Goal: Information Seeking & Learning: Learn about a topic

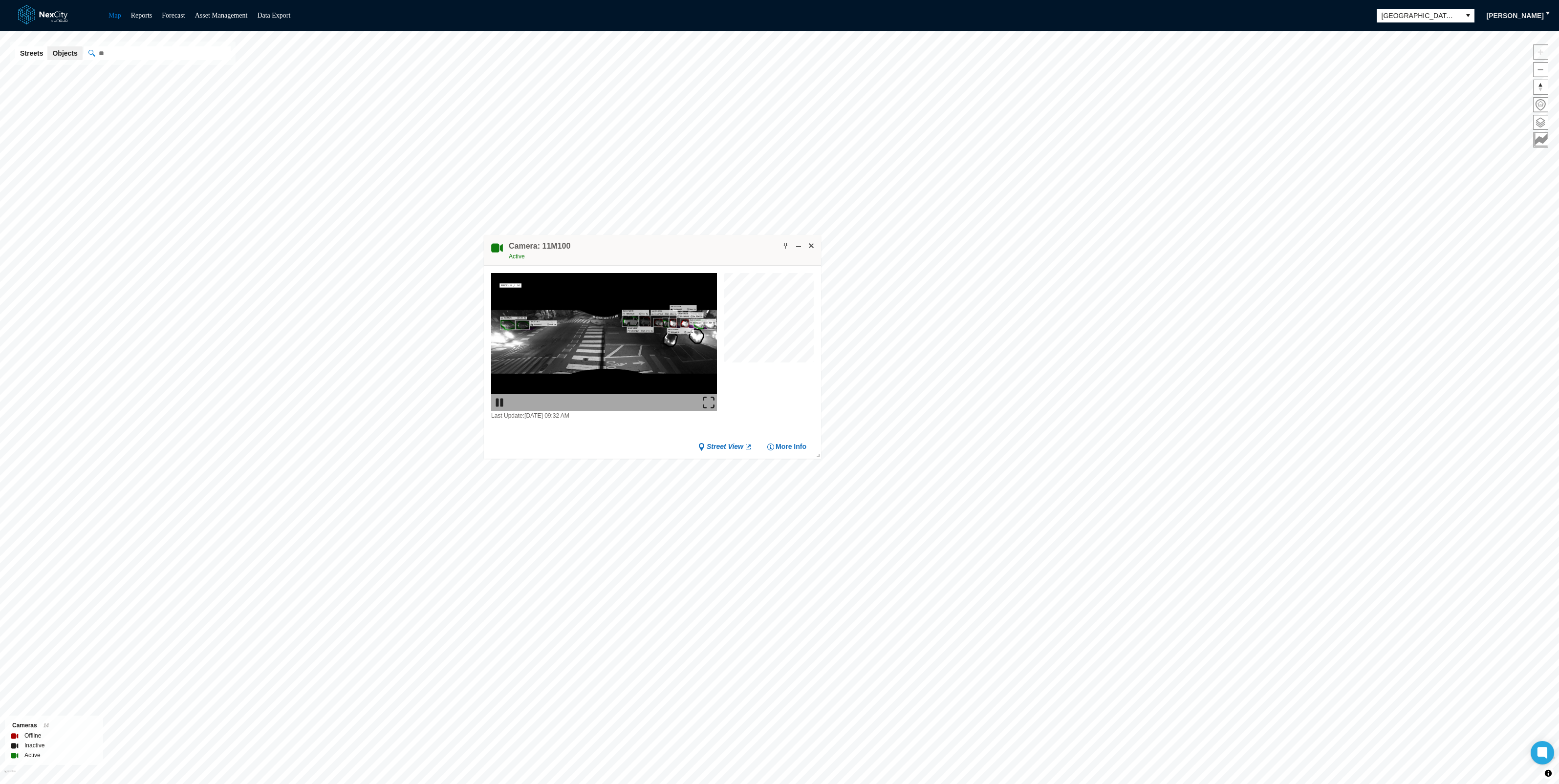
click at [705, 400] on img at bounding box center [708, 402] width 11 height 11
click at [811, 242] on span at bounding box center [811, 246] width 8 height 8
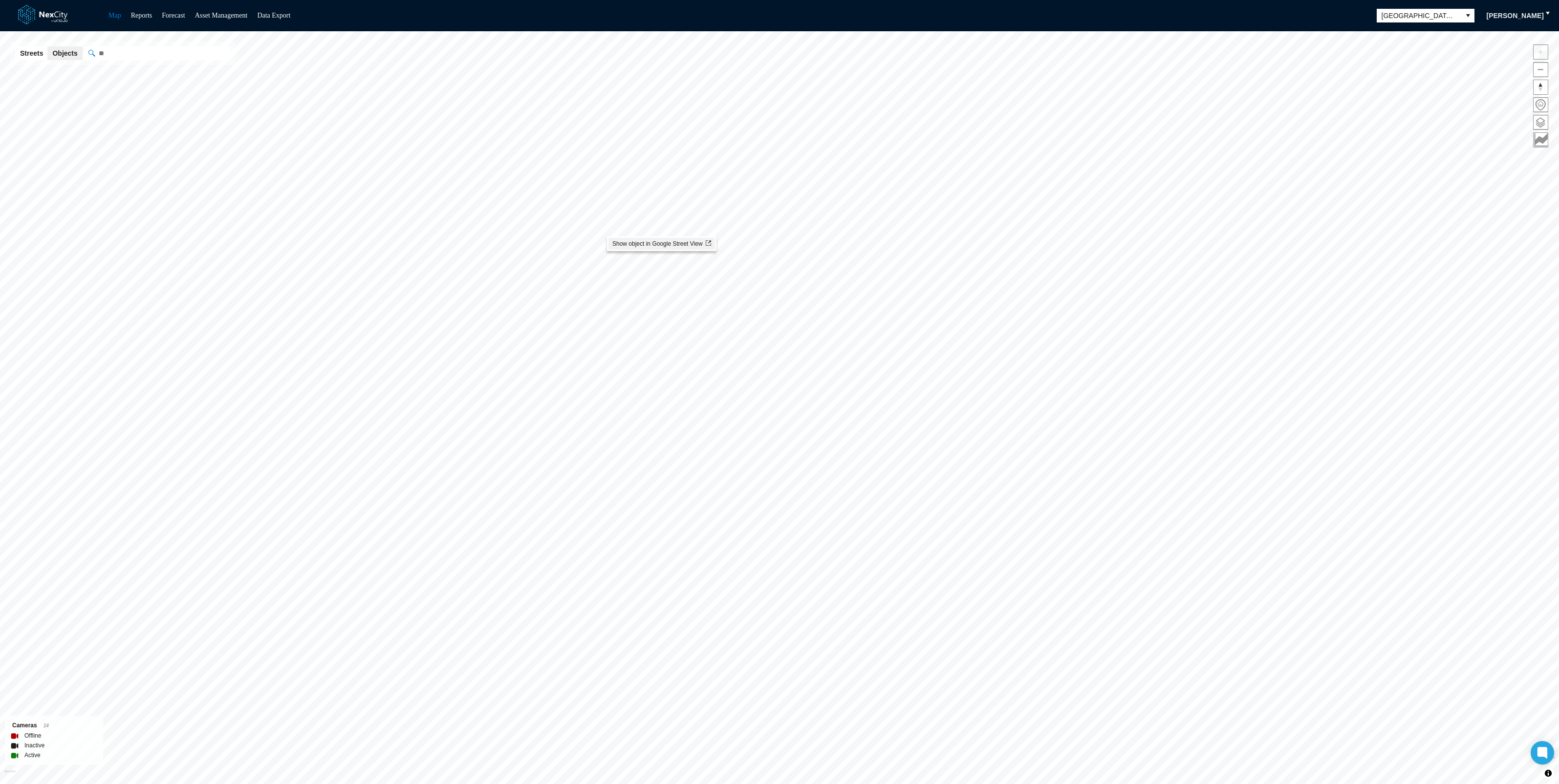
click at [633, 247] on span "Show object in Google Street View" at bounding box center [661, 243] width 99 height 7
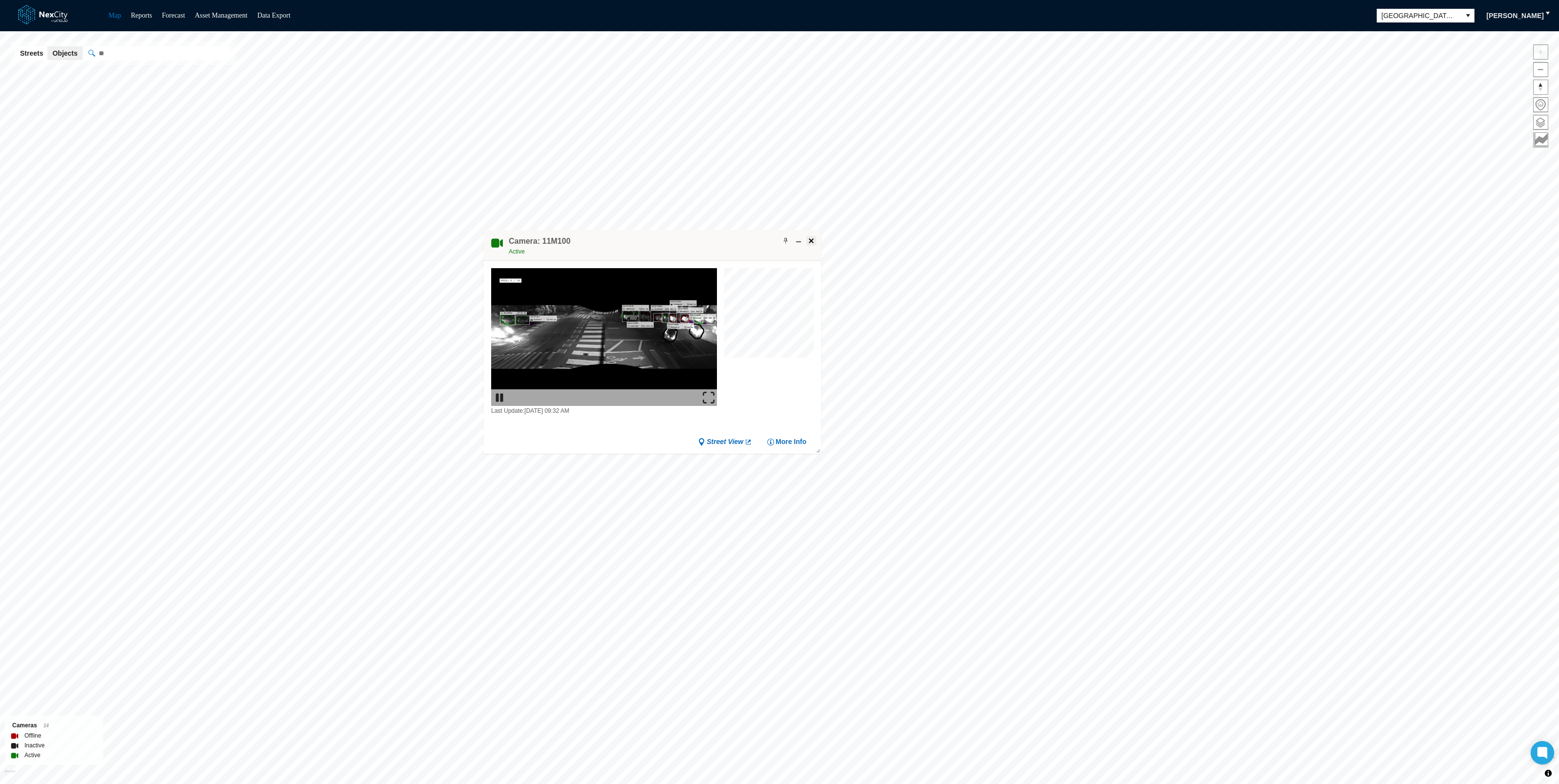
click at [809, 239] on span at bounding box center [811, 241] width 8 height 8
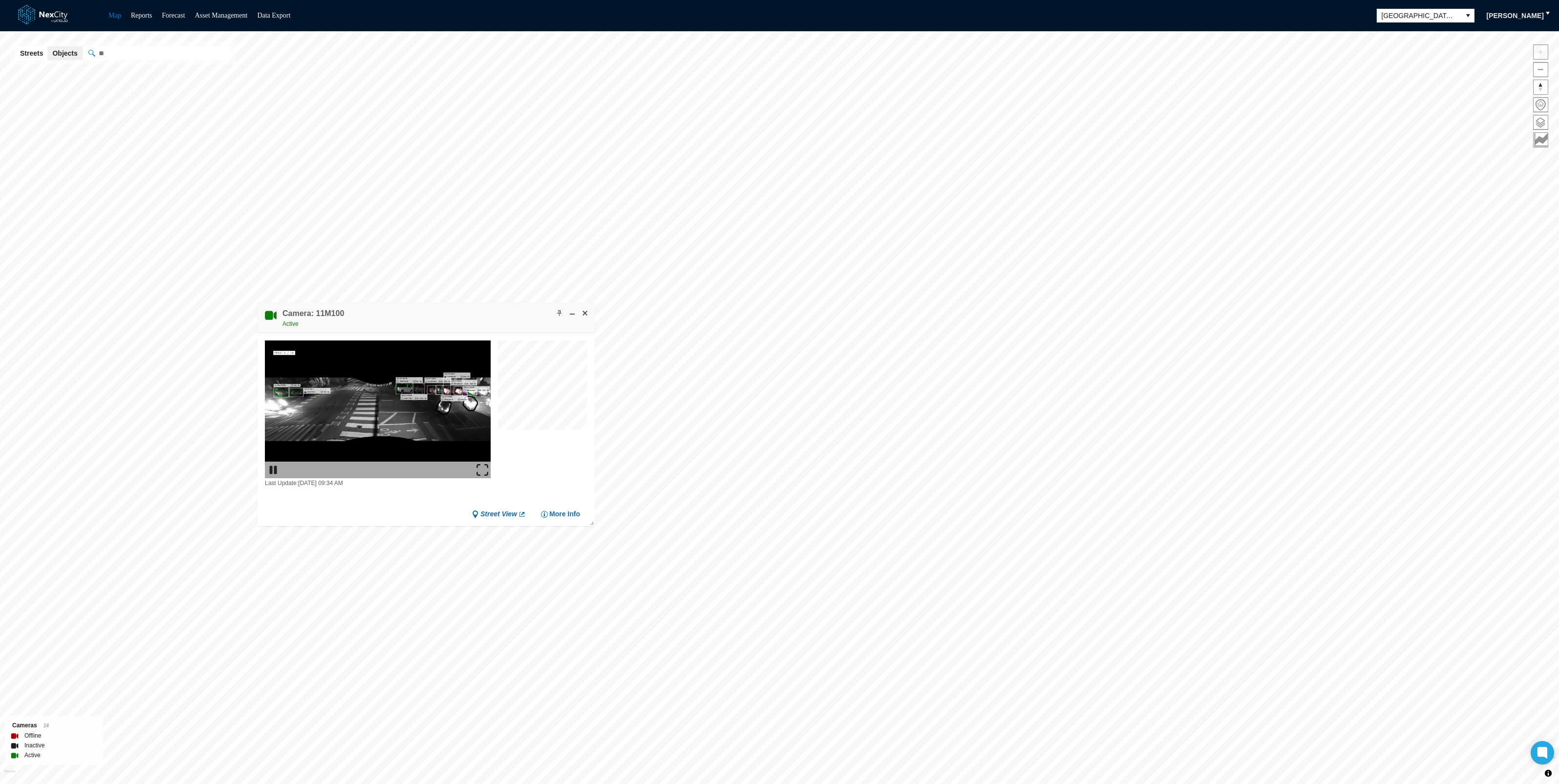
drag, startPoint x: 730, startPoint y: 234, endPoint x: 506, endPoint y: 305, distance: 235.0
click at [506, 305] on div "Camera: 11M100 Active" at bounding box center [426, 318] width 337 height 31
click at [483, 468] on img at bounding box center [482, 469] width 11 height 11
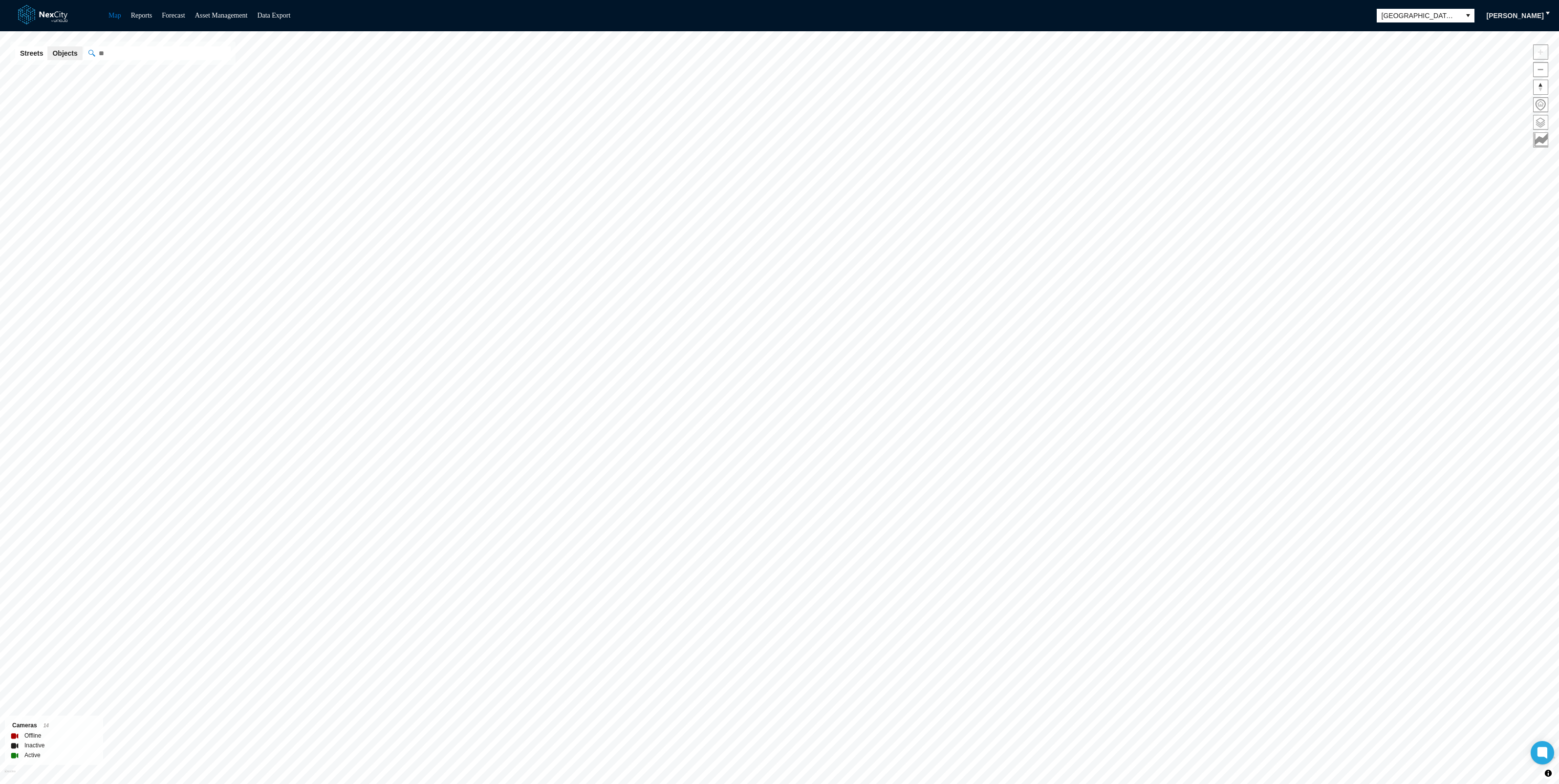
click at [1542, 121] on span at bounding box center [1540, 122] width 14 height 14
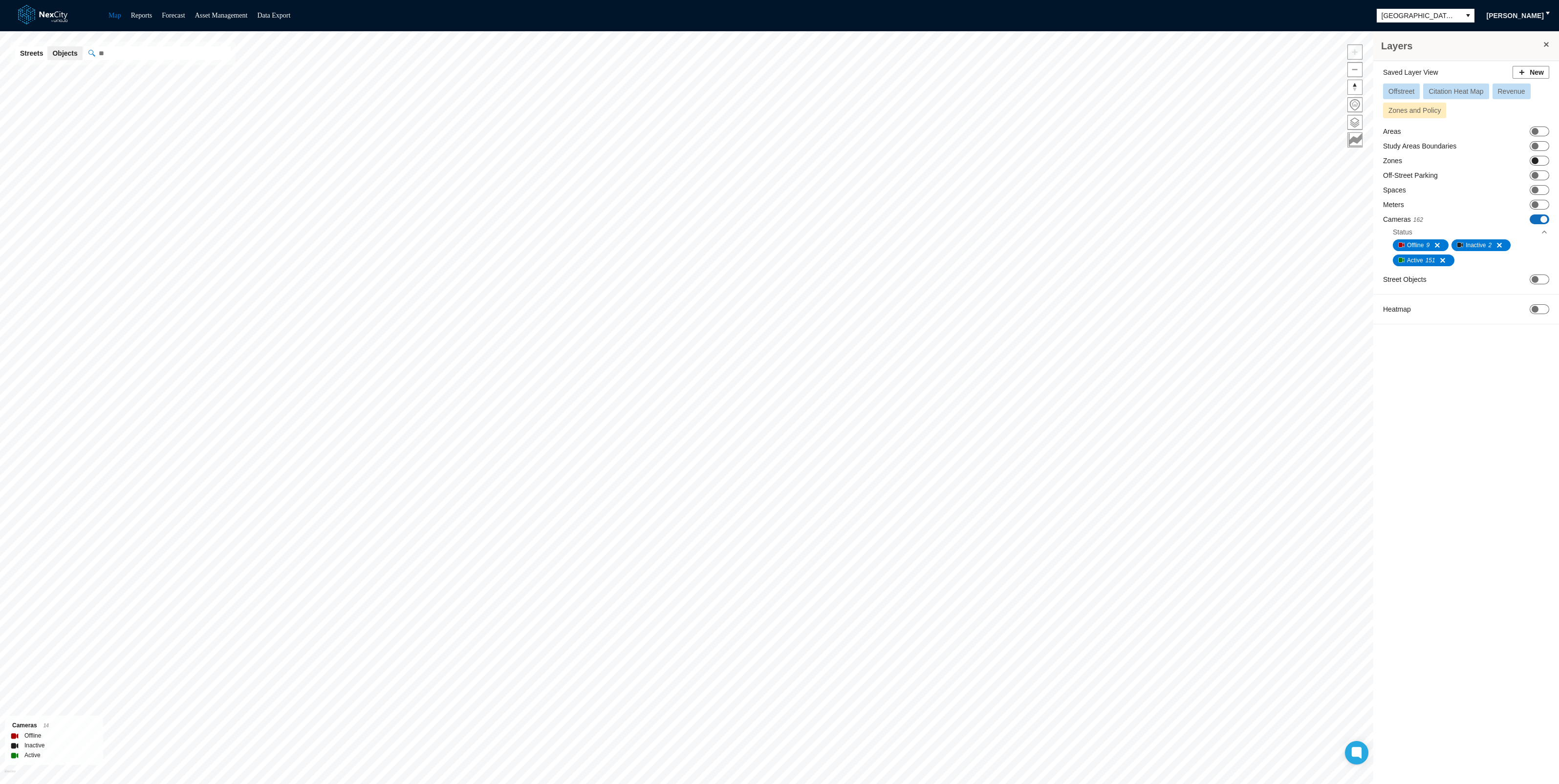
click at [1536, 157] on span at bounding box center [1535, 160] width 7 height 7
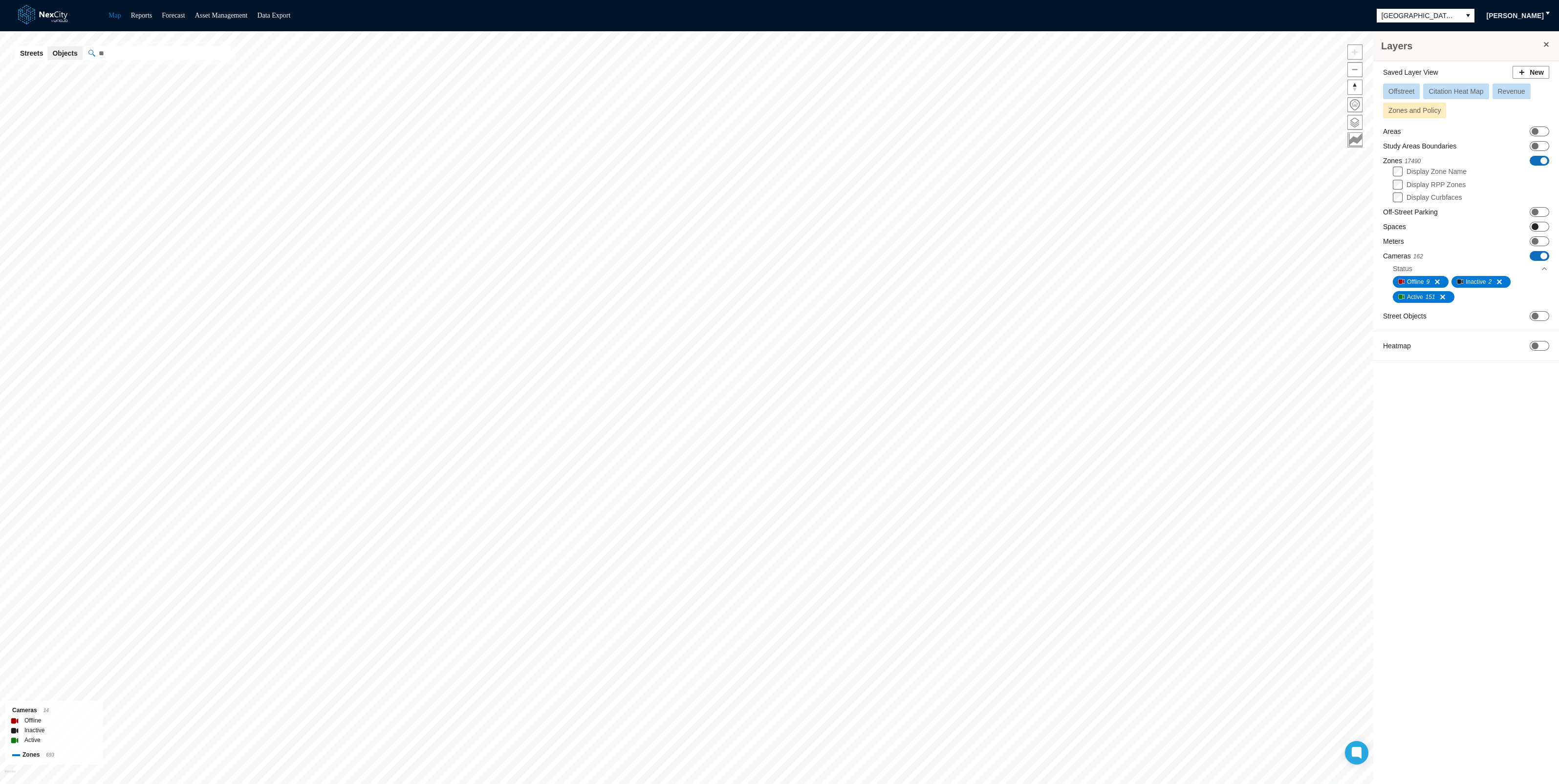
click at [1537, 227] on span at bounding box center [1535, 226] width 7 height 7
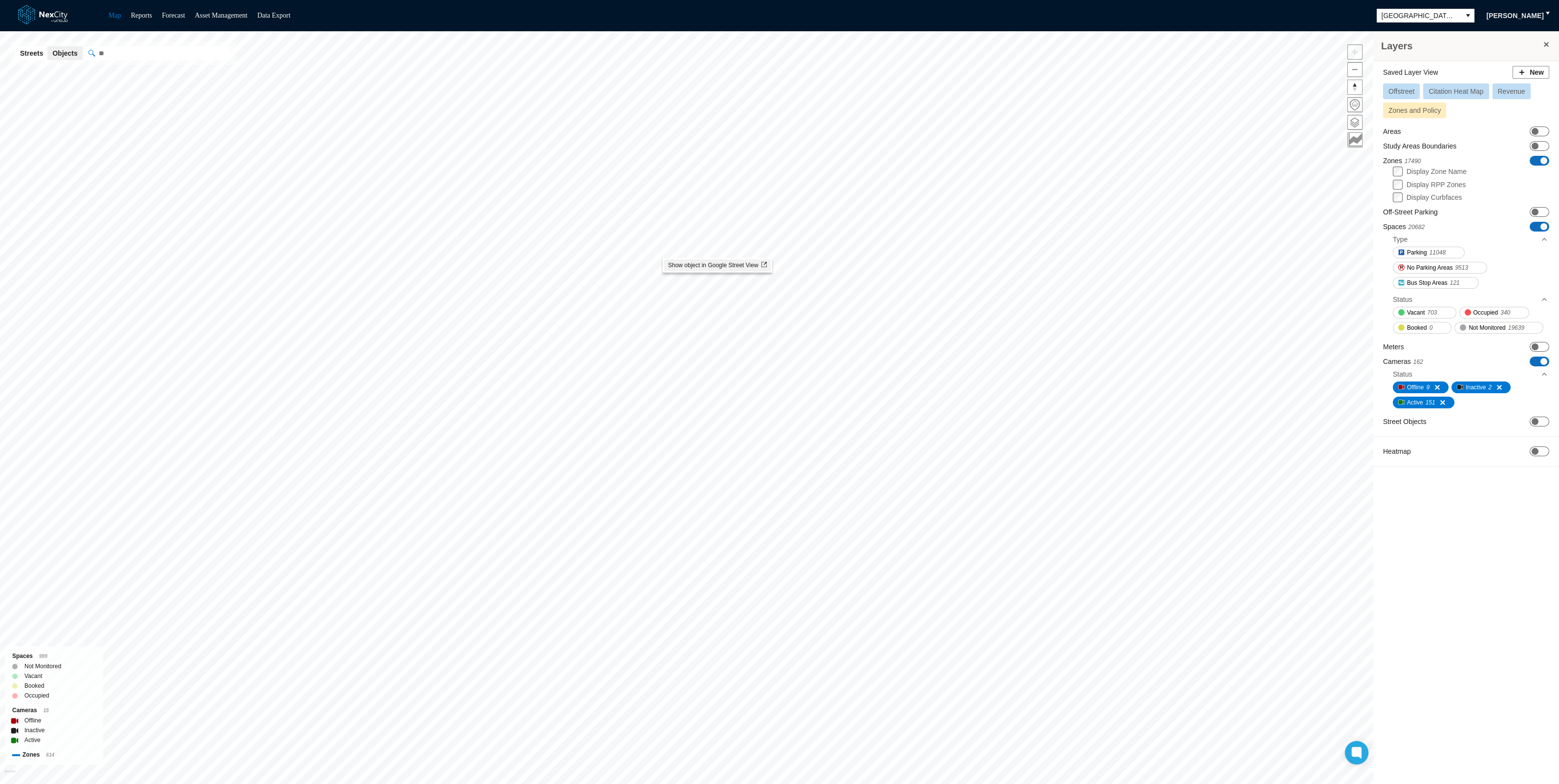
click at [693, 264] on span "Show object in Google Street View" at bounding box center [717, 265] width 99 height 7
click at [901, 444] on span at bounding box center [899, 444] width 8 height 8
drag, startPoint x: 712, startPoint y: 456, endPoint x: 401, endPoint y: 310, distance: 343.6
click at [401, 310] on div "Zone: [STREET_ADDRESS] NPZ Vacant: 1 Booked: 0 Occupied: 0 Not Monitored: 0" at bounding box center [408, 312] width 372 height 31
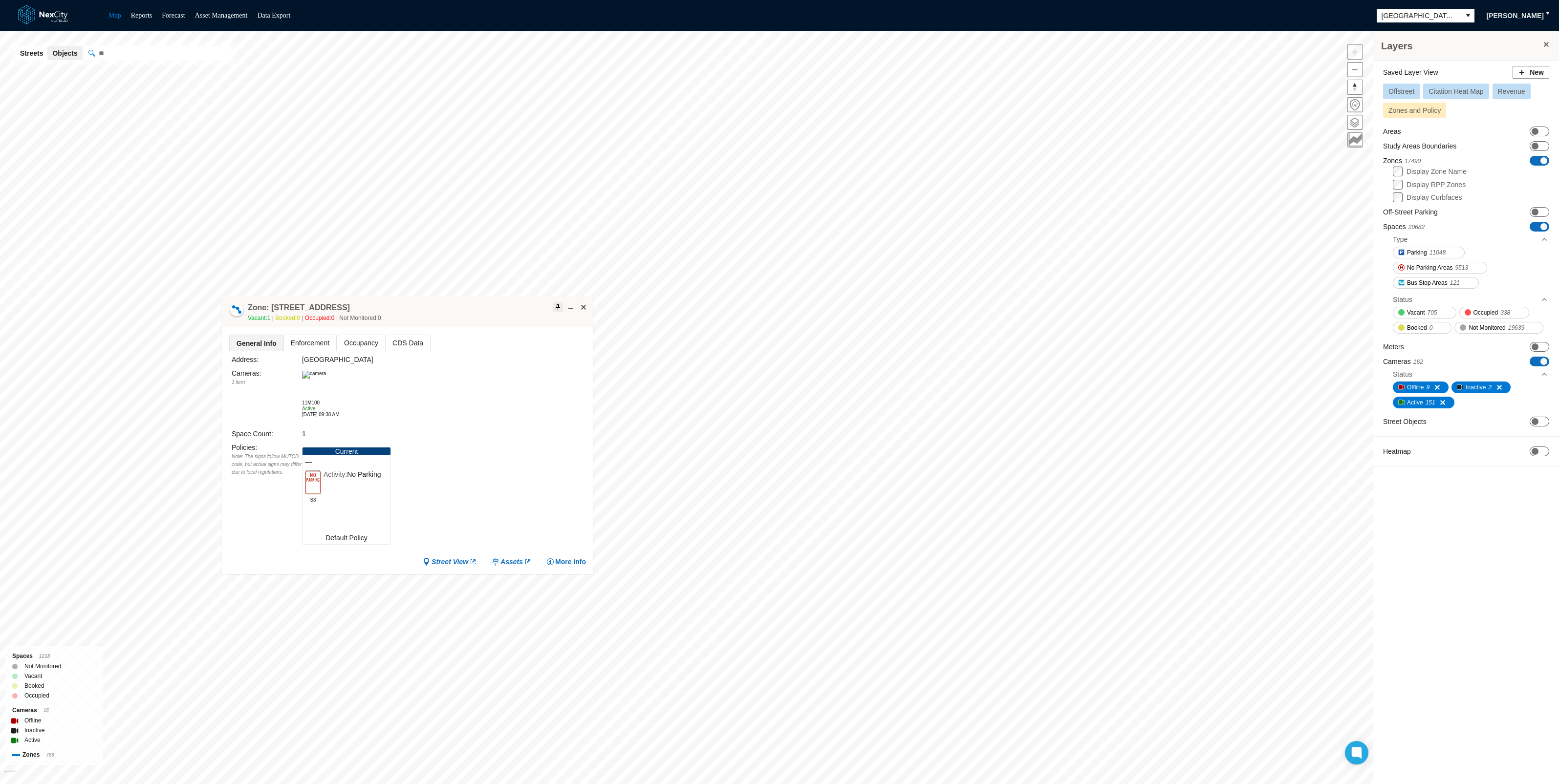
click at [554, 305] on span at bounding box center [558, 307] width 8 height 8
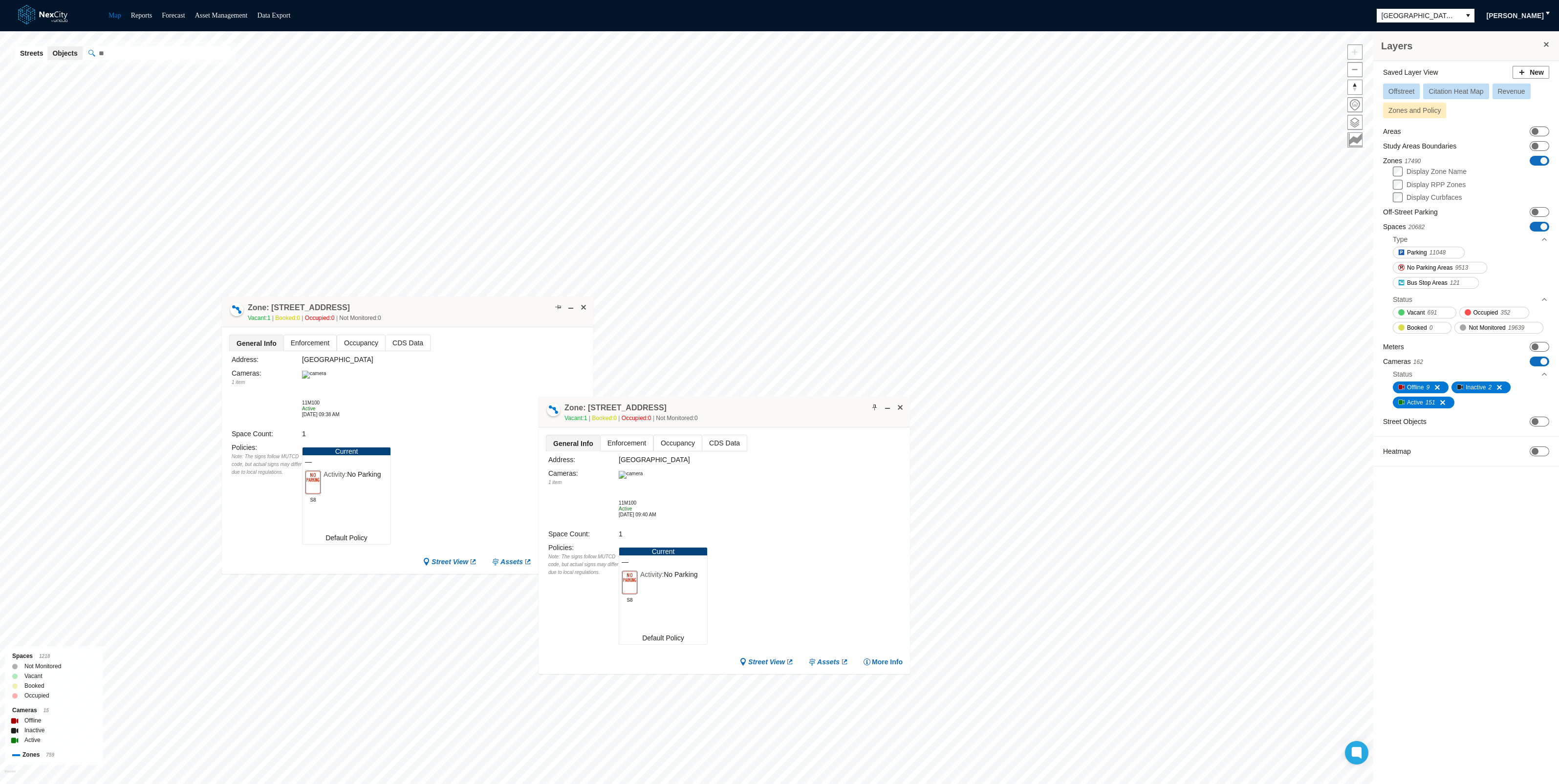
click at [459, 310] on div "Zone: [STREET_ADDRESS] NPZ Vacant: 1 Booked: 0 Occupied: 0 Not Monitored: 0" at bounding box center [408, 312] width 372 height 31
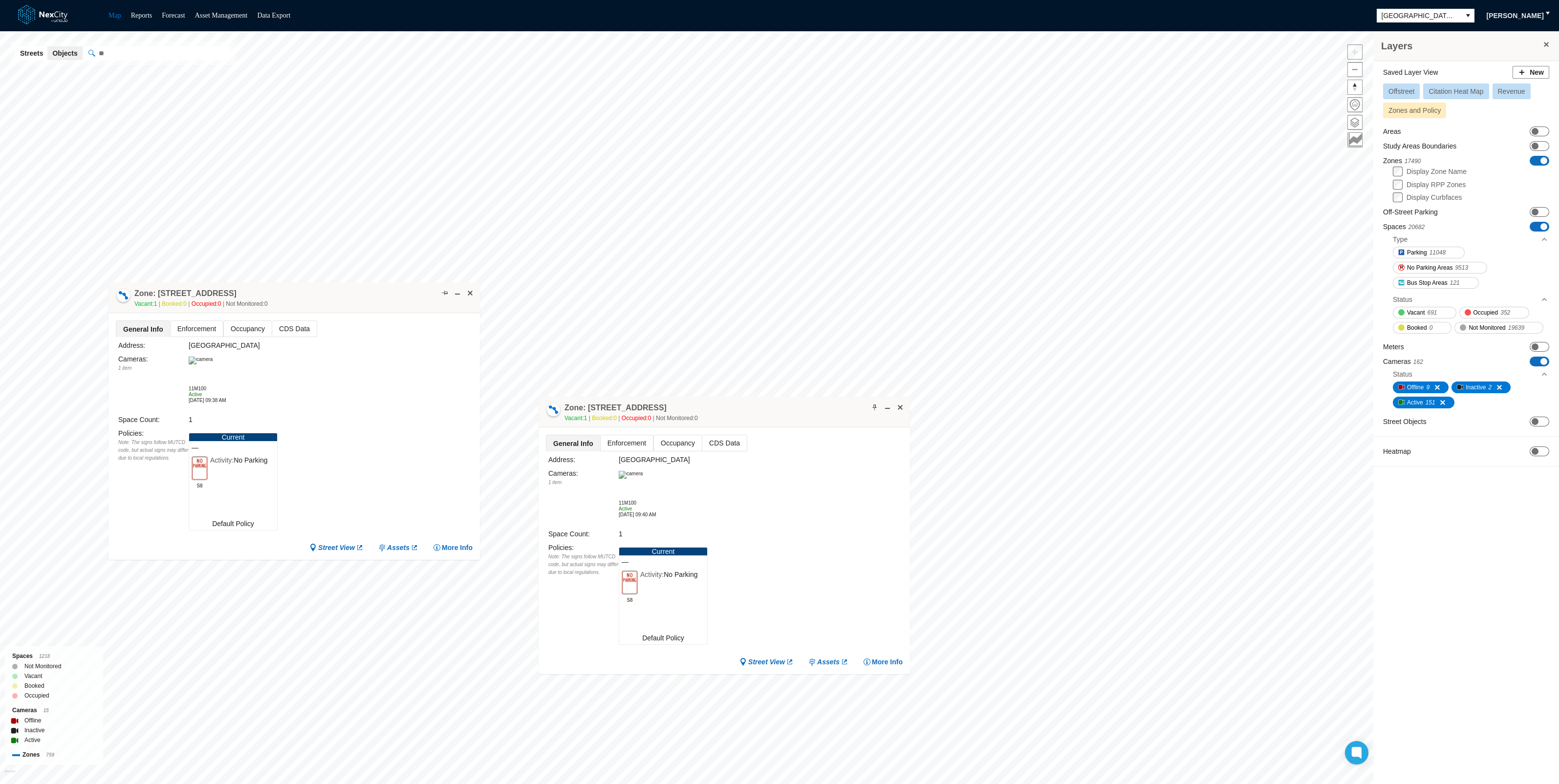
drag, startPoint x: 447, startPoint y: 302, endPoint x: 332, endPoint y: 287, distance: 116.0
click at [332, 287] on div "Zone: [STREET_ADDRESS] NPZ Vacant: 1 Booked: 0 Occupied: 0 Not Monitored: 0" at bounding box center [294, 298] width 372 height 31
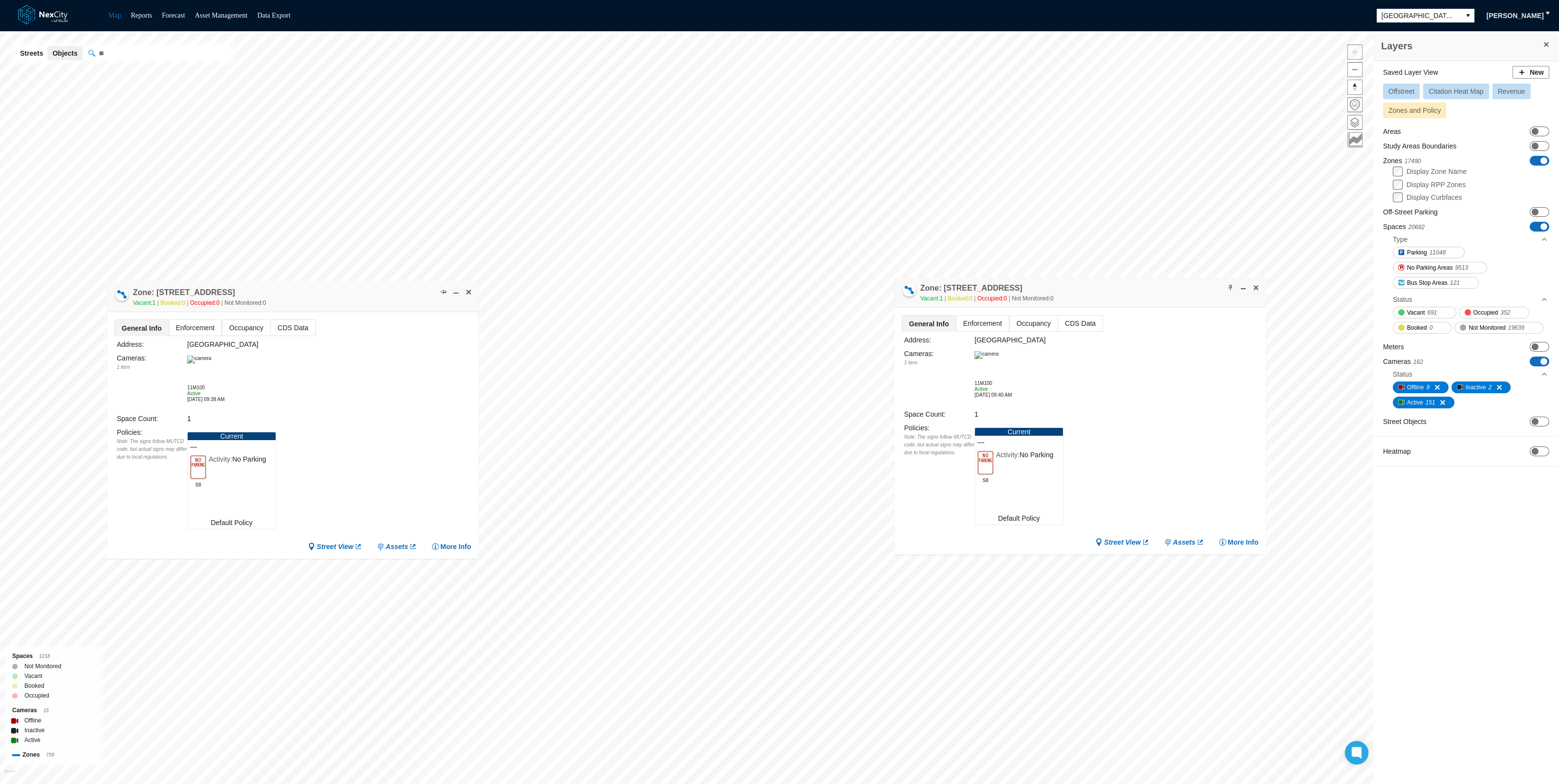
drag, startPoint x: 706, startPoint y: 410, endPoint x: 1060, endPoint y: 290, distance: 373.8
click at [1060, 290] on div "Zone: [STREET_ADDRESS] NPZ Vacant: 1 Booked: 0 Occupied: 0 Not Monitored: 0" at bounding box center [1080, 292] width 372 height 31
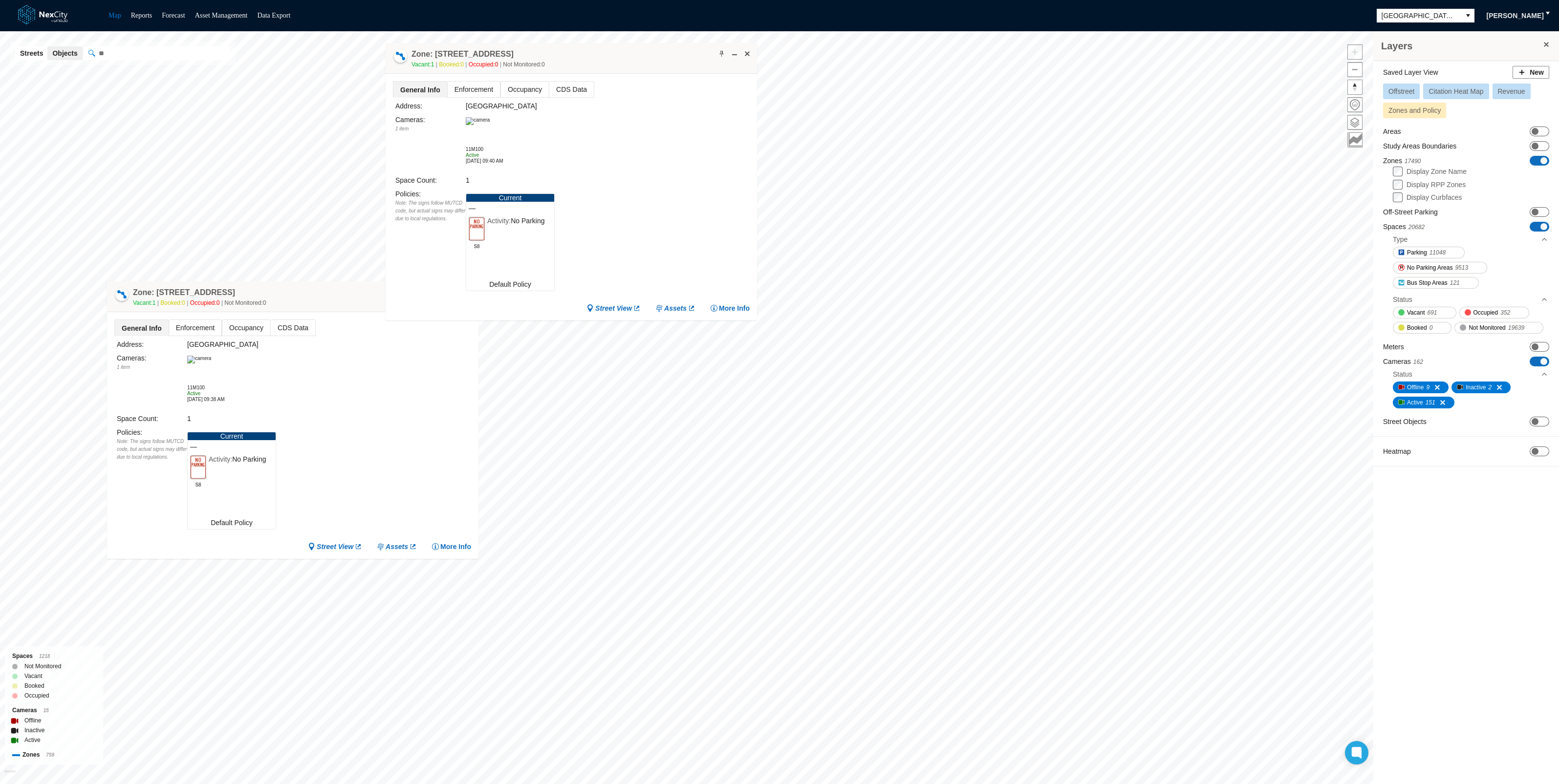
drag, startPoint x: 1078, startPoint y: 290, endPoint x: 572, endPoint y: 60, distance: 555.8
click at [569, 57] on div "Zone: [STREET_ADDRESS] NPZ Vacant: 1 Booked: 0 Occupied: 0 Not Monitored: 0" at bounding box center [571, 58] width 372 height 31
click at [1544, 226] on span at bounding box center [1543, 226] width 7 height 7
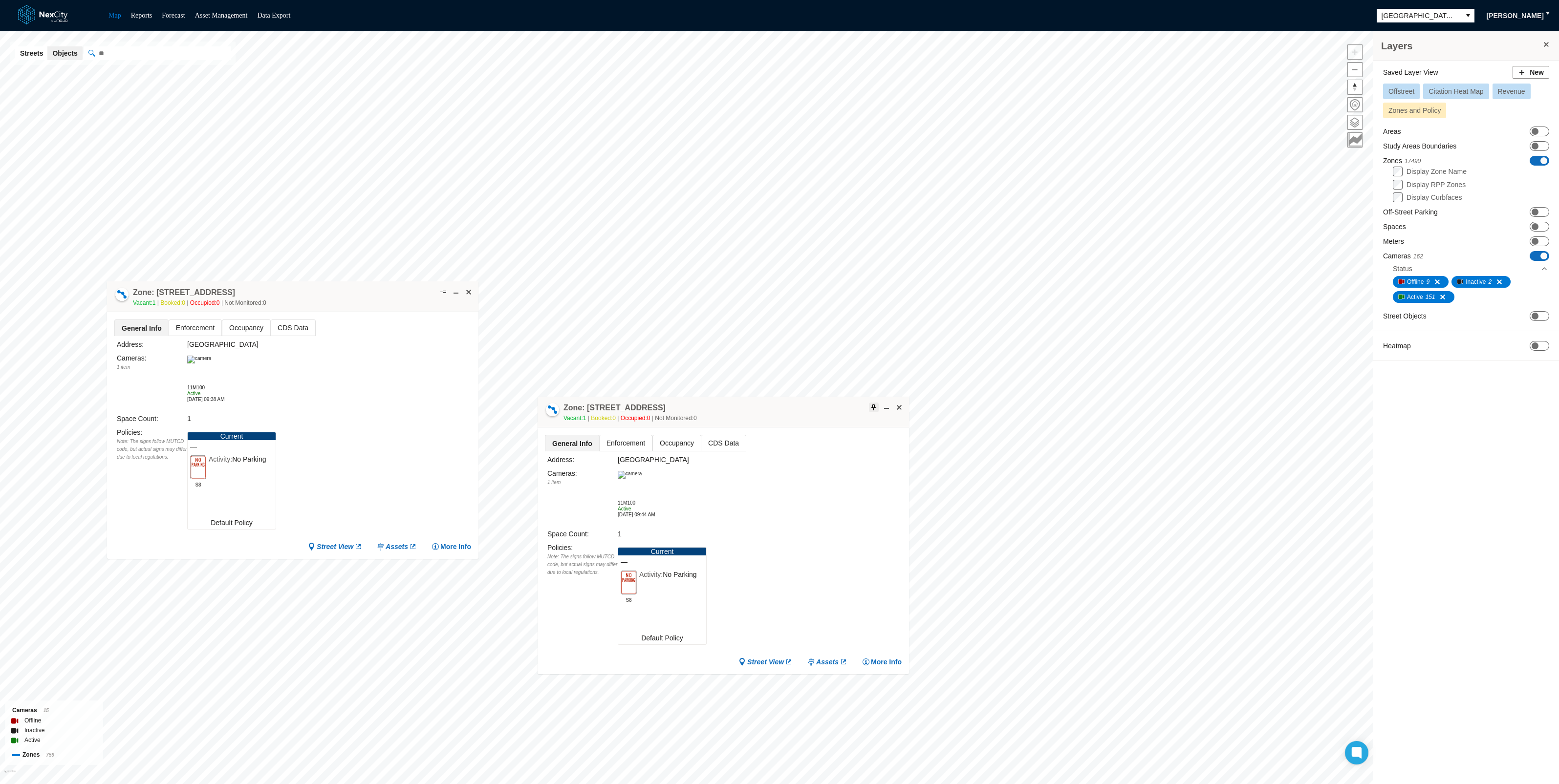
click at [872, 408] on span at bounding box center [873, 407] width 8 height 8
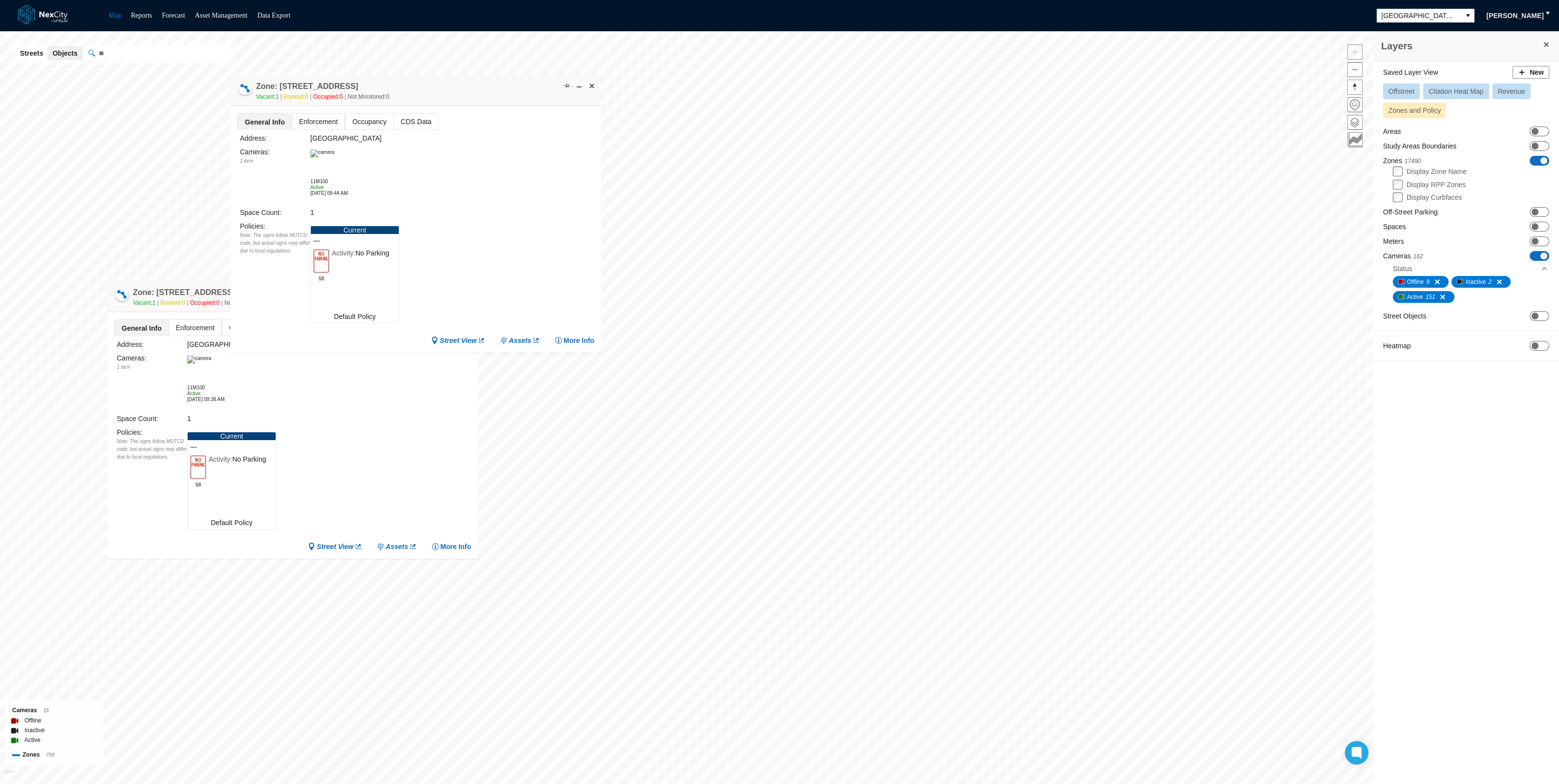
drag, startPoint x: 815, startPoint y: 408, endPoint x: 506, endPoint y: 82, distance: 449.2
click at [506, 82] on div "Zone: [STREET_ADDRESS] NPZ Vacant: 1 Booked: 0 Occupied: 0 Not Monitored: 0" at bounding box center [416, 90] width 372 height 31
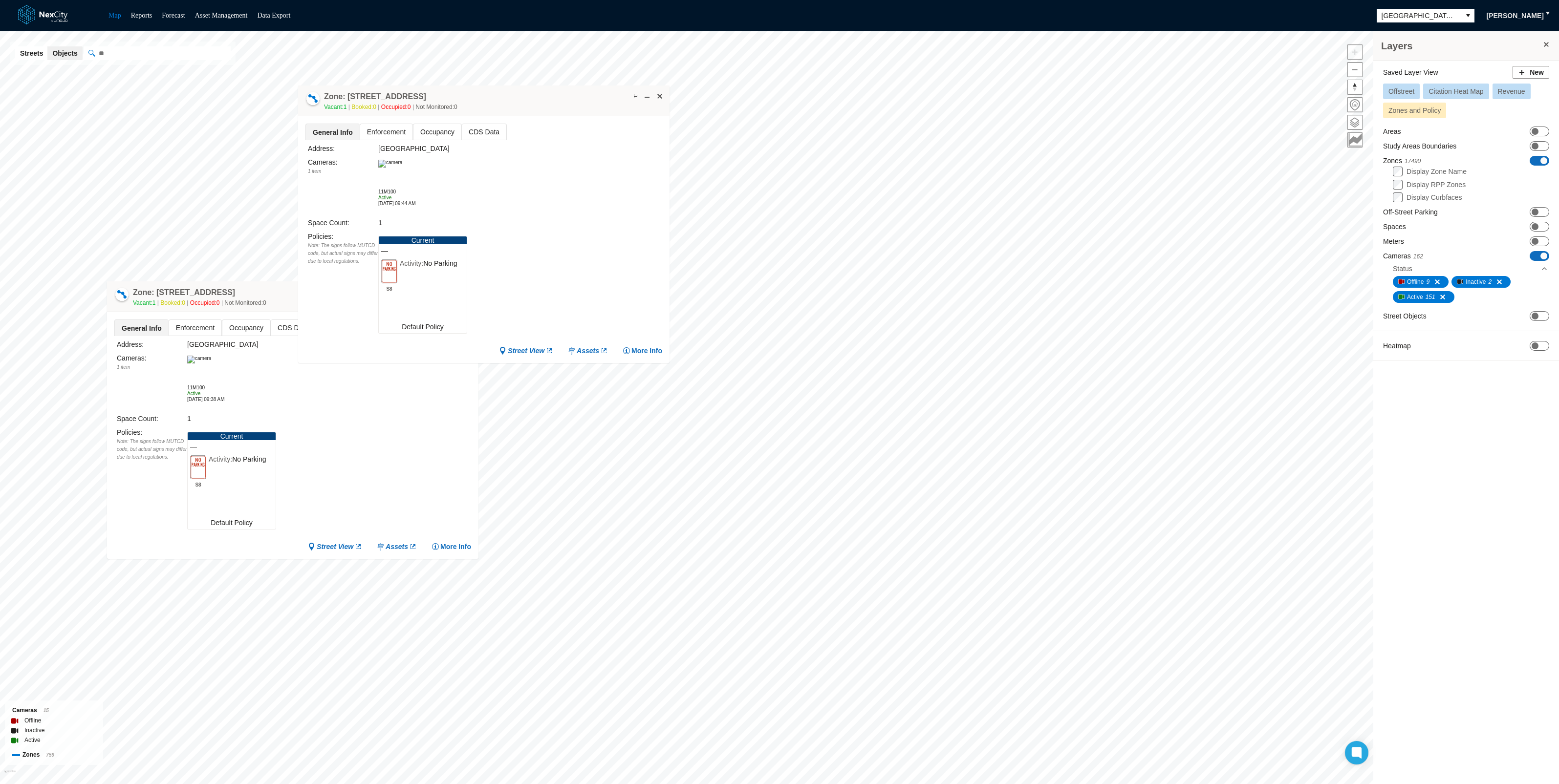
drag, startPoint x: 506, startPoint y: 82, endPoint x: 577, endPoint y: 95, distance: 72.2
click at [577, 95] on div "Zone: [STREET_ADDRESS] NPZ Vacant: 1 Booked: 0 Occupied: 0 Not Monitored: 0" at bounding box center [484, 100] width 372 height 31
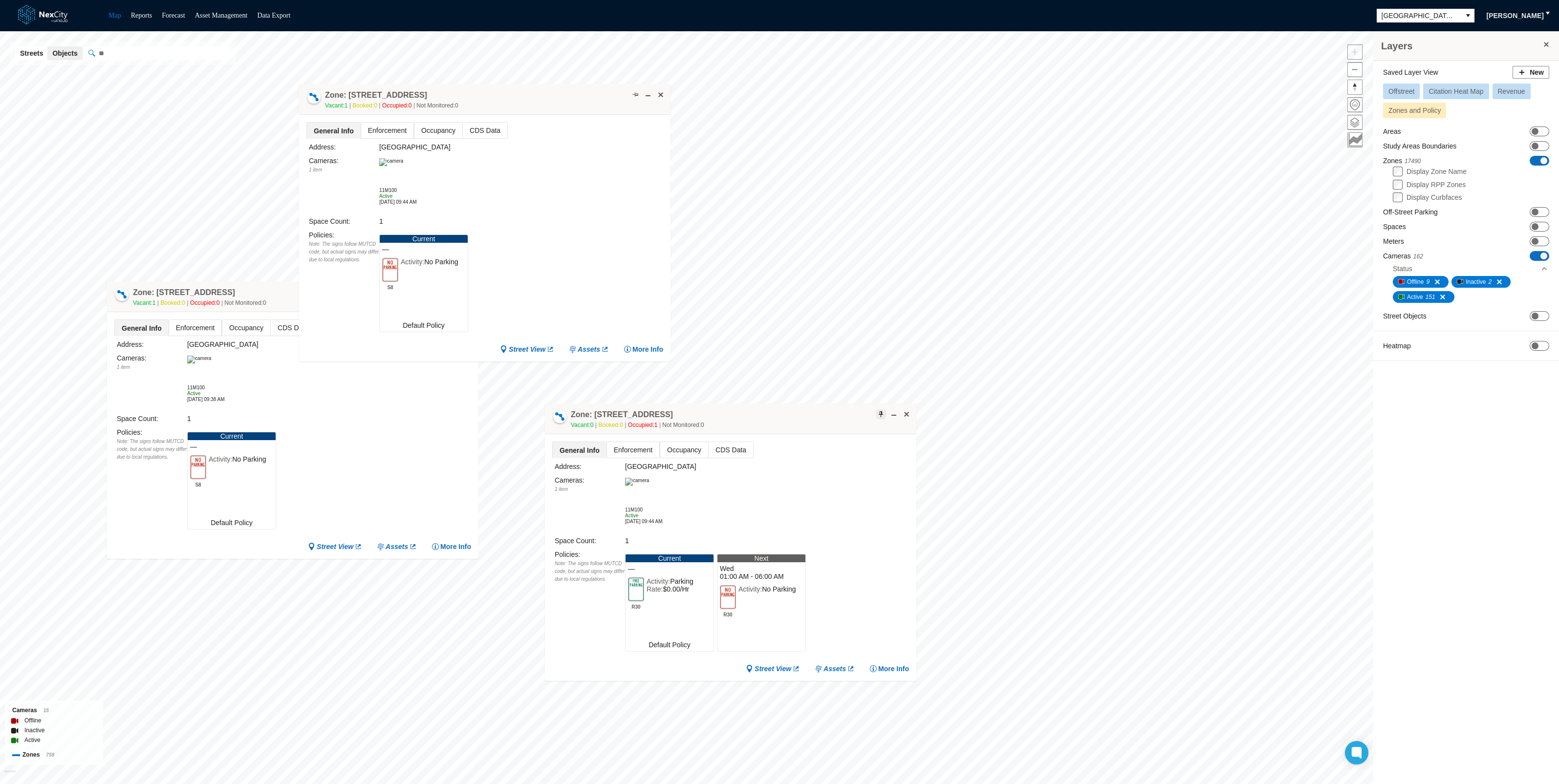
click at [882, 413] on span at bounding box center [881, 414] width 8 height 8
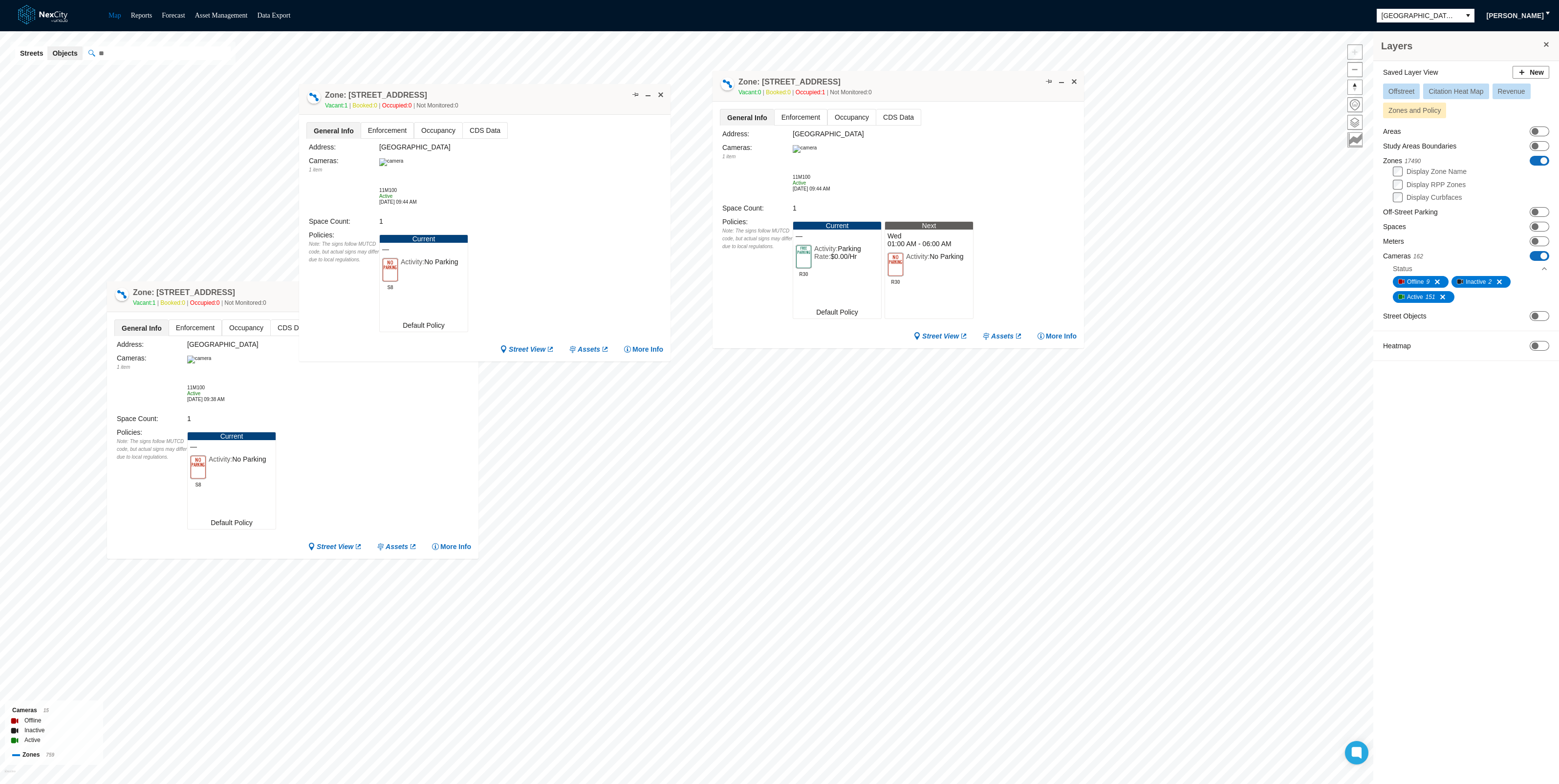
drag, startPoint x: 808, startPoint y: 415, endPoint x: 976, endPoint y: 82, distance: 373.0
click at [976, 82] on div "Zone: [STREET_ADDRESS] NPZ-PZ Vacant: 0 Booked: 0 Occupied: 1 Not Monitored: 0" at bounding box center [898, 86] width 372 height 31
click at [601, 499] on div "Layers Saved Layer View New Offstreet Citation Heat Map Revenue Zones and Polic…" at bounding box center [780, 408] width 1559 height 753
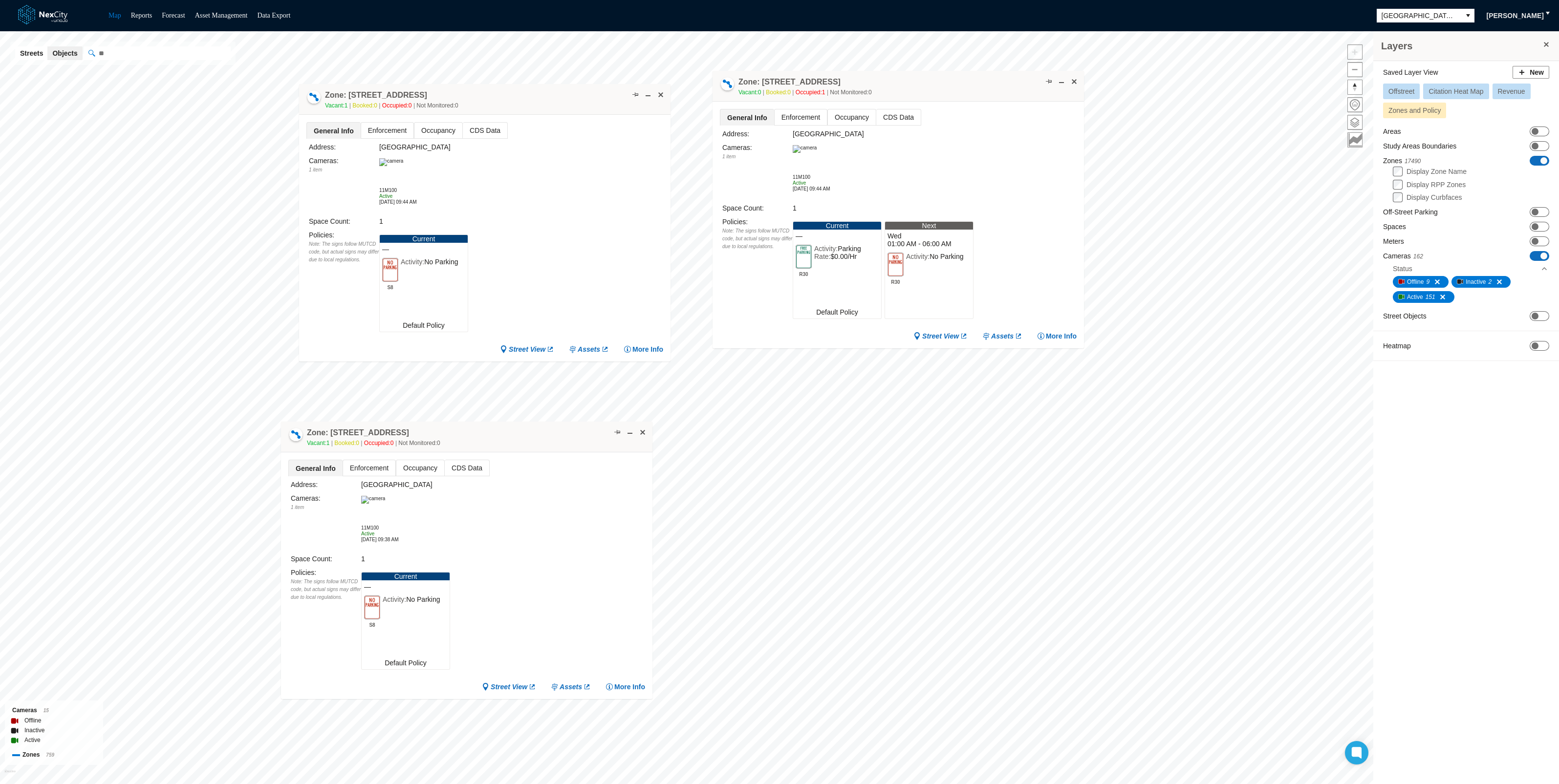
drag, startPoint x: 361, startPoint y: 289, endPoint x: 535, endPoint y: 430, distance: 224.0
click at [535, 430] on div "Zone: [STREET_ADDRESS] NPZ Vacant: 1 Booked: 0 Occupied: 0 Not Monitored: 0" at bounding box center [467, 437] width 372 height 31
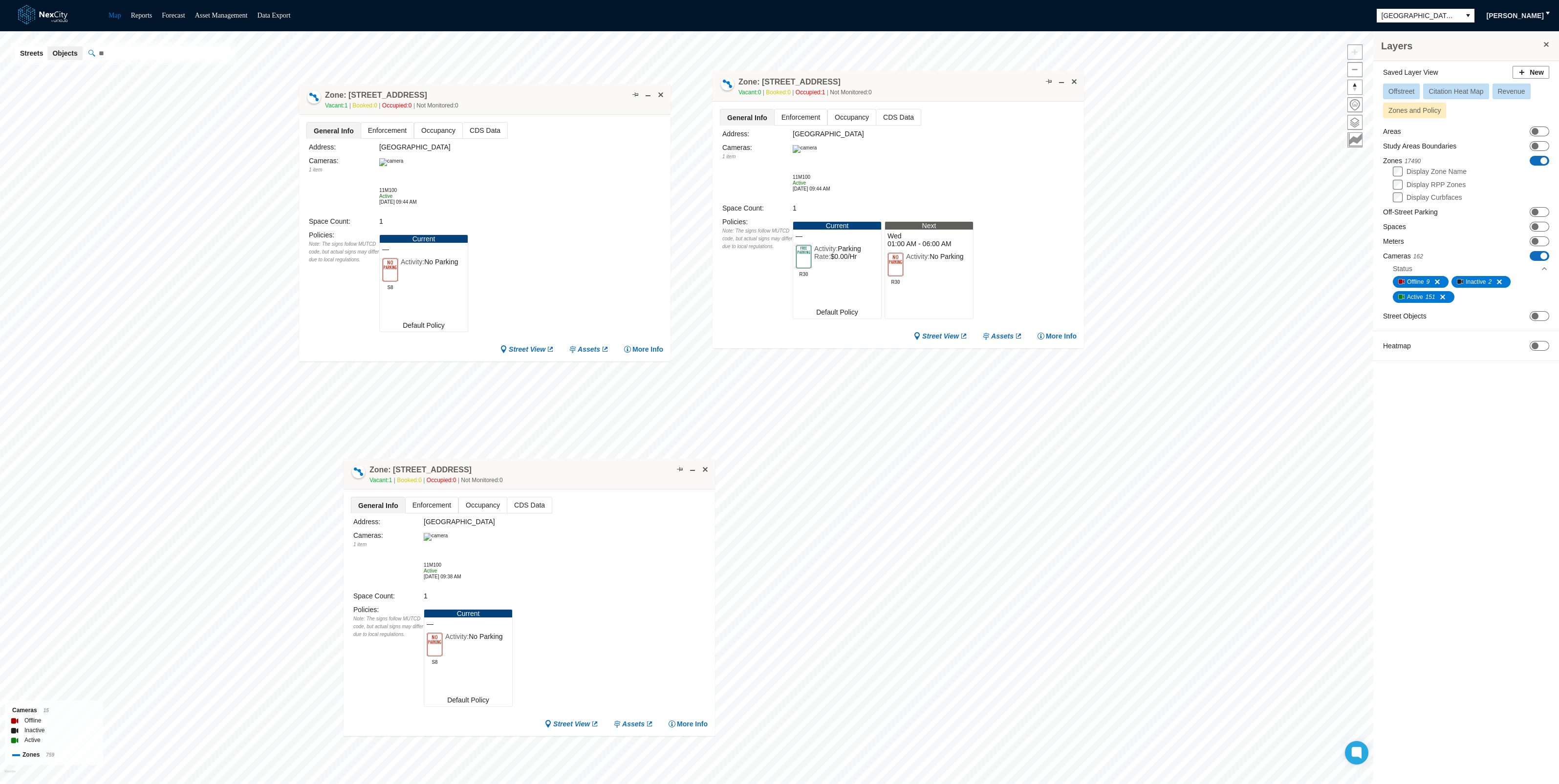
drag, startPoint x: 536, startPoint y: 425, endPoint x: 599, endPoint y: 460, distance: 72.1
click at [599, 460] on div "Zone: [STREET_ADDRESS] NPZ Vacant: 1 Booked: 0 Occupied: 0 Not Monitored: 0" at bounding box center [530, 474] width 372 height 31
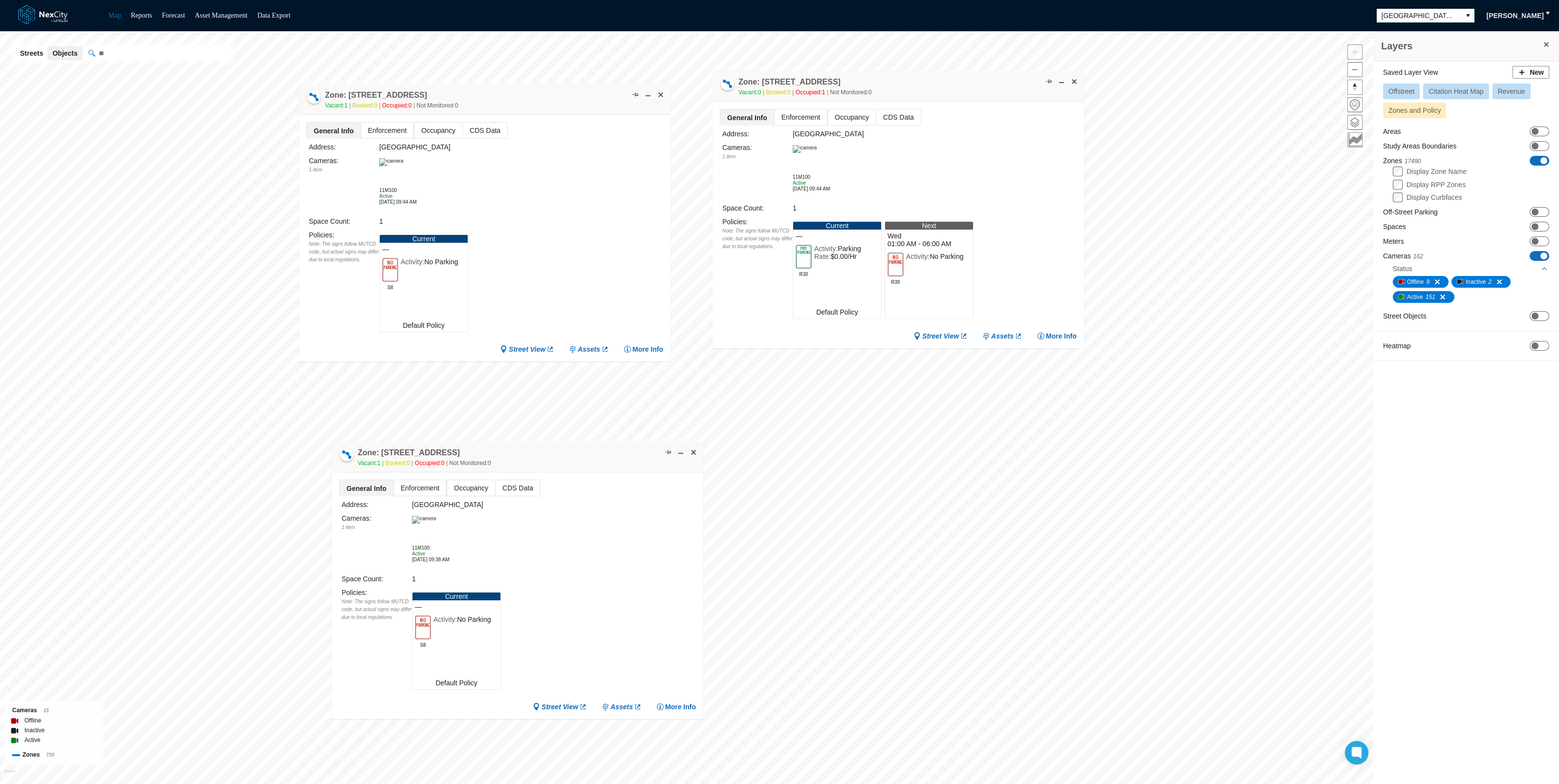
drag, startPoint x: 596, startPoint y: 469, endPoint x: 584, endPoint y: 452, distance: 20.8
click at [584, 452] on div "Zone: [STREET_ADDRESS] NPZ Vacant: 1 Booked: 0 Occupied: 0 Not Monitored: 0" at bounding box center [517, 457] width 372 height 31
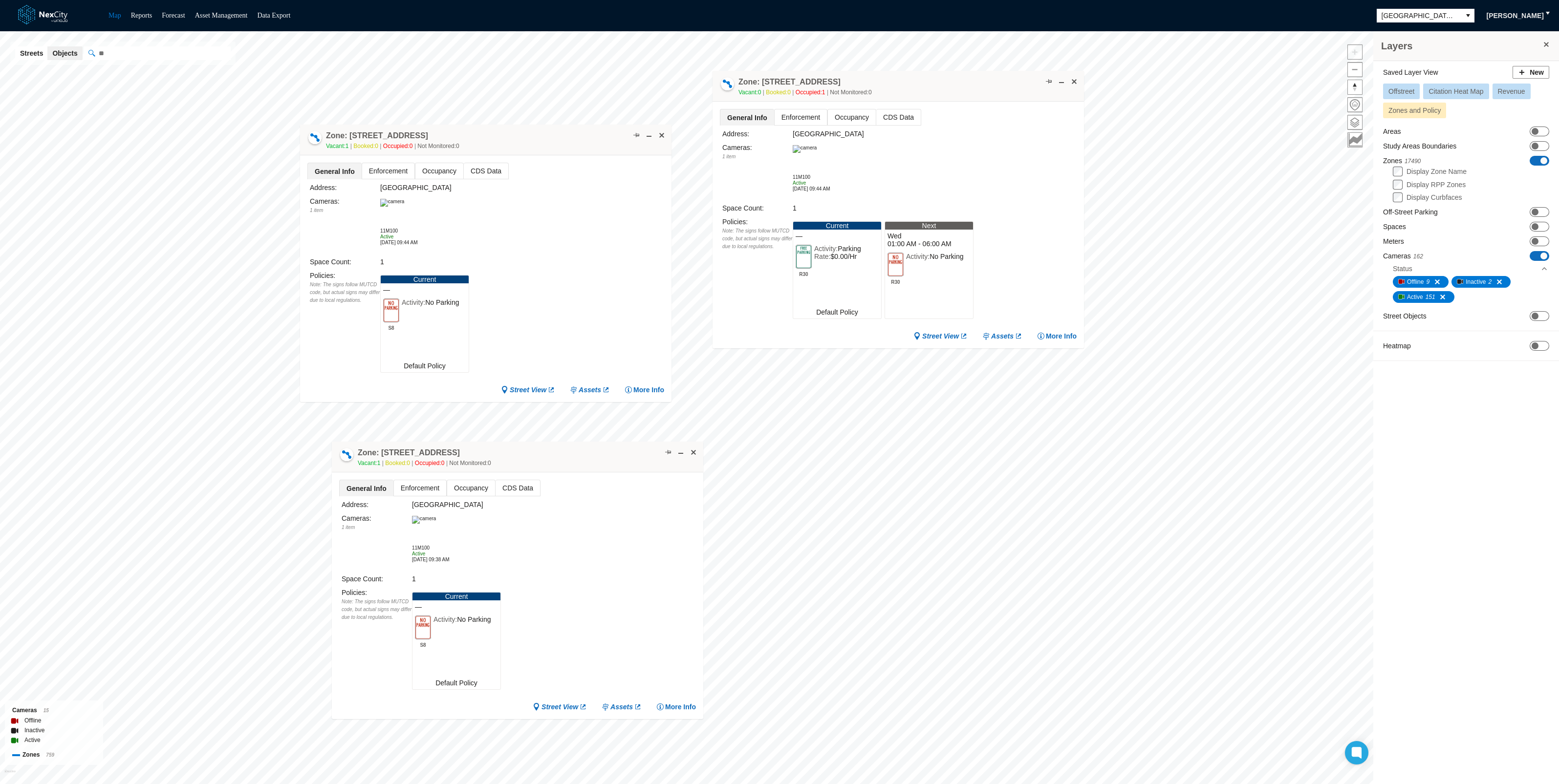
drag, startPoint x: 578, startPoint y: 97, endPoint x: 579, endPoint y: 137, distance: 40.0
click at [579, 137] on div "Zone: [STREET_ADDRESS] NPZ Vacant: 1 Booked: 0 Occupied: 0 Not Monitored: 0" at bounding box center [486, 140] width 372 height 31
drag, startPoint x: 577, startPoint y: 134, endPoint x: 568, endPoint y: 143, distance: 12.7
click at [568, 143] on div "Zone: [STREET_ADDRESS] NPZ Vacant: 1 Booked: 0 Occupied: 0 Not Monitored: 0" at bounding box center [478, 148] width 372 height 31
click at [1060, 83] on span at bounding box center [1061, 81] width 8 height 8
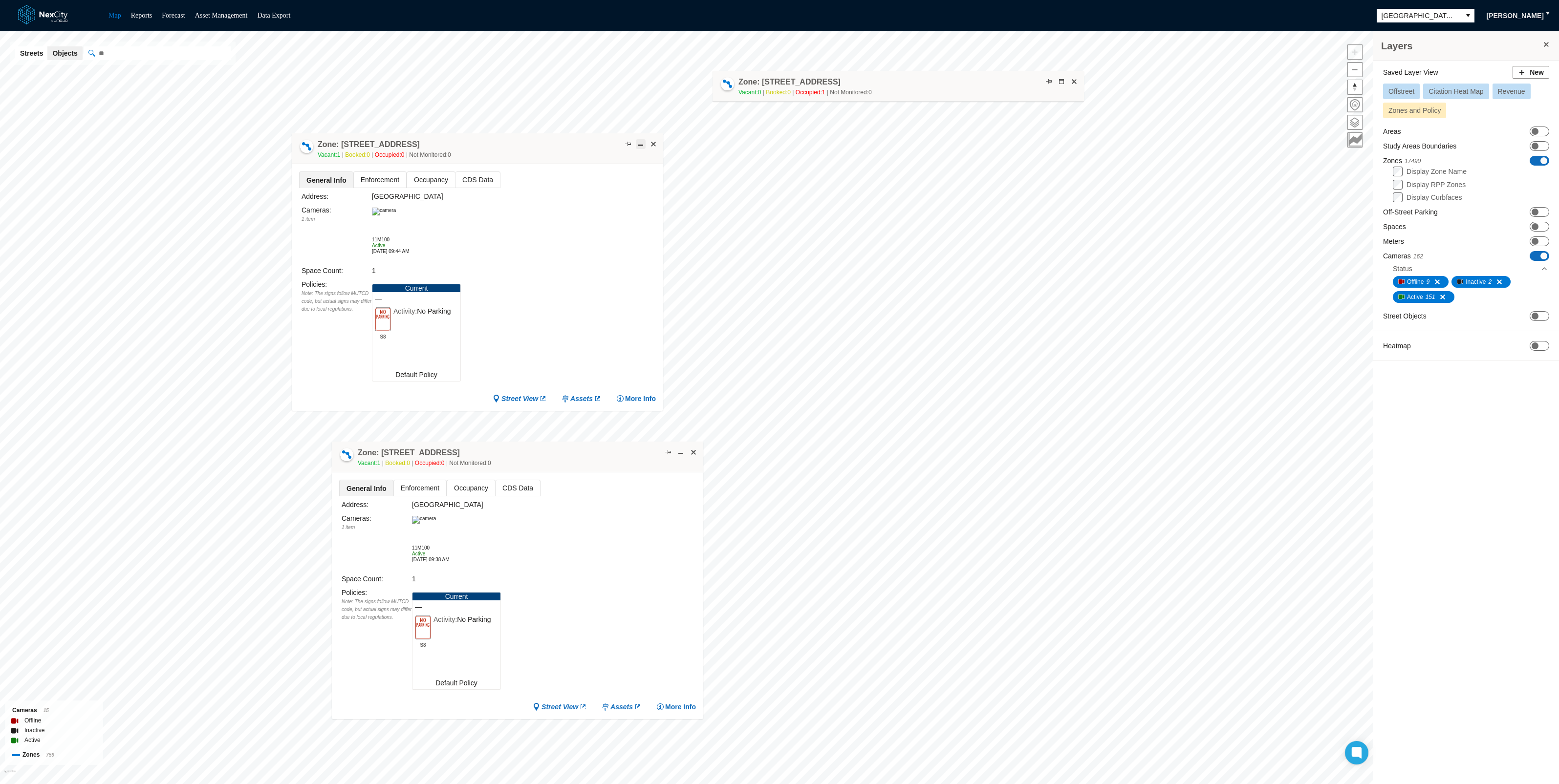
click at [637, 146] on span at bounding box center [640, 144] width 8 height 8
click at [679, 449] on span at bounding box center [680, 452] width 8 height 8
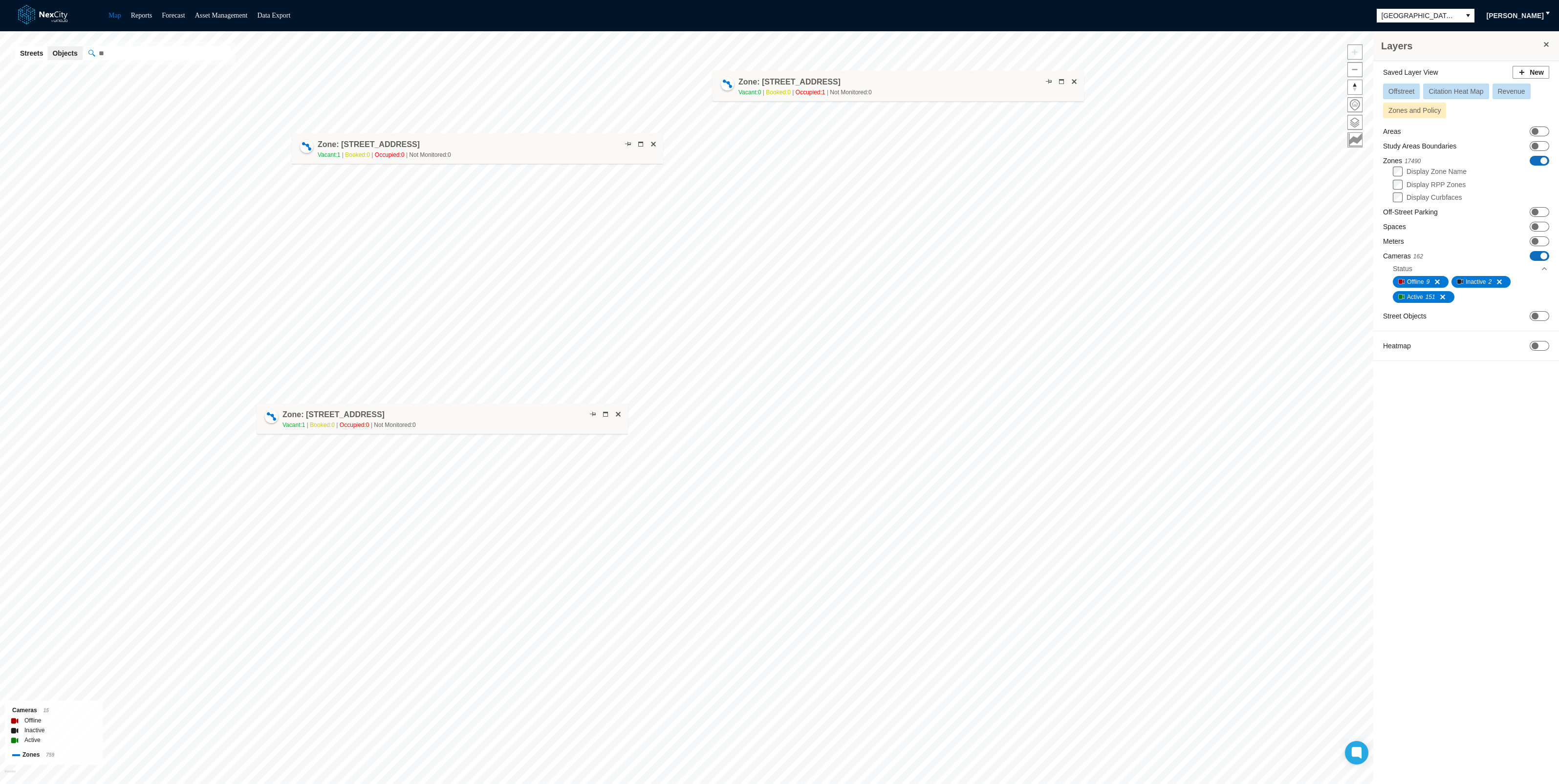
drag, startPoint x: 523, startPoint y: 463, endPoint x: 448, endPoint y: 425, distance: 84.1
click at [448, 425] on div "Zone: [STREET_ADDRESS] NPZ Vacant: 1 Booked: 0 Occupied: 0 Not Monitored: 0" at bounding box center [442, 419] width 372 height 31
drag, startPoint x: 518, startPoint y: 146, endPoint x: 498, endPoint y: 297, distance: 152.3
click at [498, 297] on div "Zone: [STREET_ADDRESS] NPZ Vacant: 1 Booked: 0 Occupied: 0 Not Monitored: 0" at bounding box center [458, 300] width 372 height 31
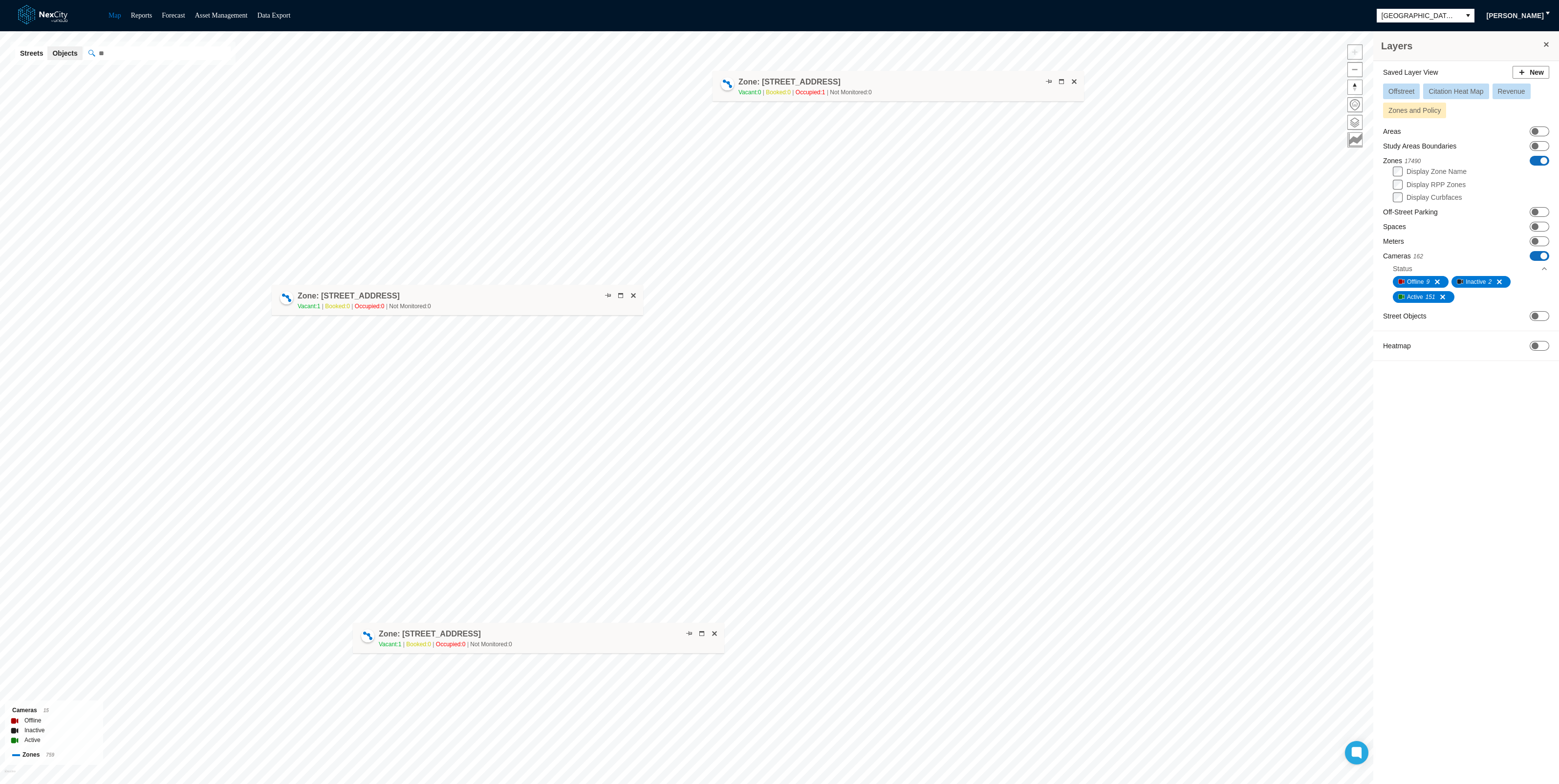
drag, startPoint x: 494, startPoint y: 408, endPoint x: 590, endPoint y: 628, distance: 240.0
click at [590, 628] on div "Zone: [STREET_ADDRESS] NPZ Vacant: 1 Booked: 0 Occupied: 0 Not Monitored: 0" at bounding box center [539, 638] width 372 height 31
drag, startPoint x: 596, startPoint y: 626, endPoint x: 553, endPoint y: 595, distance: 53.0
click at [553, 595] on div "Zone: [STREET_ADDRESS] NPZ Vacant: 1 Booked: 0 Occupied: 0 Not Monitored: 0" at bounding box center [494, 607] width 372 height 31
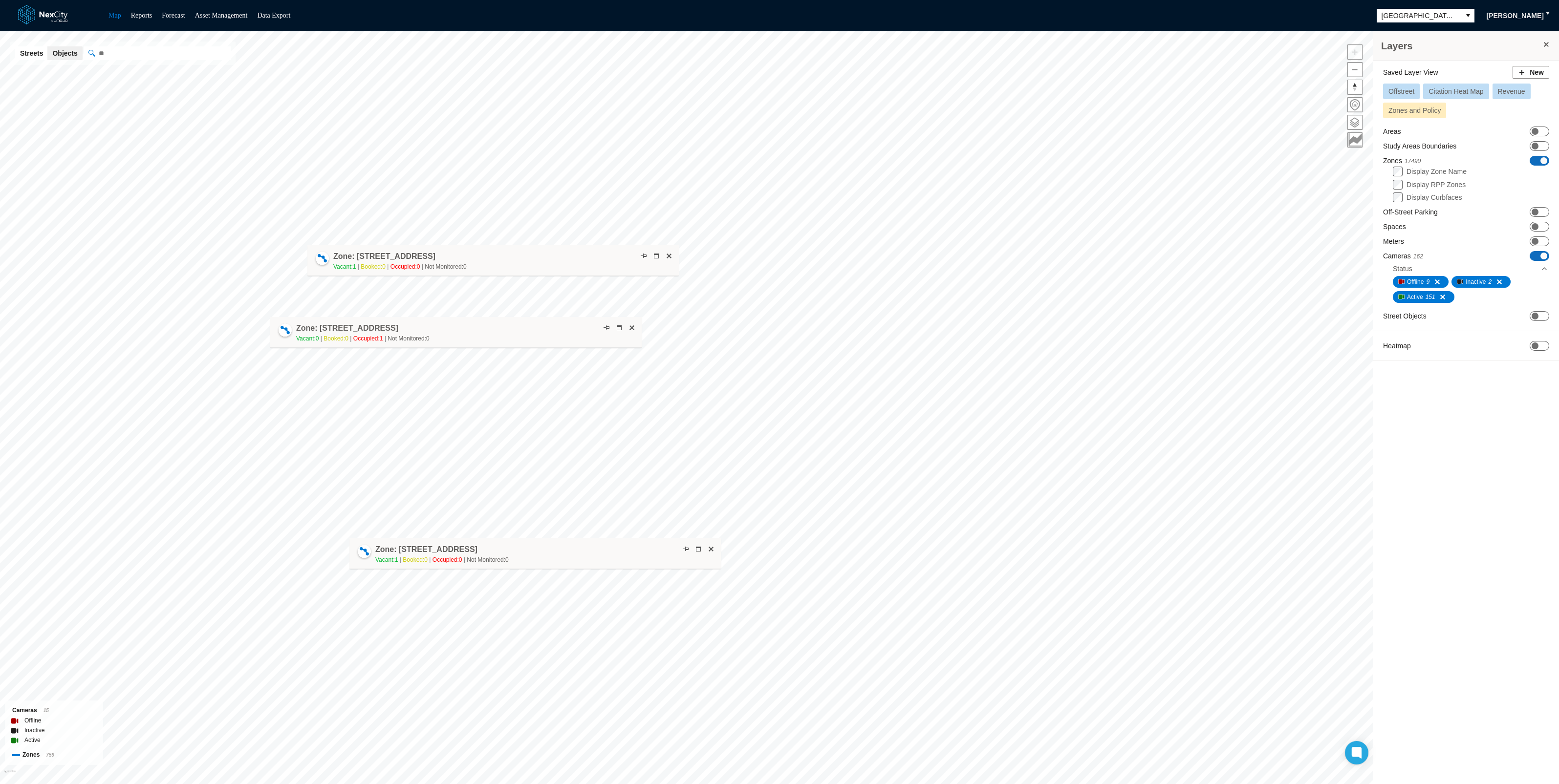
drag, startPoint x: 905, startPoint y: 49, endPoint x: 440, endPoint y: 326, distance: 541.3
click at [440, 326] on div "Zone: [STREET_ADDRESS] NPZ-PZ Vacant: 0 Booked: 0 Occupied: 1 Not Monitored: 0" at bounding box center [456, 332] width 372 height 31
click at [920, 384] on span at bounding box center [922, 388] width 8 height 8
click at [934, 389] on span at bounding box center [935, 388] width 8 height 8
drag, startPoint x: 829, startPoint y: 392, endPoint x: 511, endPoint y: 388, distance: 318.0
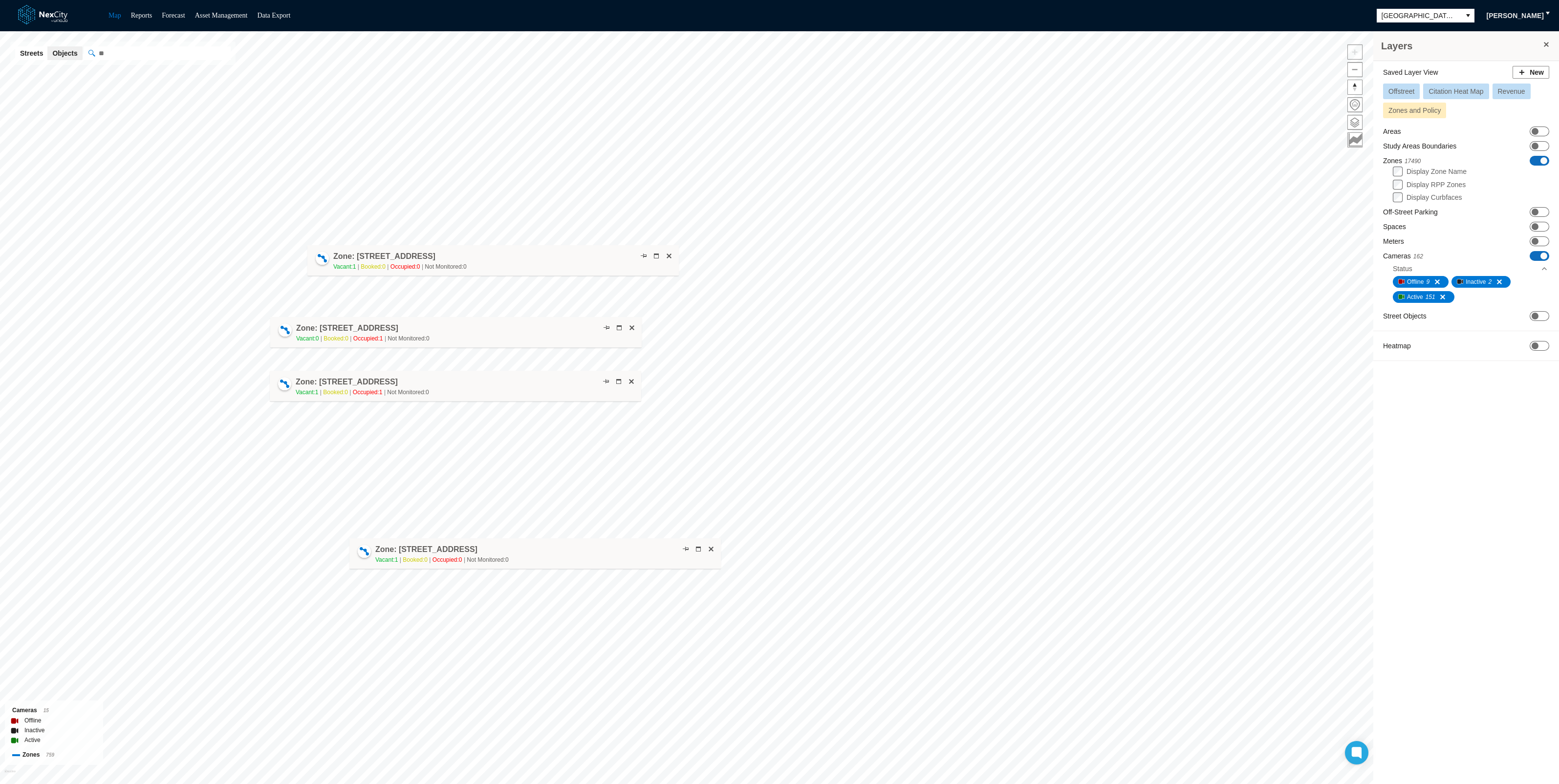
click at [511, 388] on div "Zone: [STREET_ADDRESS] LZF Vacant: 1 Booked: 0 Occupied: 1 Not Monitored: 0" at bounding box center [456, 386] width 372 height 31
drag, startPoint x: 508, startPoint y: 266, endPoint x: 471, endPoint y: 293, distance: 45.8
click at [471, 293] on div "Zone: [STREET_ADDRESS] NPZ Vacant: 1 Booked: 0 Occupied: 0 Not Monitored: 0" at bounding box center [456, 287] width 372 height 31
drag, startPoint x: 425, startPoint y: 374, endPoint x: 425, endPoint y: 368, distance: 6.0
click at [425, 368] on div "Zone: [STREET_ADDRESS] LZF Vacant: 1 Booked: 0 Occupied: 1 Not Monitored: 0" at bounding box center [456, 382] width 372 height 31
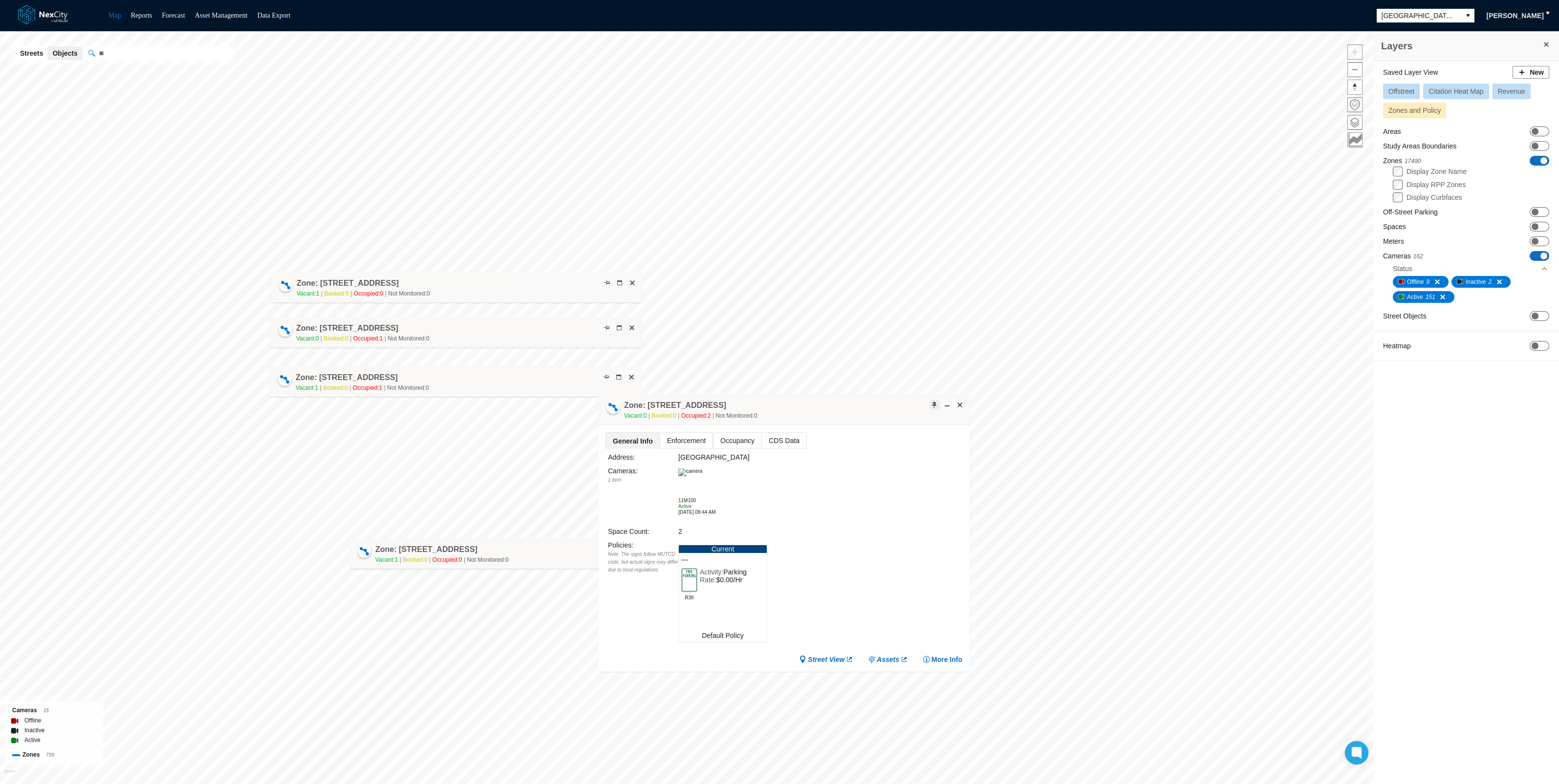
click at [933, 404] on span at bounding box center [934, 405] width 8 height 8
click at [948, 405] on span at bounding box center [947, 405] width 8 height 8
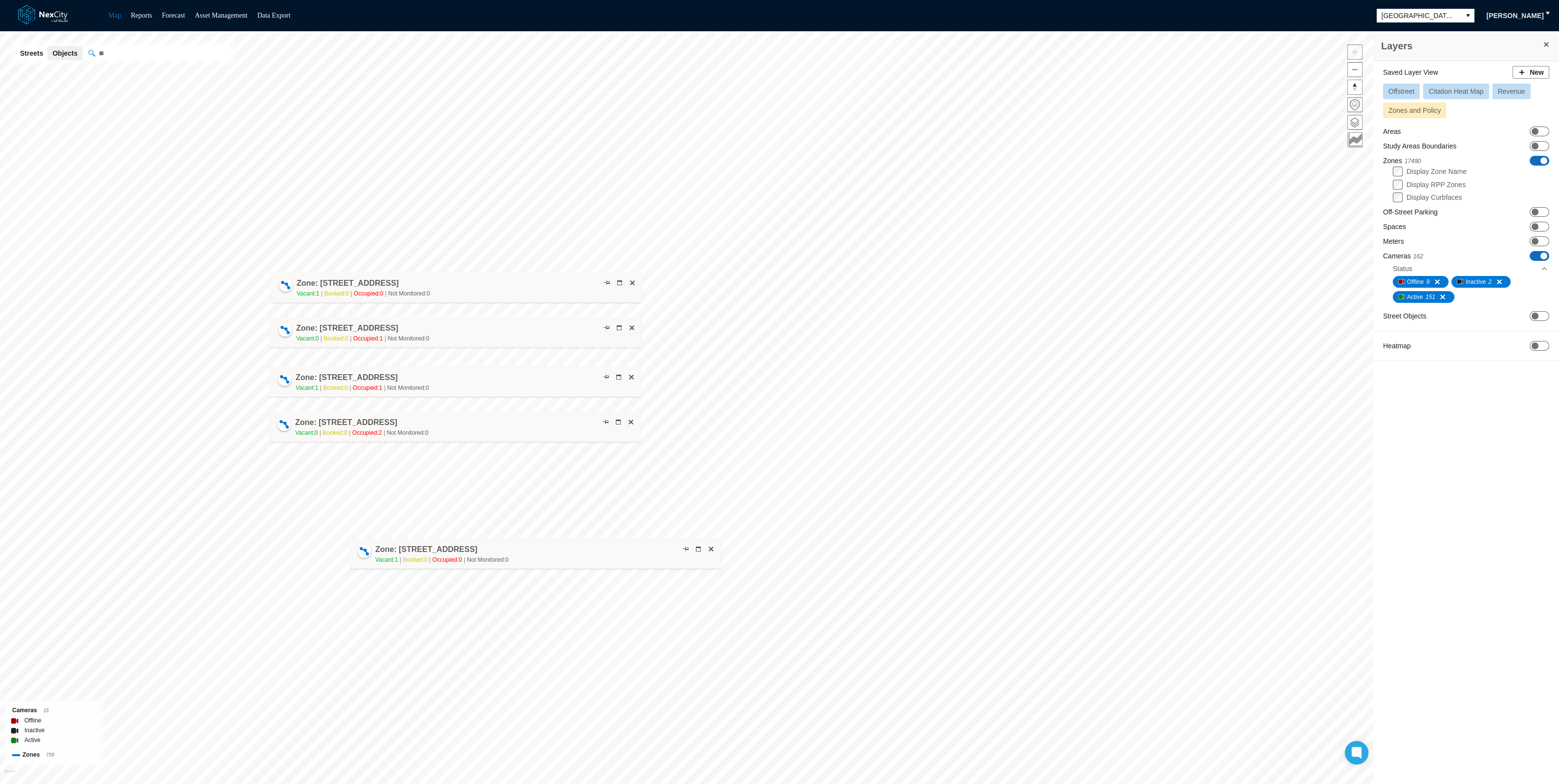
drag, startPoint x: 833, startPoint y: 430, endPoint x: 551, endPoint y: 430, distance: 282.0
click at [551, 430] on div "Zone: [STREET_ADDRESS] Vacant: 0 Booked: 0 Occupied: 2 Not Monitored: 0" at bounding box center [455, 426] width 372 height 31
drag, startPoint x: 511, startPoint y: 423, endPoint x: 548, endPoint y: 606, distance: 186.7
click at [548, 606] on div "Zone: [STREET_ADDRESS] Vacant: 0 Booked: 0 Occupied: 2 Not Monitored: 0" at bounding box center [492, 609] width 372 height 31
drag, startPoint x: 551, startPoint y: 546, endPoint x: 470, endPoint y: 435, distance: 137.4
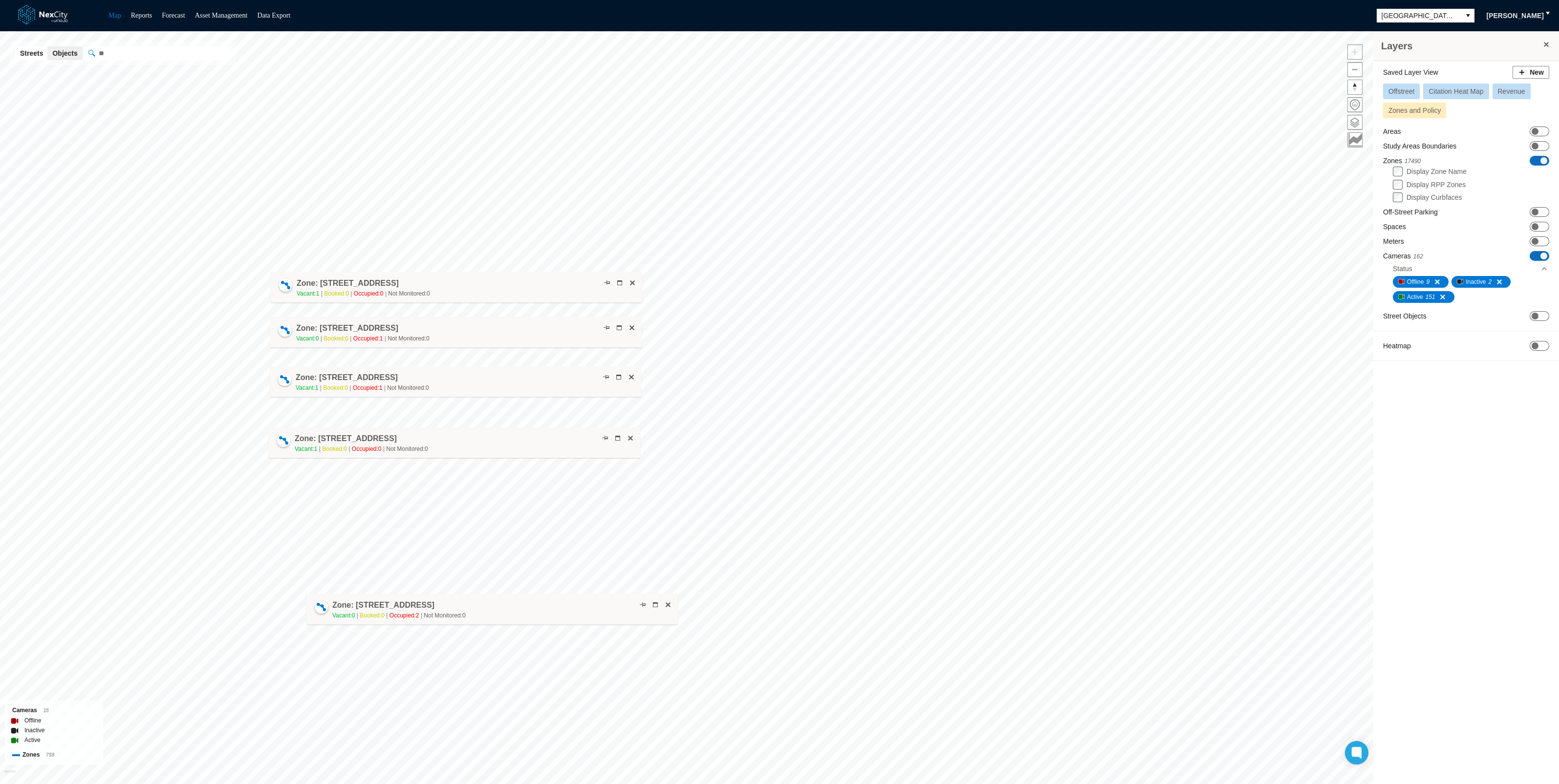
click at [470, 435] on div "Zone: [STREET_ADDRESS] NPZ Vacant: 1 Booked: 0 Occupied: 0 Not Monitored: 0" at bounding box center [455, 443] width 372 height 31
drag, startPoint x: 481, startPoint y: 438, endPoint x: 482, endPoint y: 430, distance: 8.1
click at [482, 430] on div "Zone: [STREET_ADDRESS] NPZ Vacant: 1 Booked: 0 Occupied: 0 Not Monitored: 0" at bounding box center [455, 435] width 372 height 31
drag, startPoint x: 557, startPoint y: 596, endPoint x: 1028, endPoint y: 278, distance: 568.3
click at [1028, 278] on div "Zone: [STREET_ADDRESS] Vacant: 0 Booked: 0 Occupied: 2 Not Monitored: 0" at bounding box center [964, 291] width 372 height 31
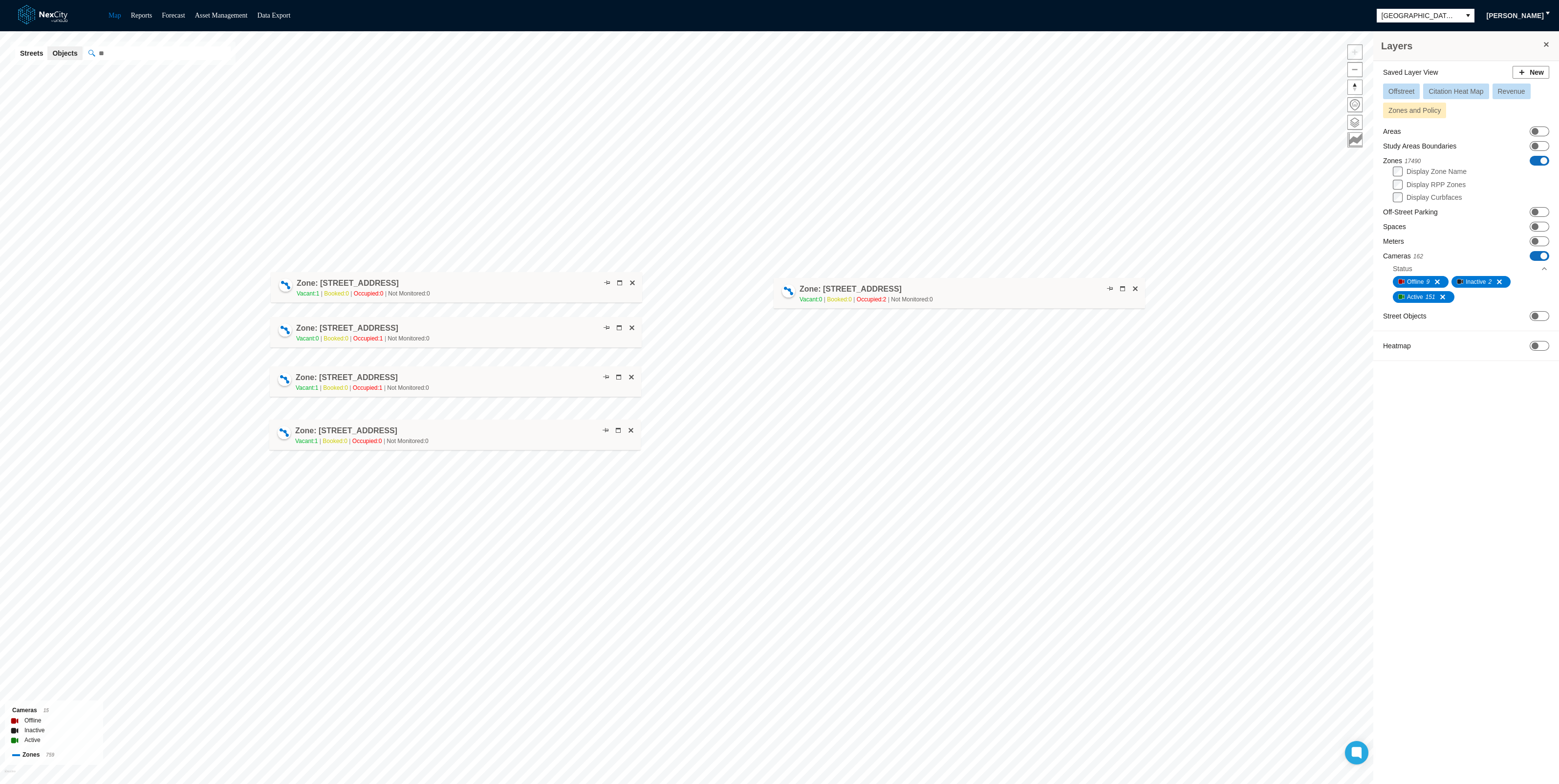
click at [989, 298] on div "Zone: [STREET_ADDRESS] Vacant: 0 Booked: 0 Occupied: 2 Not Monitored: 0" at bounding box center [959, 293] width 372 height 31
click at [946, 415] on span at bounding box center [946, 418] width 8 height 8
click at [959, 416] on span at bounding box center [959, 418] width 8 height 8
drag, startPoint x: 849, startPoint y: 423, endPoint x: 1056, endPoint y: 400, distance: 208.3
click at [1056, 400] on div "Zone: [STREET_ADDRESS]" at bounding box center [1002, 400] width 372 height 31
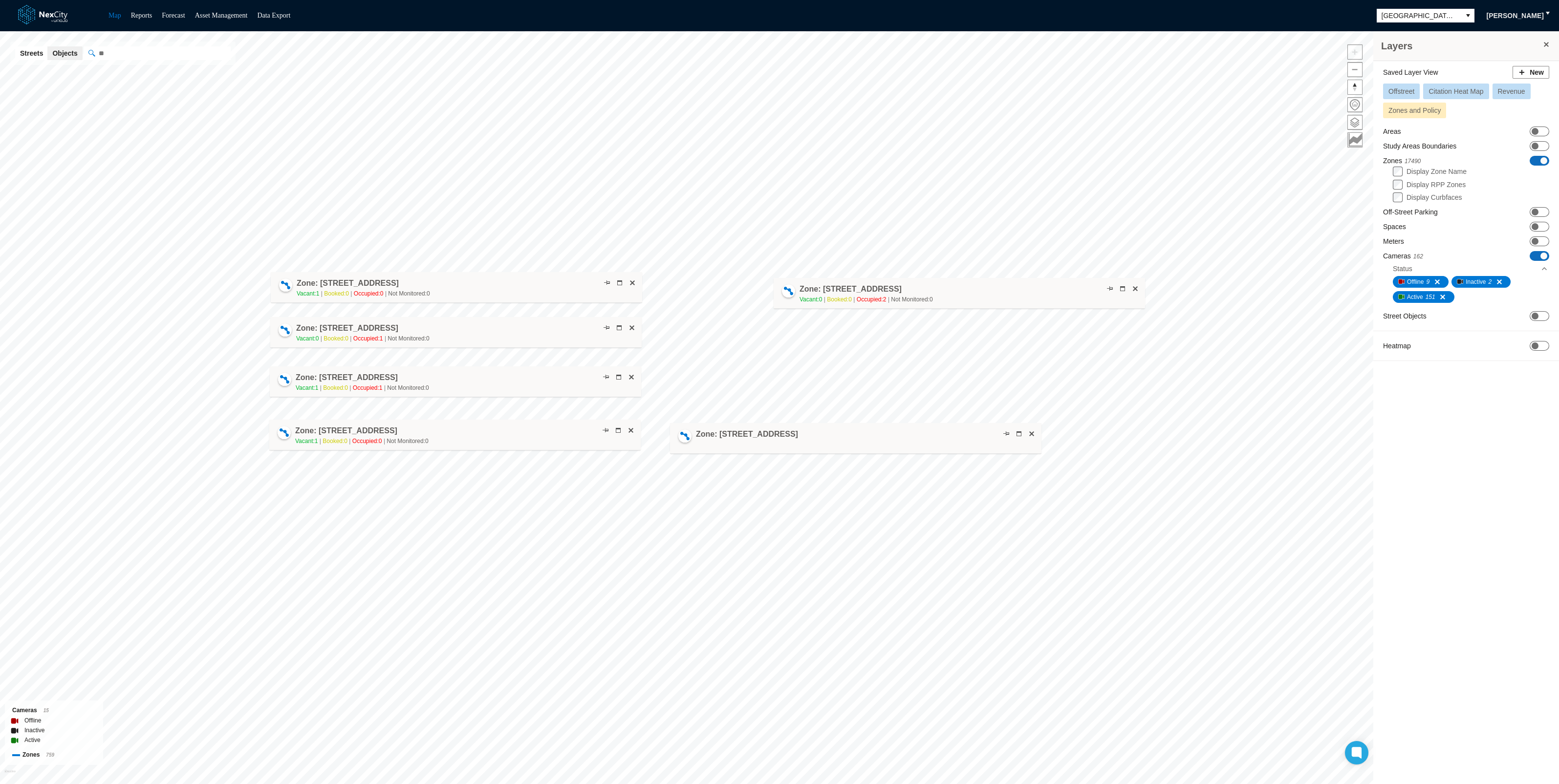
drag, startPoint x: 1022, startPoint y: 405, endPoint x: 875, endPoint y: 443, distance: 151.8
click at [875, 443] on div "Zone: [STREET_ADDRESS]" at bounding box center [856, 438] width 372 height 31
drag, startPoint x: 990, startPoint y: 295, endPoint x: 1040, endPoint y: 359, distance: 81.2
click at [1040, 359] on div "Zone: [STREET_ADDRESS] Vacant: 0 Booked: 0 Occupied: 2 Not Monitored: 0" at bounding box center [1009, 357] width 372 height 31
drag, startPoint x: 534, startPoint y: 281, endPoint x: 1077, endPoint y: 288, distance: 543.0
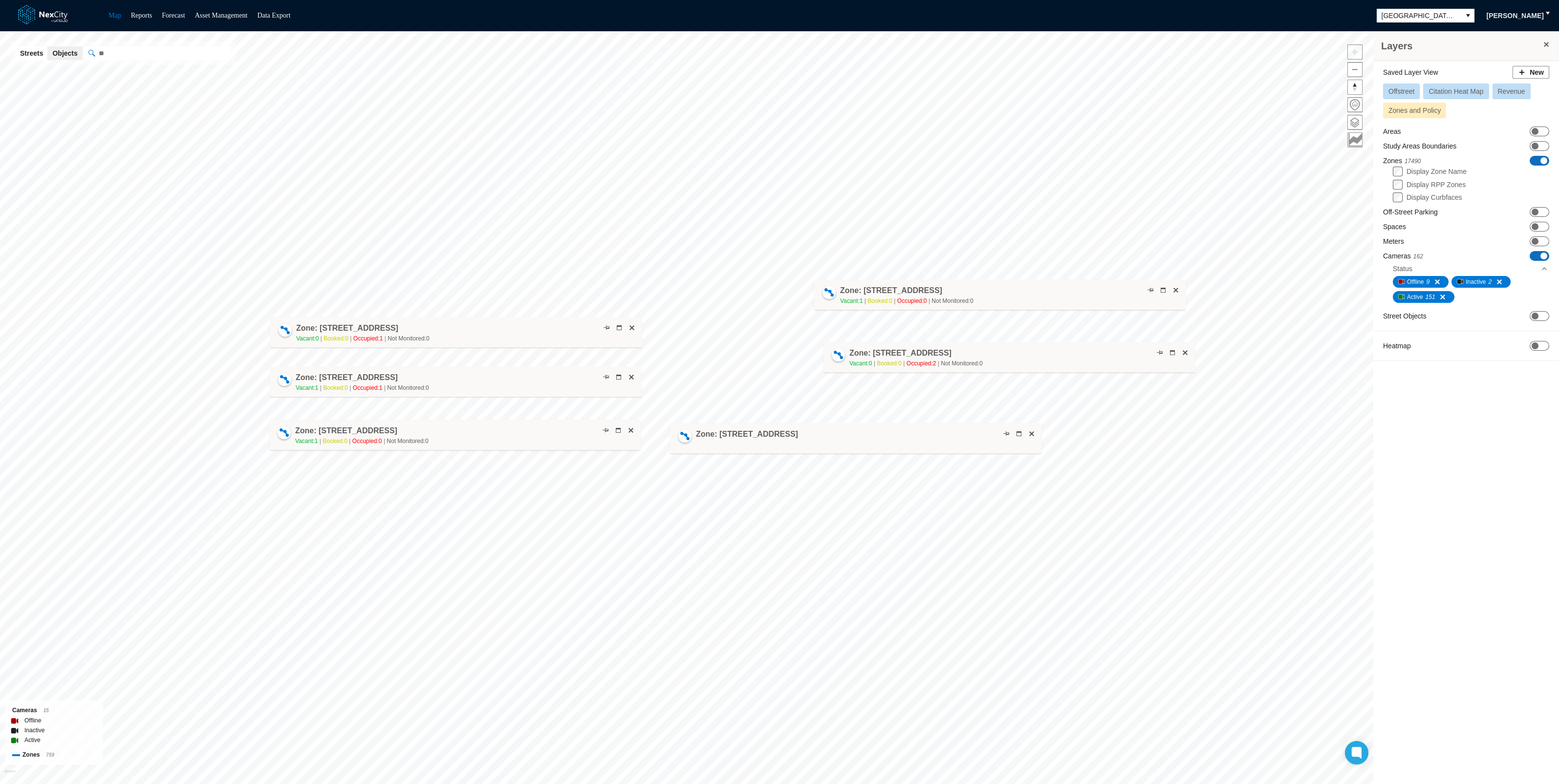
click at [1077, 288] on div "Zone: [STREET_ADDRESS] NPZ Vacant: 1 Booked: 0 Occupied: 0 Not Monitored: 0" at bounding box center [1000, 295] width 372 height 31
drag, startPoint x: 1068, startPoint y: 290, endPoint x: 1078, endPoint y: 303, distance: 16.4
click at [1078, 303] on div "Zone: [STREET_ADDRESS] NPZ Vacant: 1 Booked: 0 Occupied: 0 Not Monitored: 0" at bounding box center [1010, 307] width 372 height 31
drag, startPoint x: 863, startPoint y: 435, endPoint x: 1016, endPoint y: 403, distance: 156.3
click at [1016, 403] on div "Zone: [STREET_ADDRESS]" at bounding box center [1008, 407] width 372 height 31
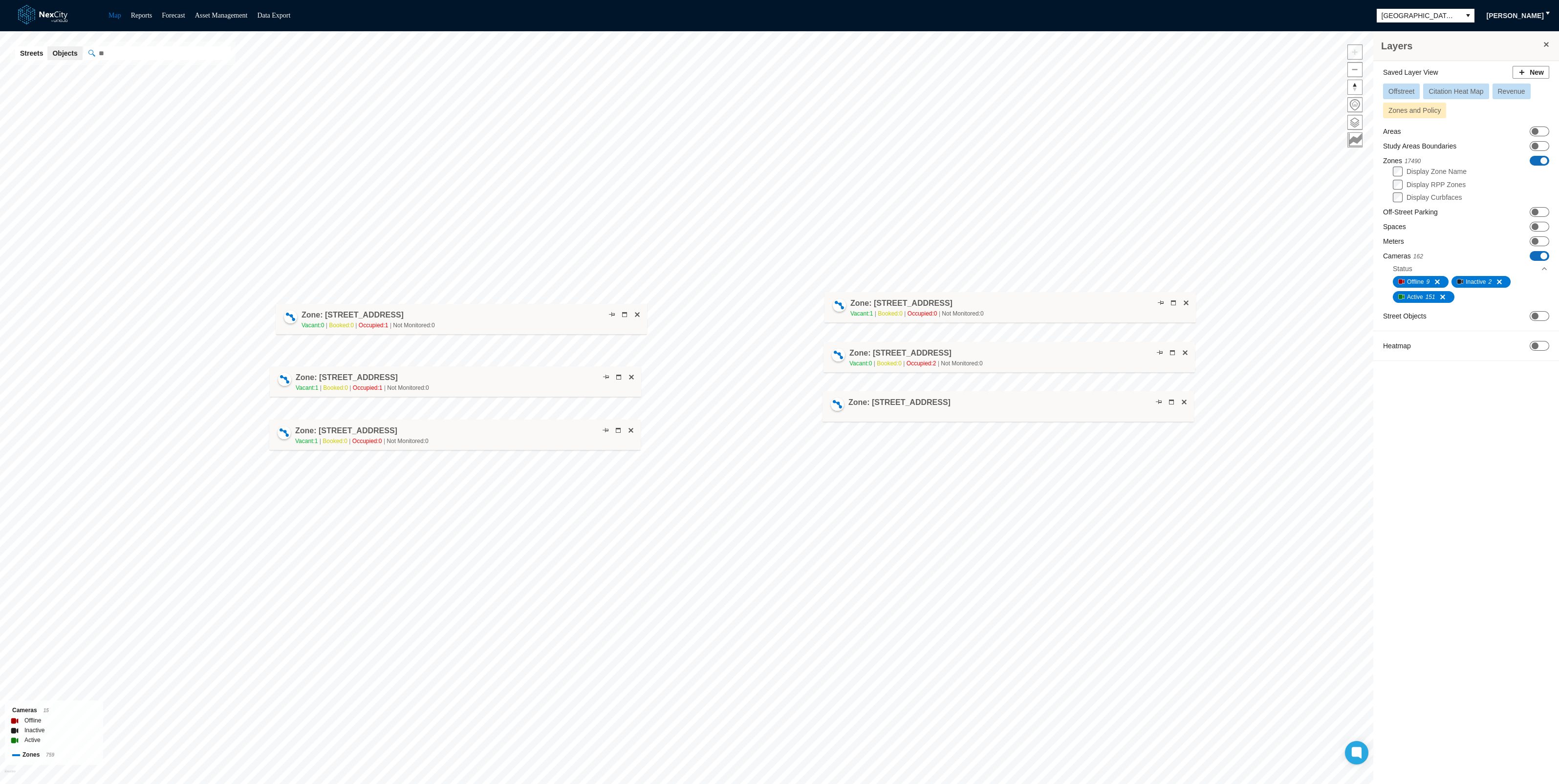
drag, startPoint x: 509, startPoint y: 328, endPoint x: 514, endPoint y: 315, distance: 13.9
click at [514, 315] on div "Zone: [STREET_ADDRESS] NPZ-PZ Vacant: 0 Booked: 0 Occupied: 1 Not Monitored: 0" at bounding box center [461, 319] width 372 height 31
drag, startPoint x: 514, startPoint y: 315, endPoint x: 540, endPoint y: 308, distance: 26.9
click at [540, 308] on div "Zone: [STREET_ADDRESS] NPZ-PZ Vacant: 0 Booked: 0 Occupied: 1 Not Monitored: 0" at bounding box center [487, 312] width 372 height 31
drag, startPoint x: 511, startPoint y: 374, endPoint x: 542, endPoint y: 362, distance: 33.2
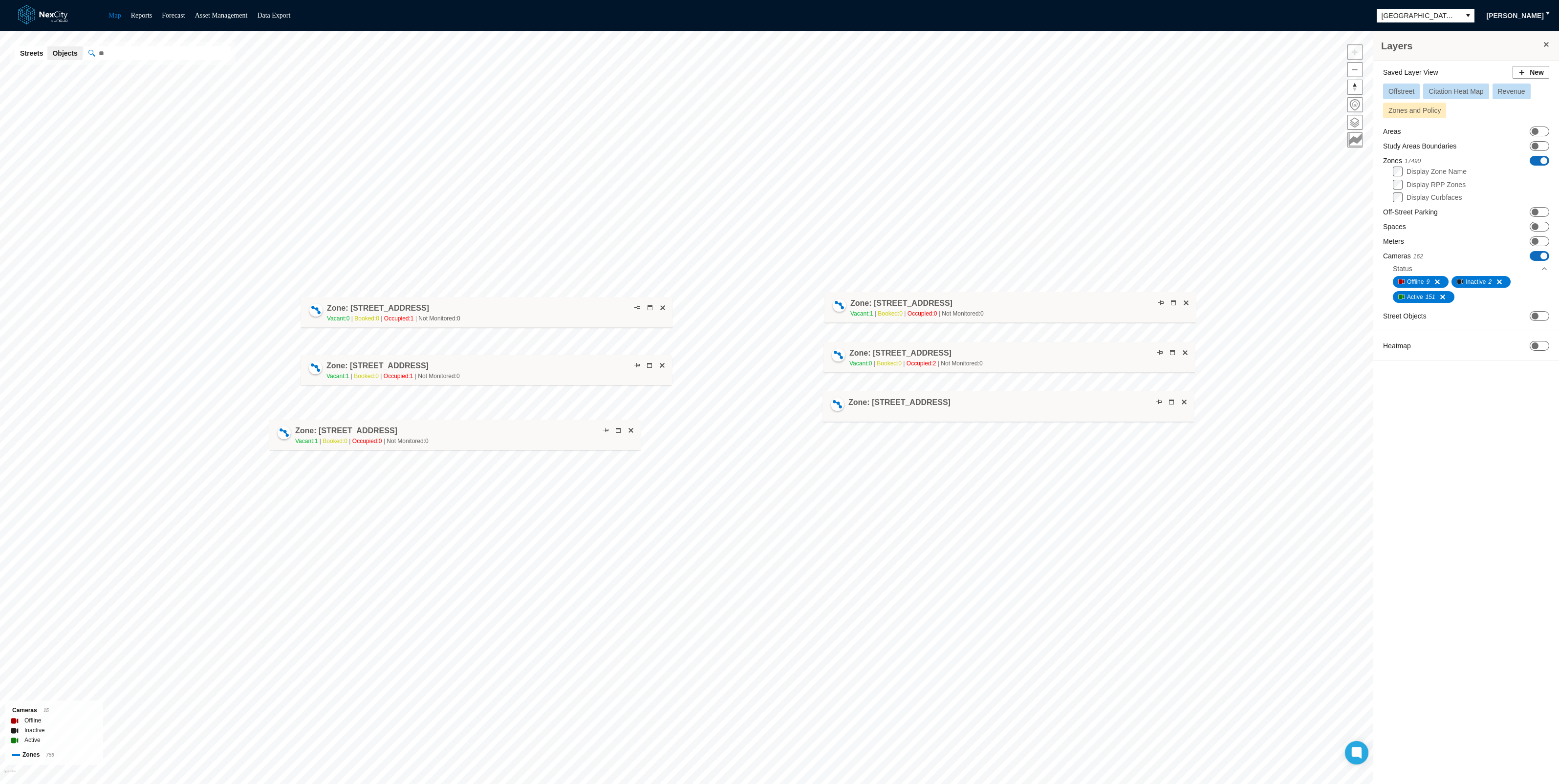
click at [542, 362] on div "Zone: [STREET_ADDRESS] LZF Vacant: 1 Booked: 0 Occupied: 1 Not Monitored: 0" at bounding box center [487, 370] width 372 height 31
drag, startPoint x: 517, startPoint y: 433, endPoint x: 546, endPoint y: 422, distance: 31.0
click at [546, 422] on div "Zone: [STREET_ADDRESS] NPZ Vacant: 1 Booked: 0 Occupied: 0 Not Monitored: 0" at bounding box center [484, 425] width 372 height 31
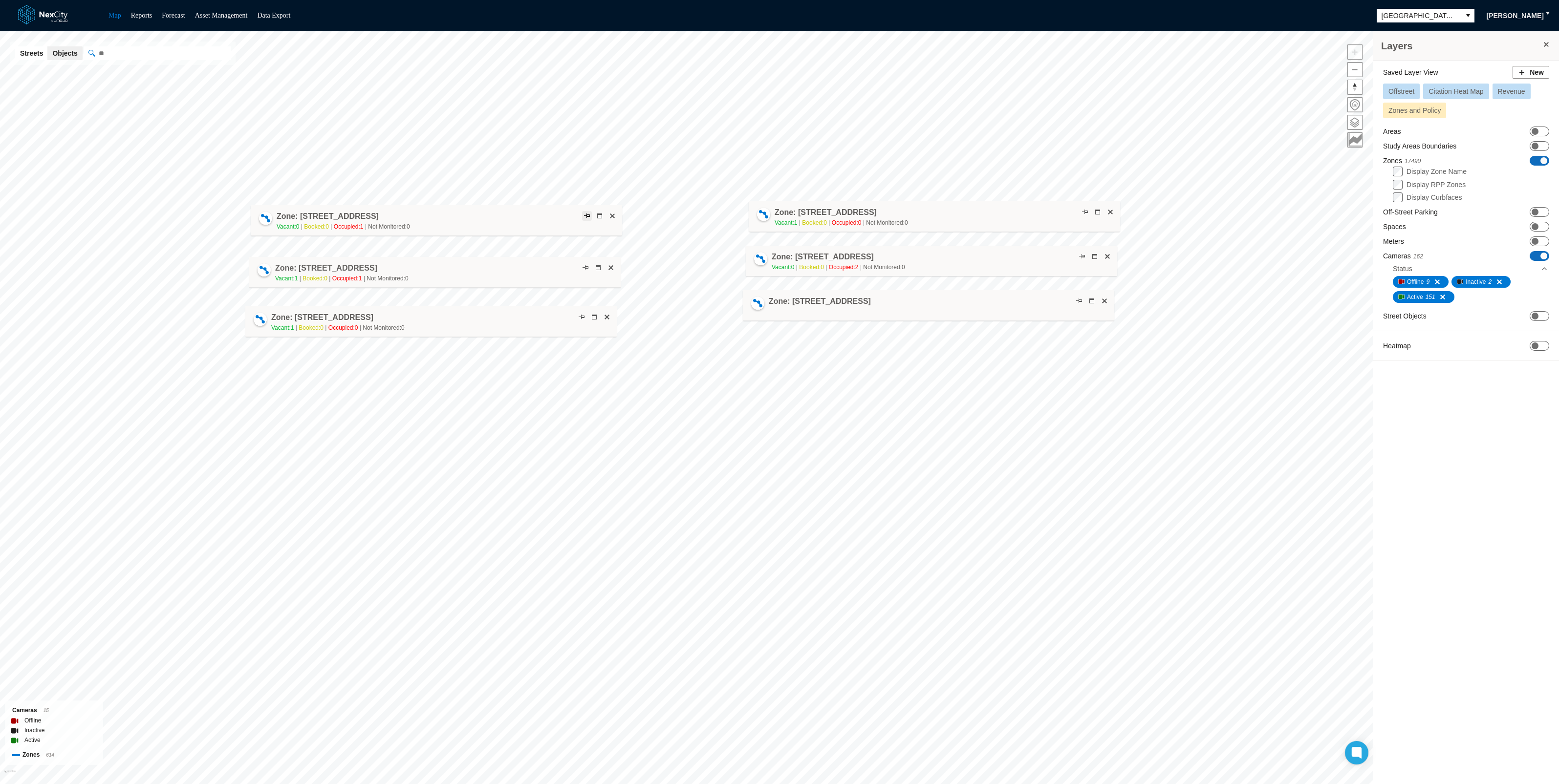
click at [583, 214] on span at bounding box center [586, 215] width 8 height 8
click at [583, 264] on span at bounding box center [585, 267] width 8 height 8
click at [580, 314] on span at bounding box center [581, 317] width 8 height 8
click at [1084, 210] on span at bounding box center [1085, 212] width 8 height 8
click at [1083, 253] on span at bounding box center [1081, 256] width 8 height 8
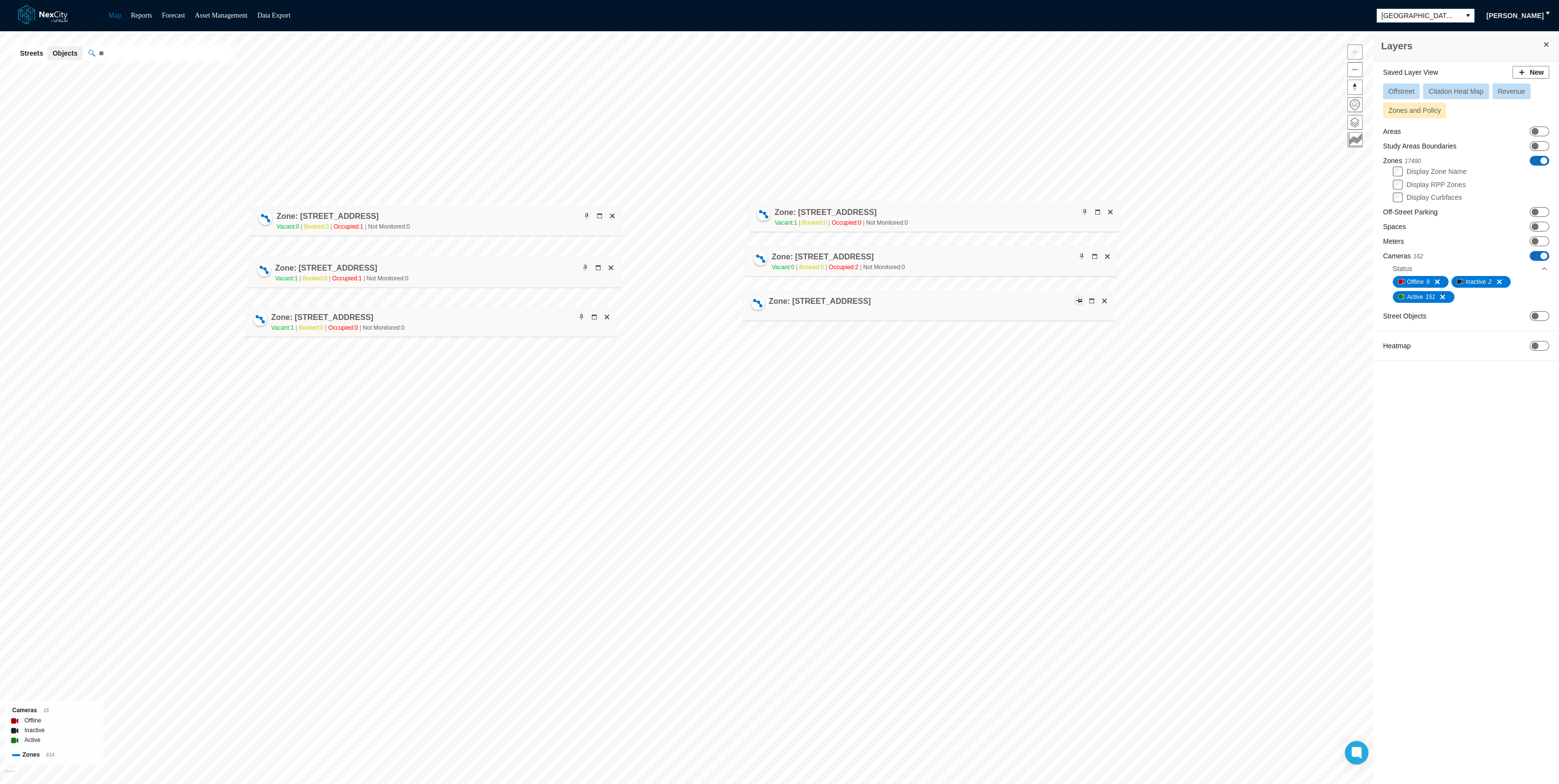
click at [1077, 301] on span at bounding box center [1079, 301] width 8 height 8
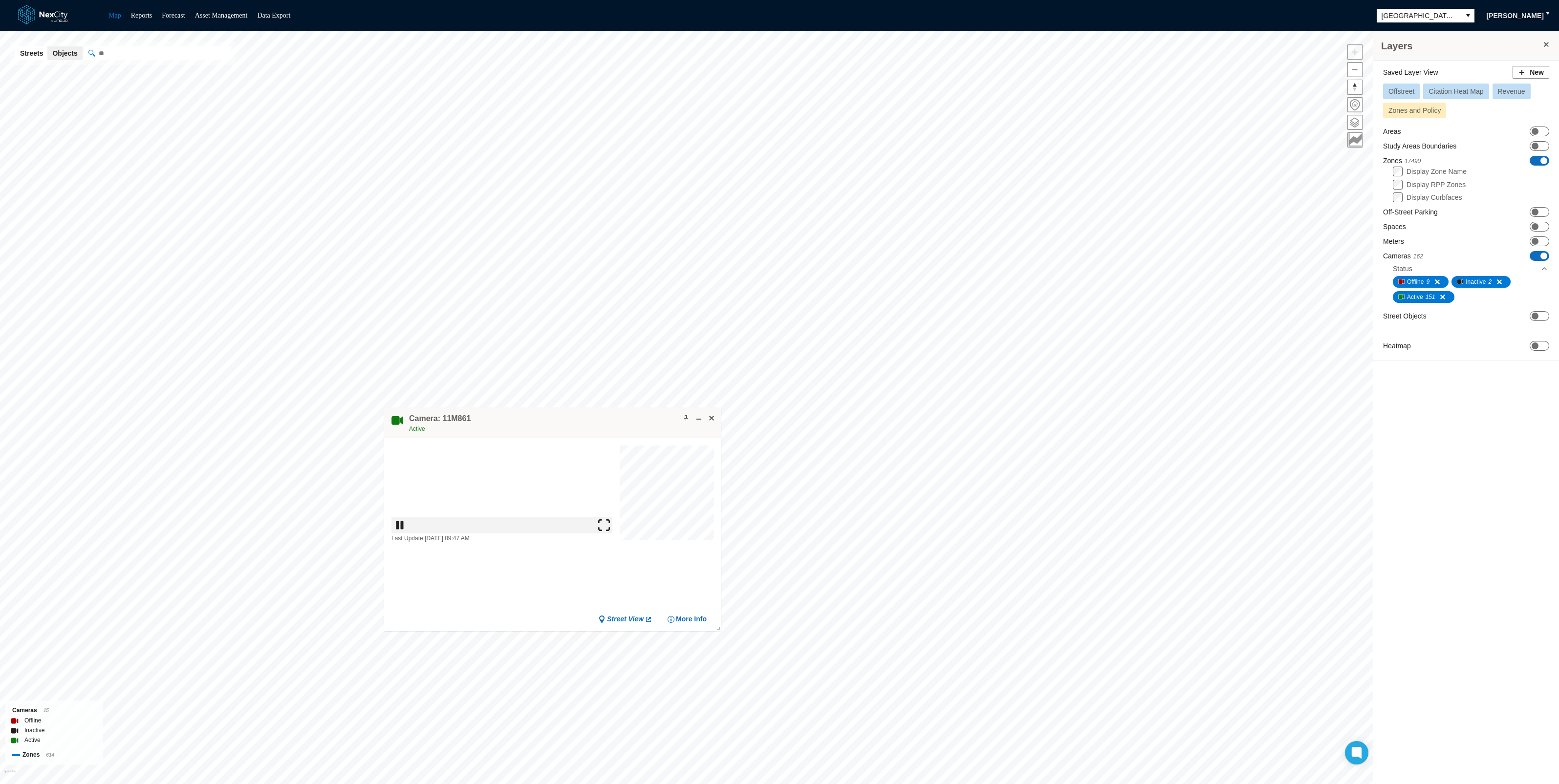
drag, startPoint x: 816, startPoint y: 367, endPoint x: 582, endPoint y: 407, distance: 237.4
click at [582, 407] on div "Camera: 11M861 Active" at bounding box center [553, 422] width 337 height 31
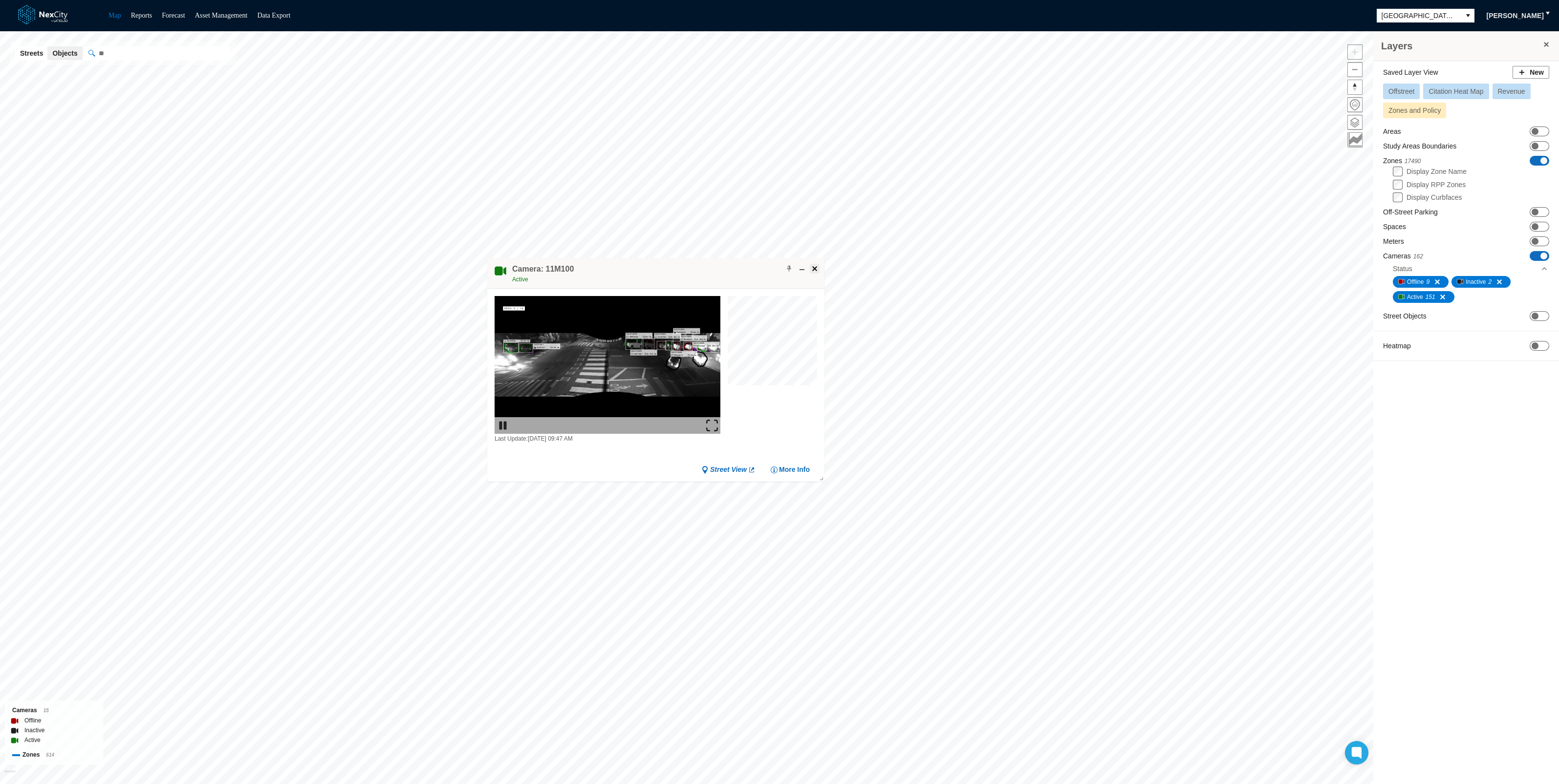
click at [811, 269] on span at bounding box center [815, 269] width 8 height 8
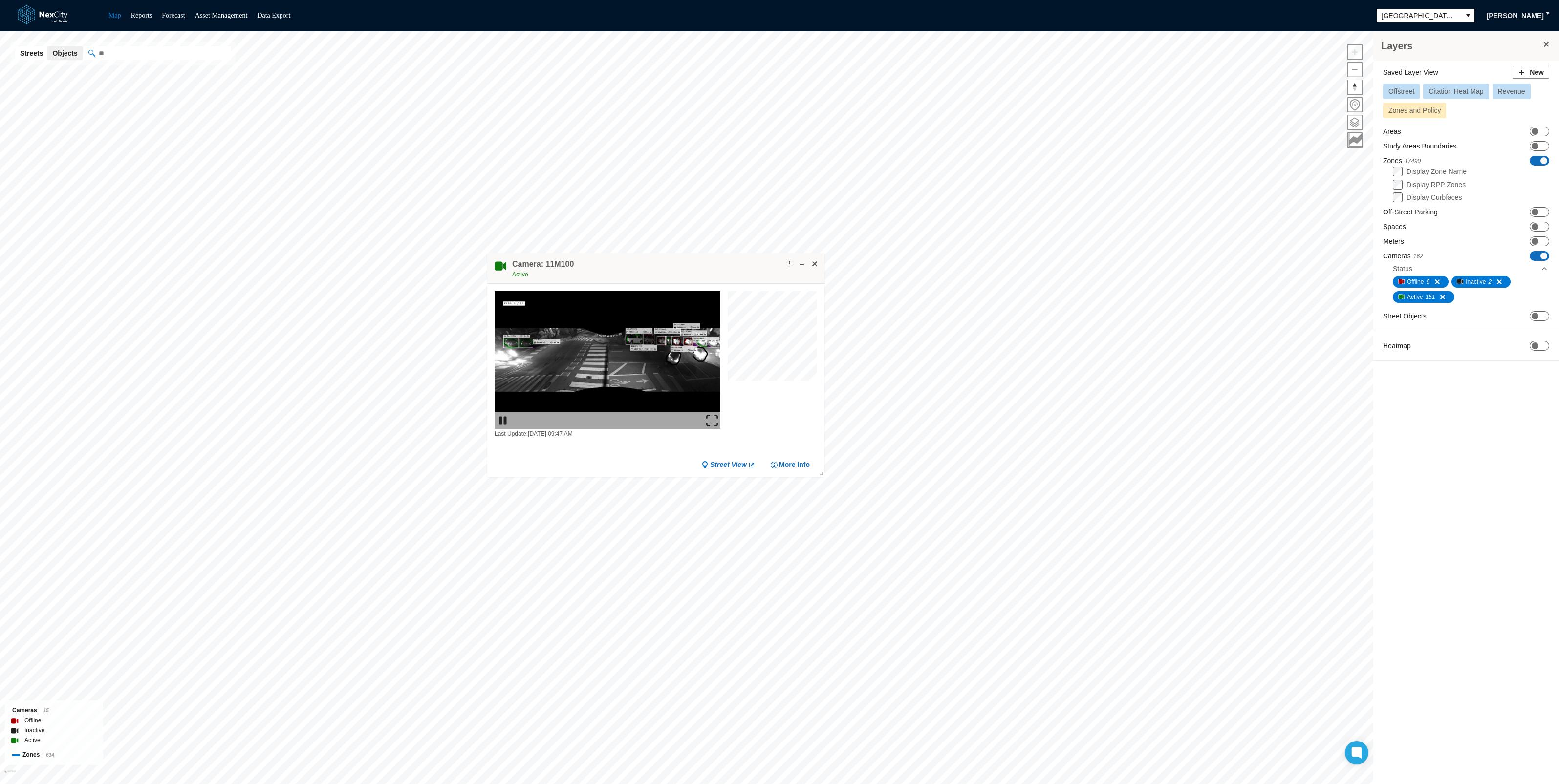
click at [727, 279] on div "Camera: 11M100 Active" at bounding box center [655, 268] width 337 height 31
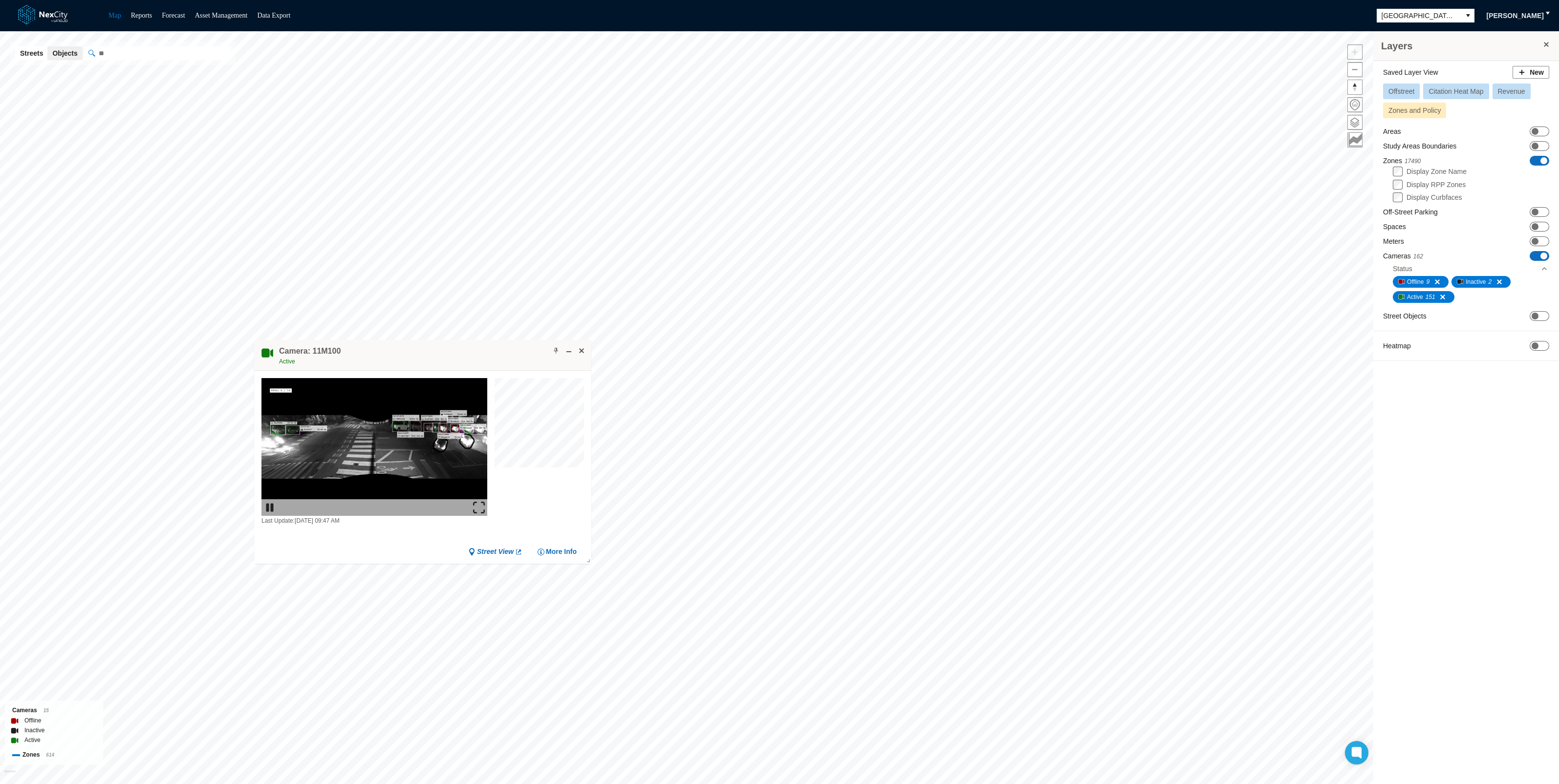
drag, startPoint x: 715, startPoint y: 264, endPoint x: 485, endPoint y: 351, distance: 245.9
click at [485, 351] on div "Camera: 11M100 Active" at bounding box center [422, 355] width 337 height 31
click at [553, 349] on span at bounding box center [556, 350] width 8 height 8
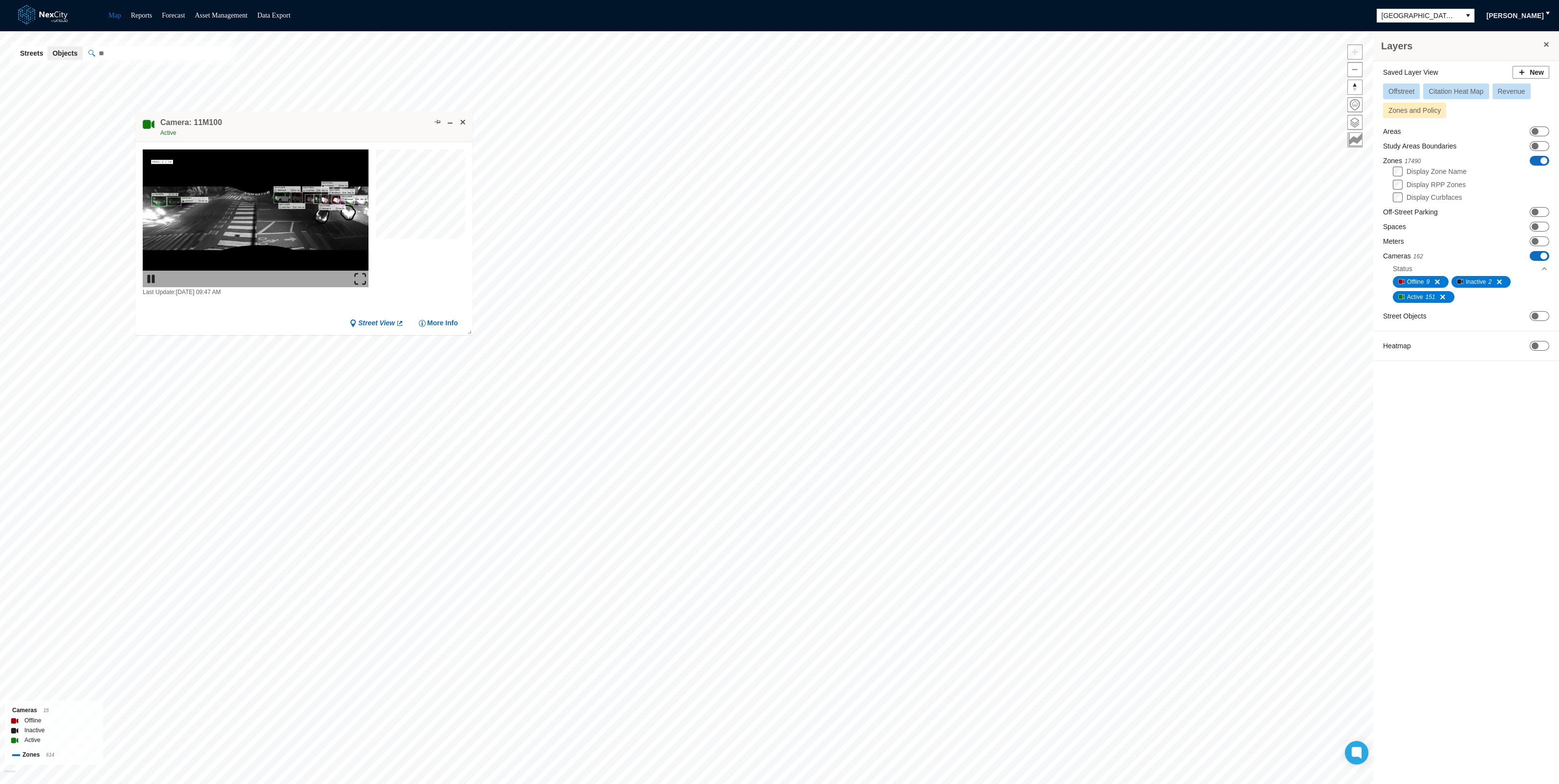
drag, startPoint x: 482, startPoint y: 335, endPoint x: 382, endPoint y: 131, distance: 227.2
click at [382, 131] on div "Camera: 11M100 Active" at bounding box center [304, 126] width 337 height 31
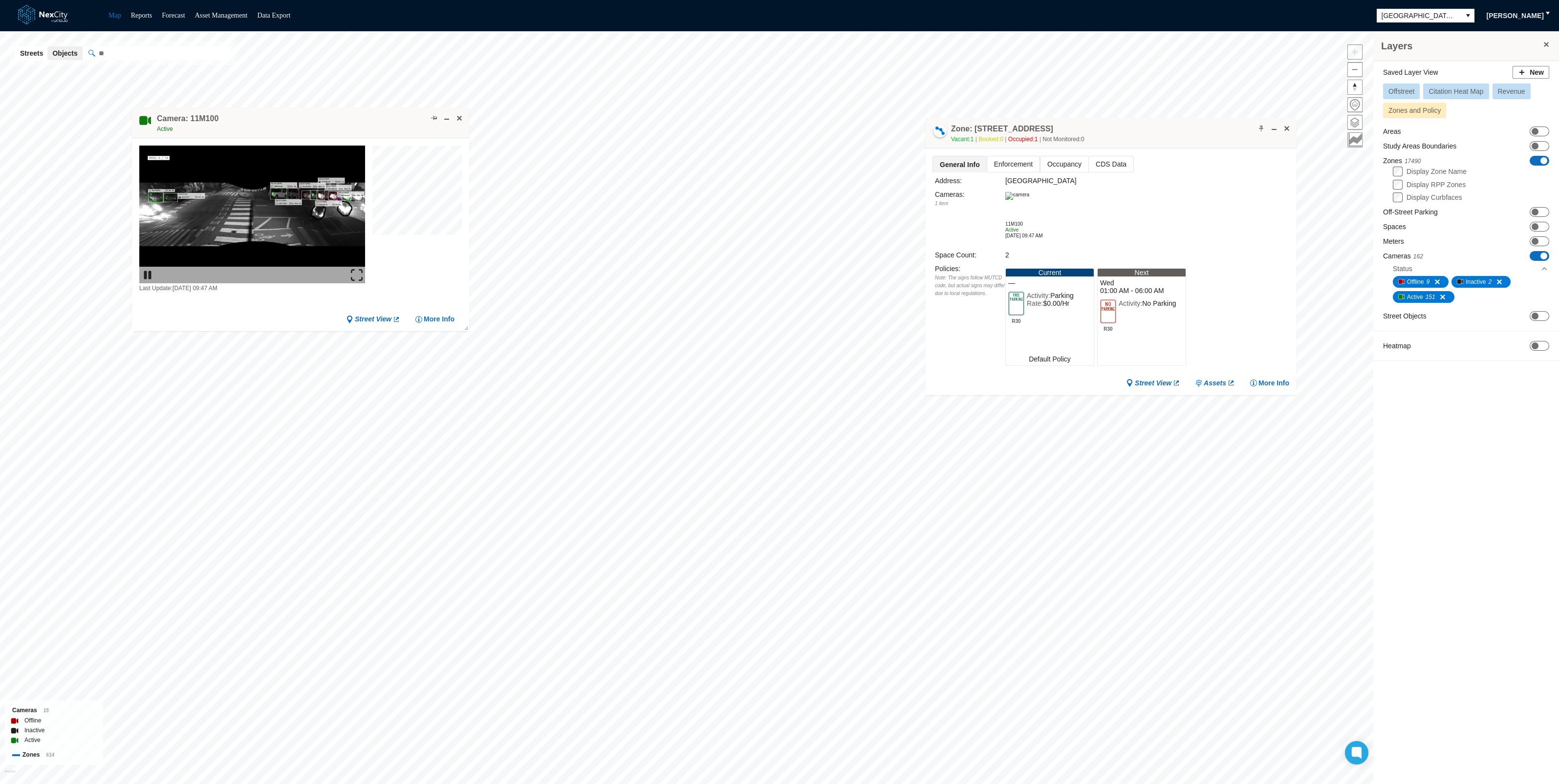
drag, startPoint x: 824, startPoint y: 332, endPoint x: 1197, endPoint y: 129, distance: 424.7
click at [1197, 129] on div "Zone: [STREET_ADDRESS] NPZ-PZ Vacant: 1 Booked: 0 Occupied: 1 Not Monitored: 0" at bounding box center [1111, 133] width 372 height 31
drag, startPoint x: 1265, startPoint y: 125, endPoint x: 1090, endPoint y: 230, distance: 204.1
click at [1264, 125] on span at bounding box center [1264, 127] width 8 height 8
click at [881, 316] on span at bounding box center [884, 319] width 8 height 8
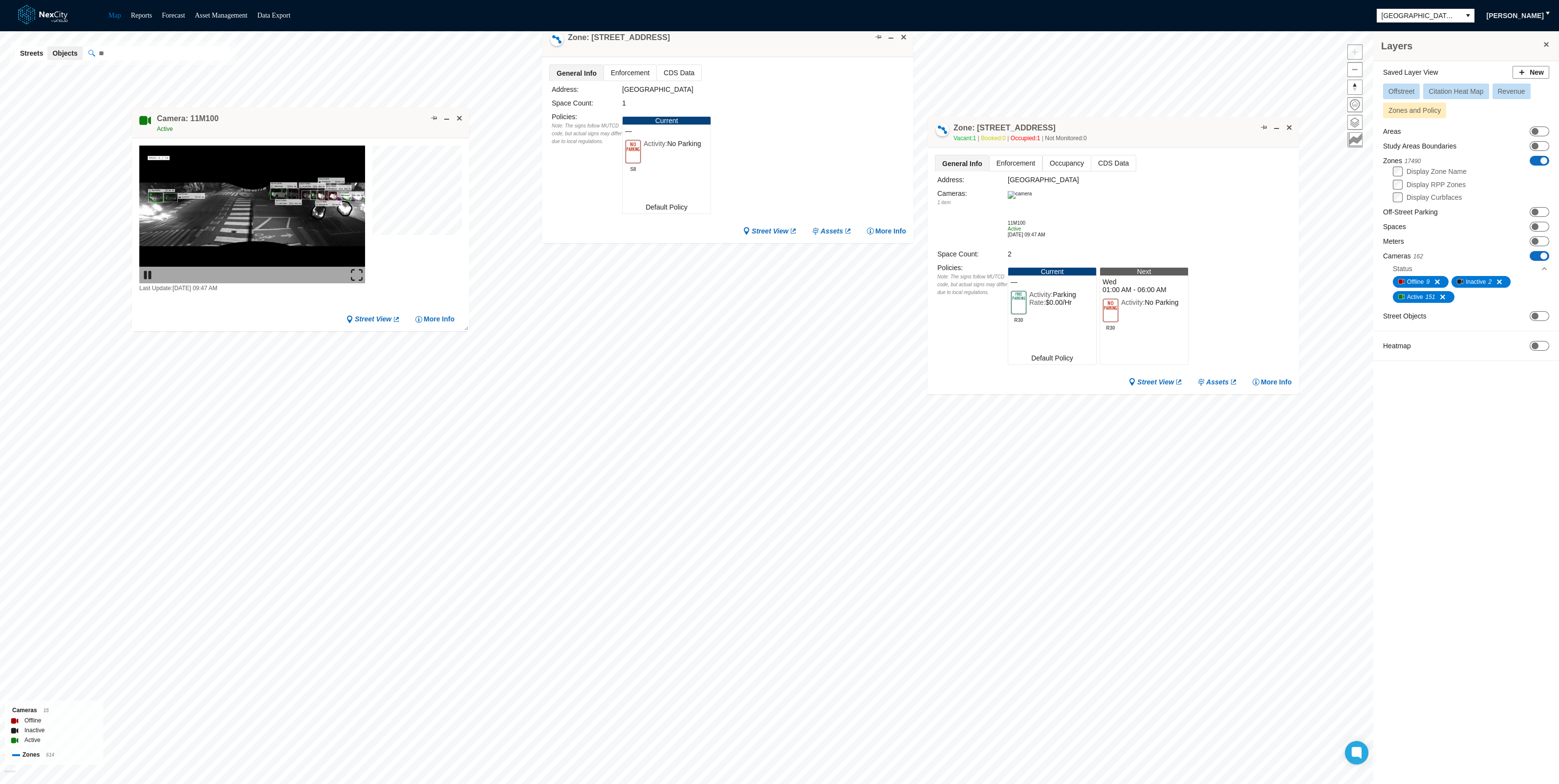
drag, startPoint x: 782, startPoint y: 330, endPoint x: 776, endPoint y: 47, distance: 283.1
click at [776, 47] on div "Zone: [STREET_ADDRESS]" at bounding box center [728, 42] width 372 height 31
click at [898, 339] on span at bounding box center [901, 340] width 8 height 8
drag, startPoint x: 843, startPoint y: 348, endPoint x: 1181, endPoint y: 500, distance: 370.6
click at [1181, 500] on div "Zone: [STREET_ADDRESS]" at bounding box center [1088, 496] width 372 height 31
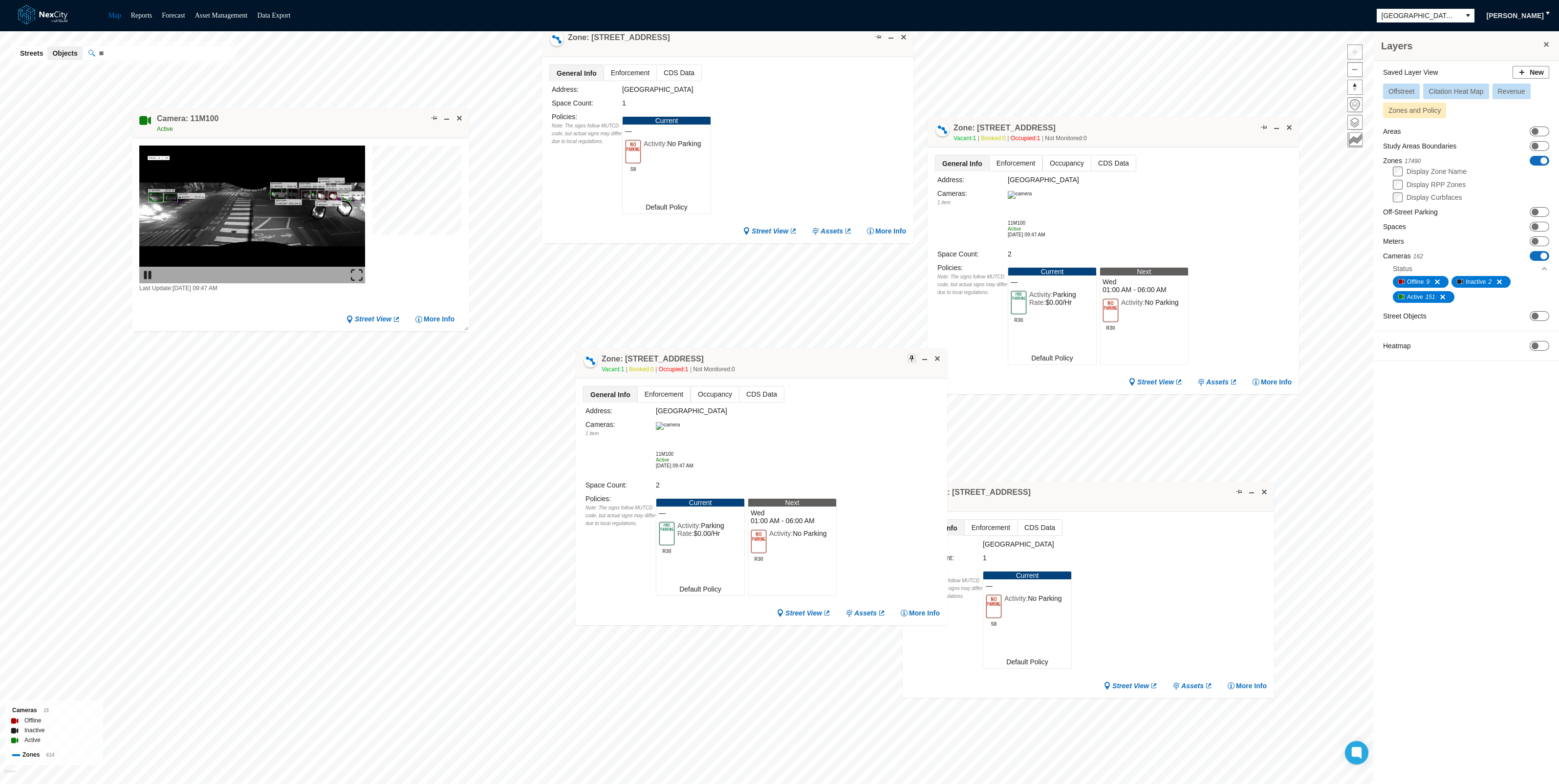
click at [914, 359] on span at bounding box center [911, 358] width 8 height 8
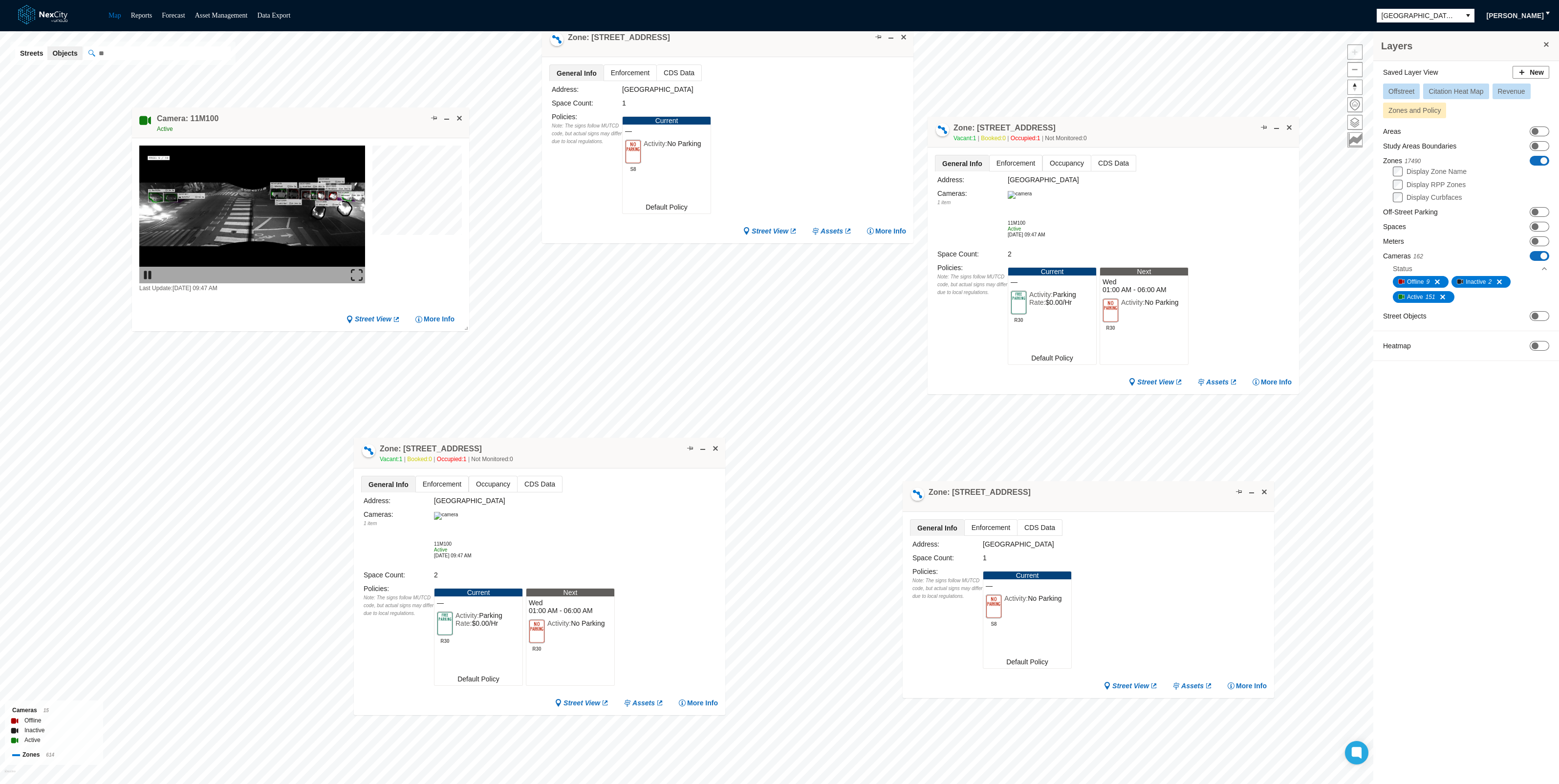
drag, startPoint x: 838, startPoint y: 357, endPoint x: 543, endPoint y: 456, distance: 311.2
click at [543, 456] on div "Zone: [STREET_ADDRESS] NPZ-PZ Vacant: 1 Booked: 0 Occupied: 1 Not Monitored: 0" at bounding box center [540, 453] width 372 height 31
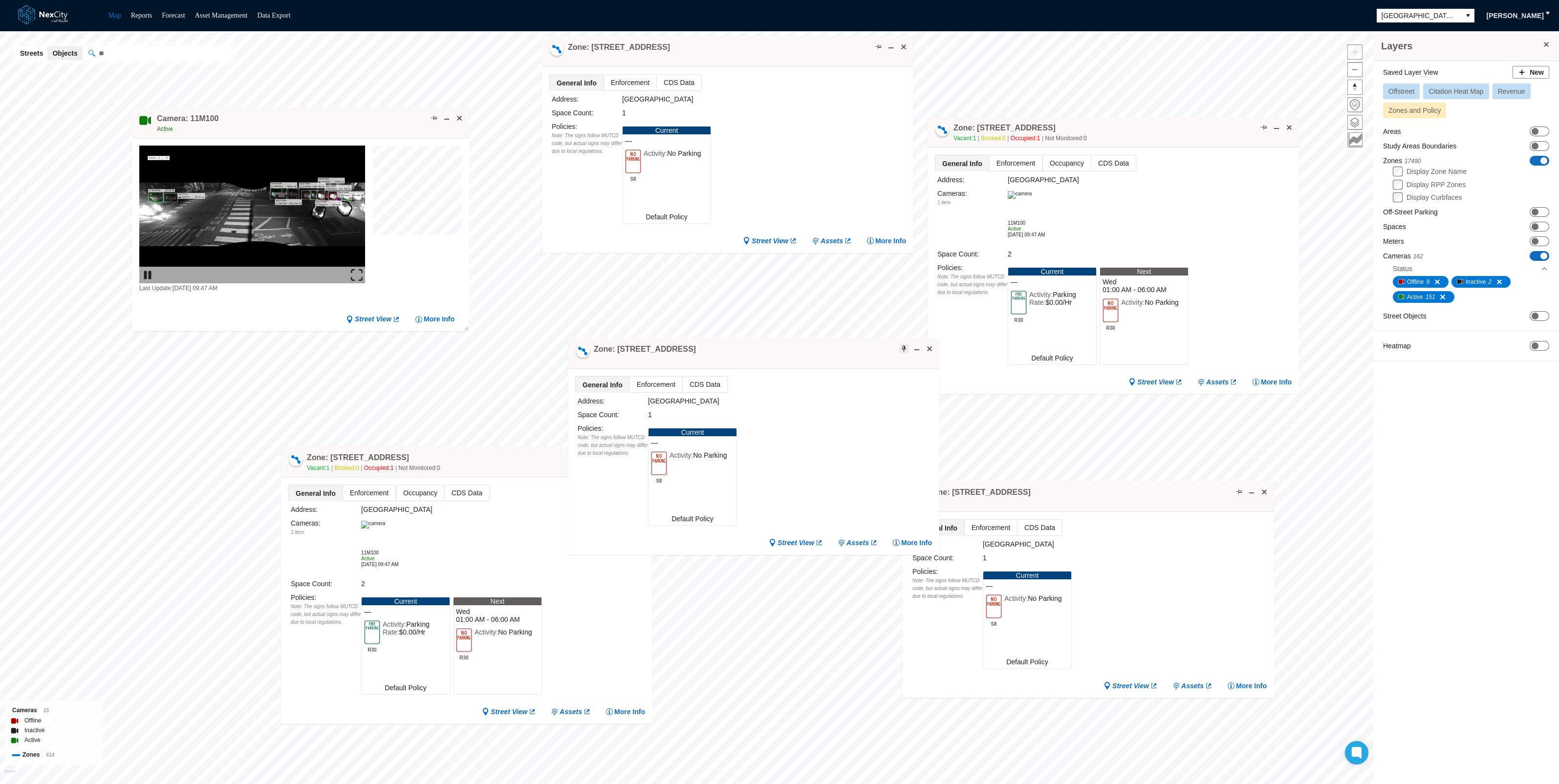
click at [902, 349] on span at bounding box center [904, 348] width 8 height 8
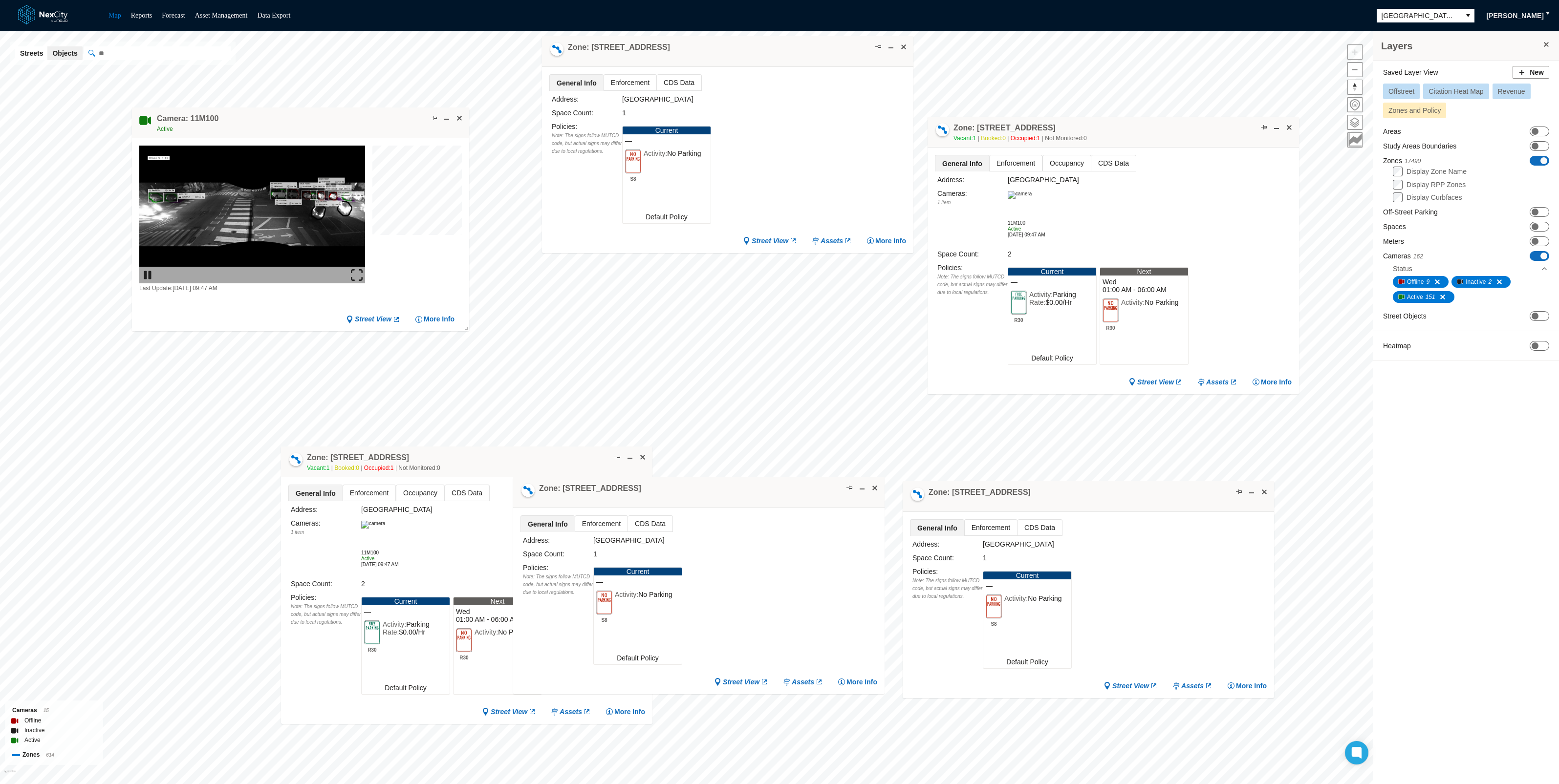
drag, startPoint x: 799, startPoint y: 362, endPoint x: 744, endPoint y: 501, distance: 149.5
click at [744, 501] on div "Zone: [STREET_ADDRESS]" at bounding box center [699, 492] width 372 height 31
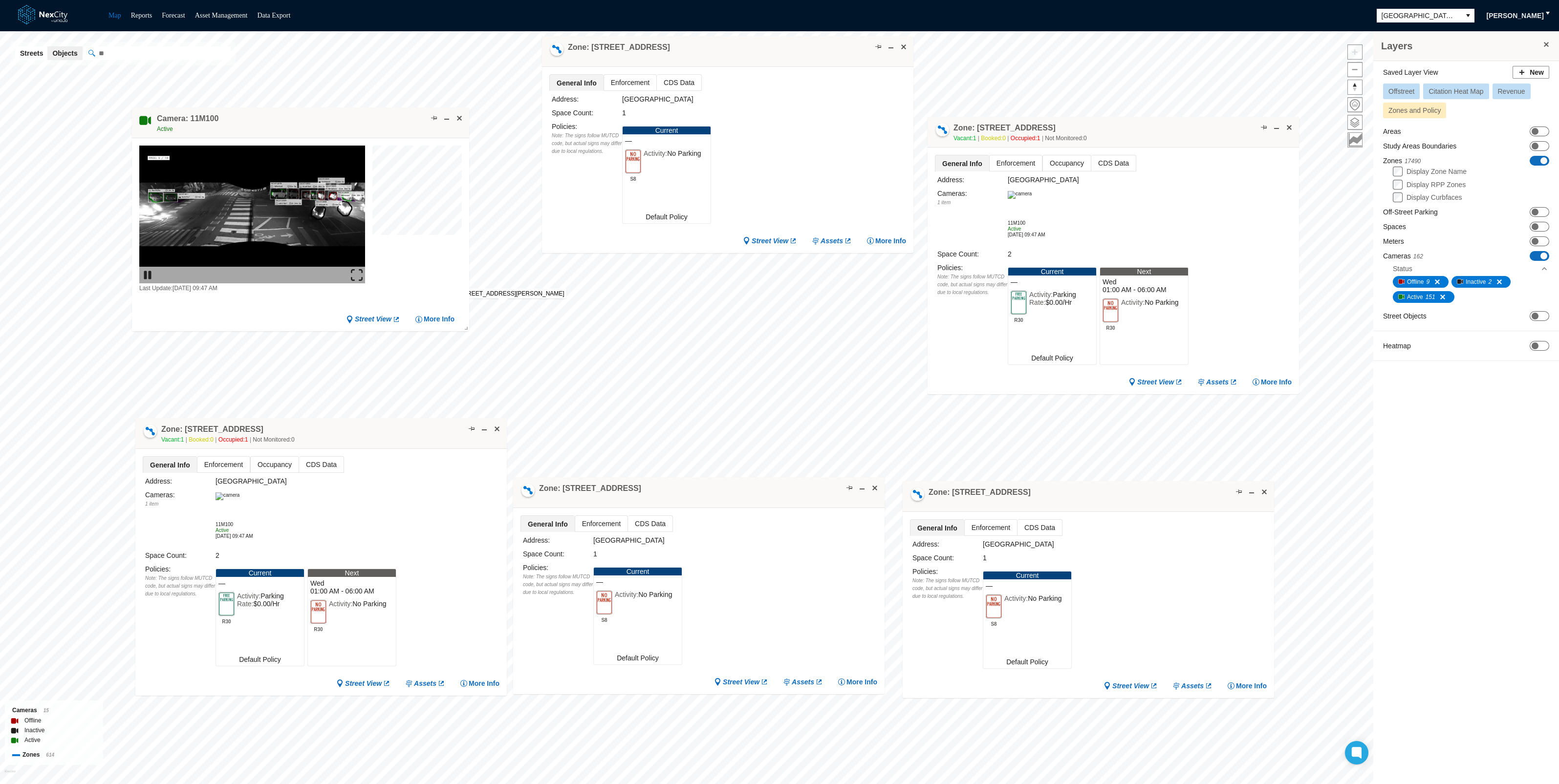
drag, startPoint x: 491, startPoint y: 450, endPoint x: 391, endPoint y: 414, distance: 106.3
click at [389, 418] on div "Zone: [STREET_ADDRESS] NPZ-PZ Vacant: 1 Booked: 0 Occupied: 1 Not Monitored: 0" at bounding box center [321, 433] width 372 height 31
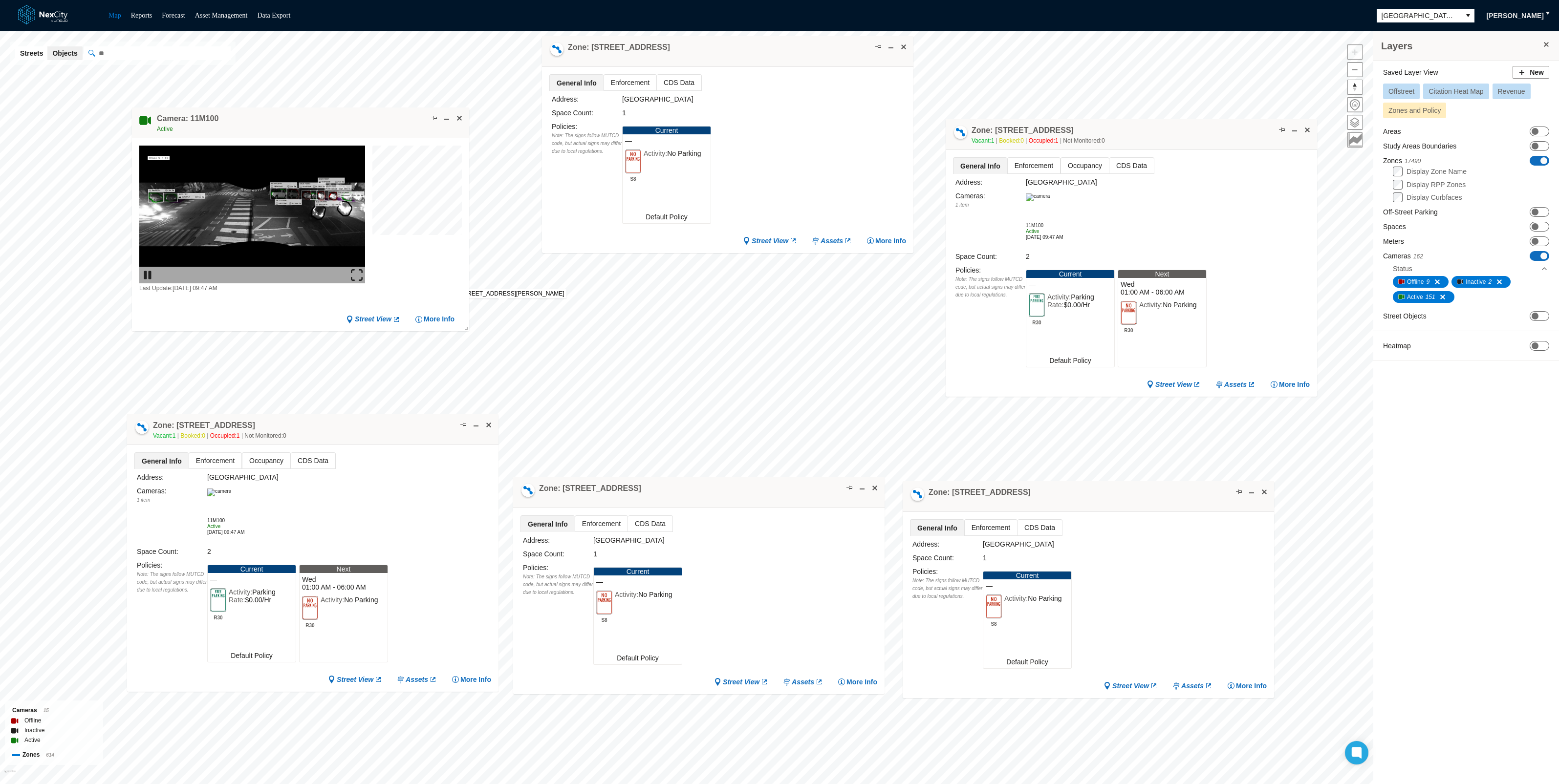
drag, startPoint x: 1144, startPoint y: 129, endPoint x: 1163, endPoint y: 131, distance: 19.1
click at [1163, 131] on div "Zone: [STREET_ADDRESS] NPZ-PZ Vacant: 1 Booked: 0 Occupied: 1 Not Monitored: 0" at bounding box center [1132, 134] width 372 height 31
drag, startPoint x: 770, startPoint y: 47, endPoint x: 801, endPoint y: 51, distance: 31.3
click at [801, 51] on div "Zone: [STREET_ADDRESS]" at bounding box center [745, 54] width 372 height 31
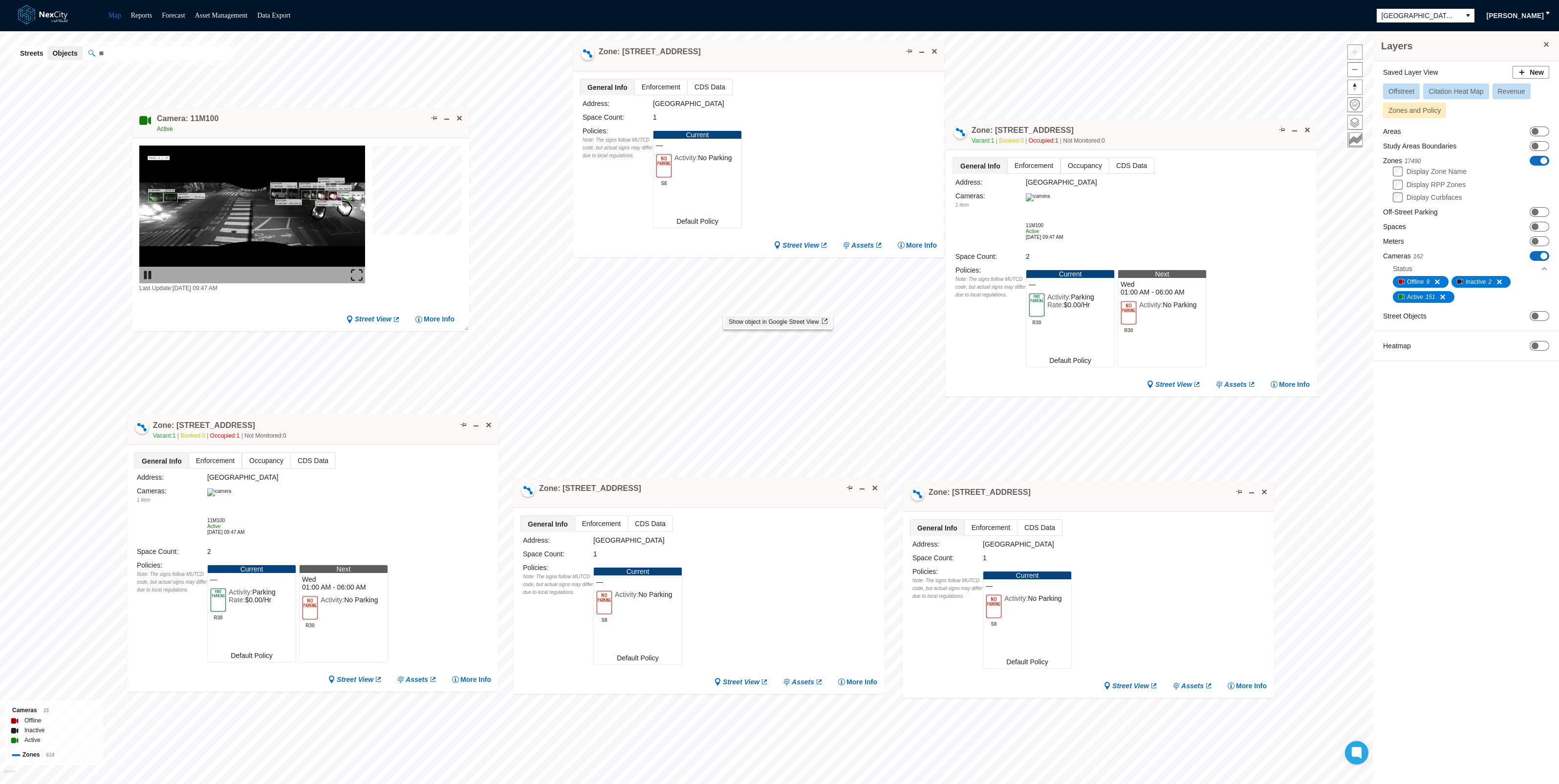
click at [740, 321] on span "Show object in Google Street View" at bounding box center [778, 322] width 99 height 7
click at [1251, 494] on span at bounding box center [1252, 492] width 8 height 8
click at [921, 51] on span at bounding box center [922, 51] width 8 height 8
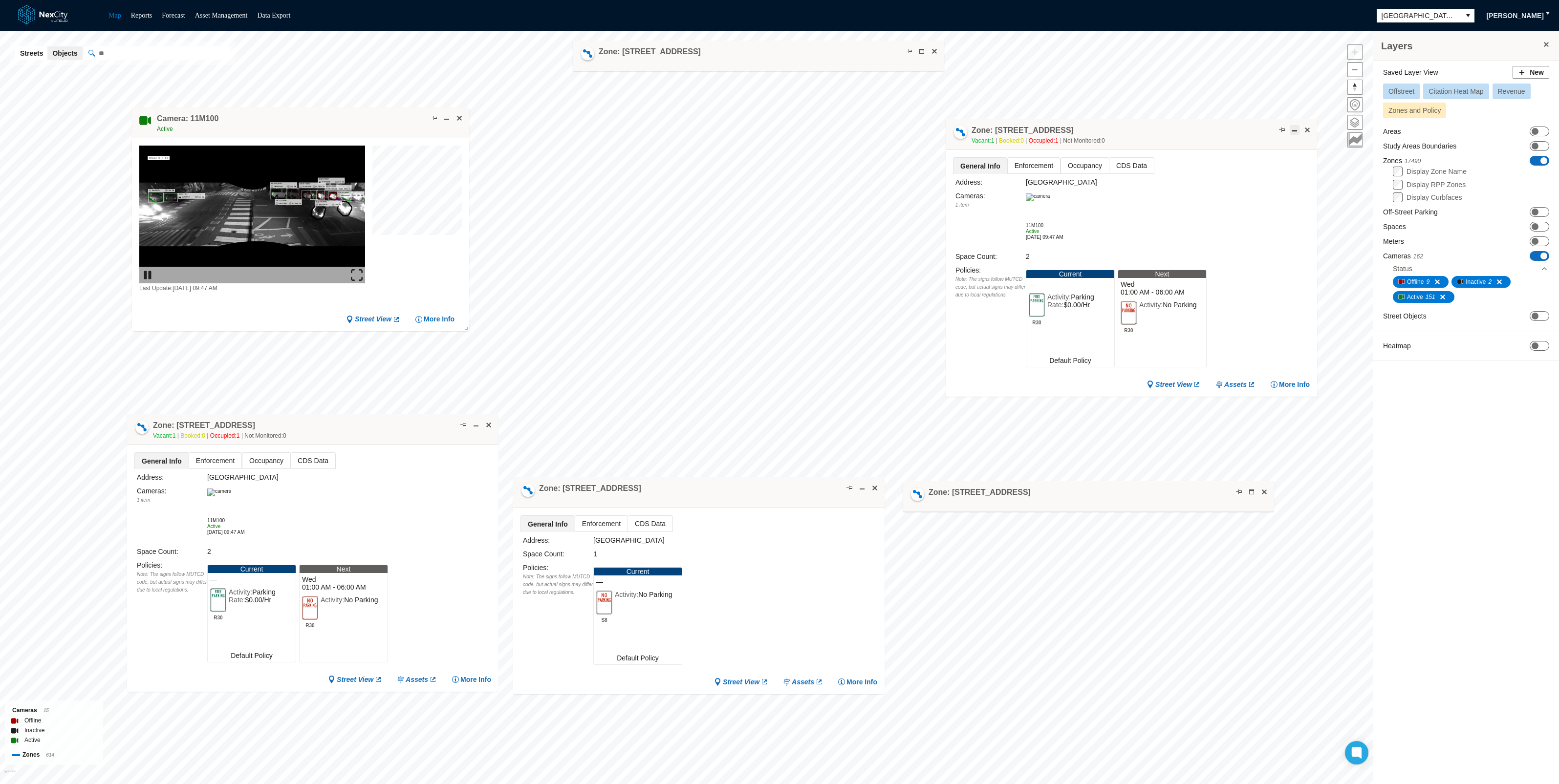
click at [1298, 128] on span at bounding box center [1295, 129] width 8 height 8
click at [476, 425] on span at bounding box center [476, 425] width 8 height 8
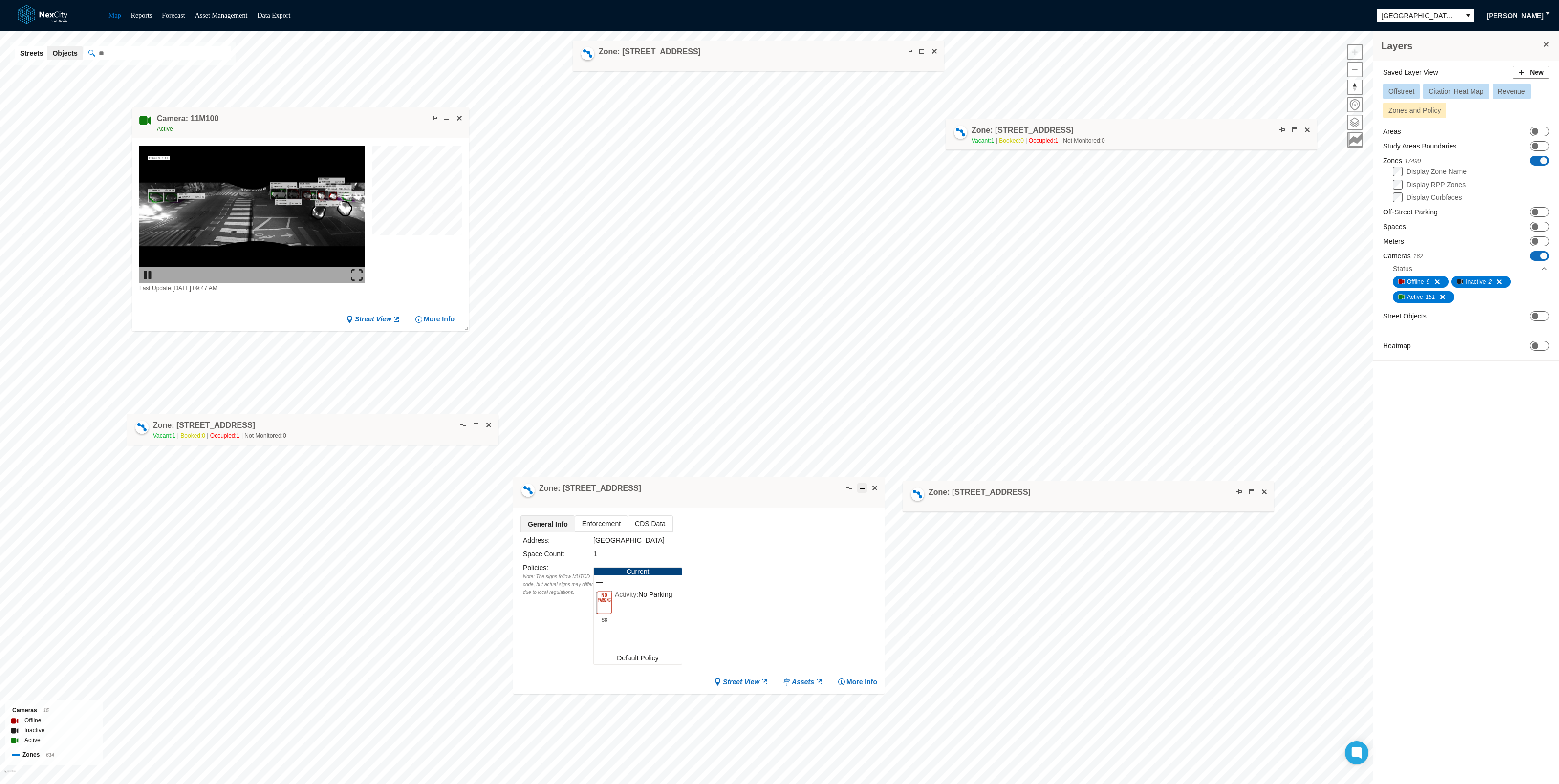
click at [862, 489] on span at bounding box center [862, 488] width 8 height 8
click at [434, 116] on span at bounding box center [434, 118] width 8 height 8
click at [459, 118] on span at bounding box center [459, 118] width 8 height 8
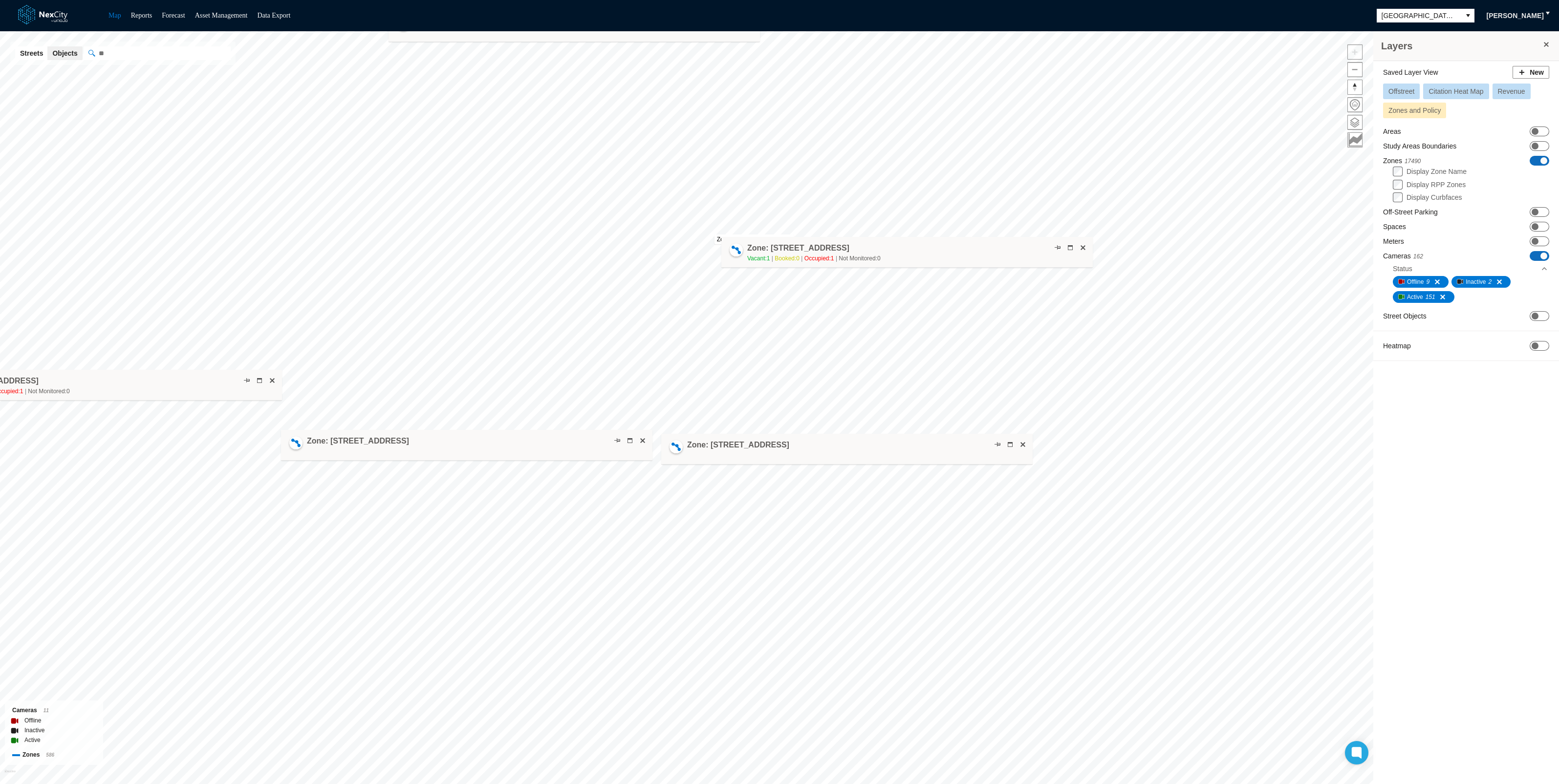
drag, startPoint x: 878, startPoint y: 99, endPoint x: 855, endPoint y: 243, distance: 145.8
click at [855, 243] on div "Zone: [STREET_ADDRESS] NPZ-PZ Vacant: 1 Booked: 0 Occupied: 1 Not Monitored: 0" at bounding box center [814, 253] width 133 height 21
drag, startPoint x: 694, startPoint y: 37, endPoint x: 867, endPoint y: 217, distance: 249.7
click at [867, 214] on div "Zone: [STREET_ADDRESS]" at bounding box center [747, 203] width 372 height 31
drag, startPoint x: 877, startPoint y: 244, endPoint x: 743, endPoint y: 240, distance: 134.1
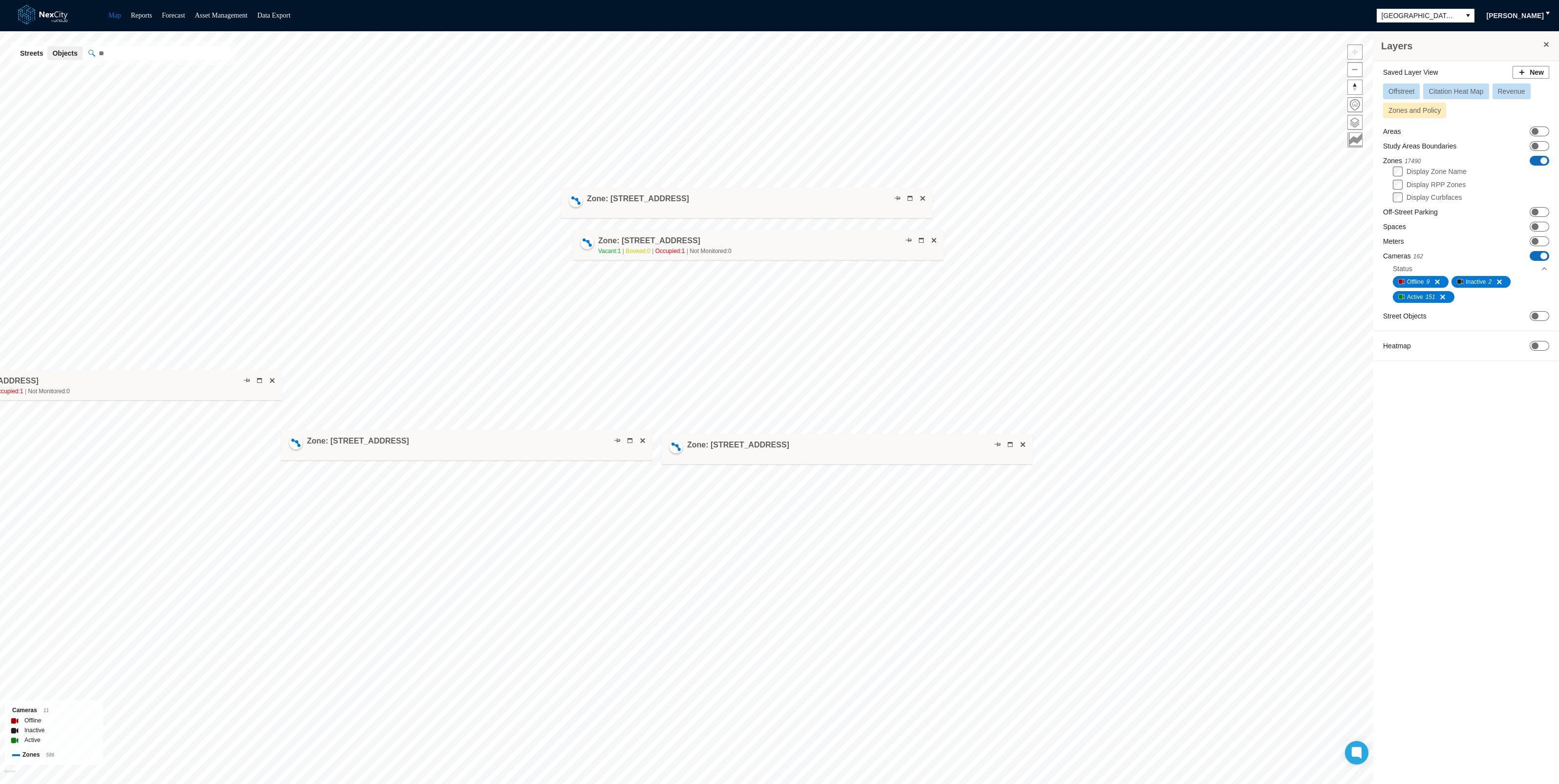
click at [743, 240] on div "Zone: [STREET_ADDRESS] NPZ-PZ Vacant: 1 Booked: 0 Occupied: 1 Not Monitored: 0" at bounding box center [758, 245] width 372 height 31
drag, startPoint x: 755, startPoint y: 245, endPoint x: 780, endPoint y: 263, distance: 30.8
click at [780, 263] on div "Zone: [STREET_ADDRESS] NPZ-PZ Vacant: 1 Booked: 0 Occupied: 1 Not Monitored: 0" at bounding box center [781, 263] width 372 height 31
drag, startPoint x: 825, startPoint y: 448, endPoint x: 803, endPoint y: 315, distance: 134.8
click at [803, 315] on div "Zone: [STREET_ADDRESS]" at bounding box center [828, 316] width 372 height 31
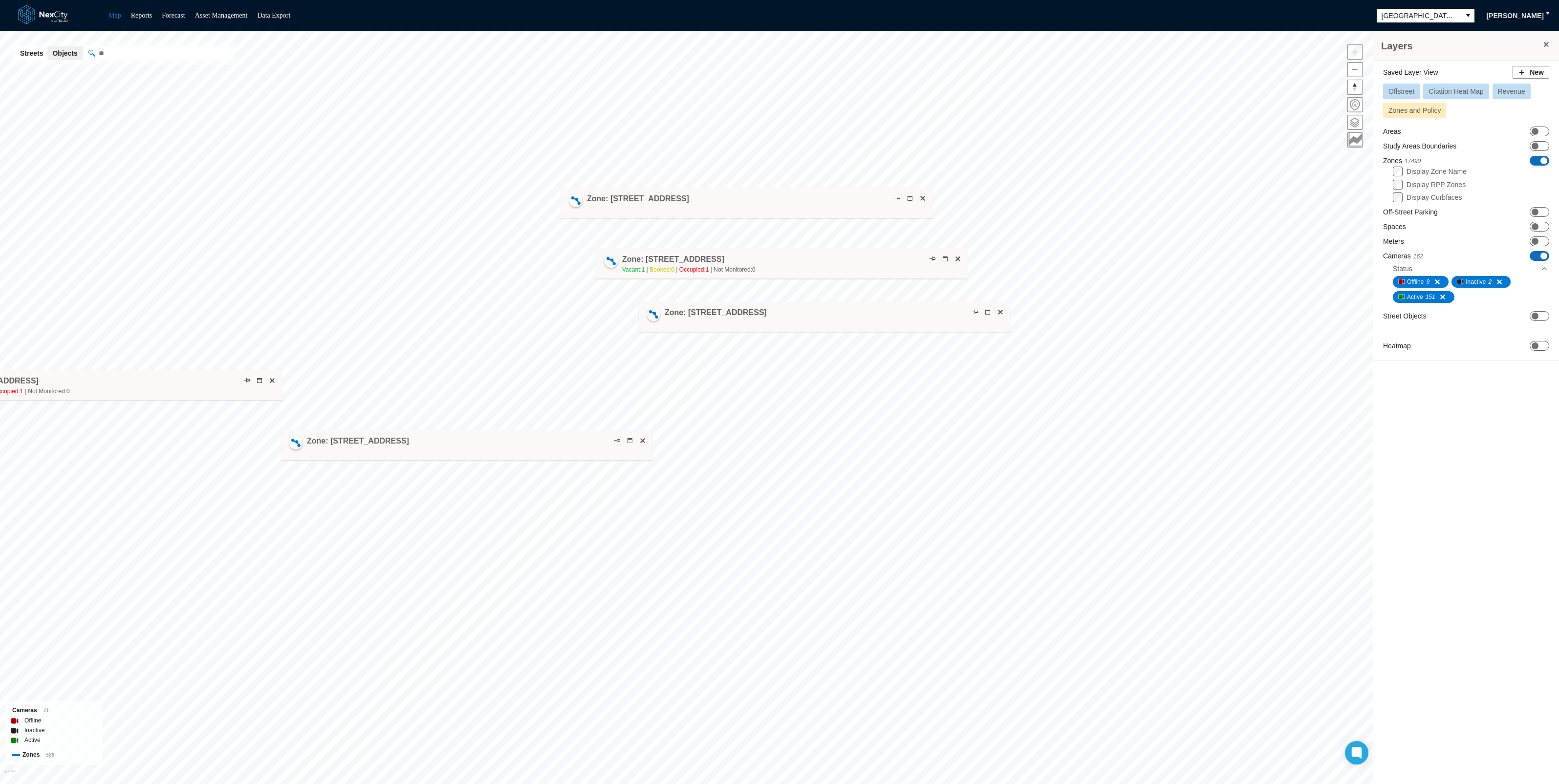
click at [803, 315] on div "Zone: [STREET_ADDRESS]" at bounding box center [824, 316] width 372 height 31
drag, startPoint x: 180, startPoint y: 383, endPoint x: 907, endPoint y: 358, distance: 727.4
click at [907, 358] on div "Zone: [STREET_ADDRESS] NPZ-PZ Vacant: 1 Booked: 0 Occupied: 1 Not Monitored: 0" at bounding box center [822, 360] width 372 height 31
drag, startPoint x: 531, startPoint y: 445, endPoint x: 338, endPoint y: 349, distance: 215.6
click at [338, 349] on div "Zone: [STREET_ADDRESS]" at bounding box center [284, 349] width 372 height 31
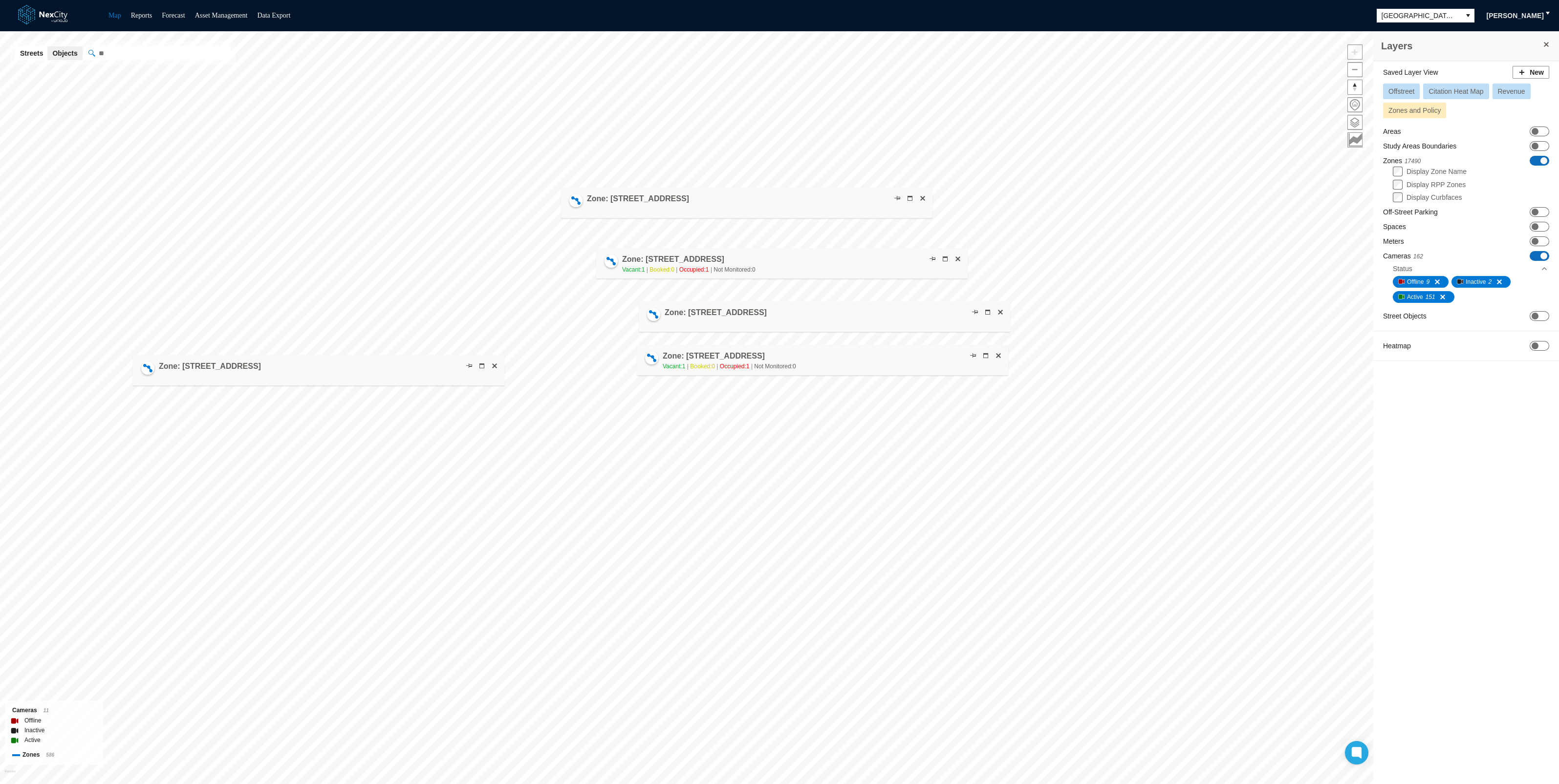
drag, startPoint x: 318, startPoint y: 356, endPoint x: 352, endPoint y: 377, distance: 40.0
click at [352, 377] on div "Zone: [STREET_ADDRESS]" at bounding box center [319, 370] width 372 height 31
drag, startPoint x: 720, startPoint y: 316, endPoint x: 213, endPoint y: 422, distance: 518.0
click at [213, 422] on h4 "Zone: [STREET_ADDRESS]" at bounding box center [210, 418] width 102 height 11
drag, startPoint x: 310, startPoint y: 420, endPoint x: 300, endPoint y: 275, distance: 145.3
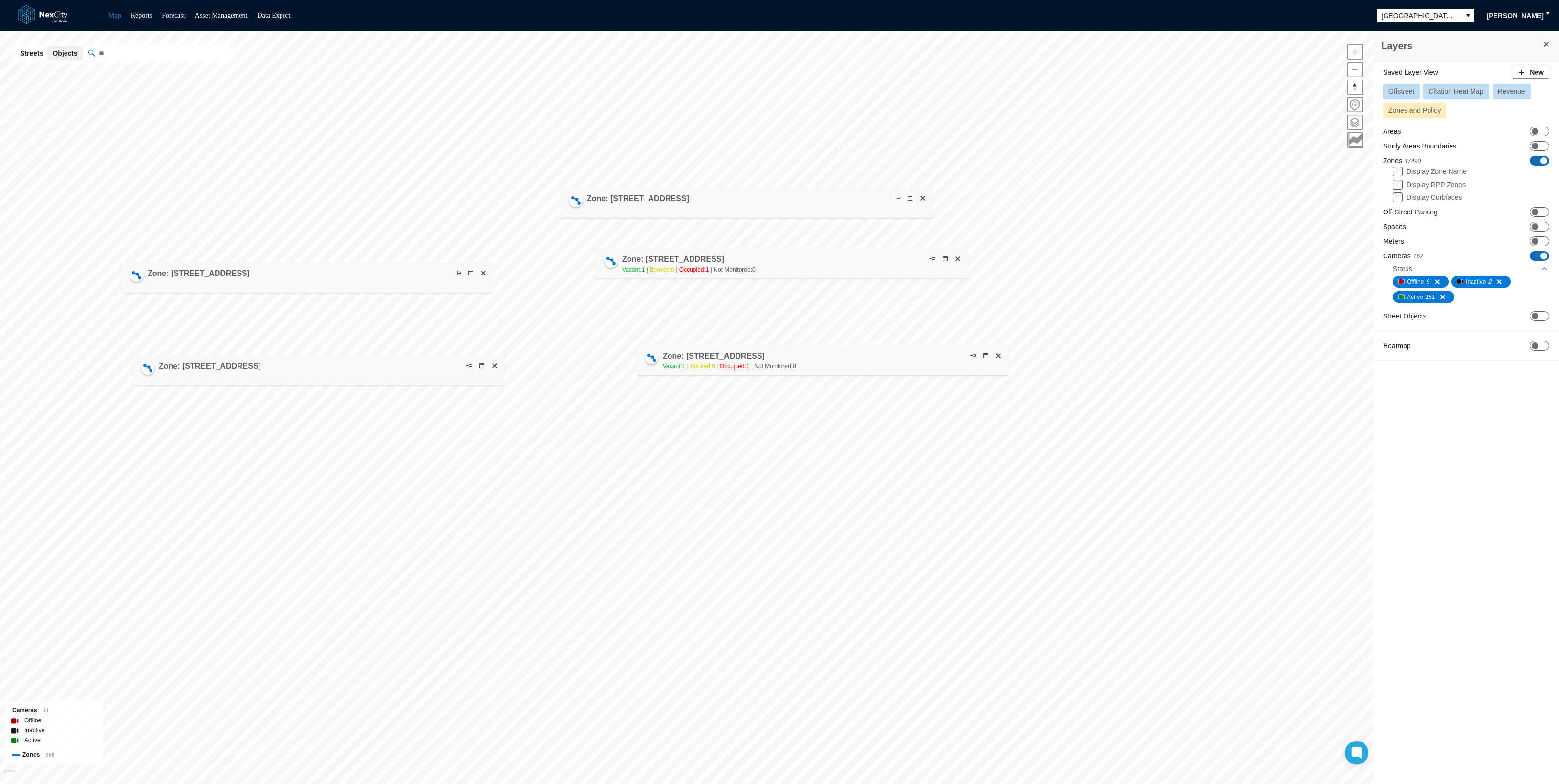
click at [300, 275] on div "Zone: [STREET_ADDRESS]" at bounding box center [307, 278] width 372 height 31
drag, startPoint x: 312, startPoint y: 275, endPoint x: 294, endPoint y: 281, distance: 19.0
click at [294, 281] on div "Zone: [STREET_ADDRESS]" at bounding box center [289, 284] width 372 height 31
drag, startPoint x: 731, startPoint y: 258, endPoint x: 245, endPoint y: 239, distance: 486.4
click at [245, 239] on div "Zone: [STREET_ADDRESS] NPZ-PZ Vacant: 1 Booked: 0 Occupied: 1 Not Monitored: 0" at bounding box center [200, 245] width 133 height 21
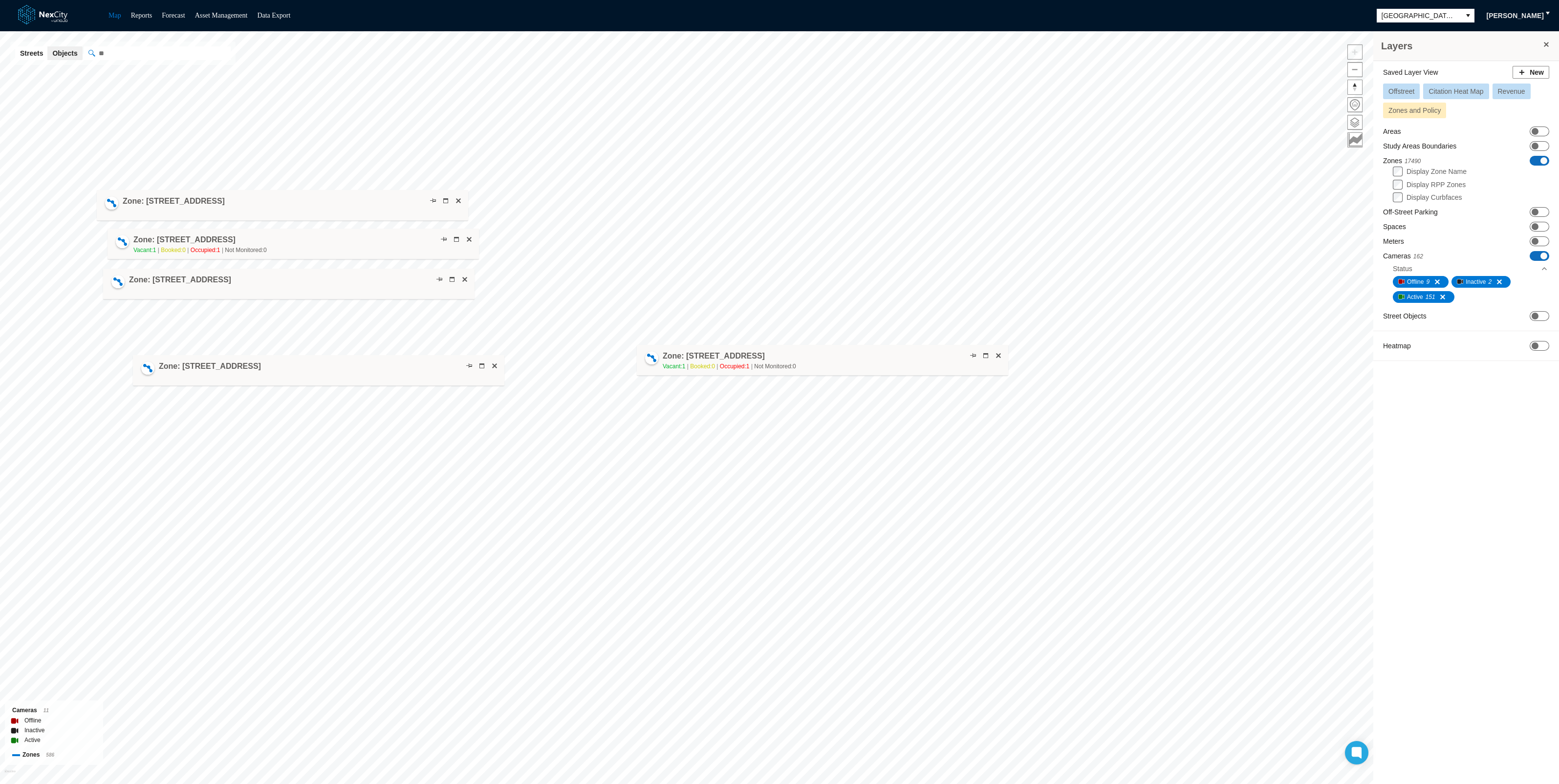
drag, startPoint x: 711, startPoint y: 201, endPoint x: 247, endPoint y: 203, distance: 464.0
click at [247, 203] on div "Zone: [STREET_ADDRESS]" at bounding box center [283, 205] width 372 height 31
drag, startPoint x: 252, startPoint y: 206, endPoint x: 720, endPoint y: 207, distance: 468.0
click at [720, 207] on div "Zone: [STREET_ADDRESS]" at bounding box center [749, 206] width 372 height 31
drag, startPoint x: 701, startPoint y: 207, endPoint x: 654, endPoint y: 207, distance: 47.0
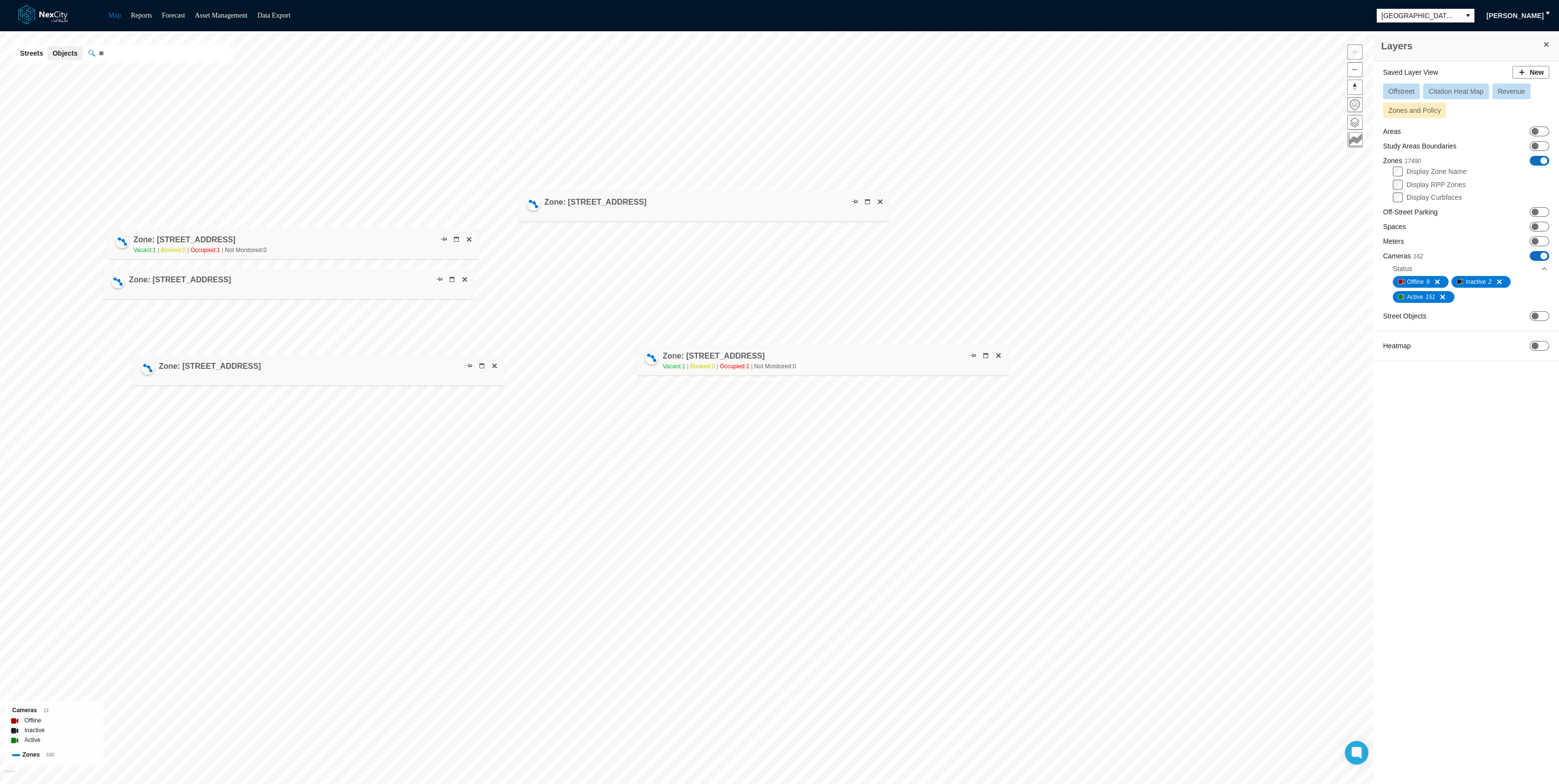
click at [654, 207] on div "Zone: [STREET_ADDRESS]" at bounding box center [704, 206] width 372 height 31
drag, startPoint x: 377, startPoint y: 243, endPoint x: 845, endPoint y: 264, distance: 468.5
click at [845, 264] on div "Zone: [STREET_ADDRESS] NPZ-PZ Vacant: 1 Booked: 0 Occupied: 1 Not Monitored: 0" at bounding box center [762, 265] width 372 height 31
drag, startPoint x: 395, startPoint y: 282, endPoint x: 885, endPoint y: 304, distance: 490.5
click at [885, 304] on div "Zone: [STREET_ADDRESS]" at bounding box center [779, 305] width 372 height 31
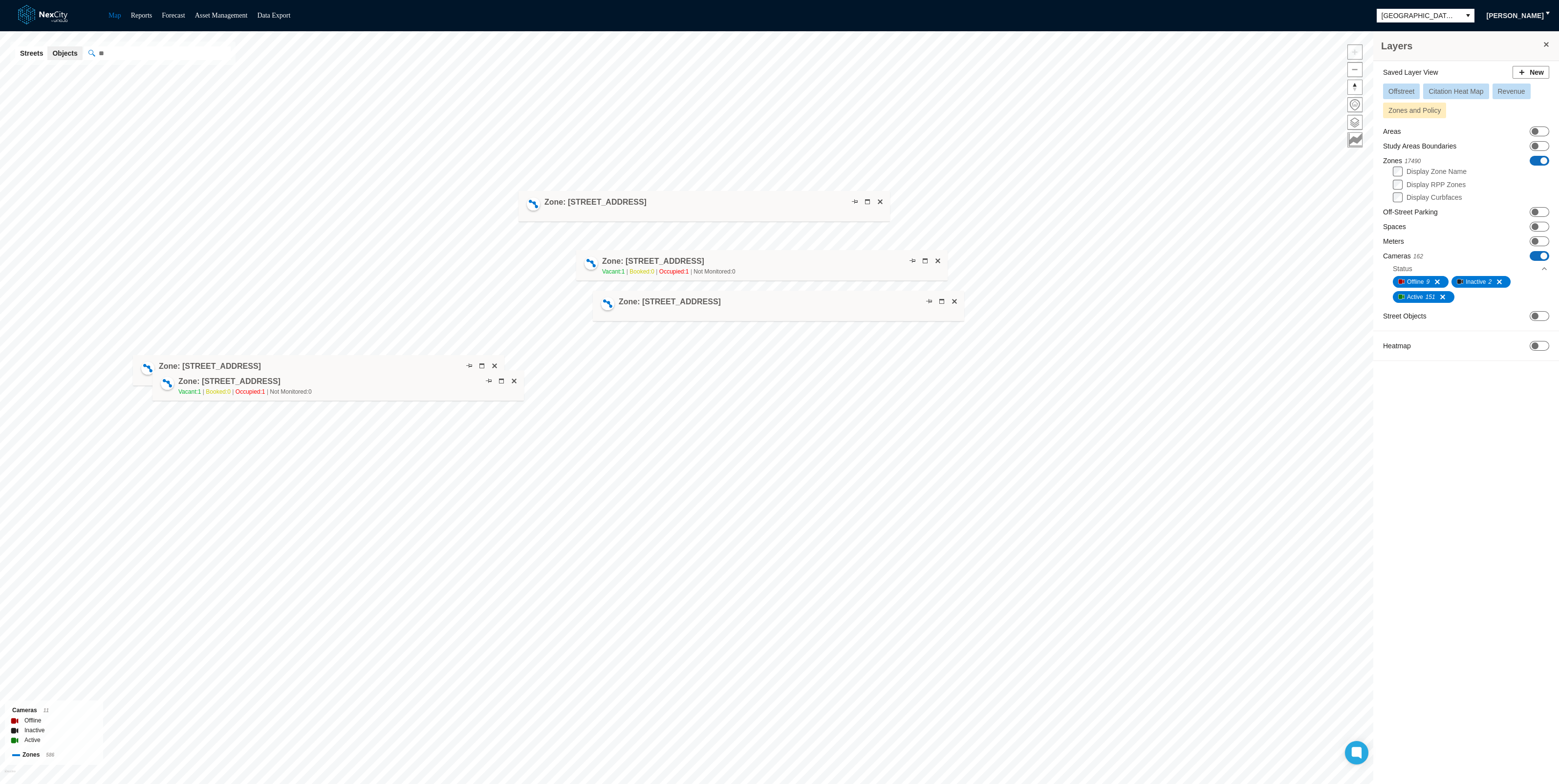
drag, startPoint x: 884, startPoint y: 363, endPoint x: 383, endPoint y: 398, distance: 502.2
click at [383, 398] on div "Zone: [STREET_ADDRESS] NPZ-PZ Vacant: 1 Booked: 0 Occupied: 1 Not Monitored: 0" at bounding box center [338, 385] width 372 height 31
drag, startPoint x: 358, startPoint y: 361, endPoint x: 342, endPoint y: 255, distance: 107.2
click at [342, 255] on div "Zone: [STREET_ADDRESS]" at bounding box center [303, 265] width 372 height 31
drag, startPoint x: 337, startPoint y: 256, endPoint x: 330, endPoint y: 283, distance: 27.9
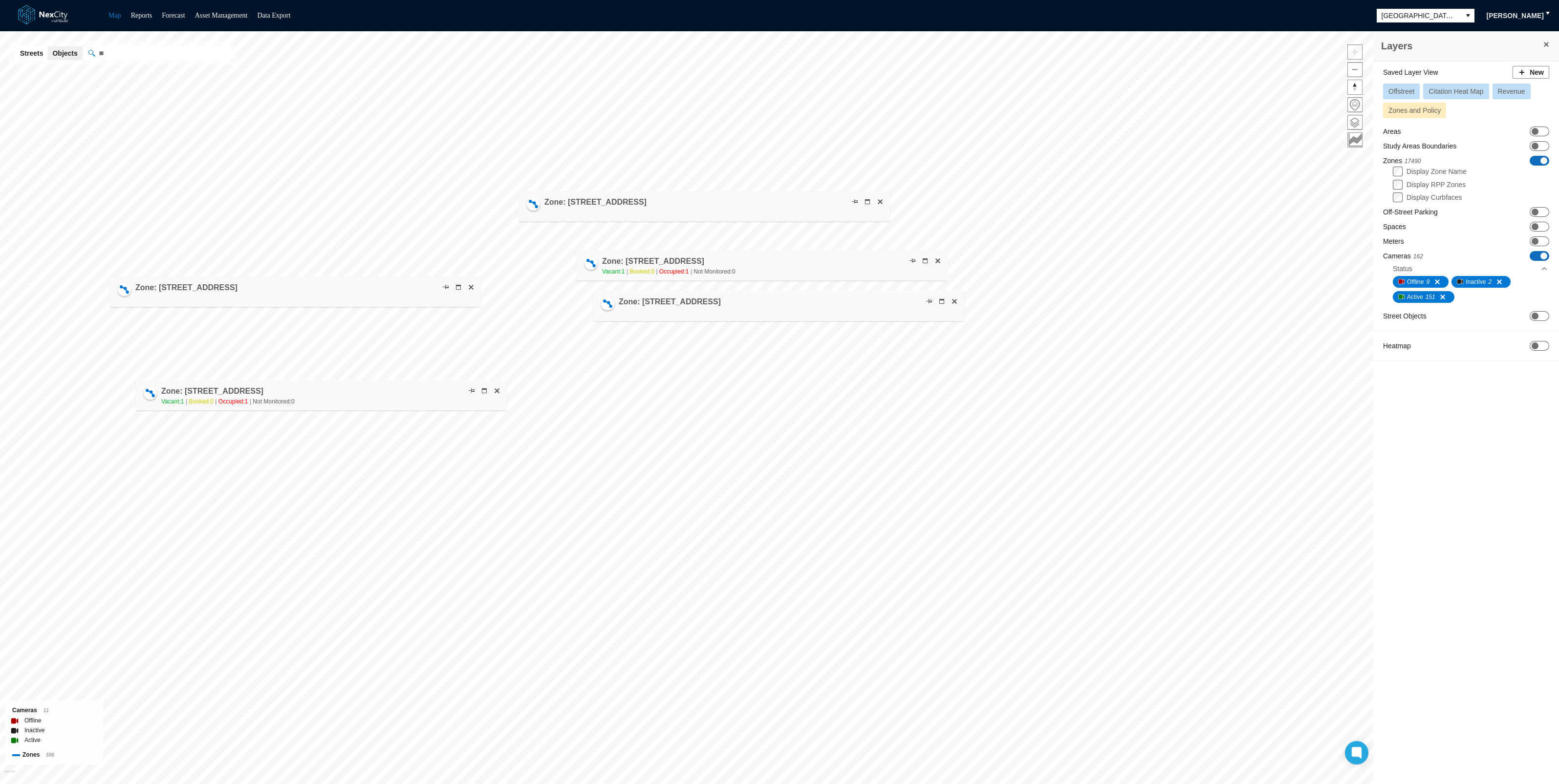
click at [330, 283] on div "Zone: [STREET_ADDRESS]" at bounding box center [295, 292] width 372 height 31
drag, startPoint x: 376, startPoint y: 382, endPoint x: 366, endPoint y: 323, distance: 59.8
click at [366, 323] on div "Zone: [STREET_ADDRESS] NPZ-PZ Vacant: 1 Booked: 0 Occupied: 1 Not Monitored: 0" at bounding box center [298, 332] width 372 height 31
drag, startPoint x: 683, startPoint y: 207, endPoint x: 271, endPoint y: 244, distance: 413.7
click at [271, 244] on div "Zone: [STREET_ADDRESS]" at bounding box center [292, 244] width 372 height 31
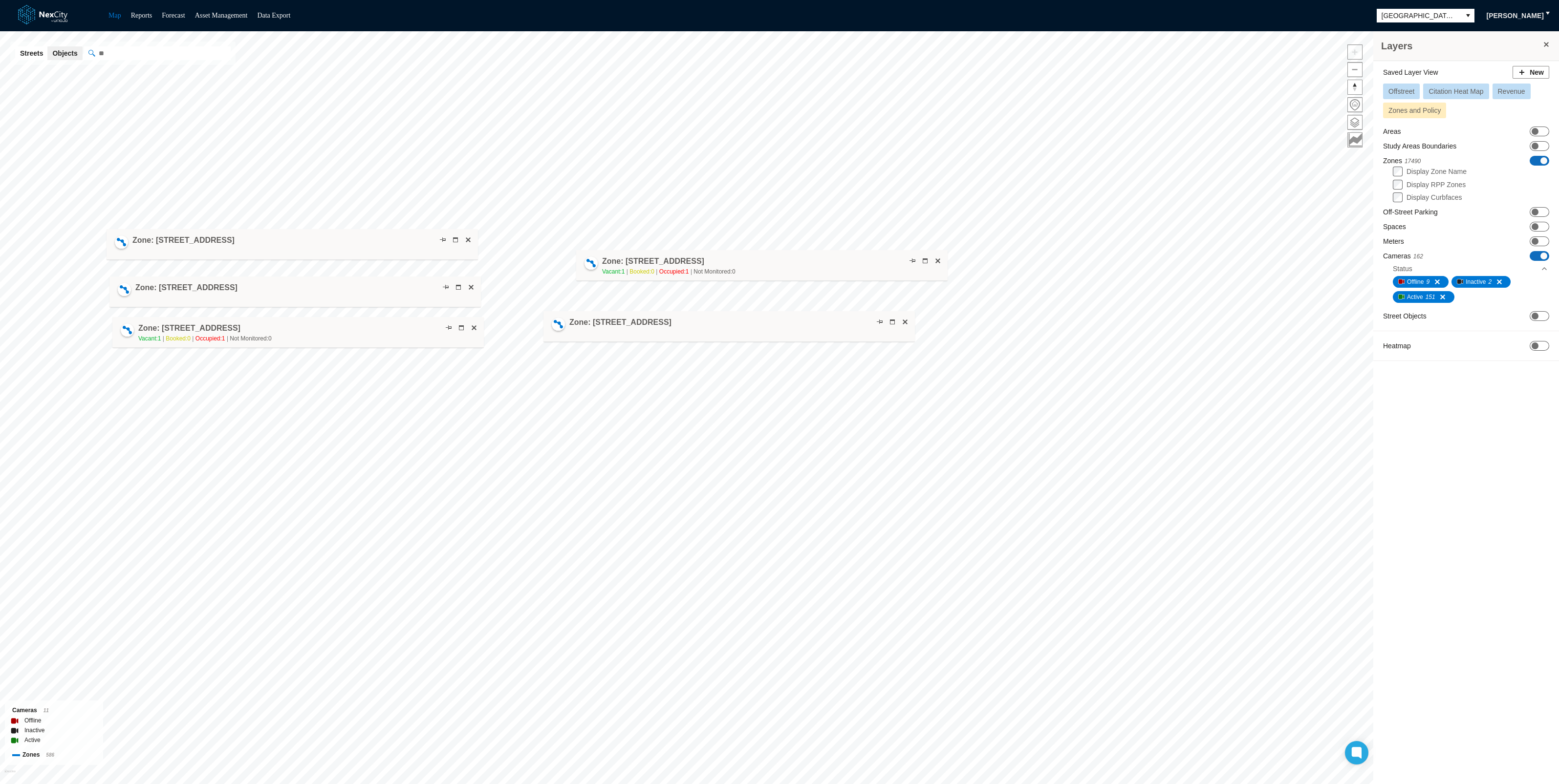
drag, startPoint x: 661, startPoint y: 315, endPoint x: 626, endPoint y: 333, distance: 39.4
click at [626, 333] on div "Zone: [STREET_ADDRESS]" at bounding box center [729, 326] width 372 height 31
click at [625, 332] on div "Zone: [STREET_ADDRESS]" at bounding box center [732, 325] width 372 height 31
drag, startPoint x: 691, startPoint y: 263, endPoint x: 667, endPoint y: 249, distance: 27.8
click at [667, 249] on h4 "Zone: [STREET_ADDRESS]" at bounding box center [628, 248] width 102 height 11
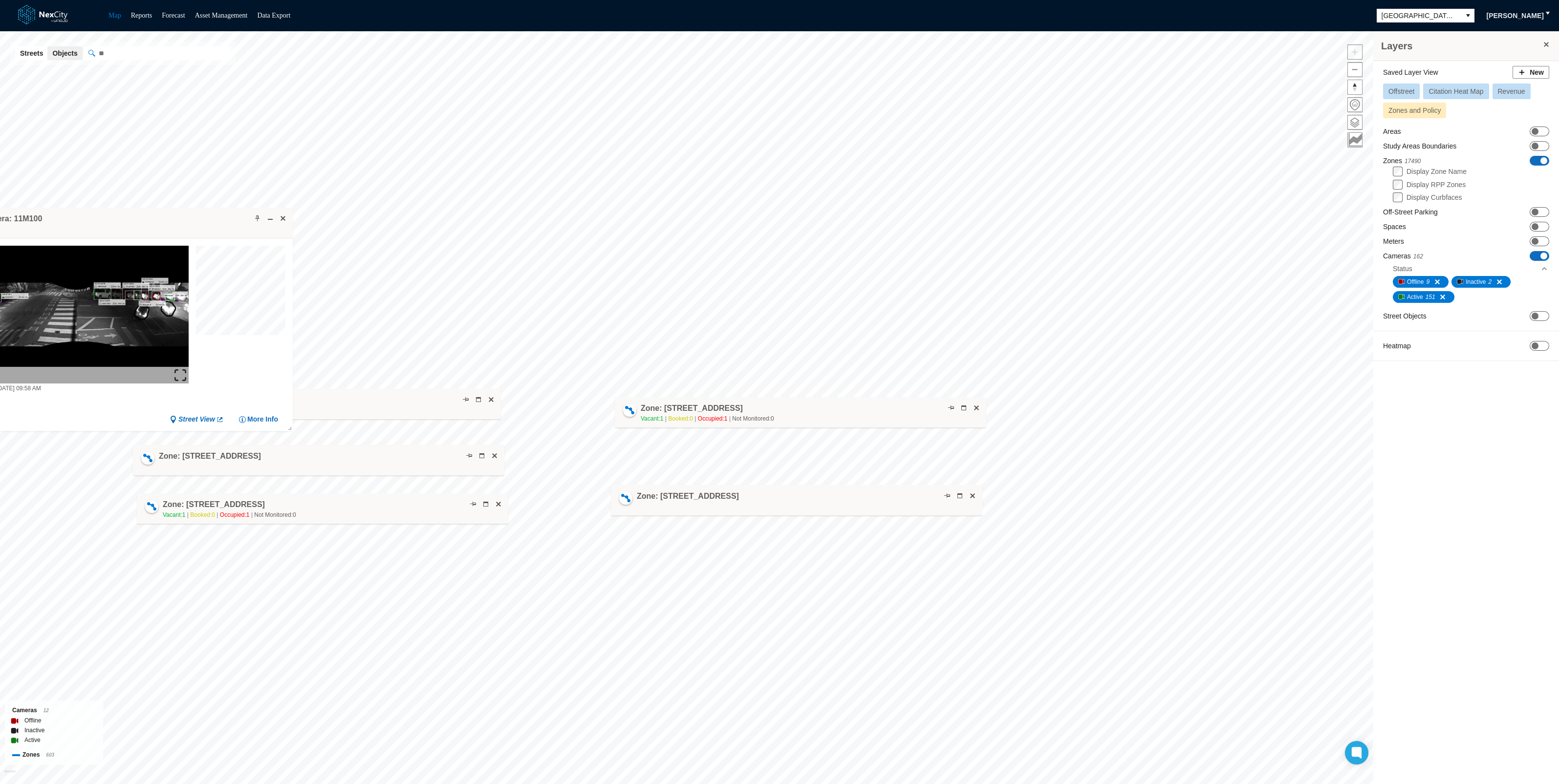
click at [87, 317] on img at bounding box center [76, 315] width 226 height 138
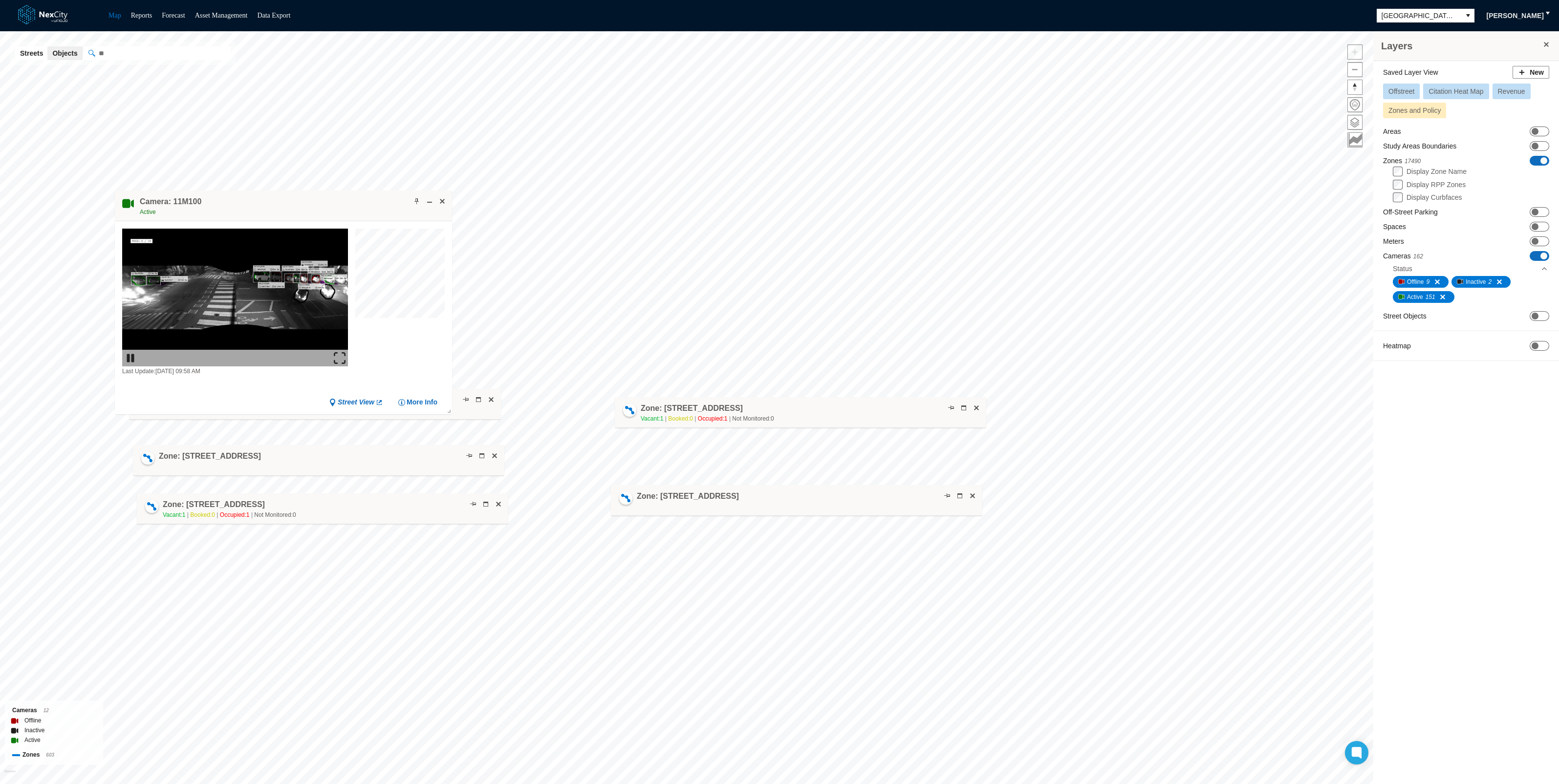
drag, startPoint x: 249, startPoint y: 215, endPoint x: 339, endPoint y: 194, distance: 92.4
click at [339, 194] on div "Camera: 11M100 Active" at bounding box center [283, 206] width 337 height 31
click at [338, 352] on img at bounding box center [340, 358] width 11 height 11
click at [504, 338] on span "Show object in Google Street View" at bounding box center [548, 338] width 99 height 7
click at [951, 405] on span at bounding box center [951, 408] width 8 height 8
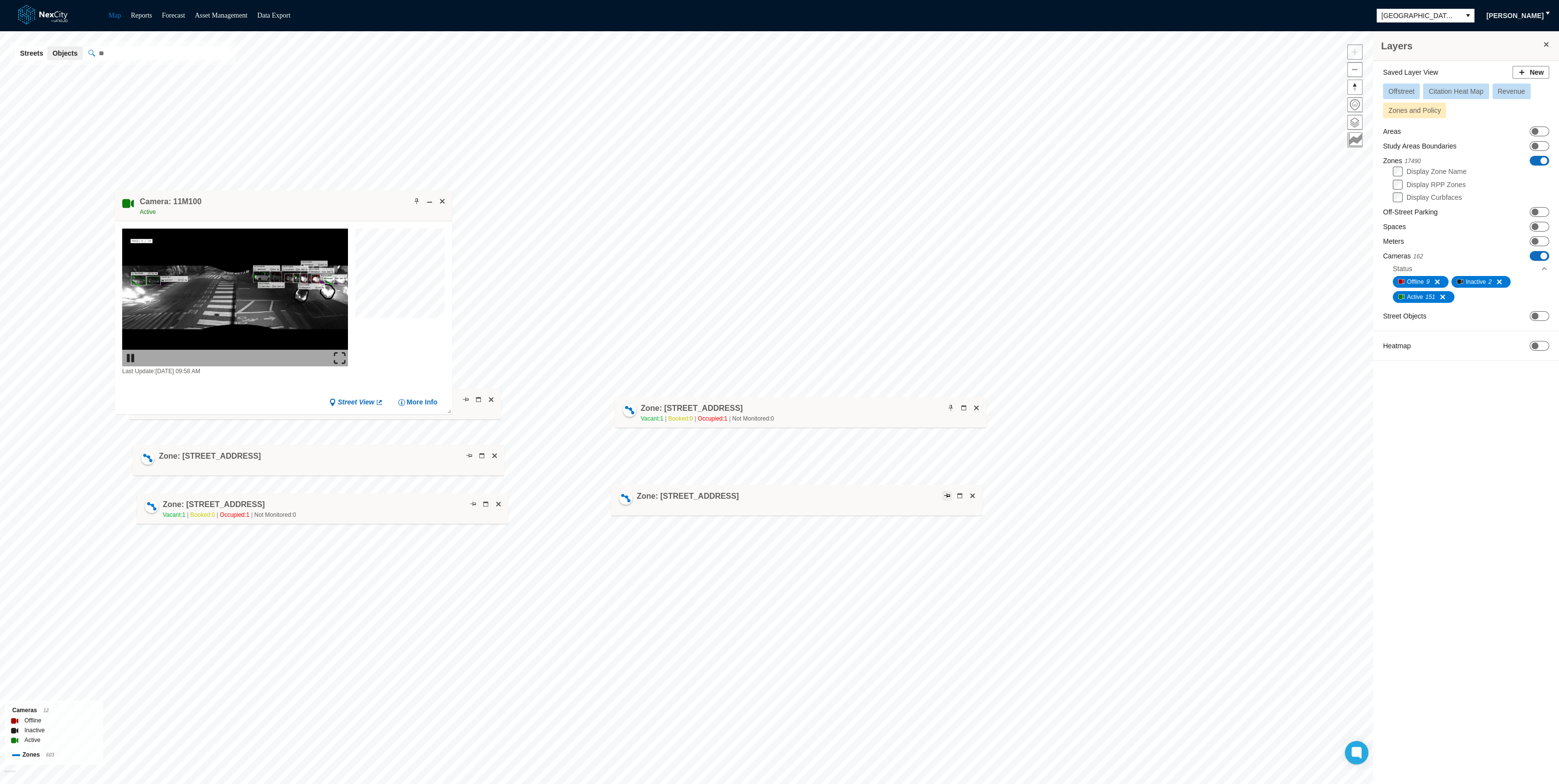
click at [946, 492] on span at bounding box center [947, 495] width 8 height 8
click at [466, 399] on span at bounding box center [465, 399] width 8 height 8
click at [471, 452] on span at bounding box center [469, 456] width 8 height 8
click at [473, 500] on button at bounding box center [473, 504] width 10 height 10
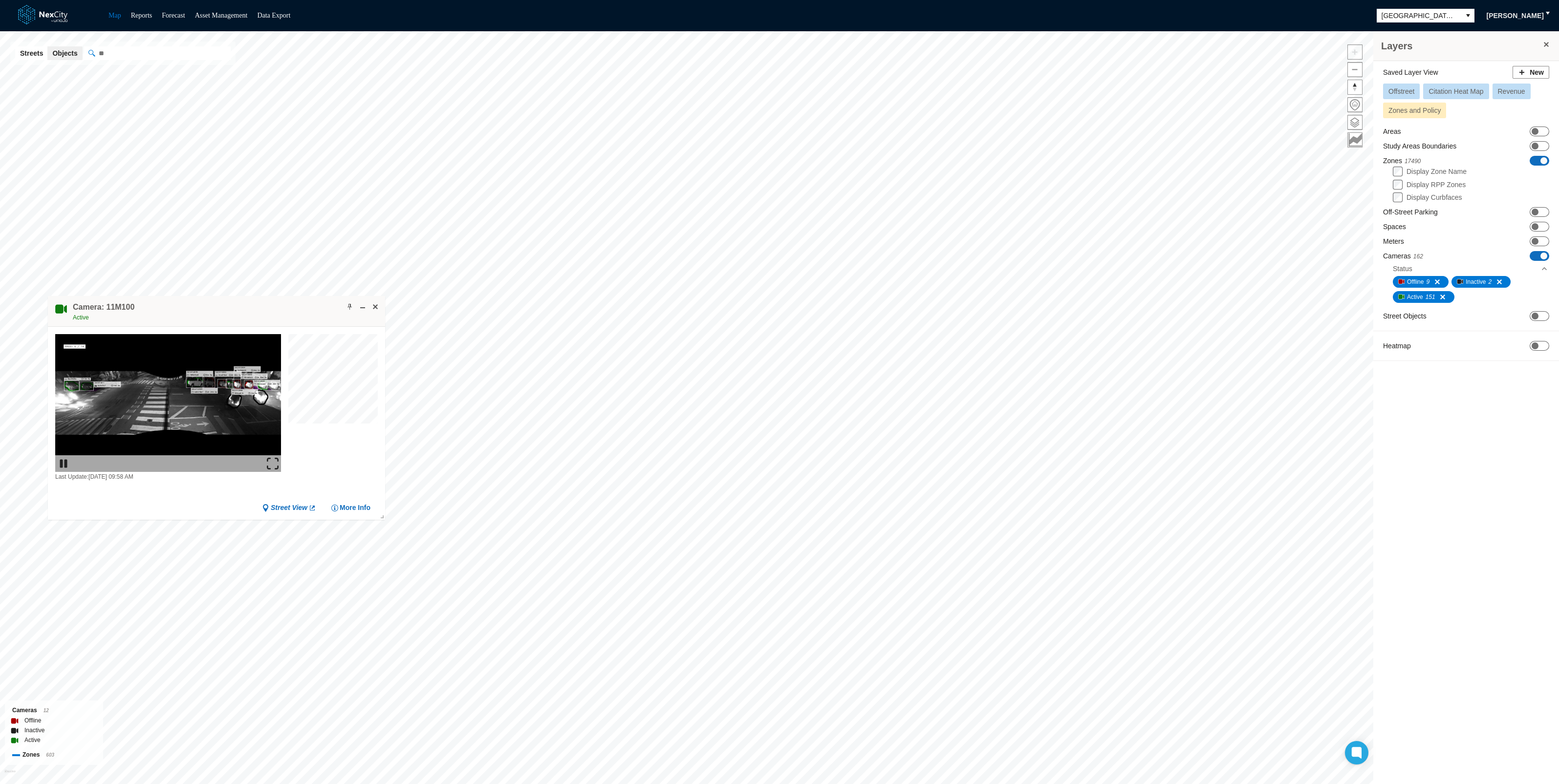
drag, startPoint x: 318, startPoint y: 239, endPoint x: 294, endPoint y: 306, distance: 71.2
click at [294, 306] on div "Camera: 11M100 Active" at bounding box center [216, 311] width 337 height 31
click at [347, 304] on span at bounding box center [350, 307] width 8 height 8
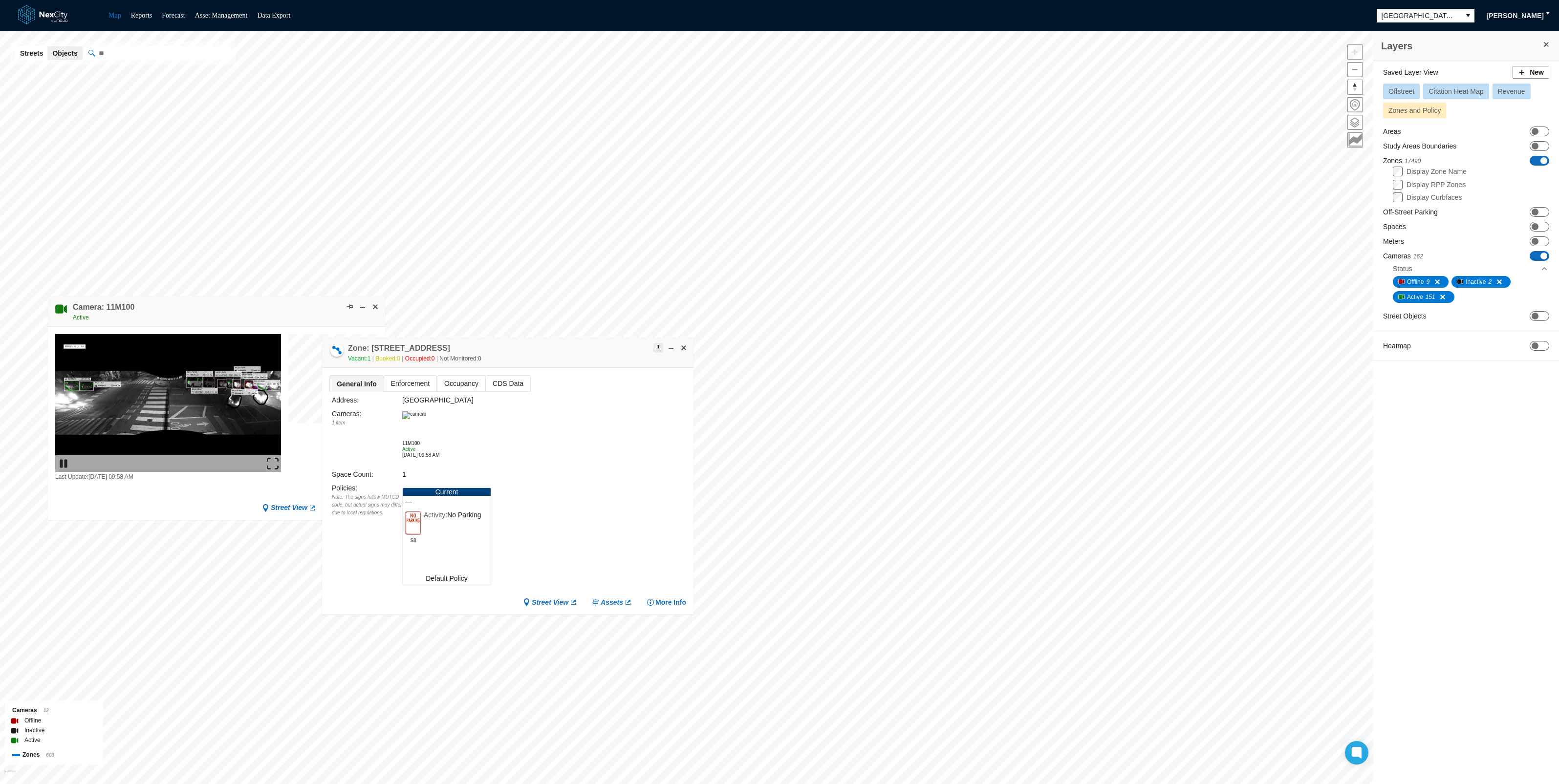
click at [659, 347] on span at bounding box center [658, 347] width 8 height 8
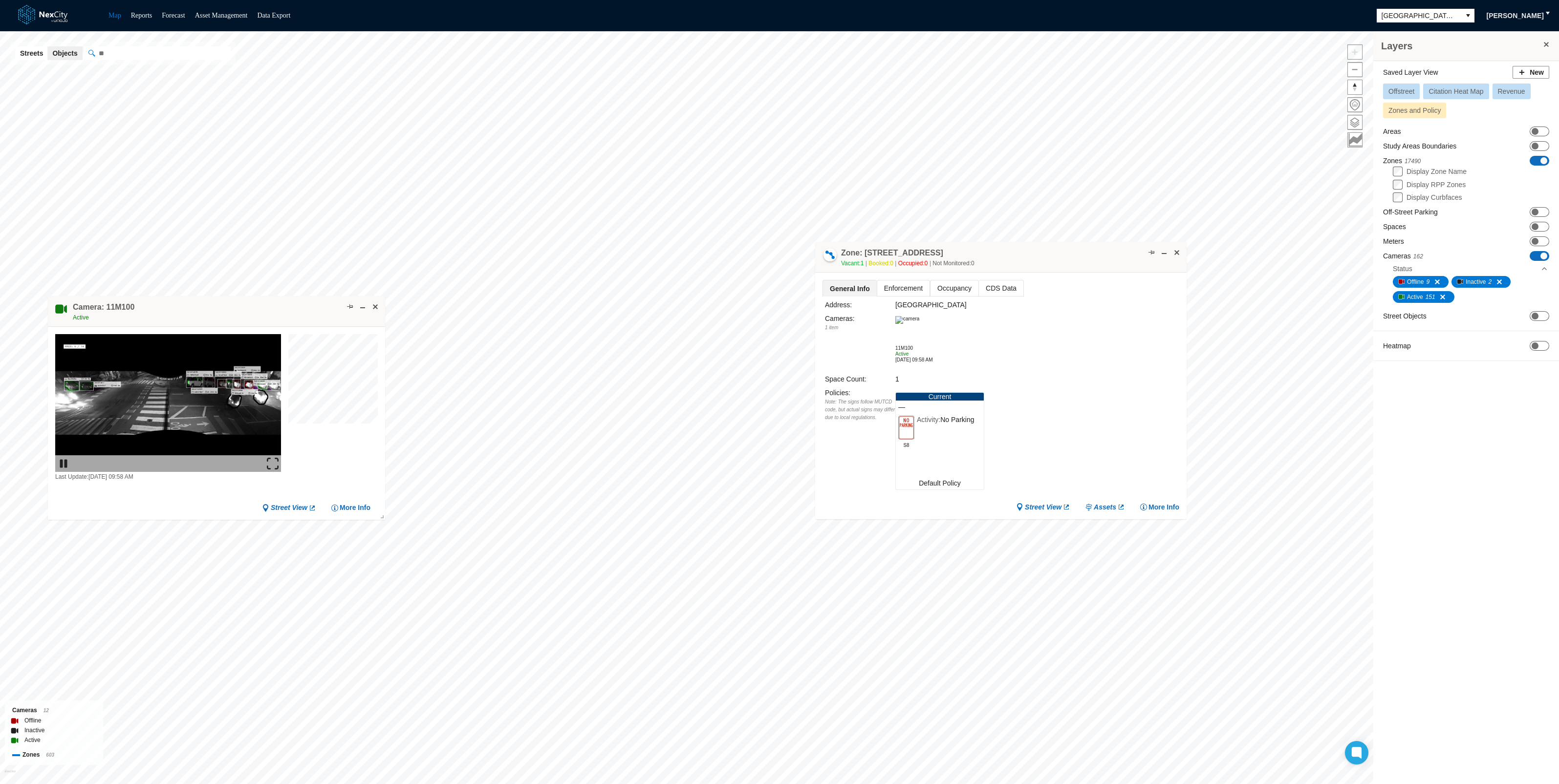
drag, startPoint x: 533, startPoint y: 349, endPoint x: 1054, endPoint y: 244, distance: 531.5
click at [1054, 244] on div "Zone: [STREET_ADDRESS] NPZ Vacant: 1 Booked: 0 Occupied: 0 Not Monitored: 0" at bounding box center [1001, 257] width 372 height 31
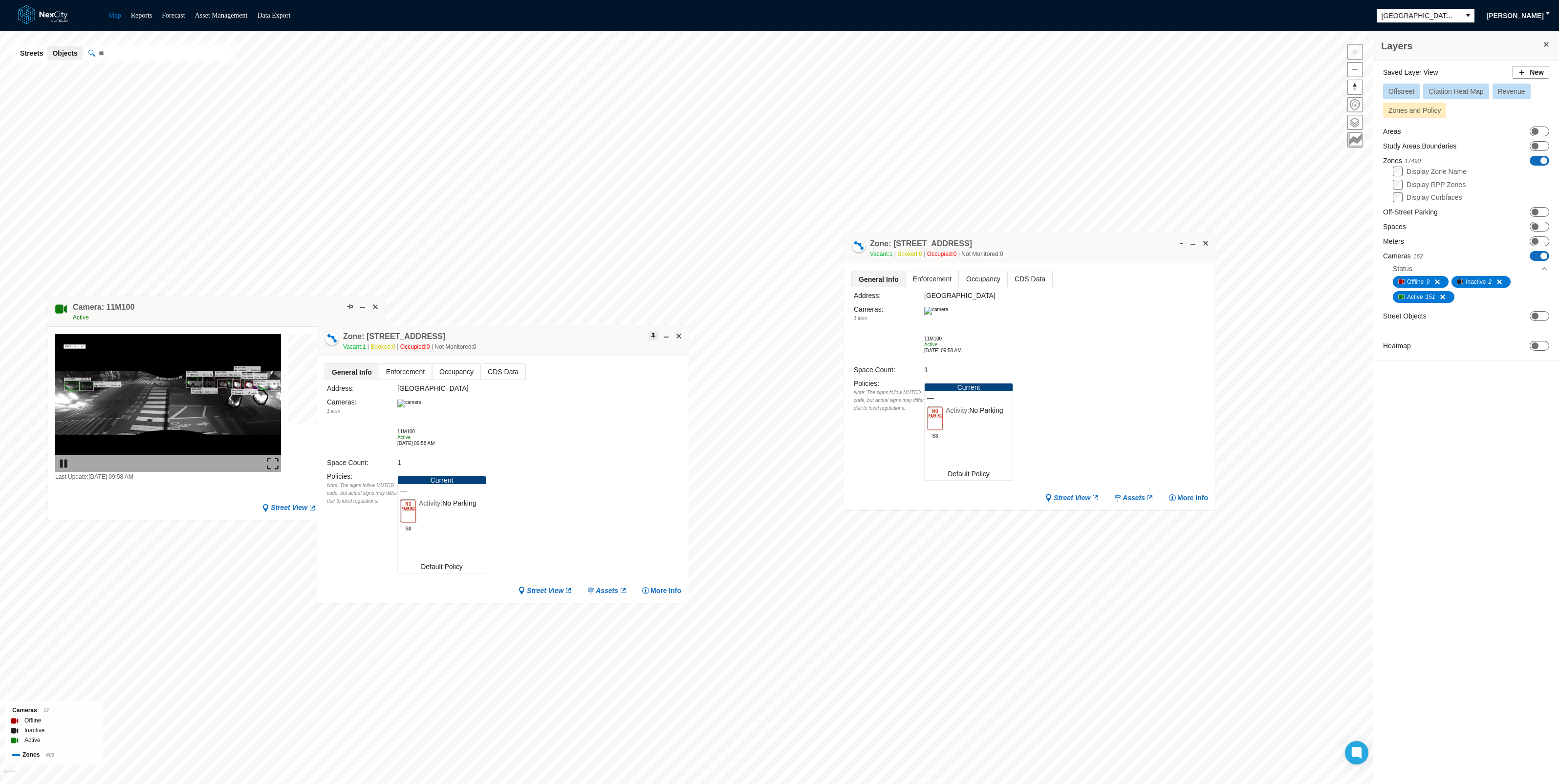
click at [650, 333] on span at bounding box center [653, 336] width 8 height 8
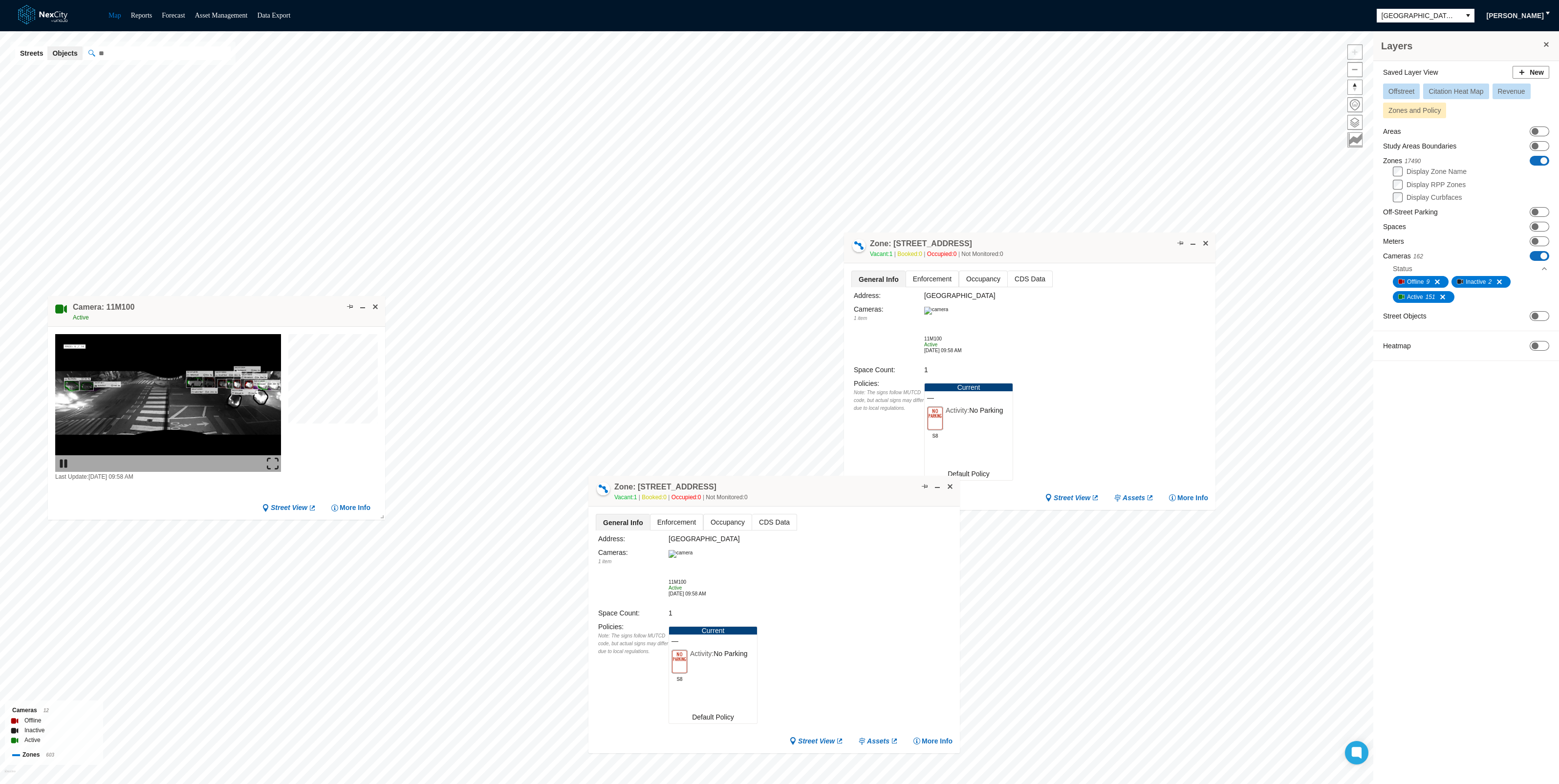
drag, startPoint x: 551, startPoint y: 341, endPoint x: 822, endPoint y: 491, distance: 309.7
click at [822, 491] on div "Zone: [STREET_ADDRESS] NPZ Vacant: 1 Booked: 0 Occupied: 0 Not Monitored: 0" at bounding box center [774, 491] width 372 height 31
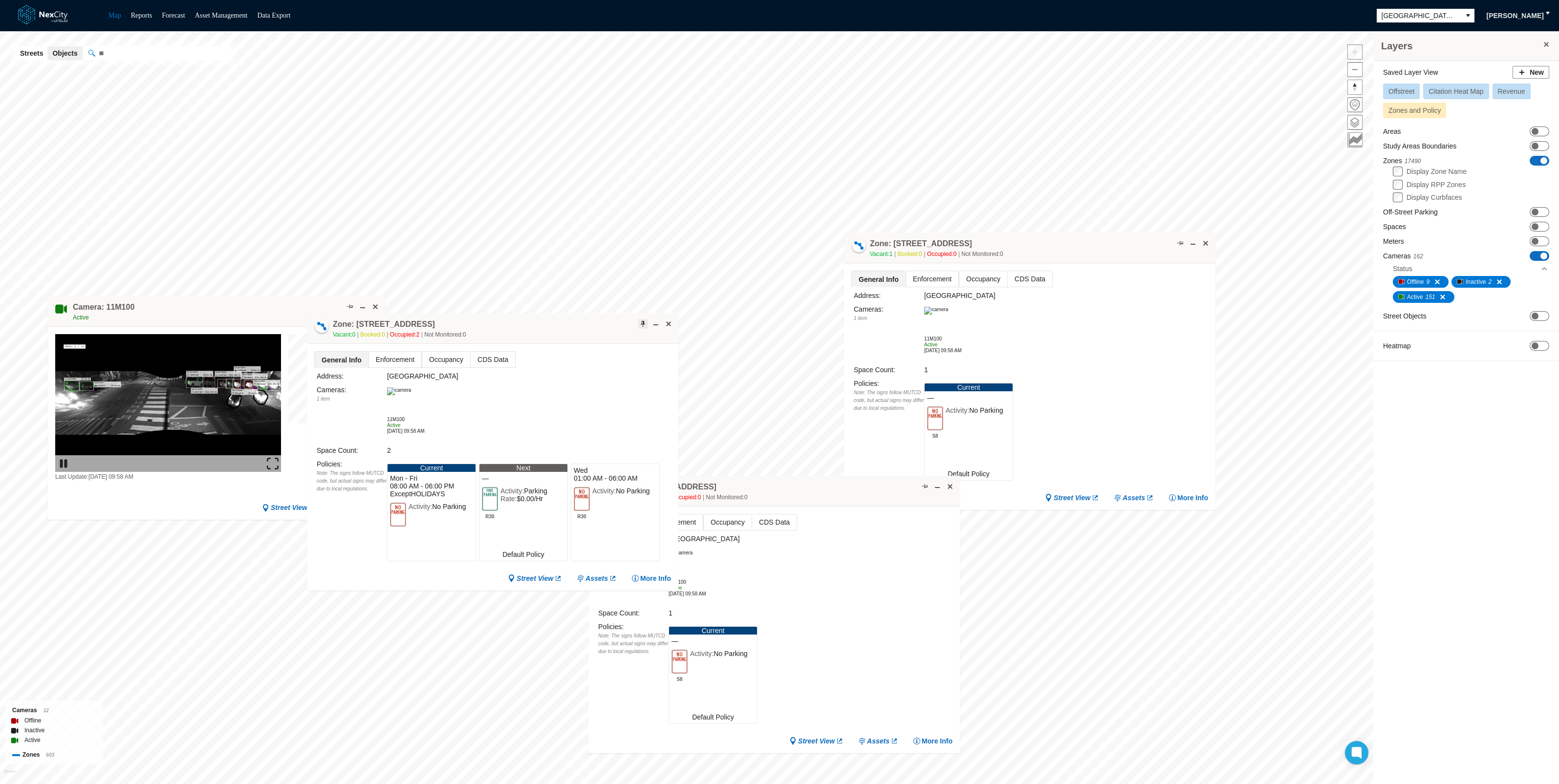
click at [638, 322] on div at bounding box center [654, 324] width 40 height 10
click at [642, 320] on span at bounding box center [643, 324] width 8 height 8
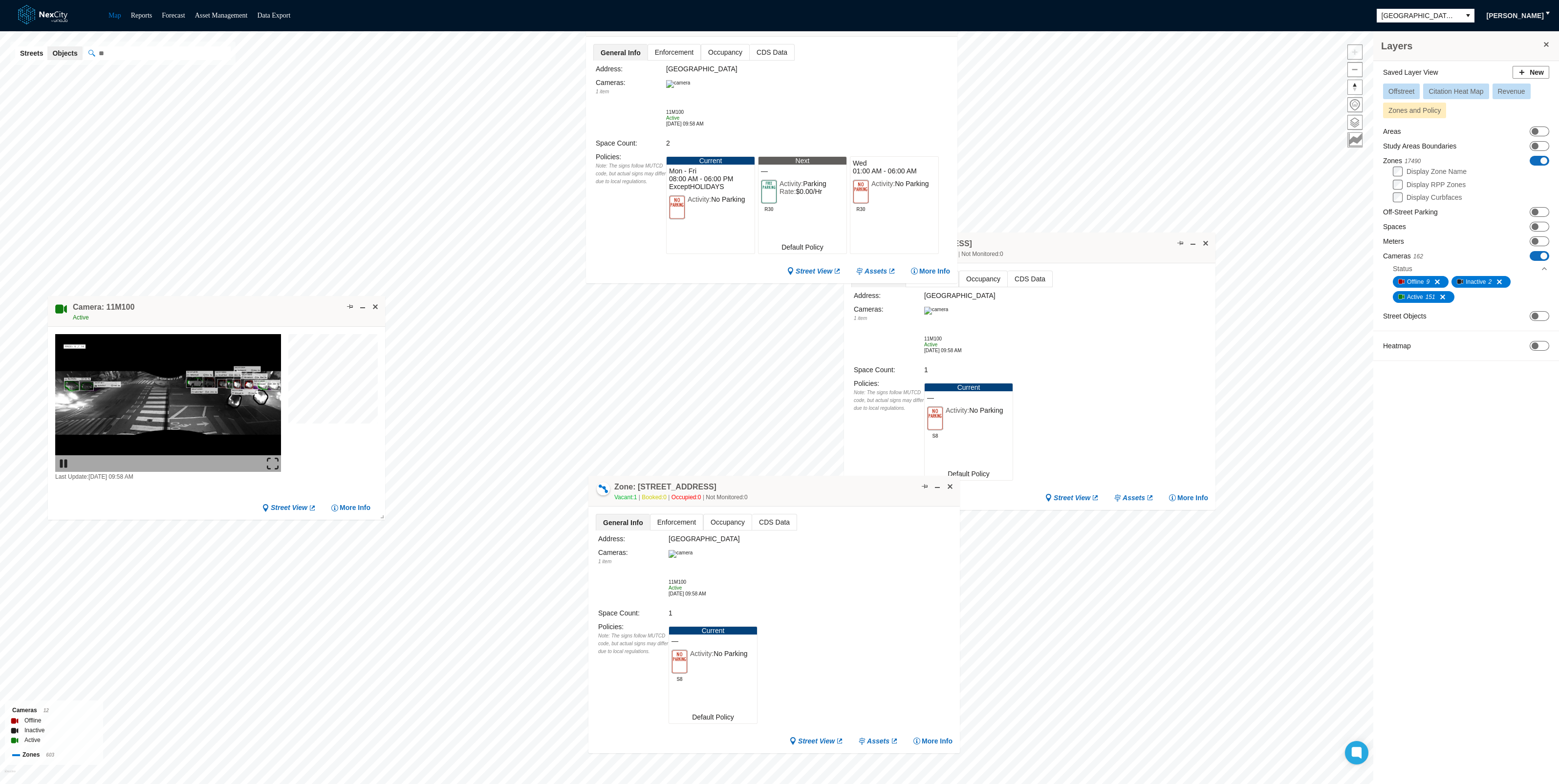
drag, startPoint x: 640, startPoint y: 293, endPoint x: 867, endPoint y: 29, distance: 348.2
click at [875, 22] on div "Map Reports Forecast Asset Management Data Export [GEOGRAPHIC_DATA][PERSON_NAME…" at bounding box center [780, 392] width 1559 height 784
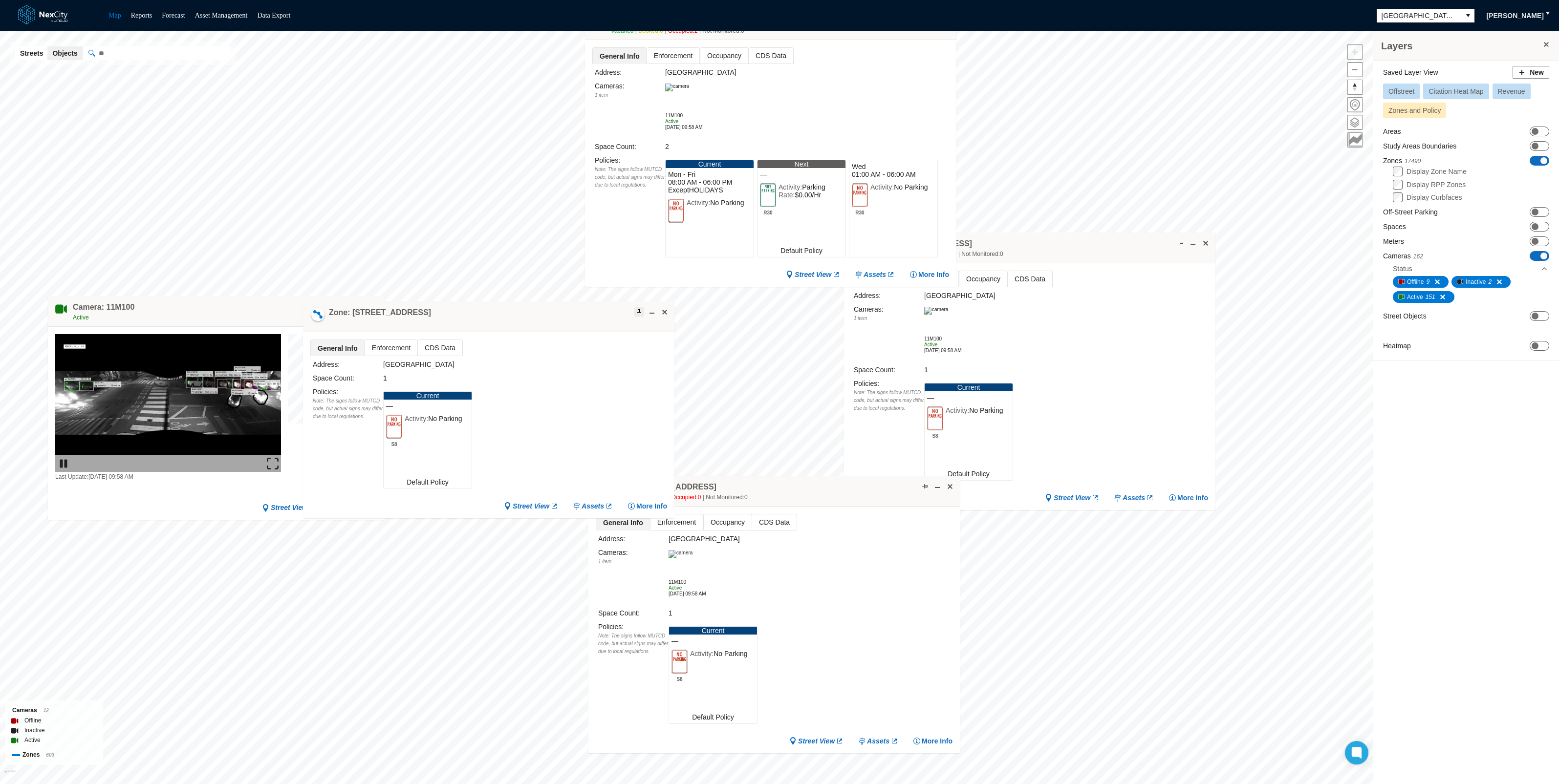
click at [639, 310] on span at bounding box center [639, 312] width 8 height 8
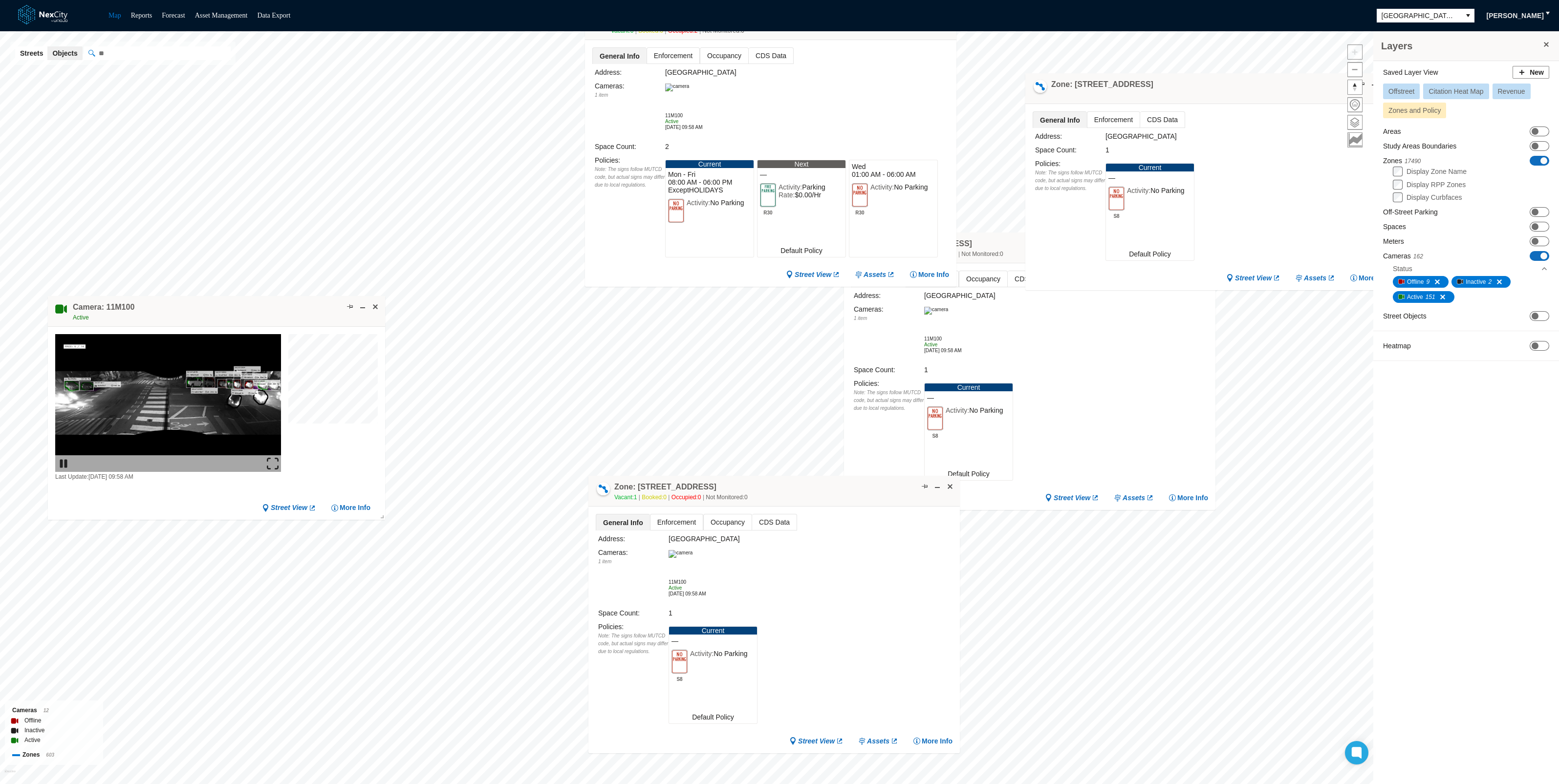
drag, startPoint x: 581, startPoint y: 315, endPoint x: 1304, endPoint y: 87, distance: 758.1
click at [1304, 87] on div "Zone: [STREET_ADDRESS]" at bounding box center [1211, 88] width 372 height 31
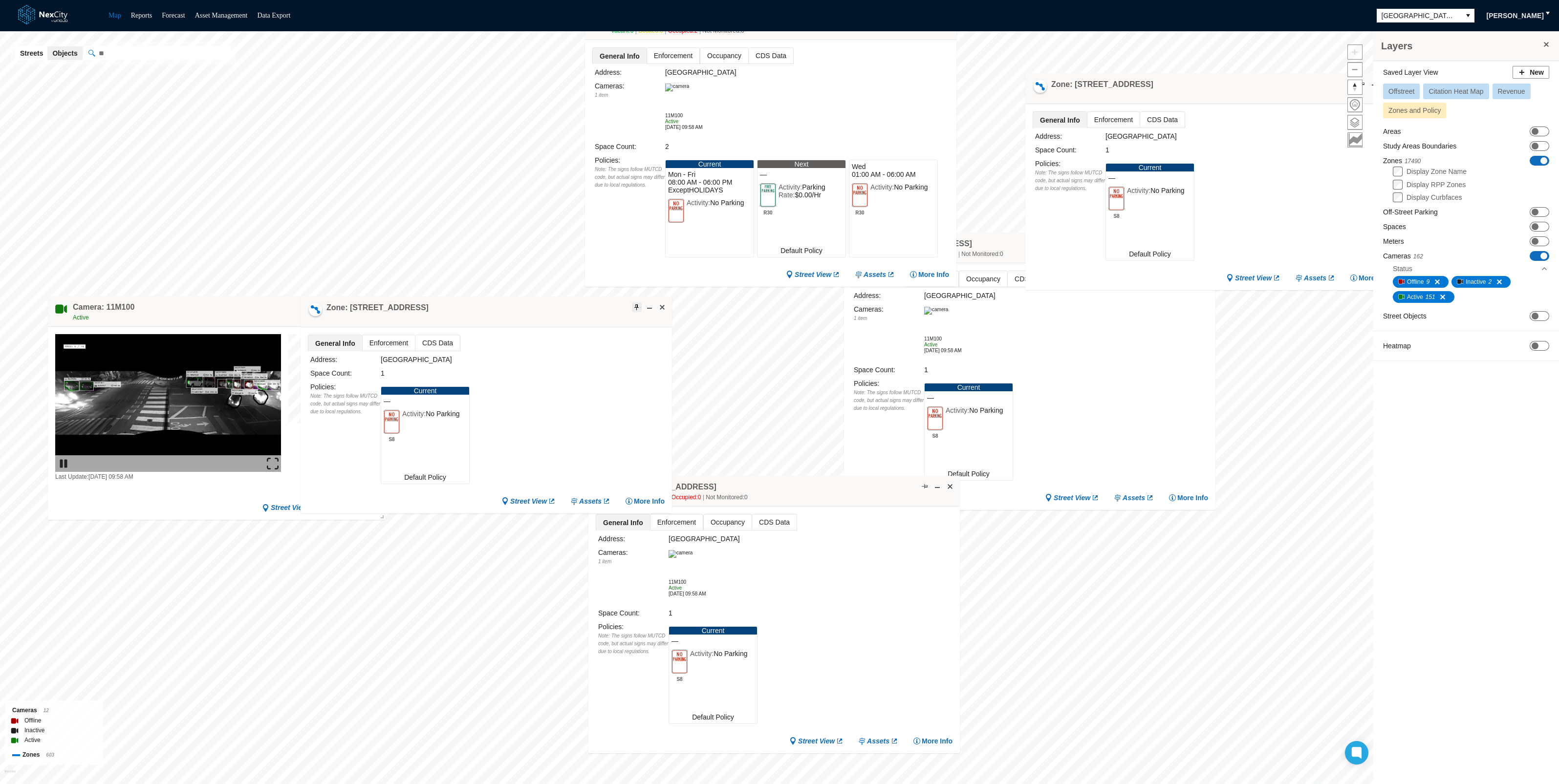
click at [634, 303] on span at bounding box center [637, 307] width 8 height 8
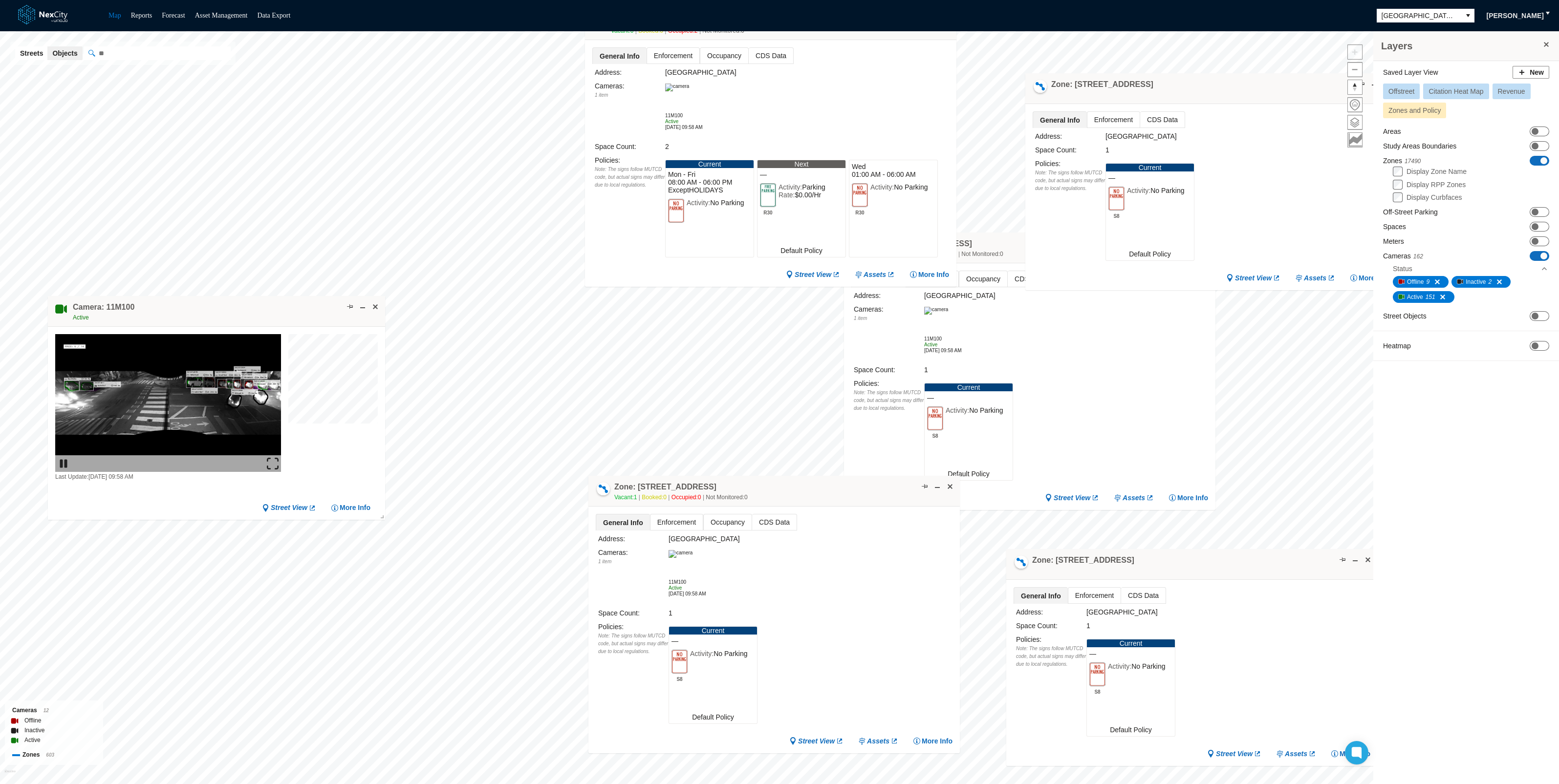
drag, startPoint x: 516, startPoint y: 313, endPoint x: 1210, endPoint y: 561, distance: 737.0
click at [1211, 561] on div "Zone: [STREET_ADDRESS]" at bounding box center [1192, 564] width 372 height 31
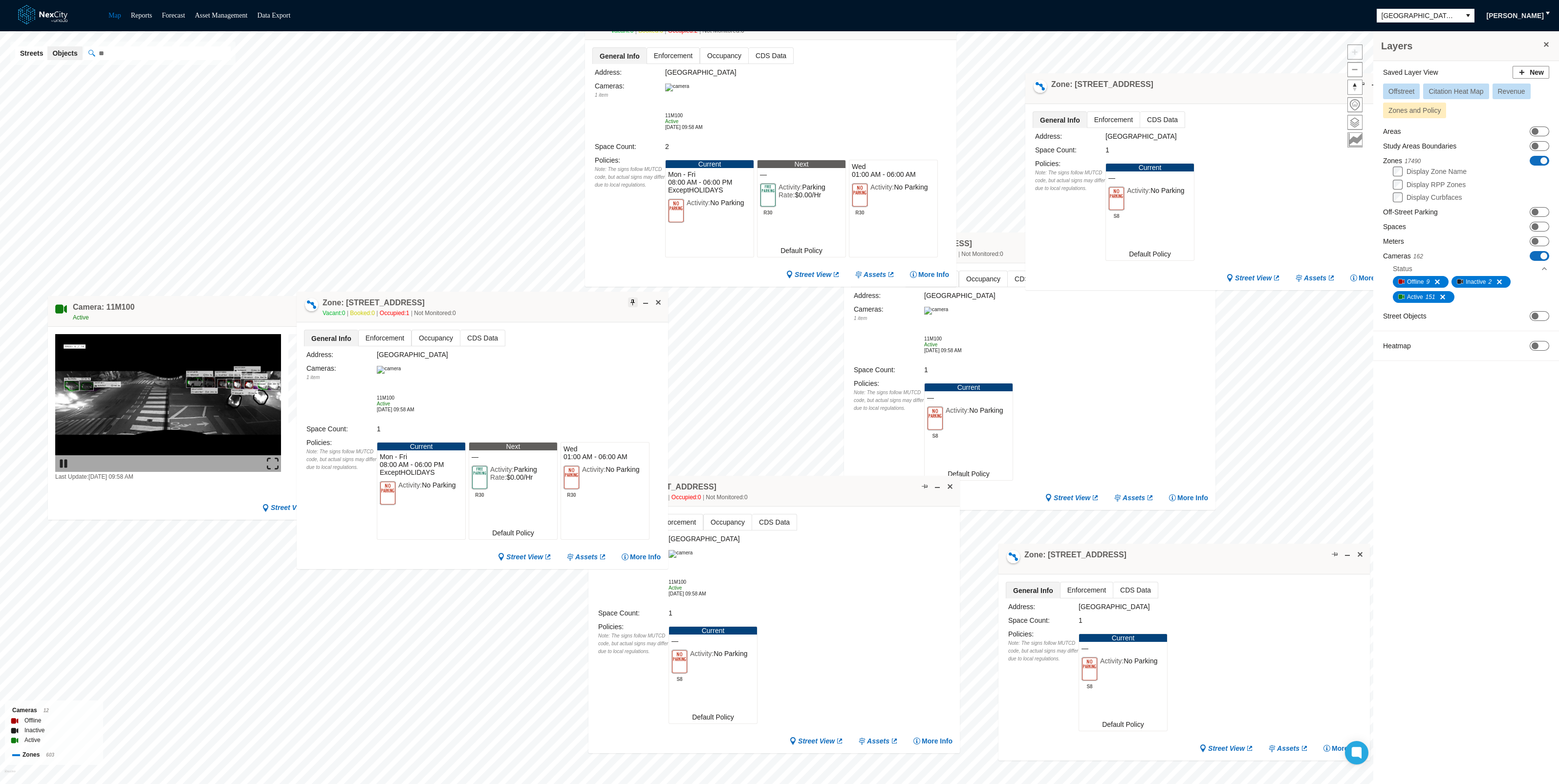
click at [630, 301] on span at bounding box center [632, 302] width 8 height 8
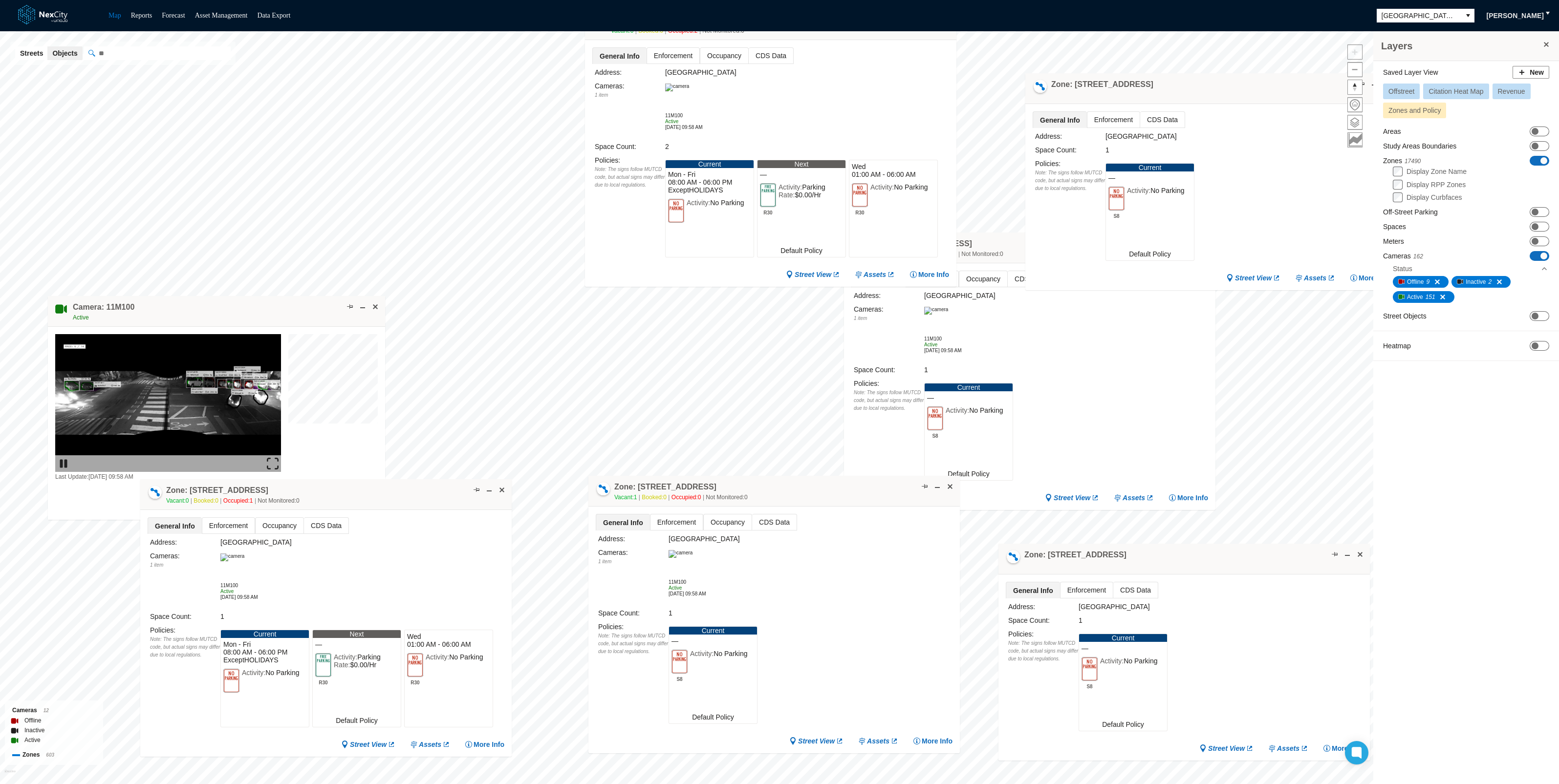
drag, startPoint x: 521, startPoint y: 308, endPoint x: 364, endPoint y: 495, distance: 244.2
click at [364, 495] on div "Zone: [STREET_ADDRESS] NPZ-PZ Vacant: 0 Booked: 0 Occupied: 1 Not Monitored: 0" at bounding box center [326, 494] width 372 height 31
click at [631, 296] on span at bounding box center [631, 296] width 8 height 8
drag, startPoint x: 521, startPoint y: 307, endPoint x: 235, endPoint y: 82, distance: 363.9
click at [235, 82] on div "Zone: [STREET_ADDRESS]" at bounding box center [195, 76] width 372 height 31
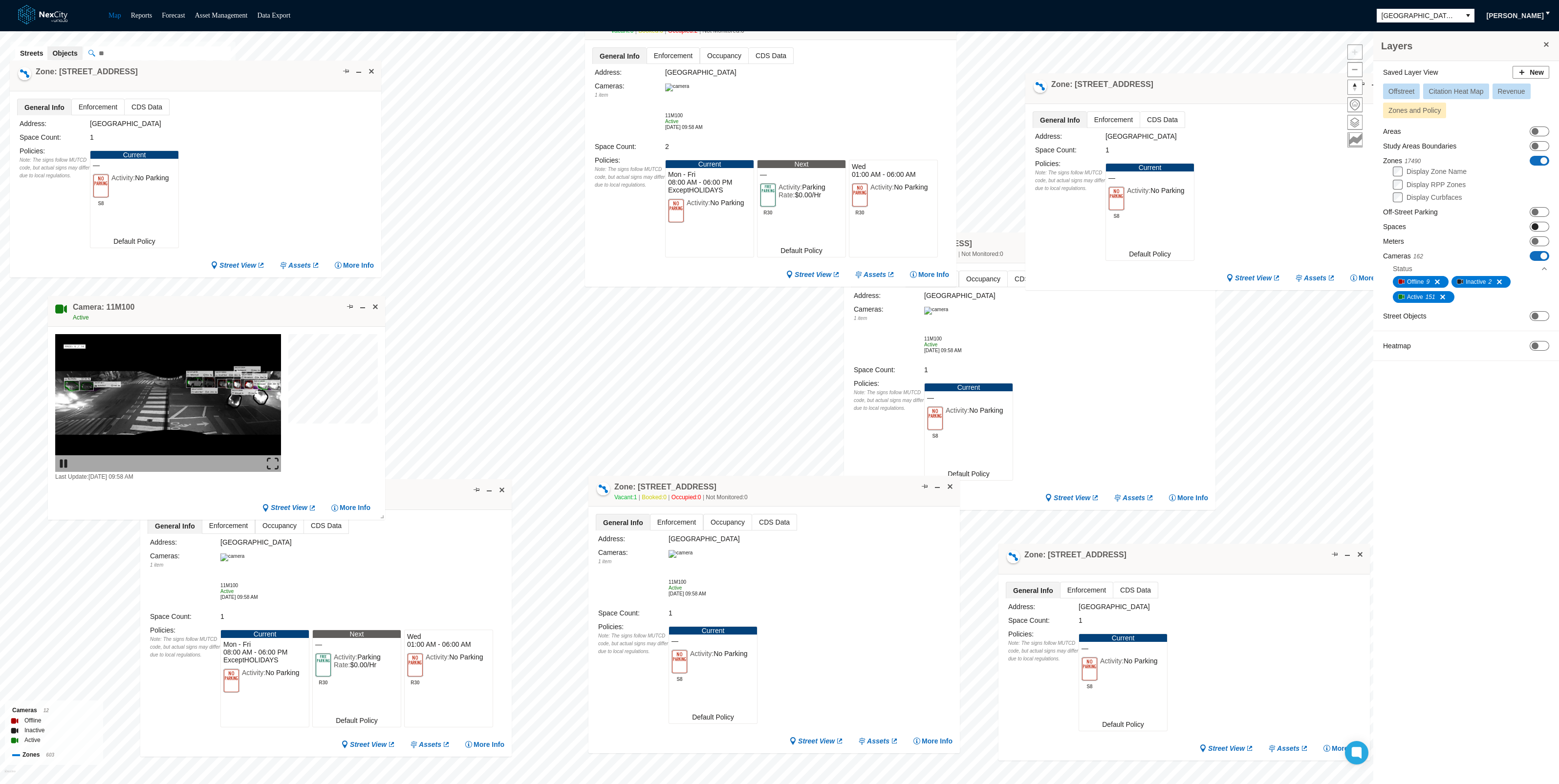
click at [1535, 226] on span at bounding box center [1535, 226] width 7 height 7
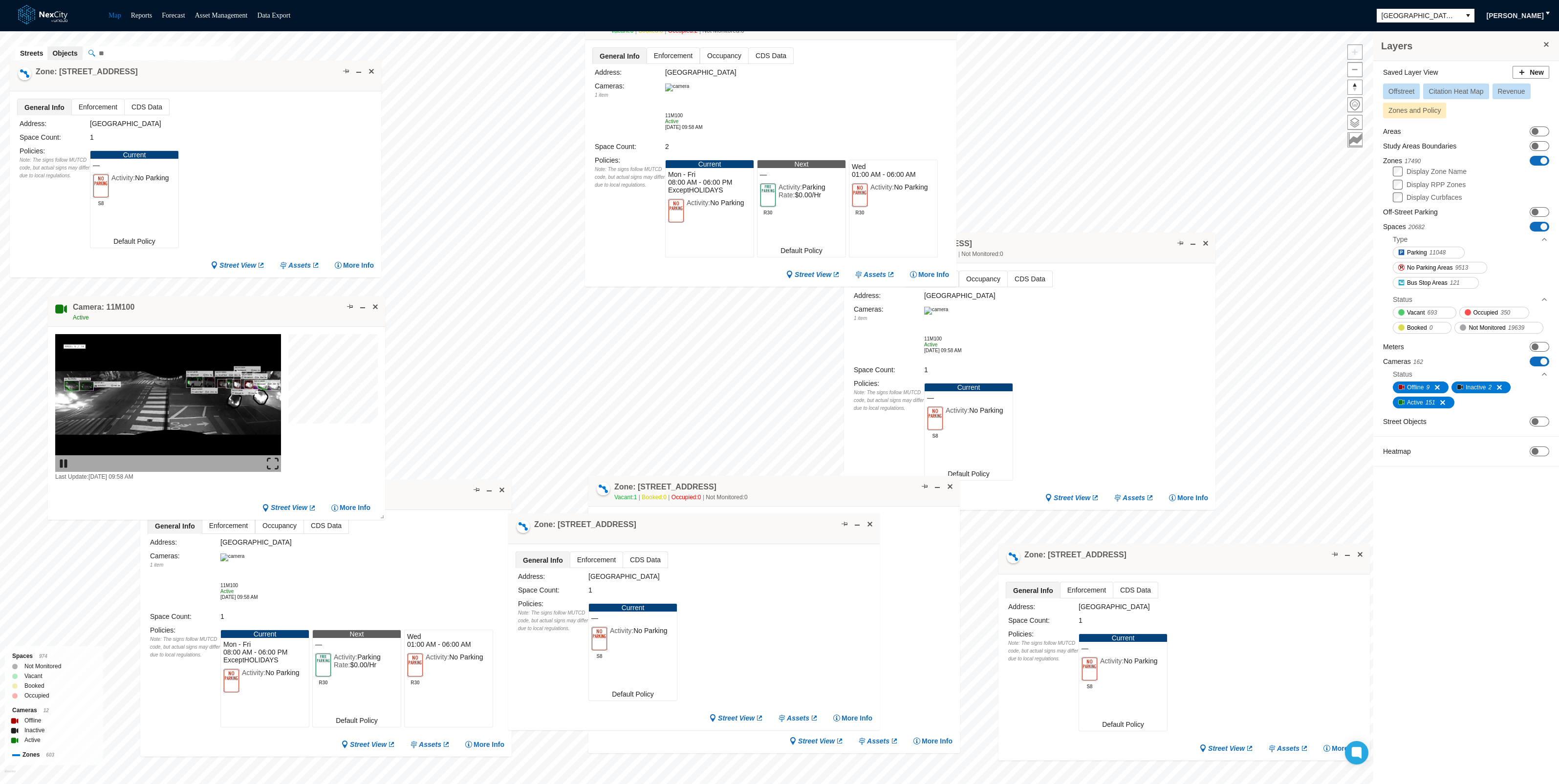
drag, startPoint x: 1155, startPoint y: 85, endPoint x: 638, endPoint y: 524, distance: 678.2
click at [638, 524] on div "Zone: [STREET_ADDRESS]" at bounding box center [694, 529] width 372 height 31
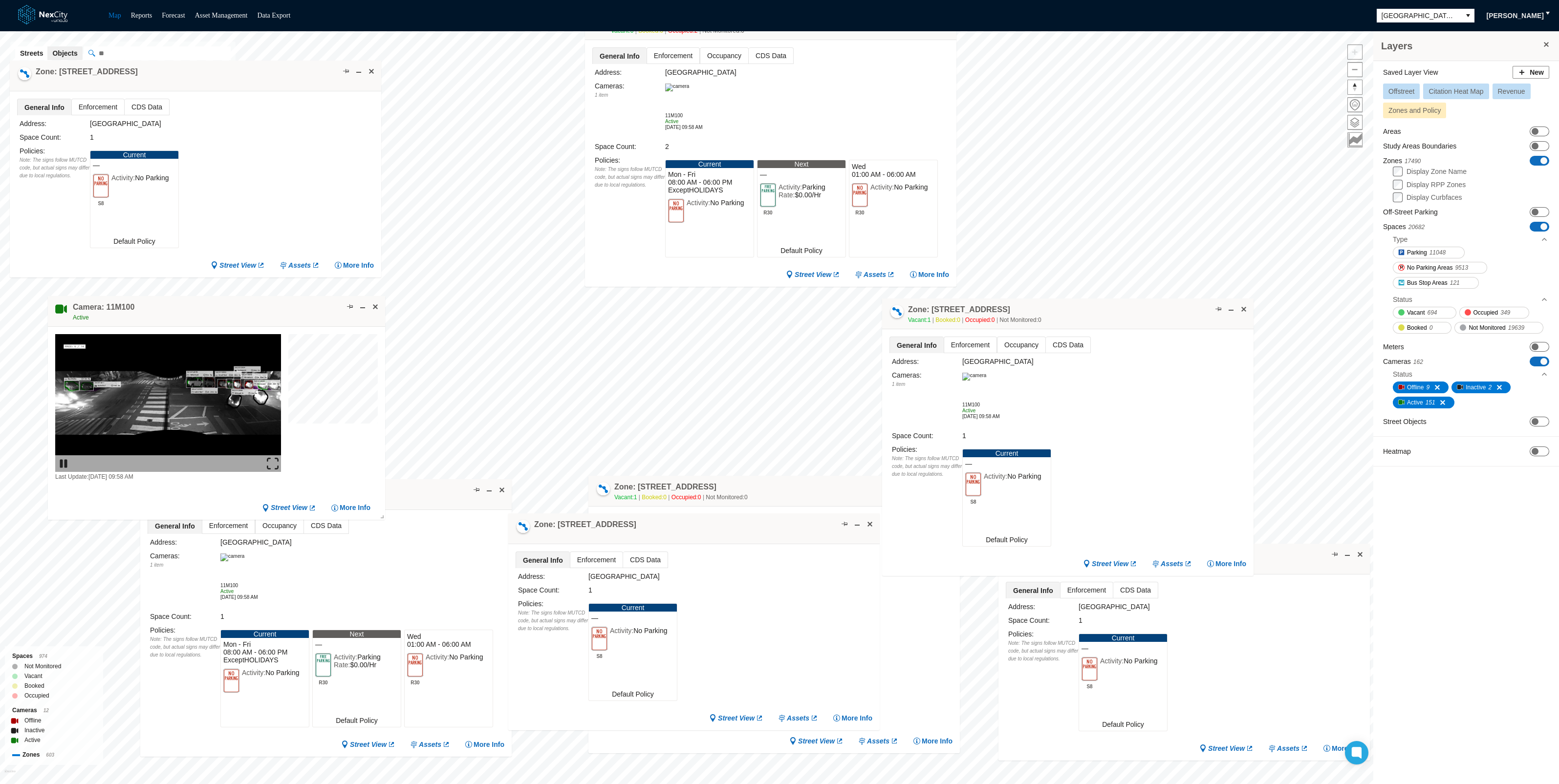
drag, startPoint x: 1096, startPoint y: 242, endPoint x: 1134, endPoint y: 308, distance: 76.2
click at [1134, 308] on div "Zone: [STREET_ADDRESS] NPZ Vacant: 1 Booked: 0 Occupied: 0 Not Monitored: 0" at bounding box center [1068, 313] width 372 height 31
drag, startPoint x: 1104, startPoint y: 307, endPoint x: 1121, endPoint y: 303, distance: 17.5
click at [1121, 303] on div "Zone: [STREET_ADDRESS] NPZ Vacant: 1 Booked: 0 Occupied: 0 Not Monitored: 0" at bounding box center [1085, 310] width 372 height 31
click at [1232, 301] on span at bounding box center [1235, 305] width 8 height 8
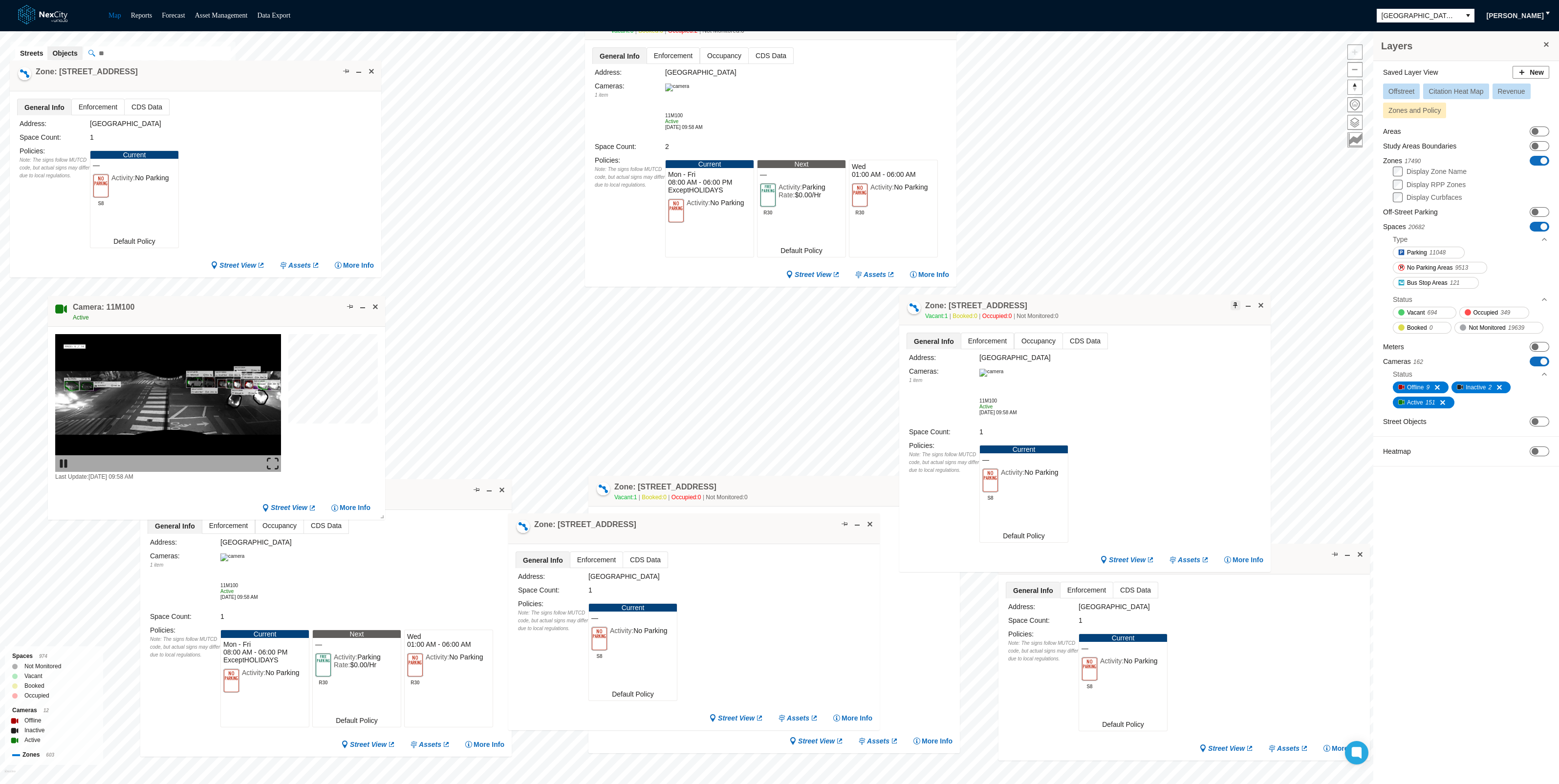
click at [1233, 305] on span at bounding box center [1235, 305] width 8 height 8
click at [1248, 303] on span at bounding box center [1248, 305] width 8 height 8
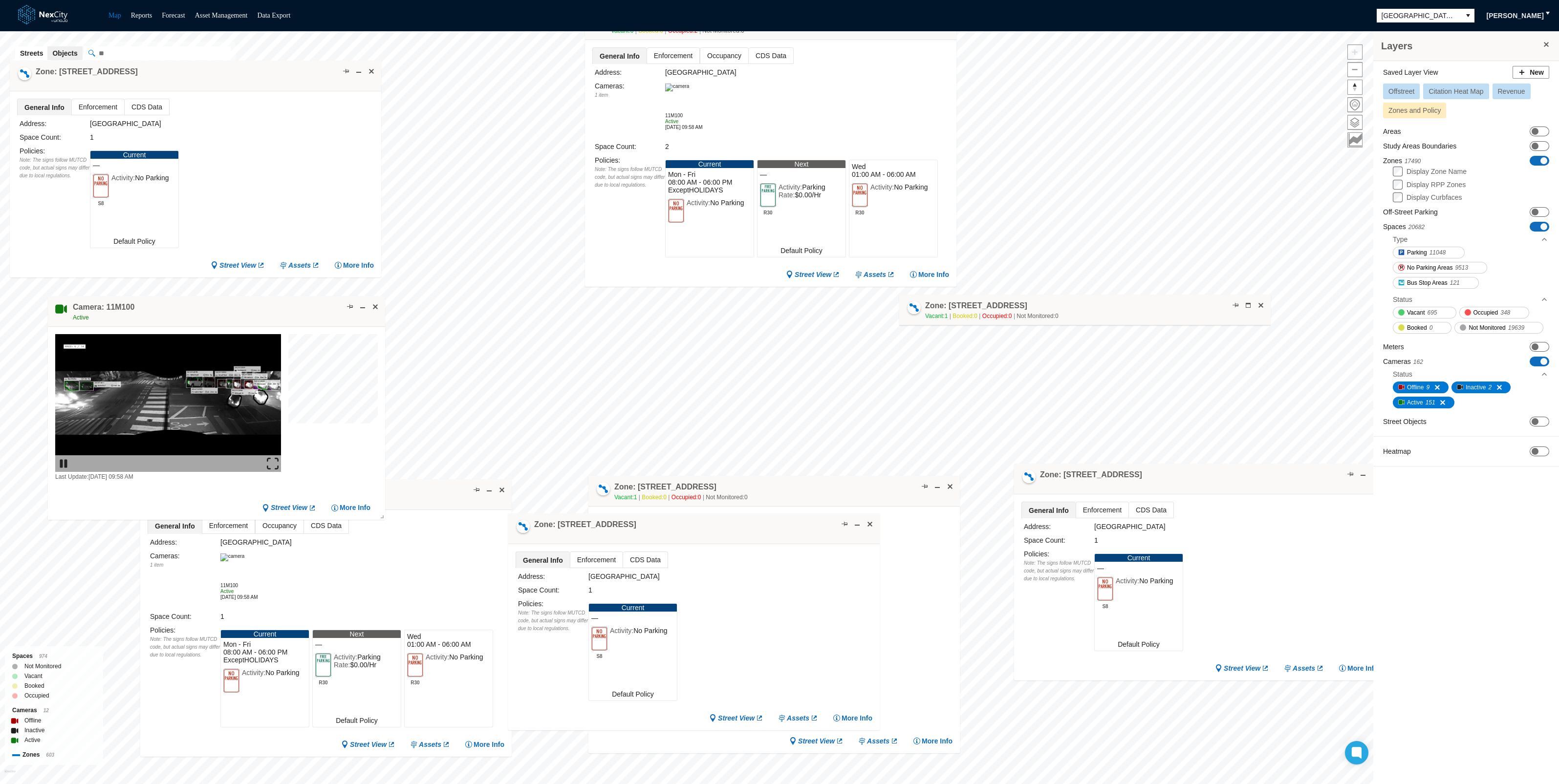
drag, startPoint x: 1146, startPoint y: 559, endPoint x: 1161, endPoint y: 477, distance: 83.4
click at [1161, 477] on div "Zone: [STREET_ADDRESS]" at bounding box center [1200, 479] width 372 height 31
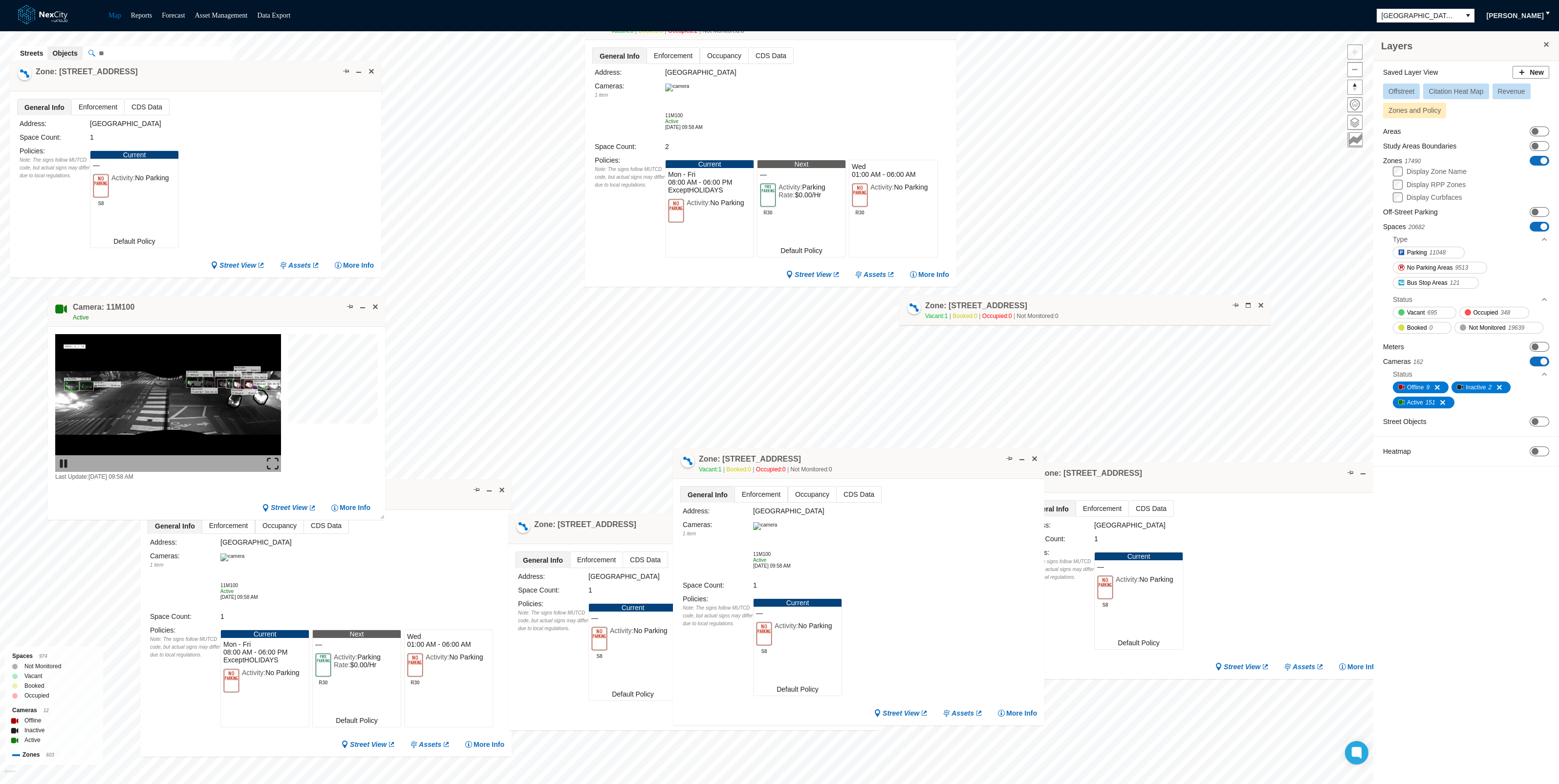
drag, startPoint x: 833, startPoint y: 491, endPoint x: 917, endPoint y: 464, distance: 88.2
click at [917, 463] on div "Zone: [STREET_ADDRESS] NPZ Vacant: 1 Booked: 0 Occupied: 0 Not Monitored: 0" at bounding box center [859, 463] width 372 height 31
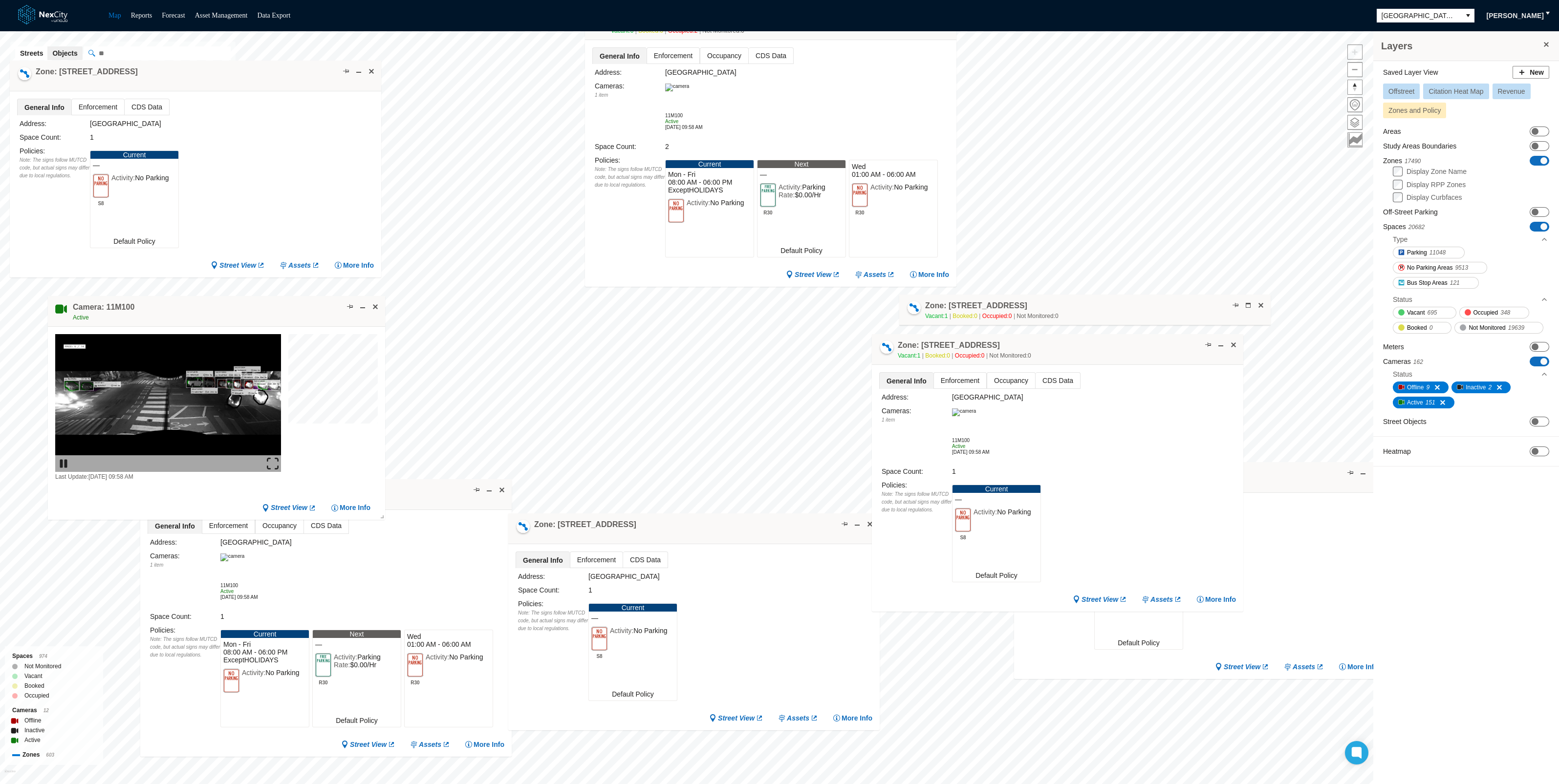
drag, startPoint x: 913, startPoint y: 466, endPoint x: 1112, endPoint y: 352, distance: 229.3
click at [1112, 352] on div "Zone: [STREET_ADDRESS] NPZ Vacant: 1 Booked: 0 Occupied: 0 Not Monitored: 0" at bounding box center [1058, 349] width 372 height 31
click at [1223, 345] on span at bounding box center [1221, 345] width 8 height 8
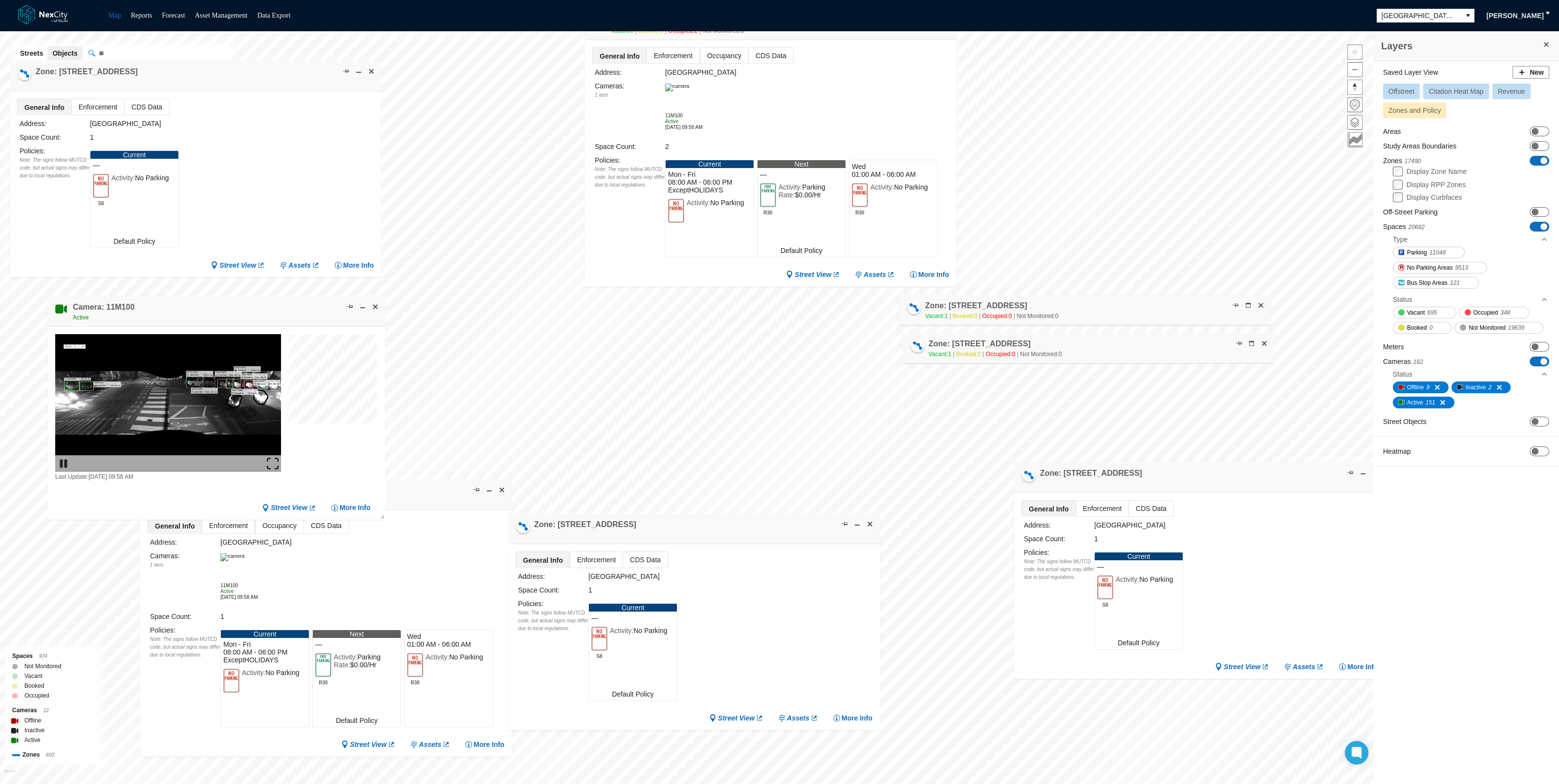
drag, startPoint x: 1100, startPoint y: 351, endPoint x: 1131, endPoint y: 350, distance: 31.0
click at [1131, 350] on div "Zone: [STREET_ADDRESS] NPZ Vacant: 1 Booked: 0 Occupied: 0 Not Monitored: 0" at bounding box center [1088, 348] width 372 height 31
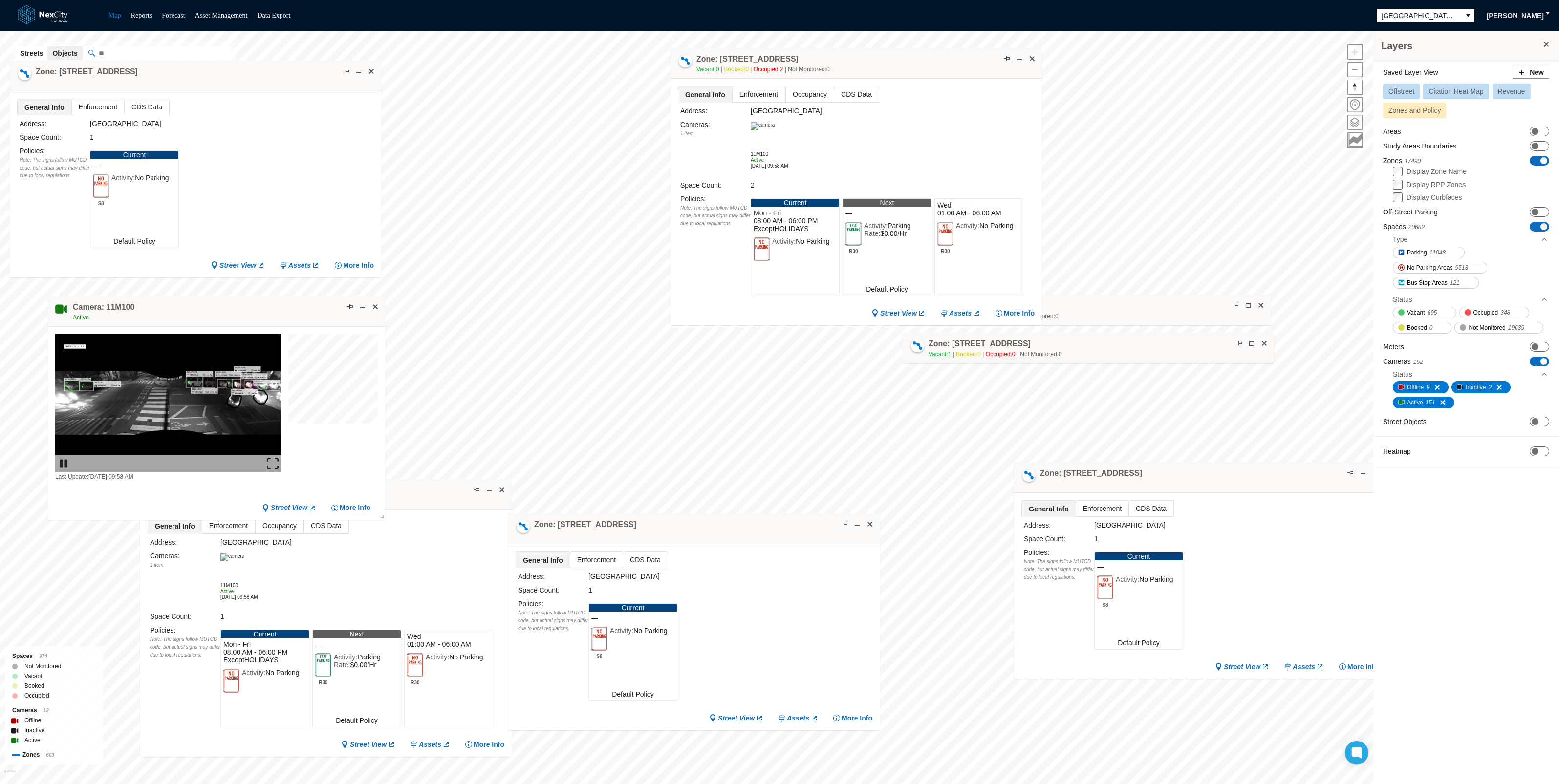
drag, startPoint x: 795, startPoint y: 31, endPoint x: 881, endPoint y: 70, distance: 94.4
click at [881, 70] on div "Zone: [STREET_ADDRESS] NPZ-PZ Vacant: 0 Booked: 0 Occupied: 2 Not Monitored: 0" at bounding box center [856, 63] width 372 height 31
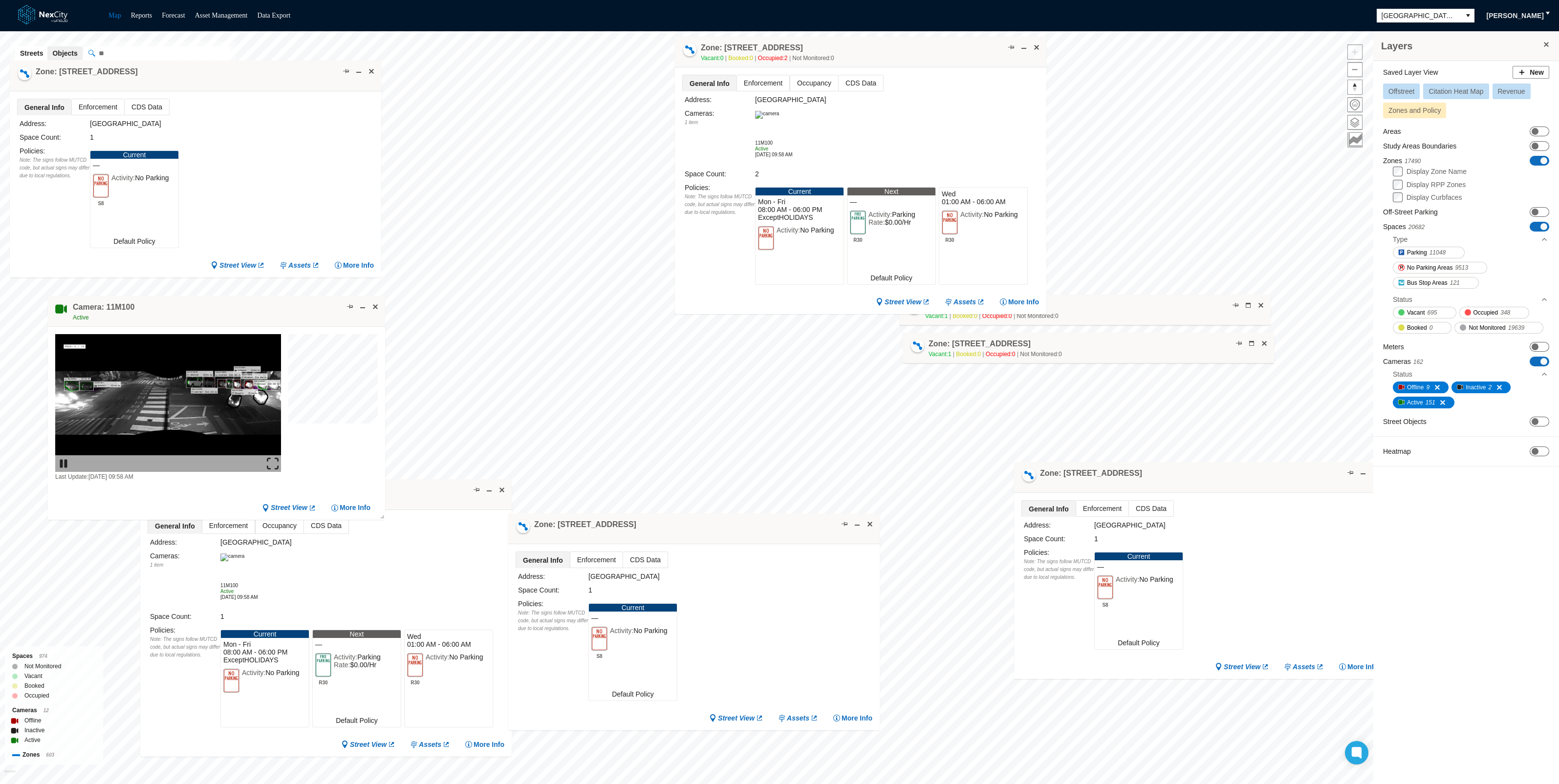
drag, startPoint x: 882, startPoint y: 70, endPoint x: 887, endPoint y: 59, distance: 12.1
click at [887, 59] on div "Zone: [STREET_ADDRESS] NPZ-PZ Vacant: 0 Booked: 0 Occupied: 2 Not Monitored: 0" at bounding box center [861, 52] width 372 height 31
click at [923, 50] on div "Zone: [STREET_ADDRESS] NPZ-PZ Vacant: 0 Booked: 0 Occupied: 2 Not Monitored: 0" at bounding box center [864, 52] width 372 height 31
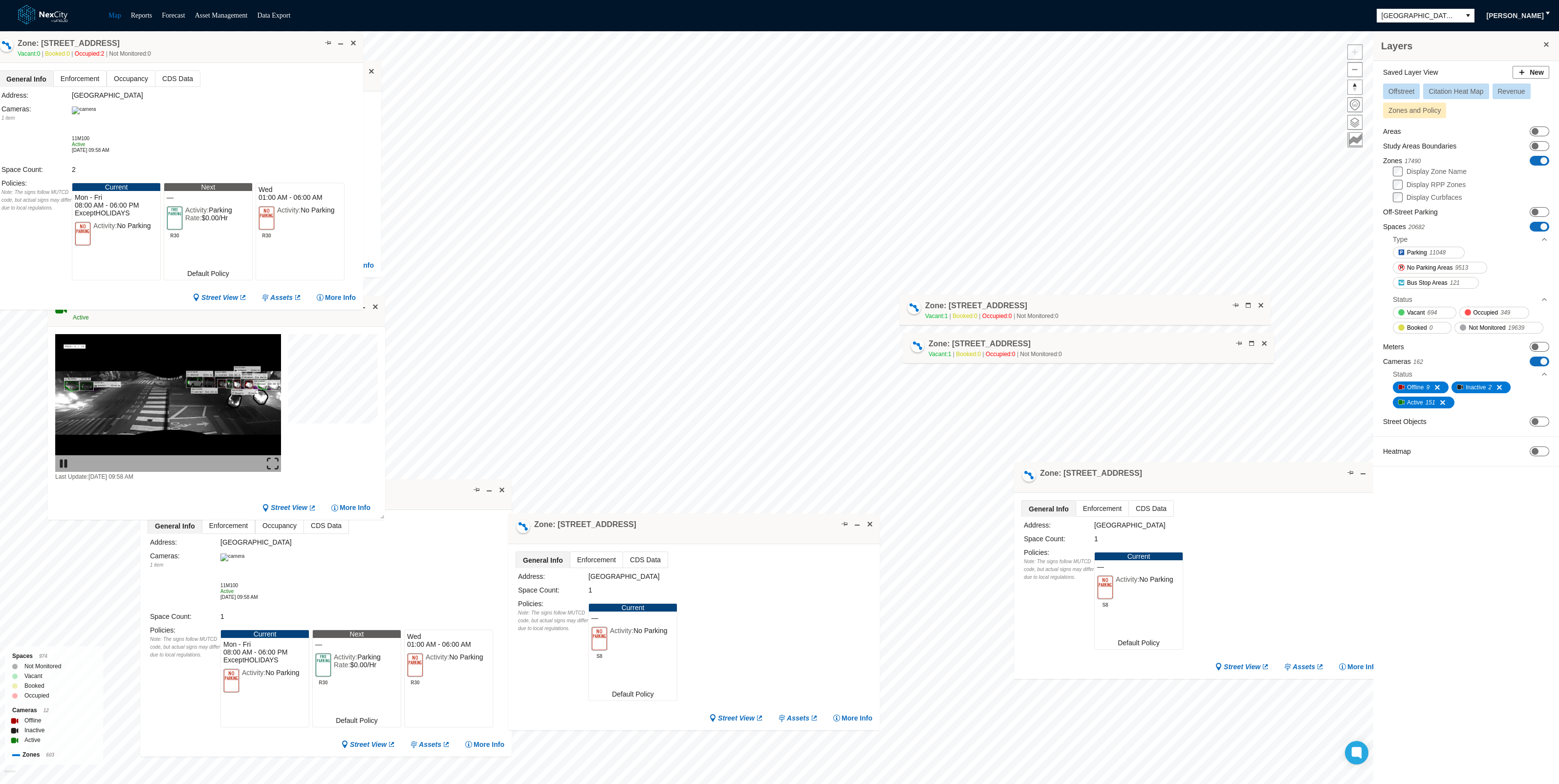
drag, startPoint x: 869, startPoint y: 49, endPoint x: 182, endPoint y: 44, distance: 687.0
click at [182, 44] on div "Zone: [STREET_ADDRESS] NPZ-PZ Vacant: 0 Booked: 0 Occupied: 2 Not Monitored: 0" at bounding box center [177, 47] width 372 height 31
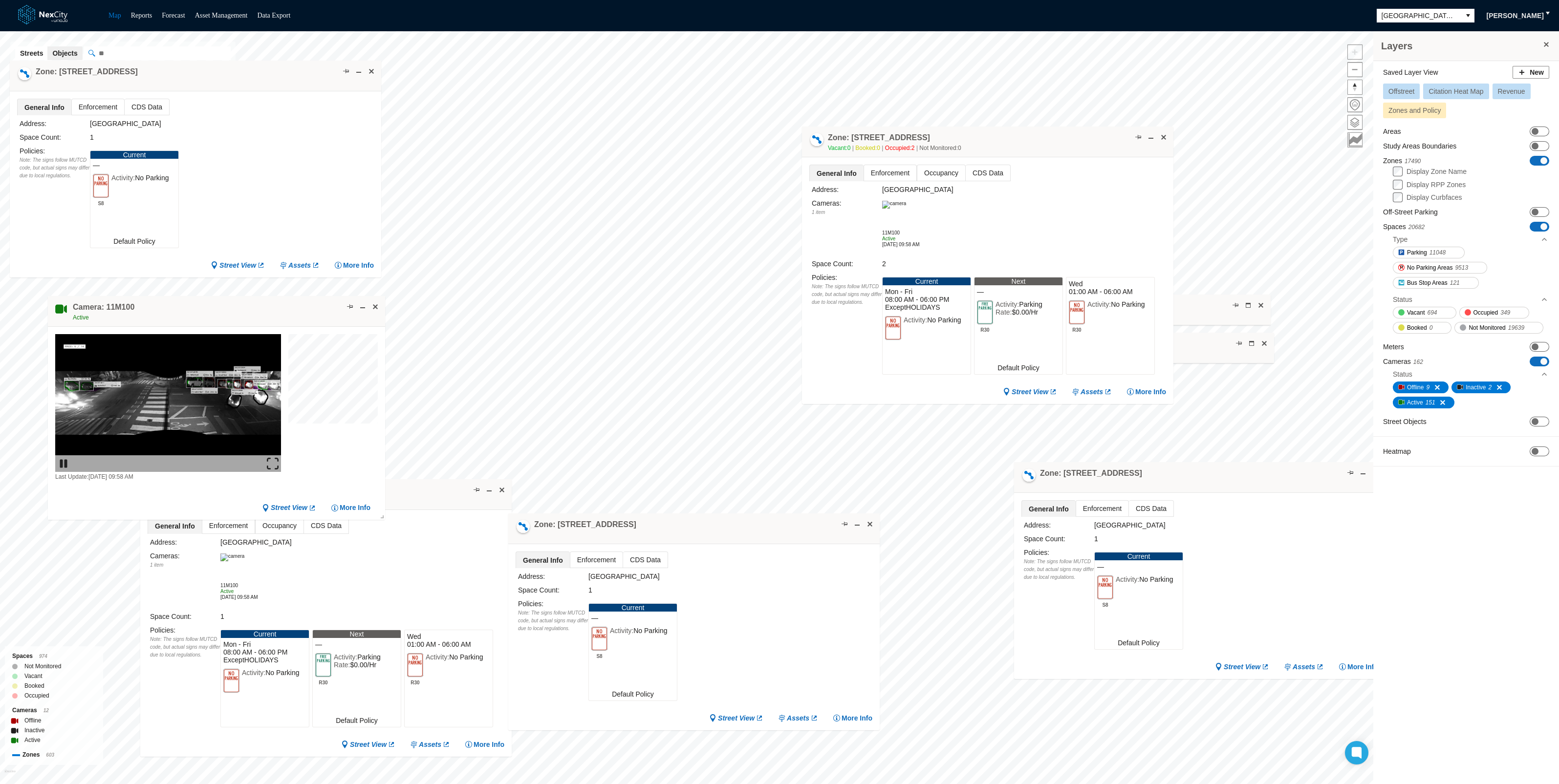
drag, startPoint x: 205, startPoint y: 40, endPoint x: 1022, endPoint y: 124, distance: 821.3
click at [1022, 126] on div "Zone: [STREET_ADDRESS] NPZ-PZ Vacant: 0 Booked: 0 Occupied: 2 Not Monitored: 0" at bounding box center [988, 142] width 372 height 31
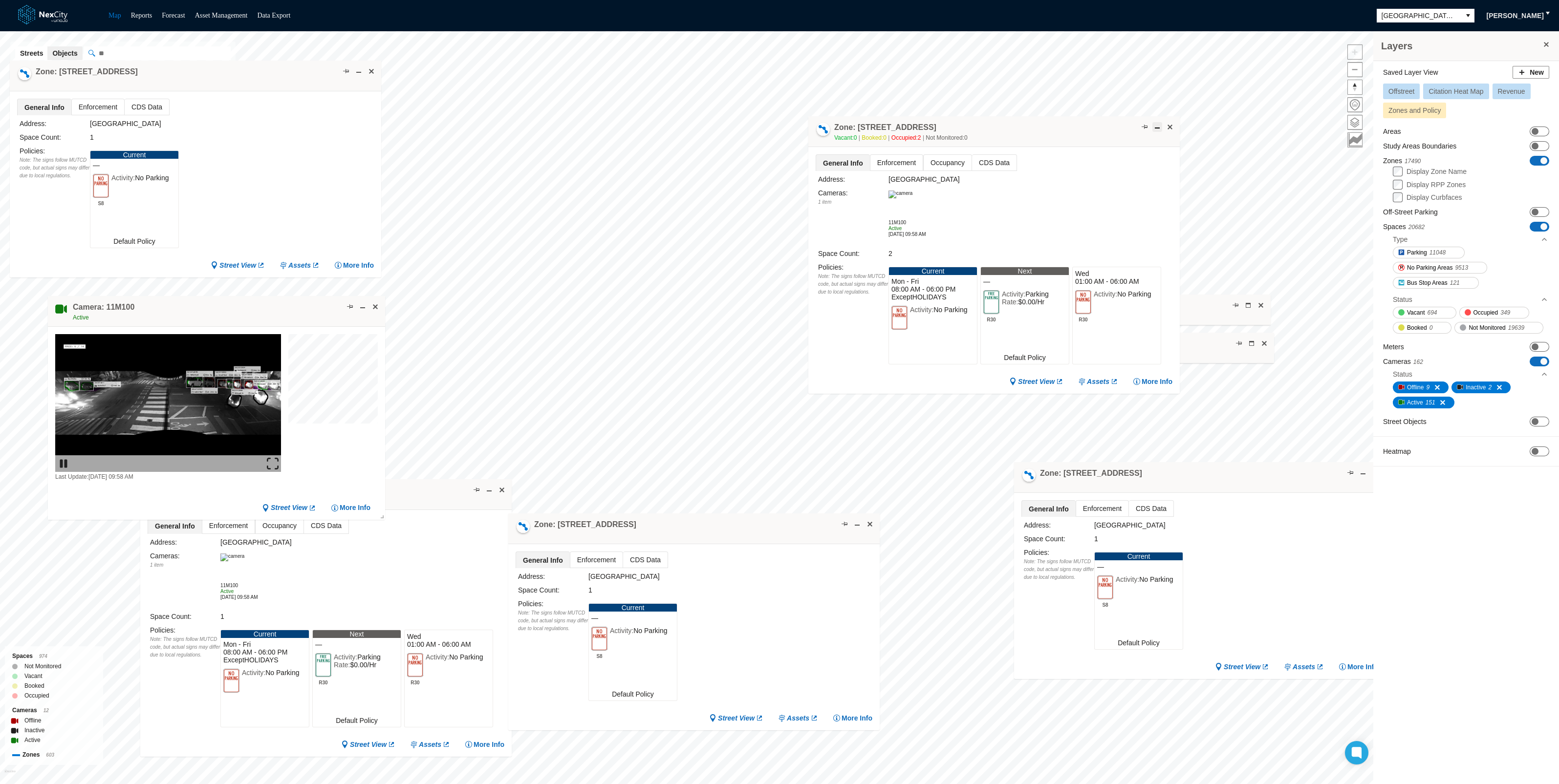
click at [1158, 129] on button at bounding box center [1157, 127] width 10 height 10
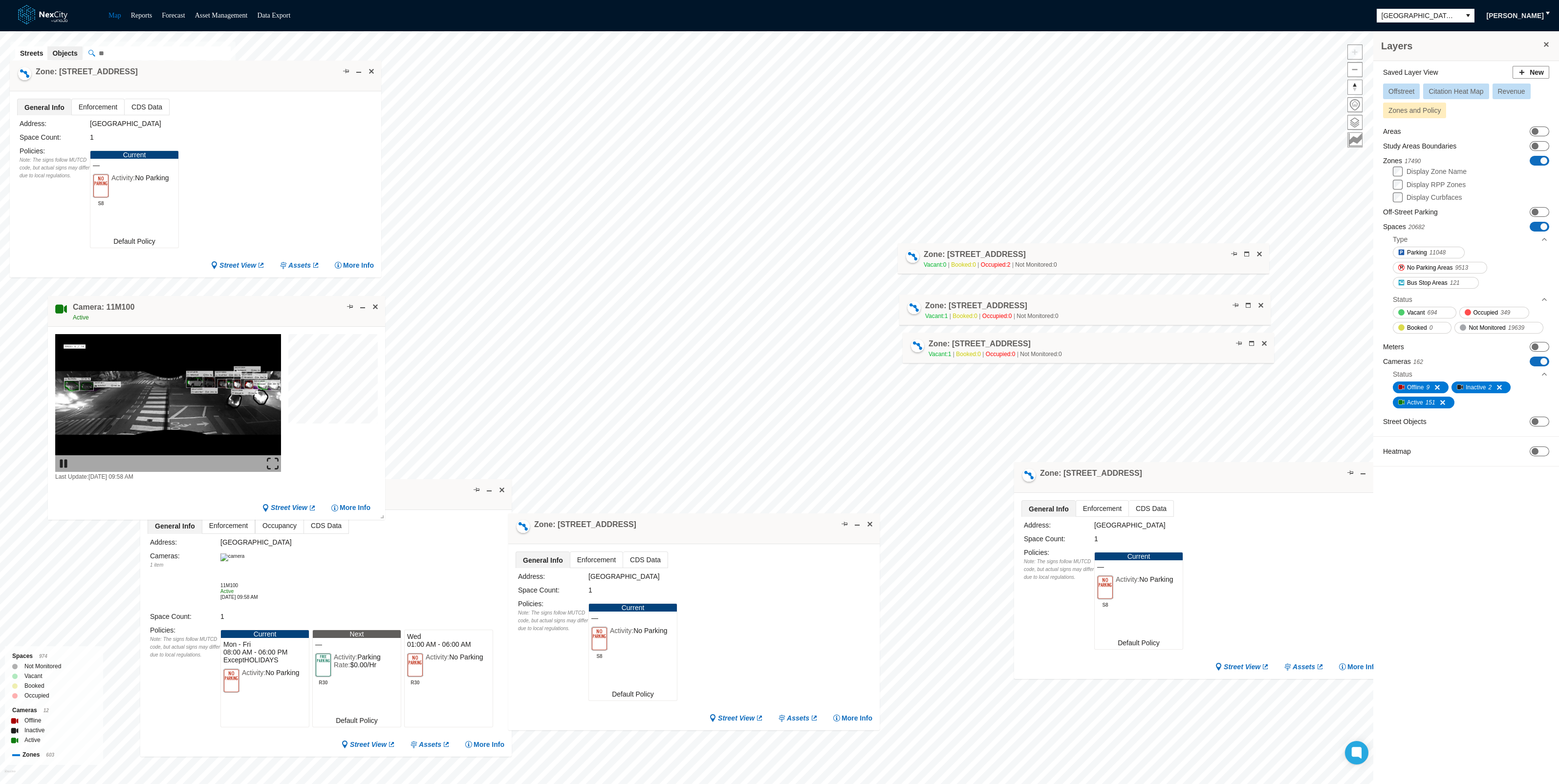
drag, startPoint x: 1028, startPoint y: 137, endPoint x: 1094, endPoint y: 254, distance: 134.3
click at [1094, 254] on div "Zone: [STREET_ADDRESS] NPZ-PZ Vacant: 0 Booked: 0 Occupied: 2 Not Monitored: 0" at bounding box center [1083, 258] width 372 height 31
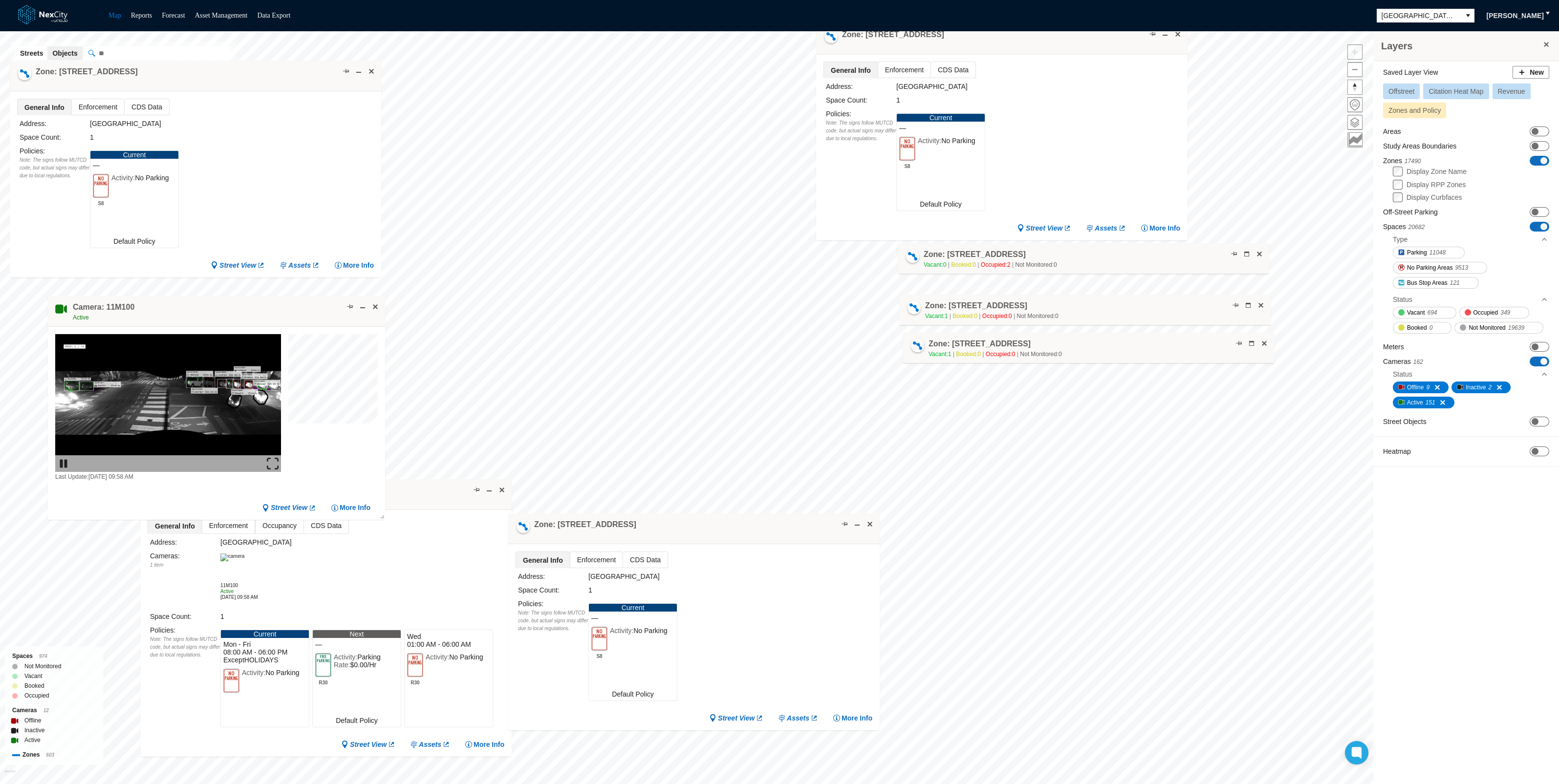
drag, startPoint x: 1222, startPoint y: 478, endPoint x: 1023, endPoint y: 36, distance: 484.7
click at [1023, 35] on div "Zone: [STREET_ADDRESS]" at bounding box center [1002, 39] width 372 height 31
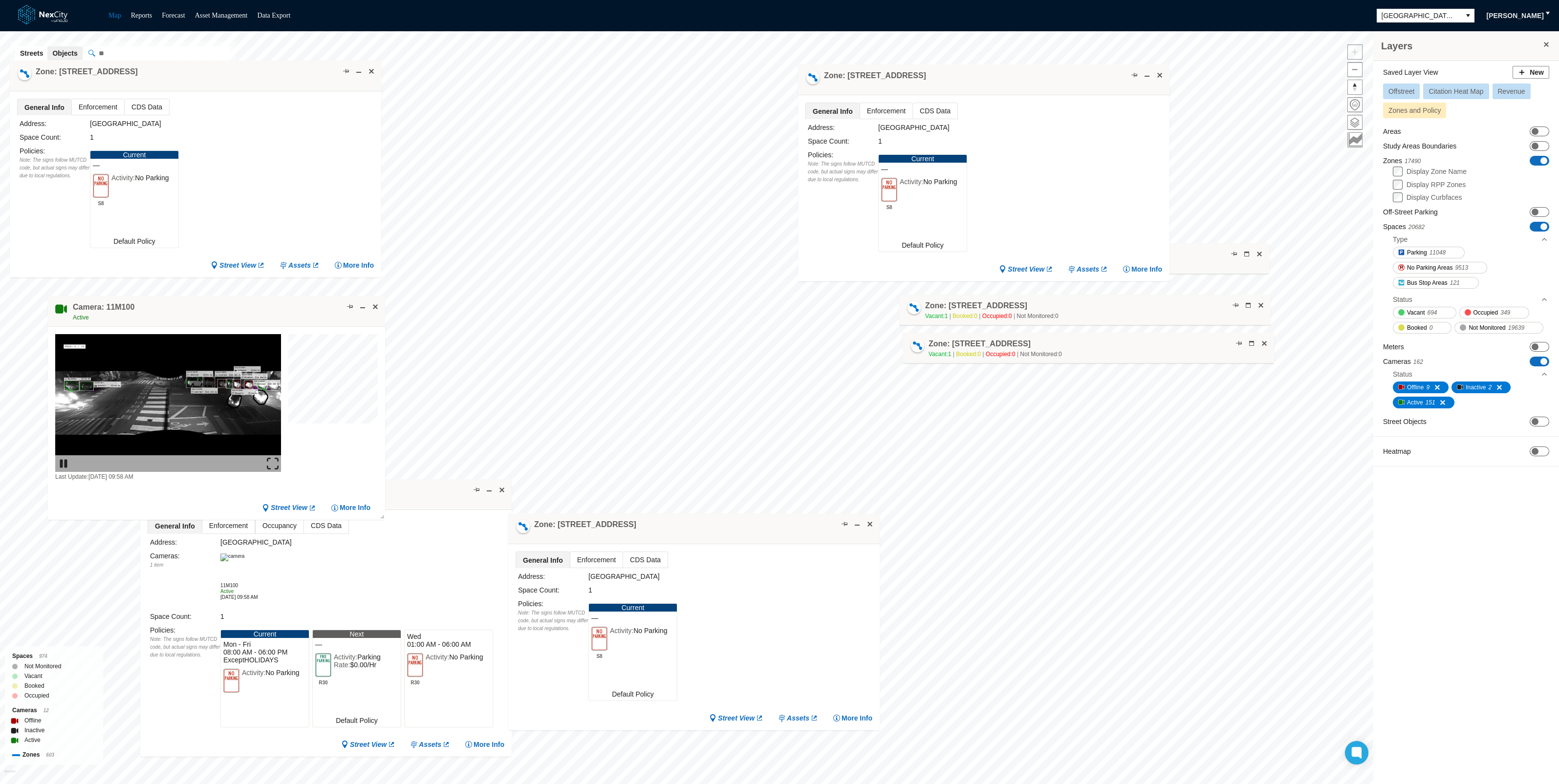
drag, startPoint x: 1069, startPoint y: 31, endPoint x: 1050, endPoint y: 80, distance: 52.6
click at [1050, 80] on div "Zone: [STREET_ADDRESS]" at bounding box center [984, 80] width 372 height 31
click at [1149, 79] on span at bounding box center [1146, 79] width 8 height 8
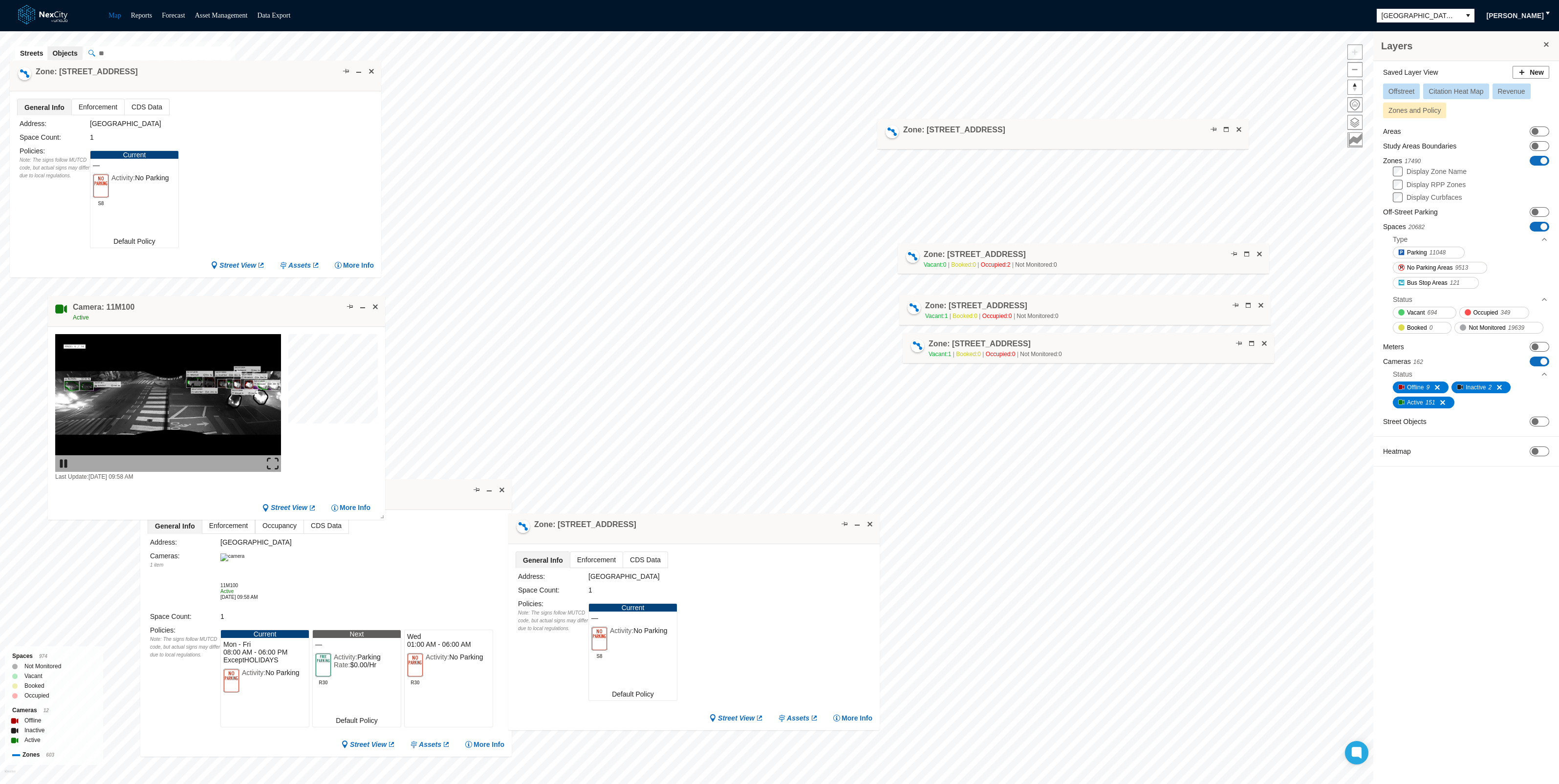
drag, startPoint x: 1043, startPoint y: 86, endPoint x: 1123, endPoint y: 136, distance: 94.3
click at [1123, 136] on div "Zone: [STREET_ADDRESS]" at bounding box center [1063, 134] width 372 height 31
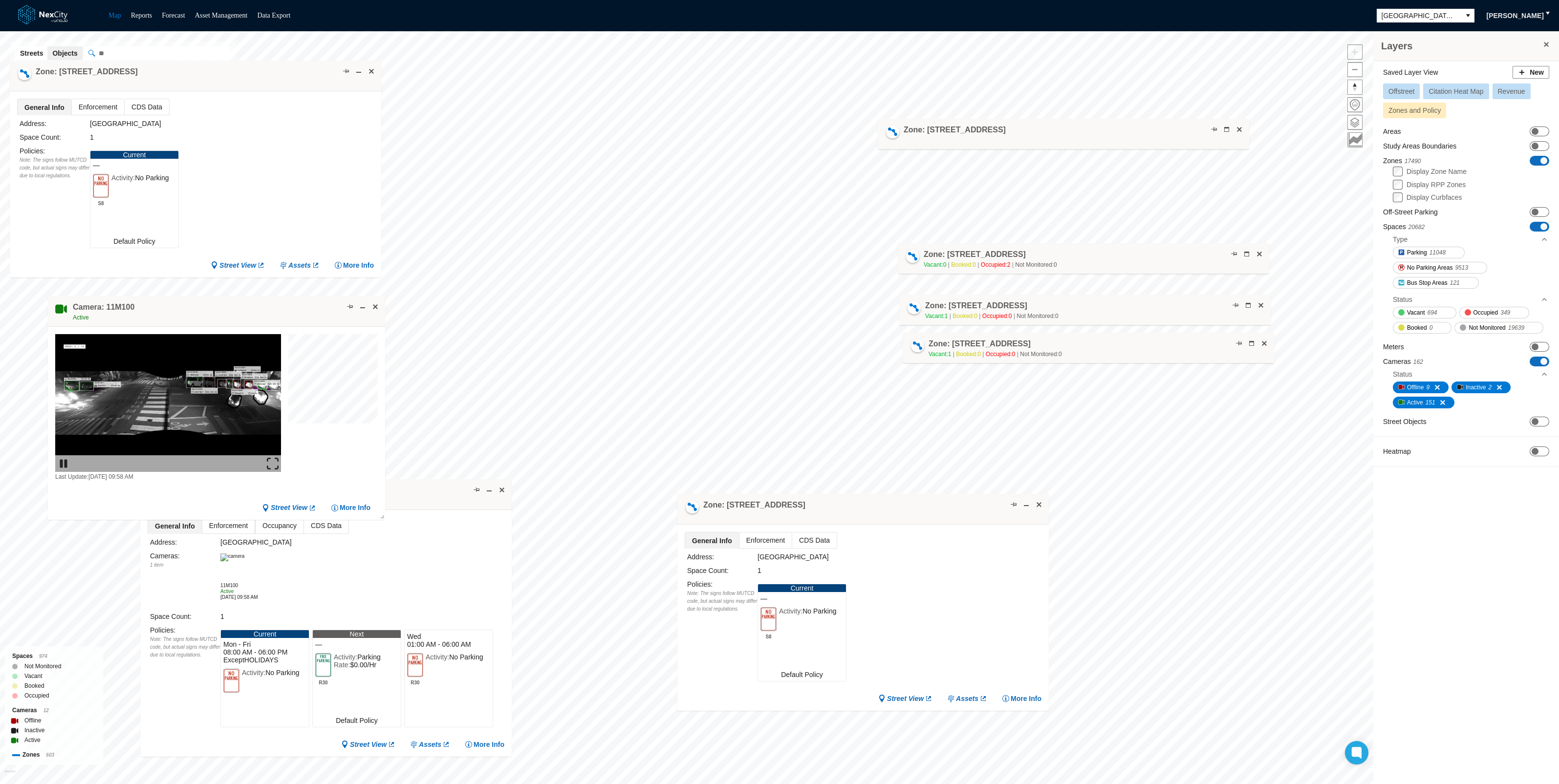
drag, startPoint x: 663, startPoint y: 532, endPoint x: 832, endPoint y: 512, distance: 170.2
click at [832, 512] on div "Zone: [STREET_ADDRESS]" at bounding box center [863, 509] width 372 height 31
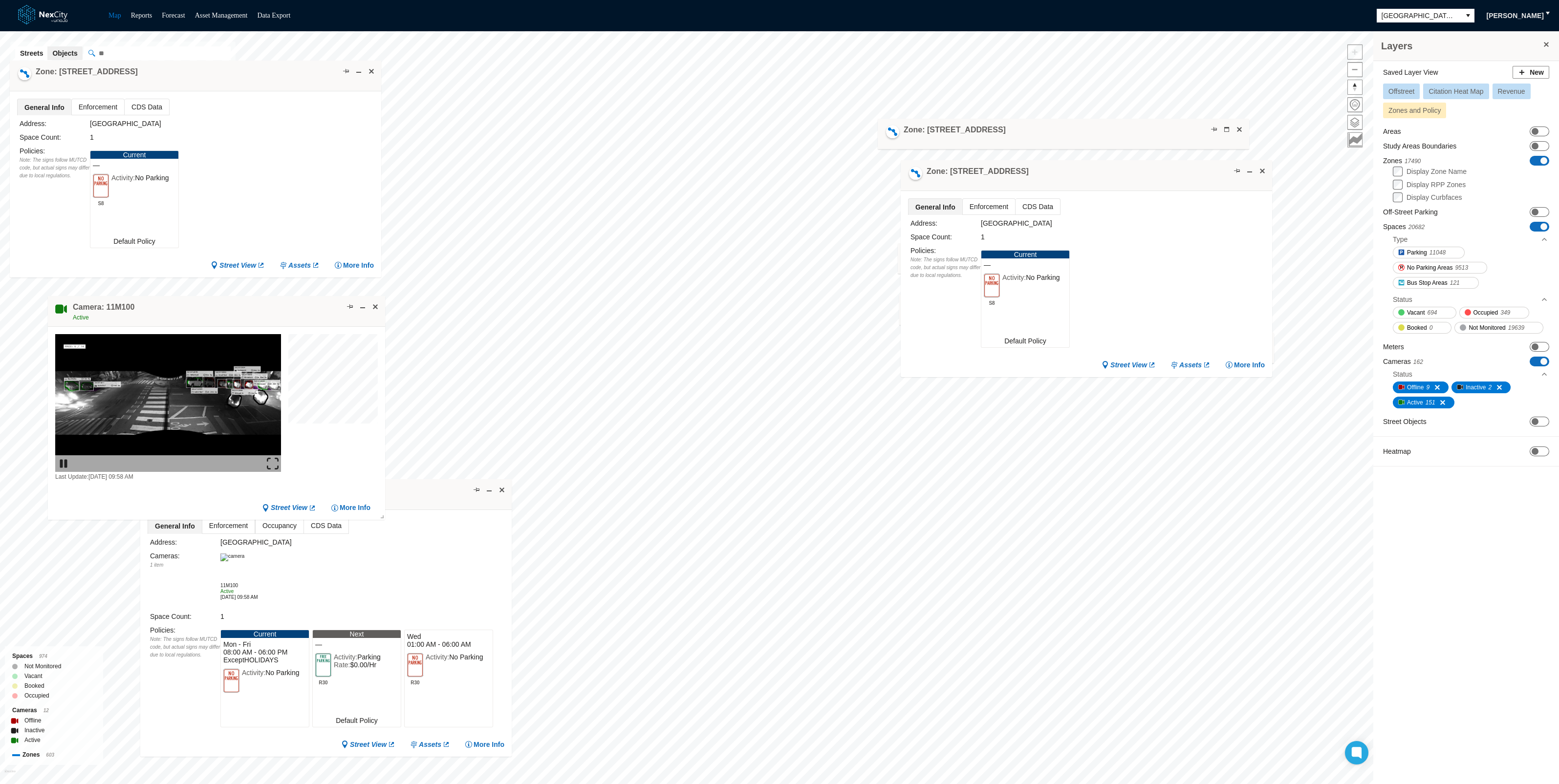
drag, startPoint x: 849, startPoint y: 506, endPoint x: 1073, endPoint y: 172, distance: 402.2
click at [1073, 172] on div "Zone: [STREET_ADDRESS]" at bounding box center [1086, 175] width 372 height 31
click at [1249, 169] on span at bounding box center [1249, 171] width 8 height 8
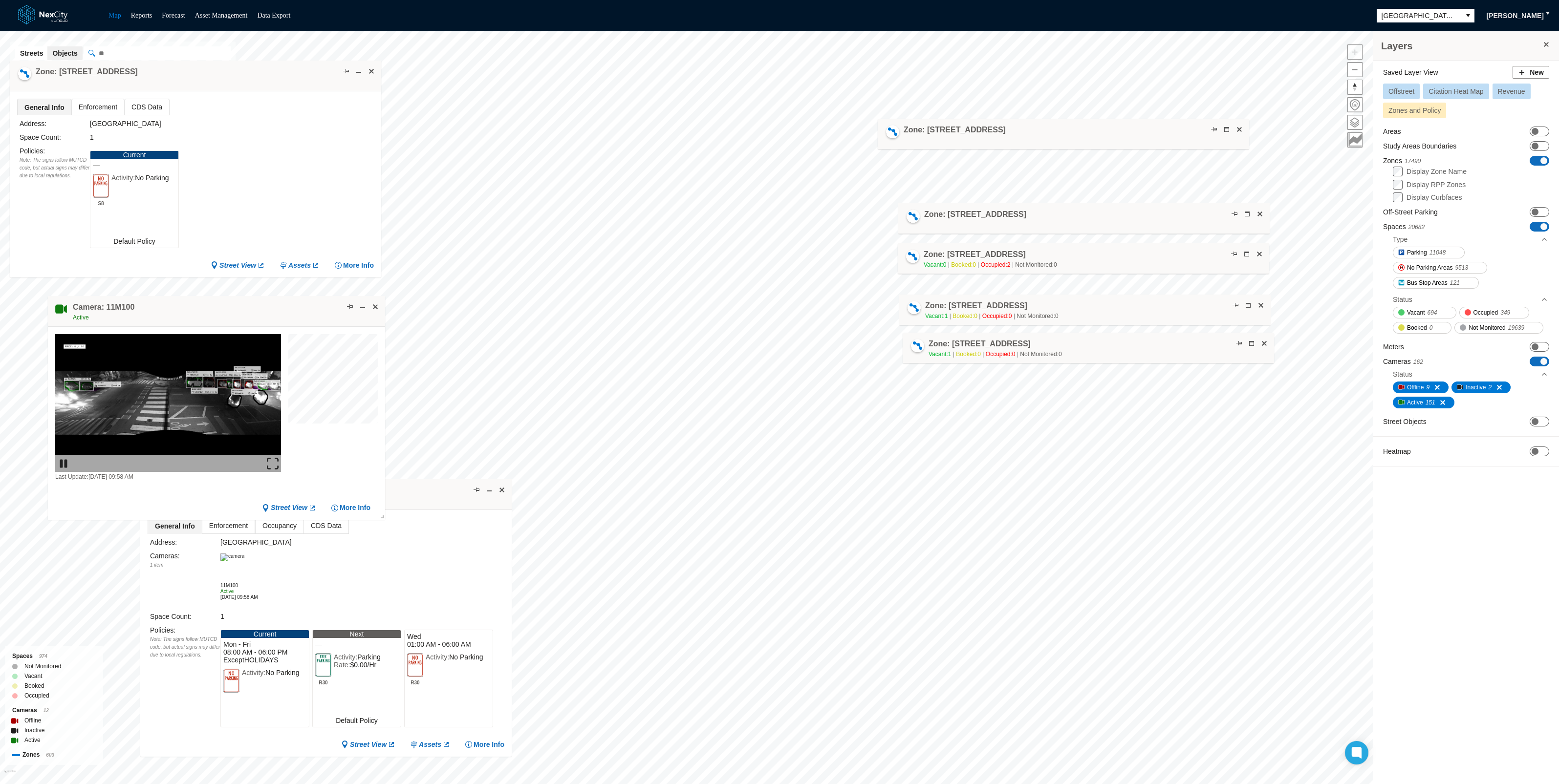
drag, startPoint x: 1075, startPoint y: 178, endPoint x: 1073, endPoint y: 221, distance: 43.0
click at [1073, 221] on div "Zone: [STREET_ADDRESS]" at bounding box center [1084, 218] width 372 height 31
drag, startPoint x: 1017, startPoint y: 296, endPoint x: 1016, endPoint y: 287, distance: 9.1
click at [1016, 287] on div "Zone: [STREET_ADDRESS] NPZ Vacant: 1 Booked: 0 Occupied: 0 Not Monitored: 0" at bounding box center [1085, 299] width 372 height 31
drag, startPoint x: 990, startPoint y: 336, endPoint x: 678, endPoint y: 321, distance: 312.4
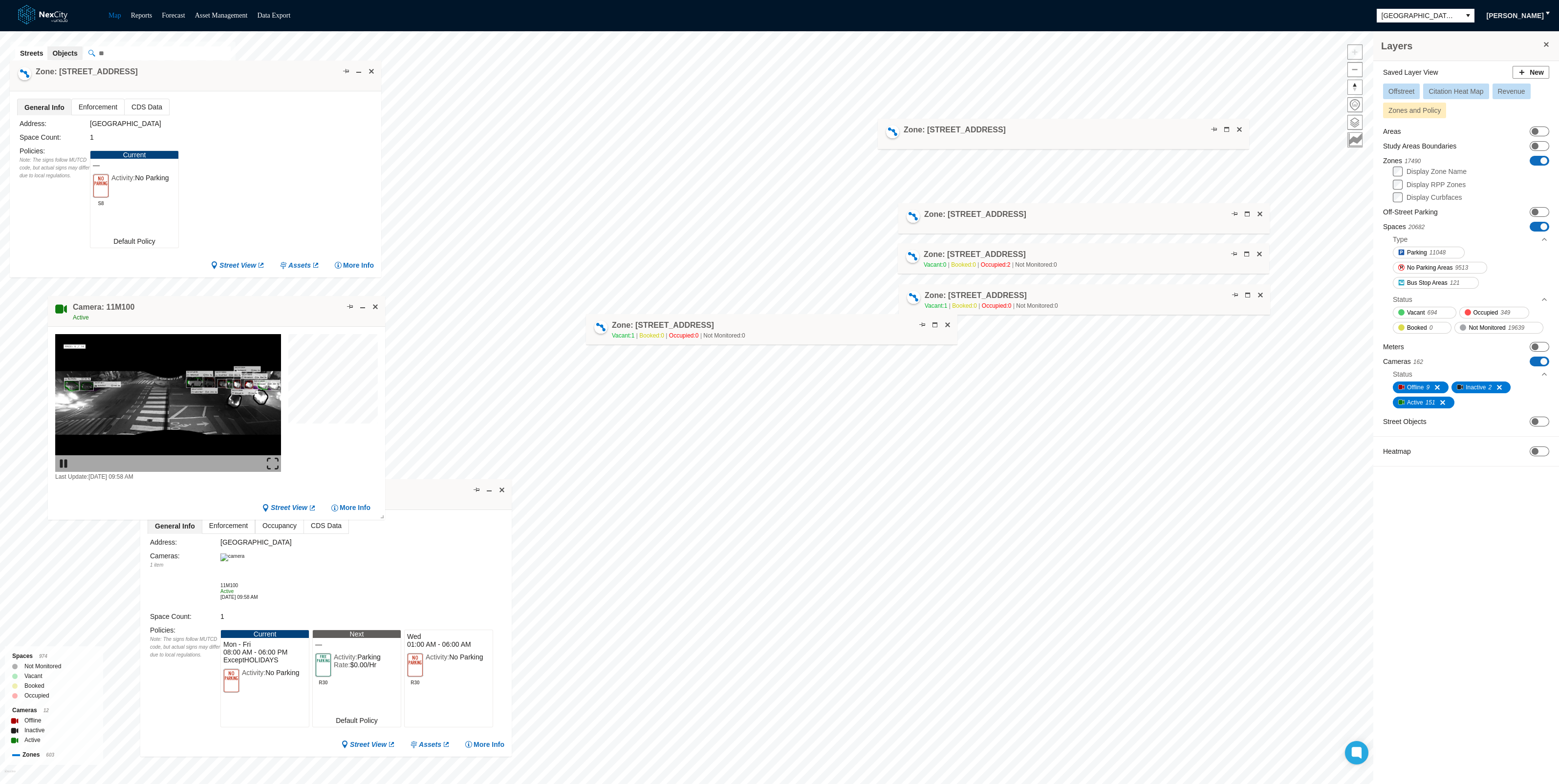
click at [678, 321] on h4 "Zone: [STREET_ADDRESS]" at bounding box center [663, 325] width 102 height 11
drag, startPoint x: 839, startPoint y: 282, endPoint x: 659, endPoint y: 286, distance: 180.0
click at [659, 286] on h4 "Zone: [STREET_ADDRESS]" at bounding box center [668, 290] width 102 height 11
drag, startPoint x: 804, startPoint y: 253, endPoint x: 659, endPoint y: 241, distance: 145.5
click at [659, 240] on h4 "Zone: [STREET_ADDRESS]" at bounding box center [673, 241] width 102 height 11
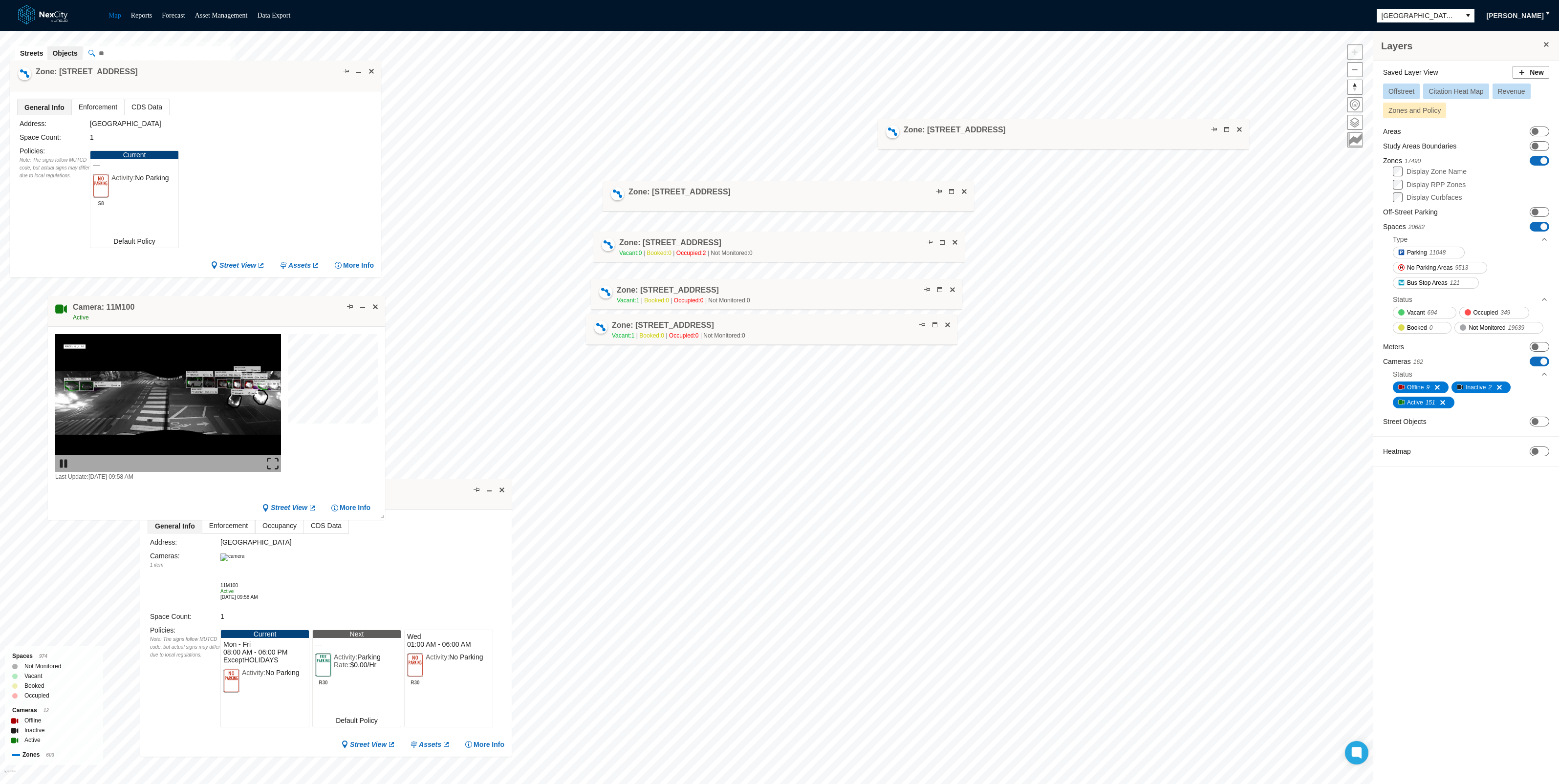
drag, startPoint x: 942, startPoint y: 204, endPoint x: 648, endPoint y: 182, distance: 294.8
click at [648, 182] on div "Zone: [STREET_ADDRESS]" at bounding box center [789, 196] width 372 height 31
drag, startPoint x: 913, startPoint y: 123, endPoint x: 655, endPoint y: 130, distance: 258.1
click at [655, 130] on h4 "Zone: [STREET_ADDRESS]" at bounding box center [692, 135] width 102 height 11
click at [375, 307] on span at bounding box center [375, 307] width 8 height 8
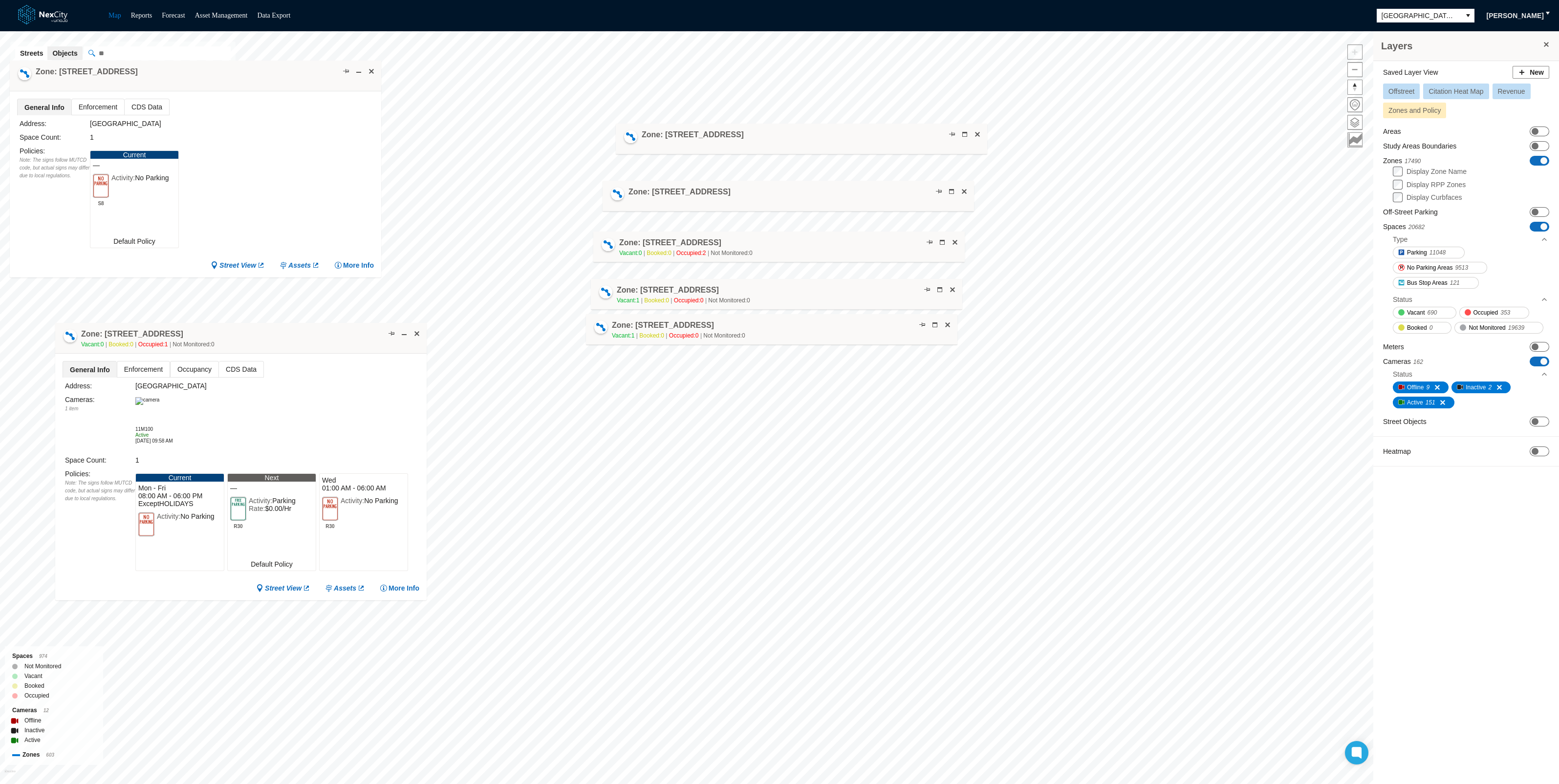
drag, startPoint x: 373, startPoint y: 485, endPoint x: 290, endPoint y: 329, distance: 176.7
click at [288, 328] on div "Zone: [STREET_ADDRESS] NPZ-PZ Vacant: 0 Booked: 0 Occupied: 1 Not Monitored: 0" at bounding box center [241, 338] width 372 height 31
click at [392, 332] on span at bounding box center [391, 333] width 8 height 8
click at [392, 330] on span at bounding box center [391, 333] width 8 height 8
click at [401, 330] on span at bounding box center [404, 333] width 8 height 8
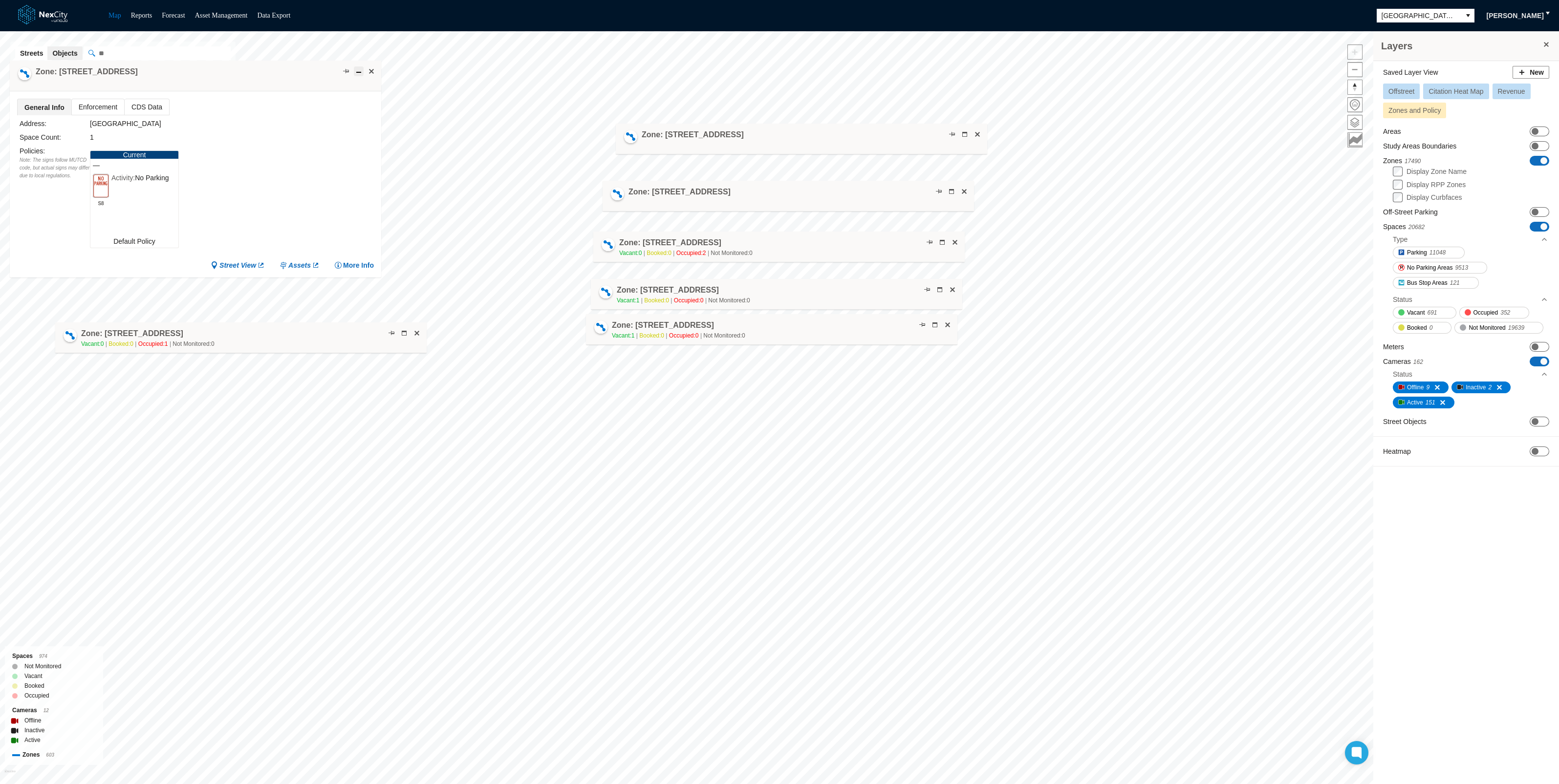
click at [361, 68] on span at bounding box center [358, 71] width 8 height 8
drag, startPoint x: 247, startPoint y: 80, endPoint x: 297, endPoint y: 243, distance: 170.5
click at [297, 243] on div "Zone: [STREET_ADDRESS]" at bounding box center [246, 240] width 372 height 31
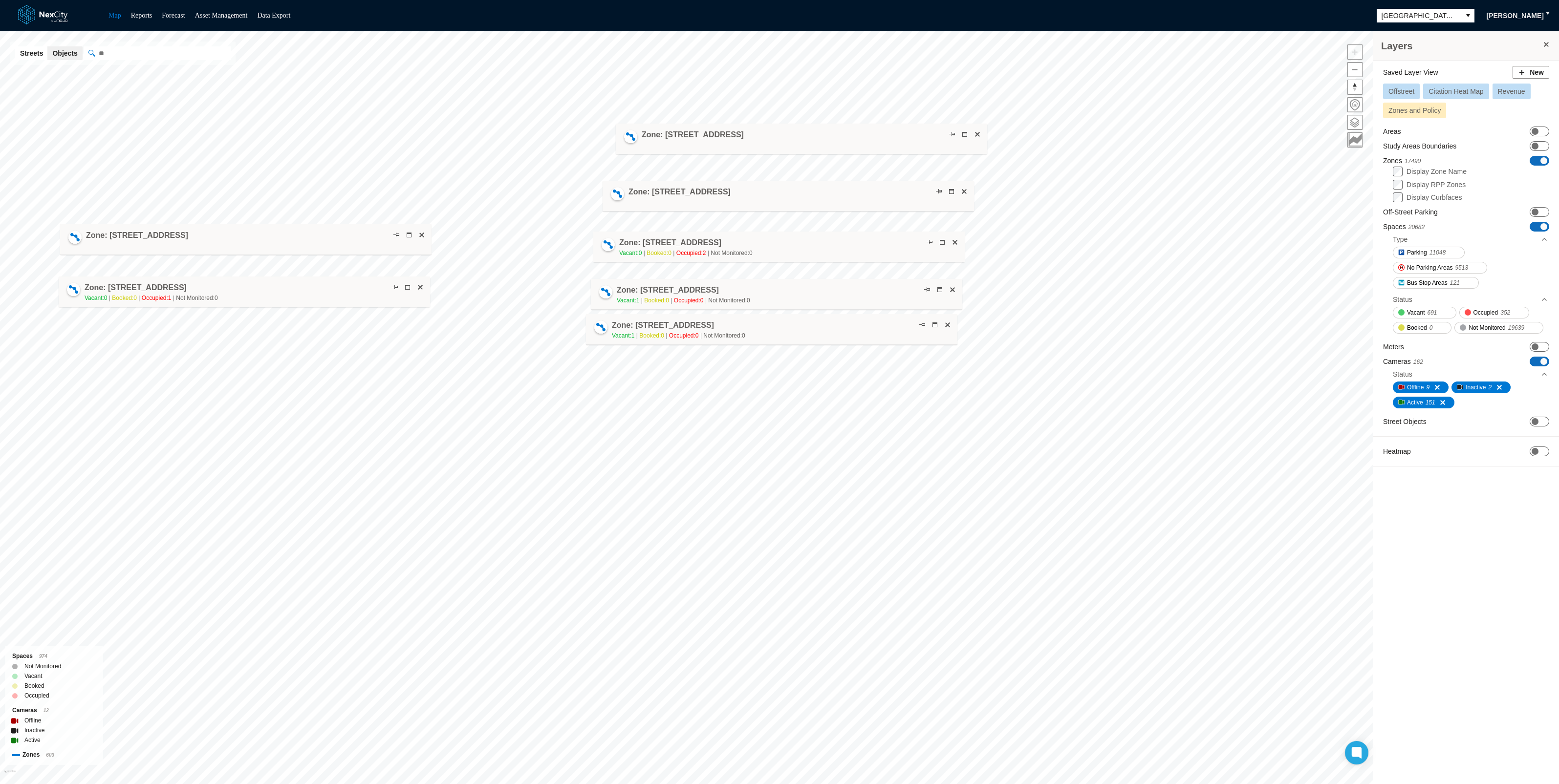
drag, startPoint x: 301, startPoint y: 335, endPoint x: 304, endPoint y: 289, distance: 46.1
click at [304, 289] on div "Zone: [STREET_ADDRESS] NPZ-PZ Vacant: 0 Booked: 0 Occupied: 1 Not Monitored: 0" at bounding box center [245, 292] width 372 height 31
click at [313, 291] on div "Zone: [STREET_ADDRESS] NPZ-PZ Vacant: 0 Booked: 0 Occupied: 1 Not Monitored: 0" at bounding box center [248, 292] width 372 height 31
drag, startPoint x: 778, startPoint y: 133, endPoint x: 222, endPoint y: 329, distance: 589.5
click at [222, 329] on div "Zone: [STREET_ADDRESS]" at bounding box center [246, 335] width 372 height 31
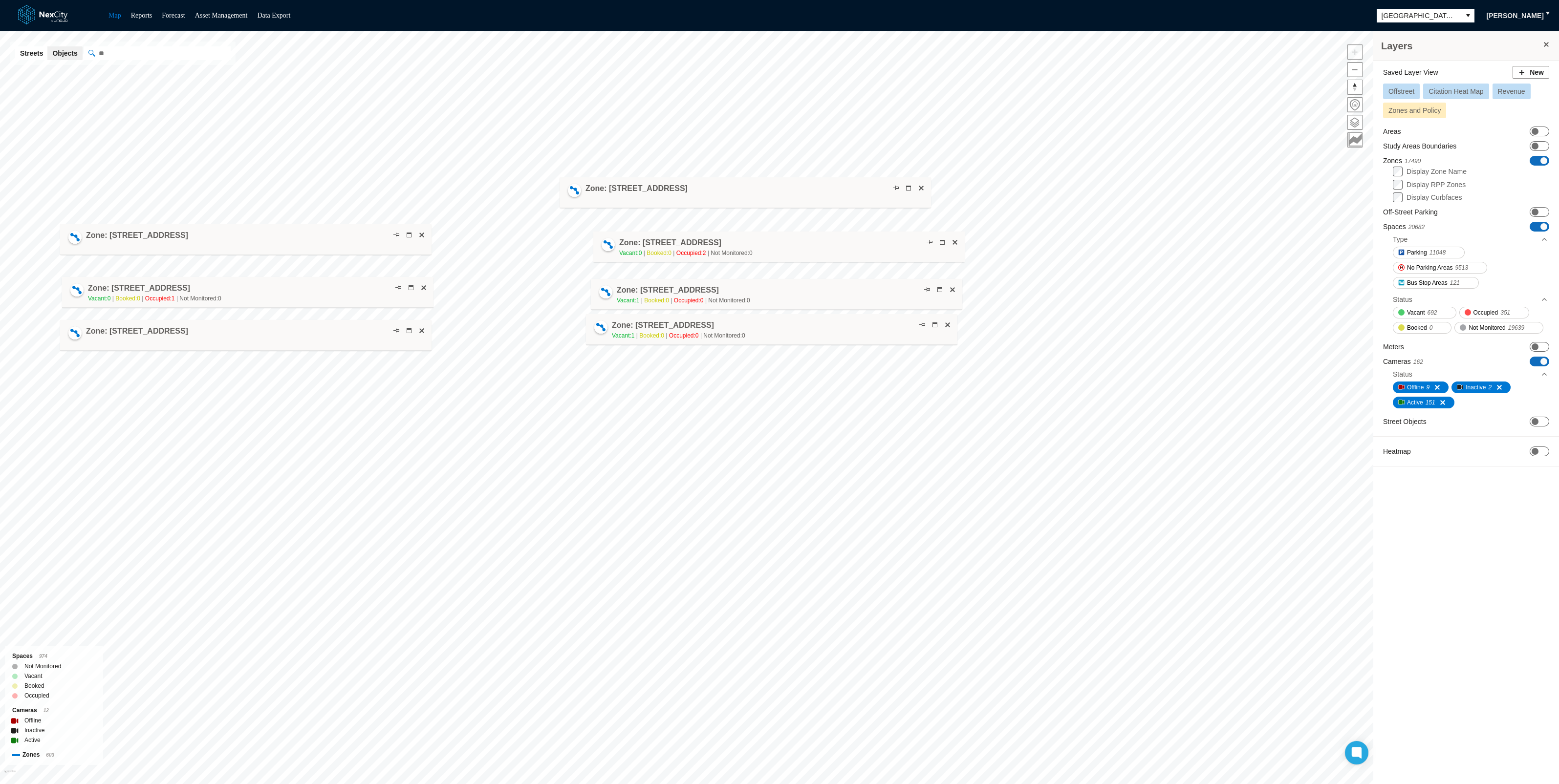
drag, startPoint x: 698, startPoint y: 196, endPoint x: 645, endPoint y: 189, distance: 53.5
click at [645, 189] on h4 "Zone: [STREET_ADDRESS]" at bounding box center [636, 189] width 102 height 11
drag, startPoint x: 679, startPoint y: 332, endPoint x: 646, endPoint y: 371, distance: 51.1
click at [646, 372] on span "Occupied: 0" at bounding box center [653, 375] width 34 height 7
drag, startPoint x: 650, startPoint y: 362, endPoint x: 755, endPoint y: 212, distance: 183.1
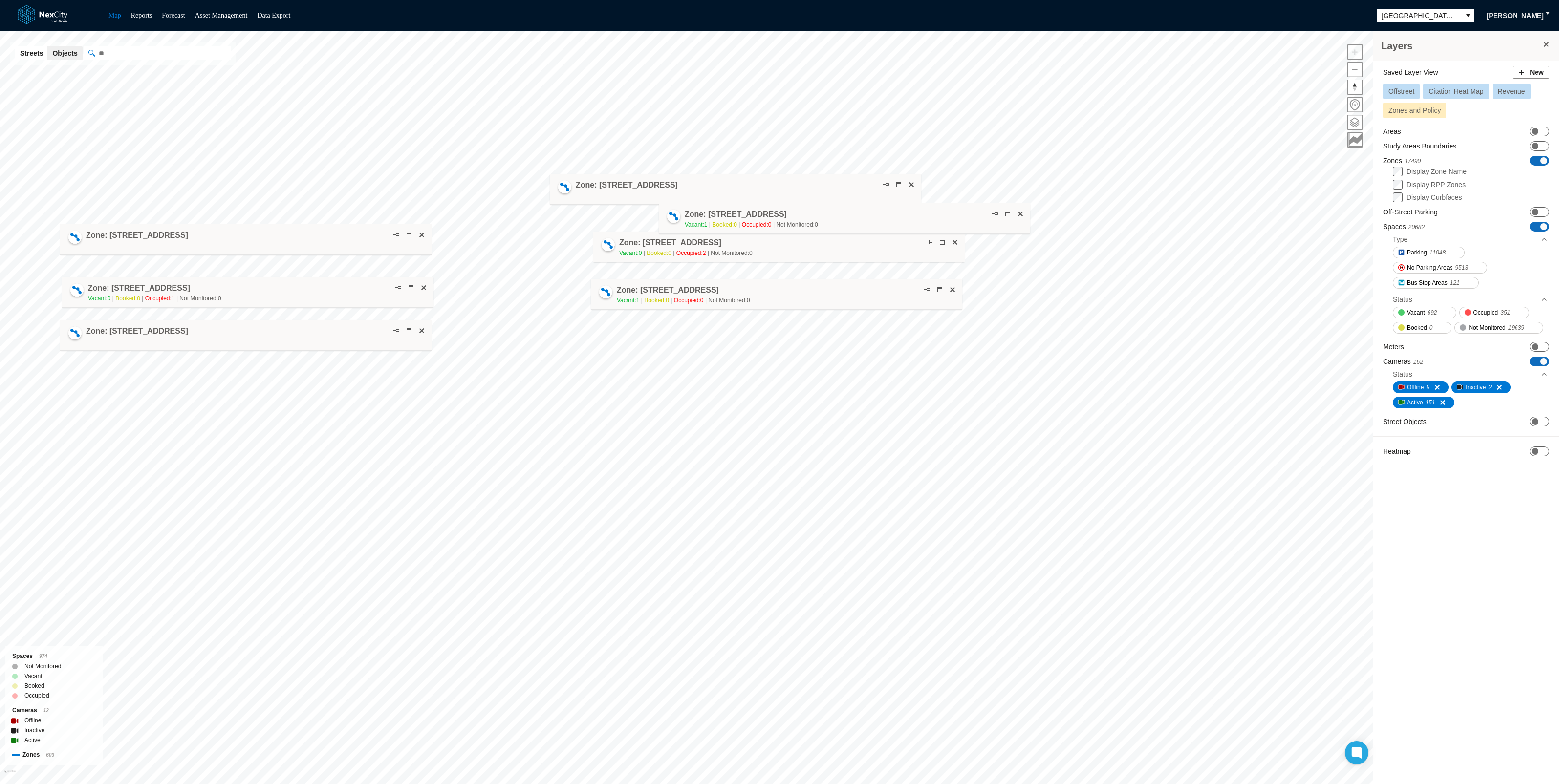
click at [755, 212] on h4 "Zone: [STREET_ADDRESS]" at bounding box center [735, 215] width 102 height 11
drag, startPoint x: 674, startPoint y: 292, endPoint x: 616, endPoint y: 339, distance: 74.7
click at [616, 339] on h4 "Zone: [STREET_ADDRESS]" at bounding box center [611, 338] width 102 height 11
drag, startPoint x: 685, startPoint y: 258, endPoint x: 654, endPoint y: 175, distance: 88.6
click at [654, 177] on span "Occupied: 2" at bounding box center [660, 180] width 34 height 7
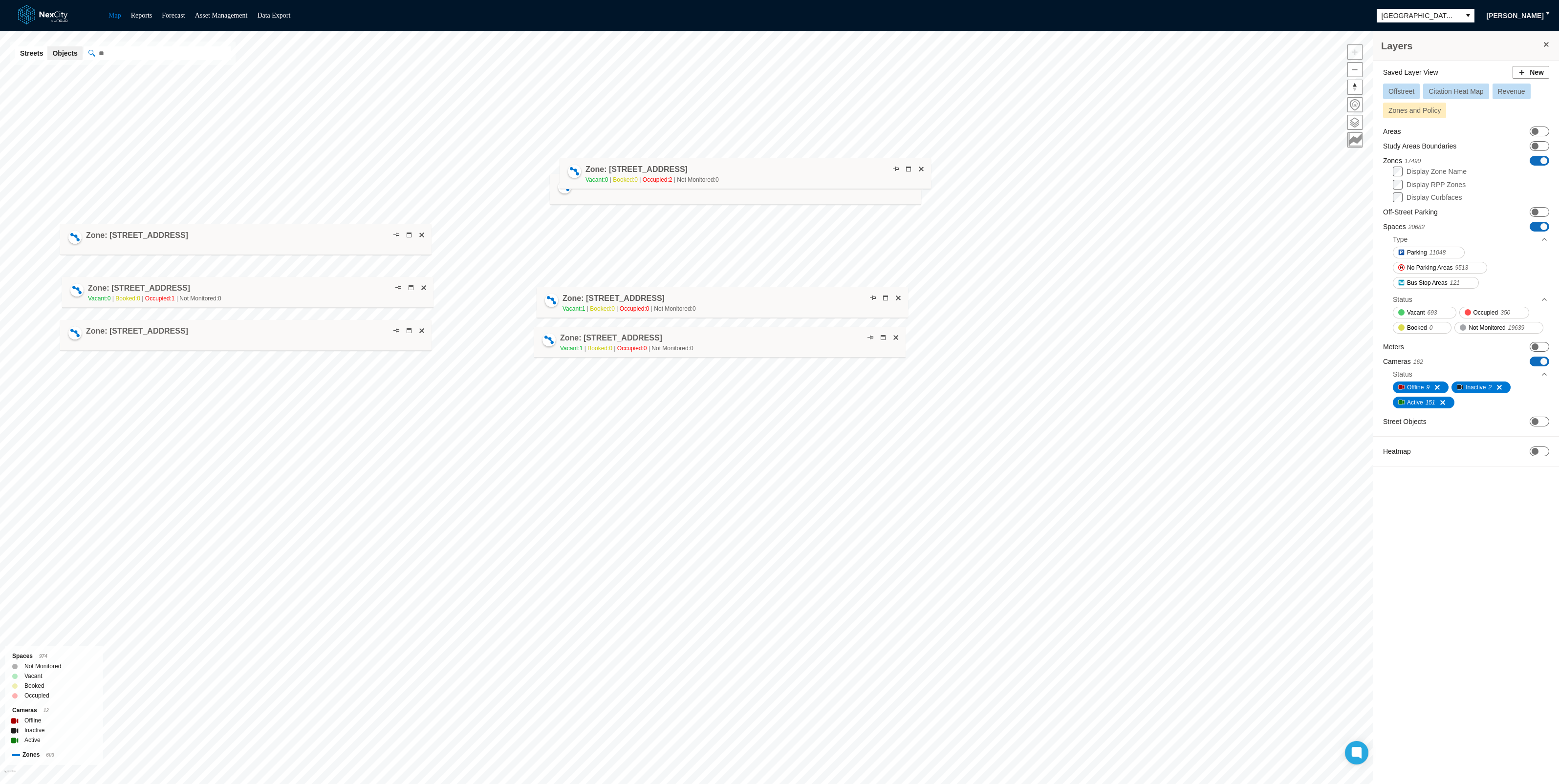
drag, startPoint x: 725, startPoint y: 240, endPoint x: 614, endPoint y: 303, distance: 127.6
click at [614, 303] on h4 "Zone: [STREET_ADDRESS]" at bounding box center [613, 299] width 102 height 11
drag, startPoint x: 644, startPoint y: 169, endPoint x: 594, endPoint y: 149, distance: 53.9
click at [594, 155] on h4 "Zone: [STREET_ADDRESS]" at bounding box center [625, 161] width 102 height 11
drag, startPoint x: 654, startPoint y: 155, endPoint x: 701, endPoint y: 263, distance: 117.8
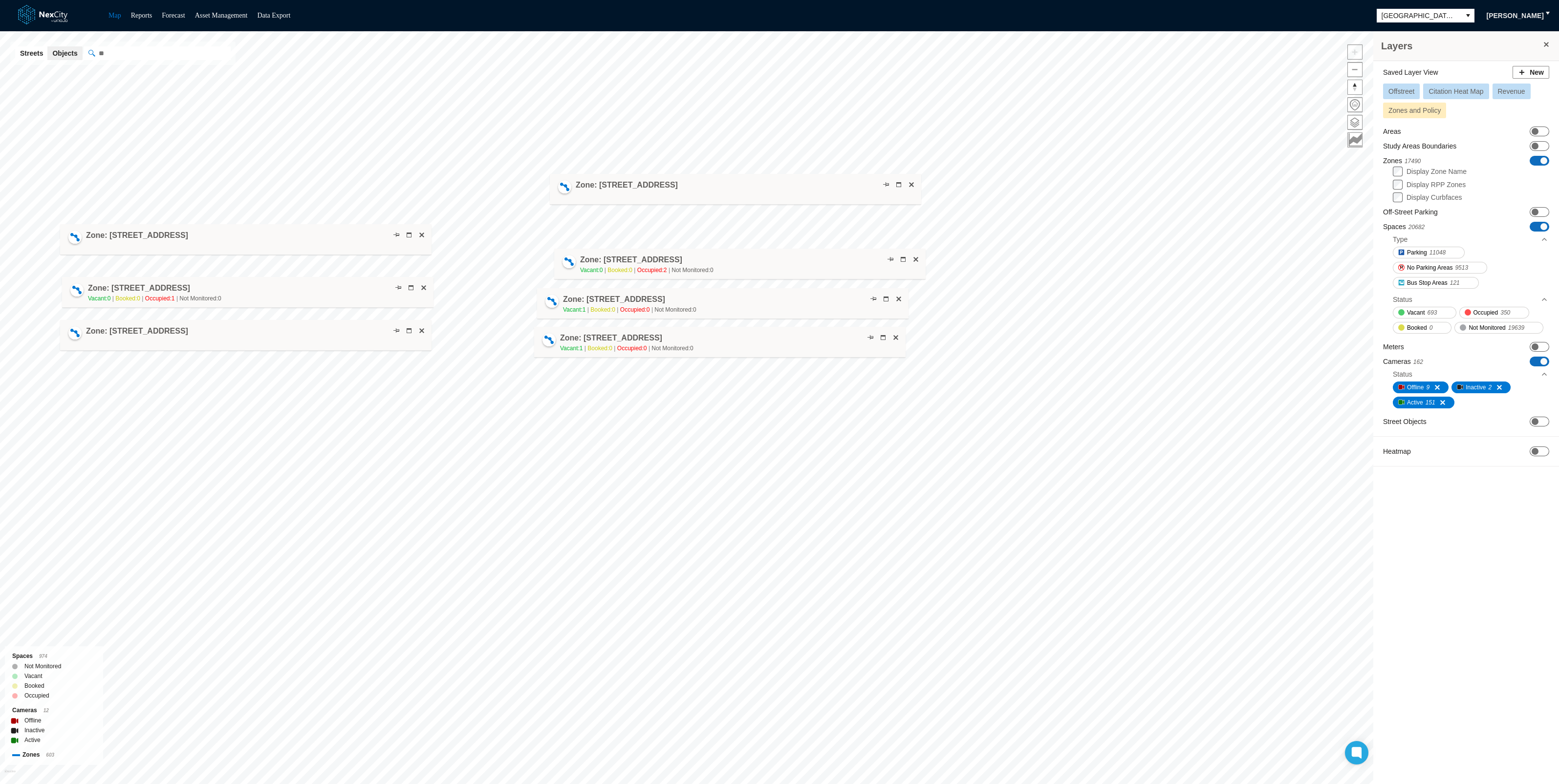
click at [701, 267] on span "Not Monitored: 0" at bounding box center [692, 270] width 42 height 7
drag, startPoint x: 652, startPoint y: 197, endPoint x: 600, endPoint y: 226, distance: 59.5
click at [600, 226] on div "Zone: [STREET_ADDRESS]" at bounding box center [683, 218] width 372 height 31
drag, startPoint x: 617, startPoint y: 250, endPoint x: 638, endPoint y: 257, distance: 22.1
click at [642, 260] on h4 "Zone: [STREET_ADDRESS]" at bounding box center [654, 264] width 102 height 11
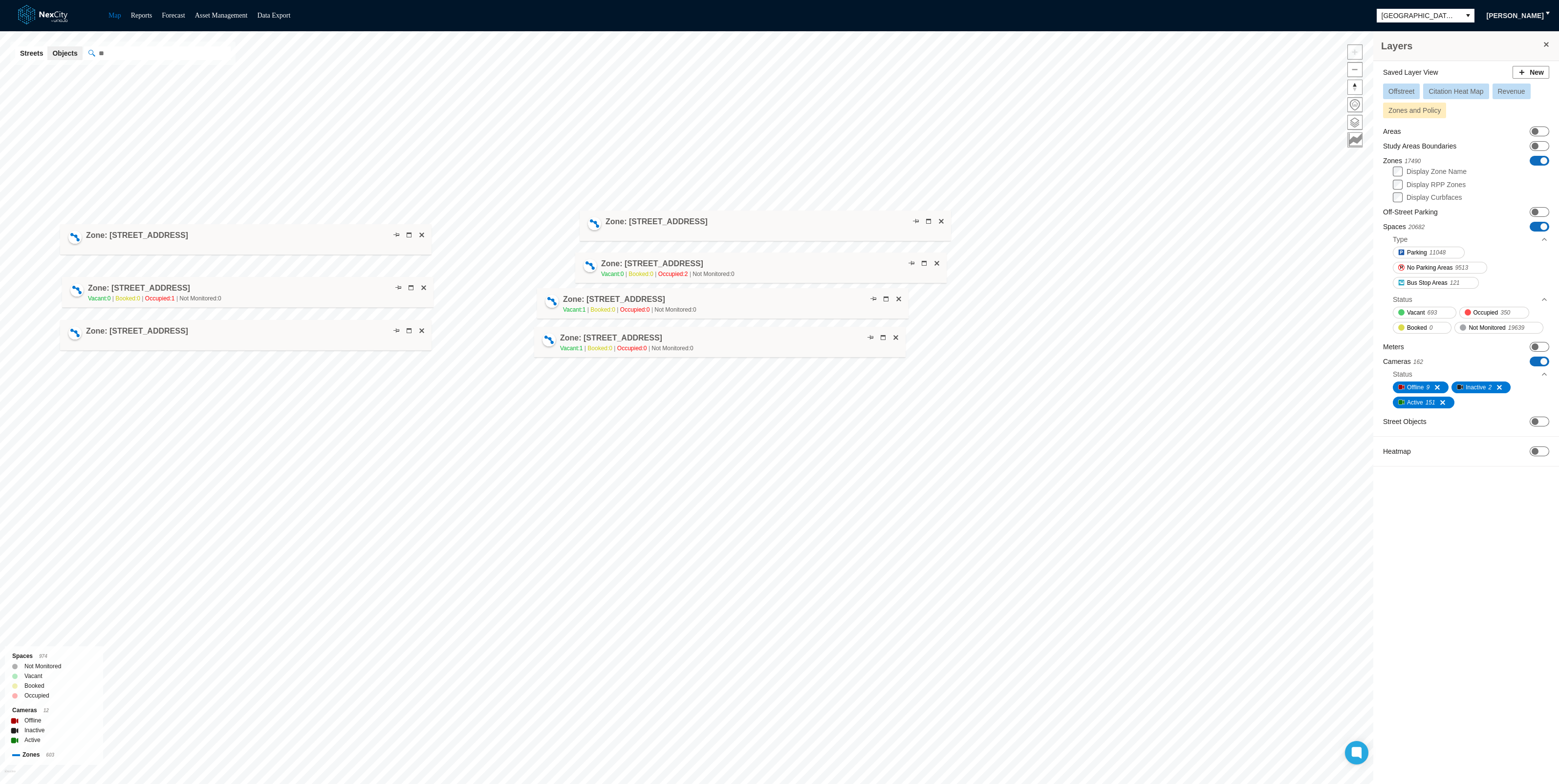
drag, startPoint x: 648, startPoint y: 220, endPoint x: 724, endPoint y: 227, distance: 76.3
click at [724, 227] on div "Zone: [STREET_ADDRESS]" at bounding box center [766, 226] width 372 height 31
drag, startPoint x: 724, startPoint y: 227, endPoint x: 635, endPoint y: 220, distance: 89.3
click at [635, 220] on div "Zone: [STREET_ADDRESS]" at bounding box center [681, 218] width 372 height 31
drag, startPoint x: 667, startPoint y: 215, endPoint x: 662, endPoint y: 218, distance: 5.8
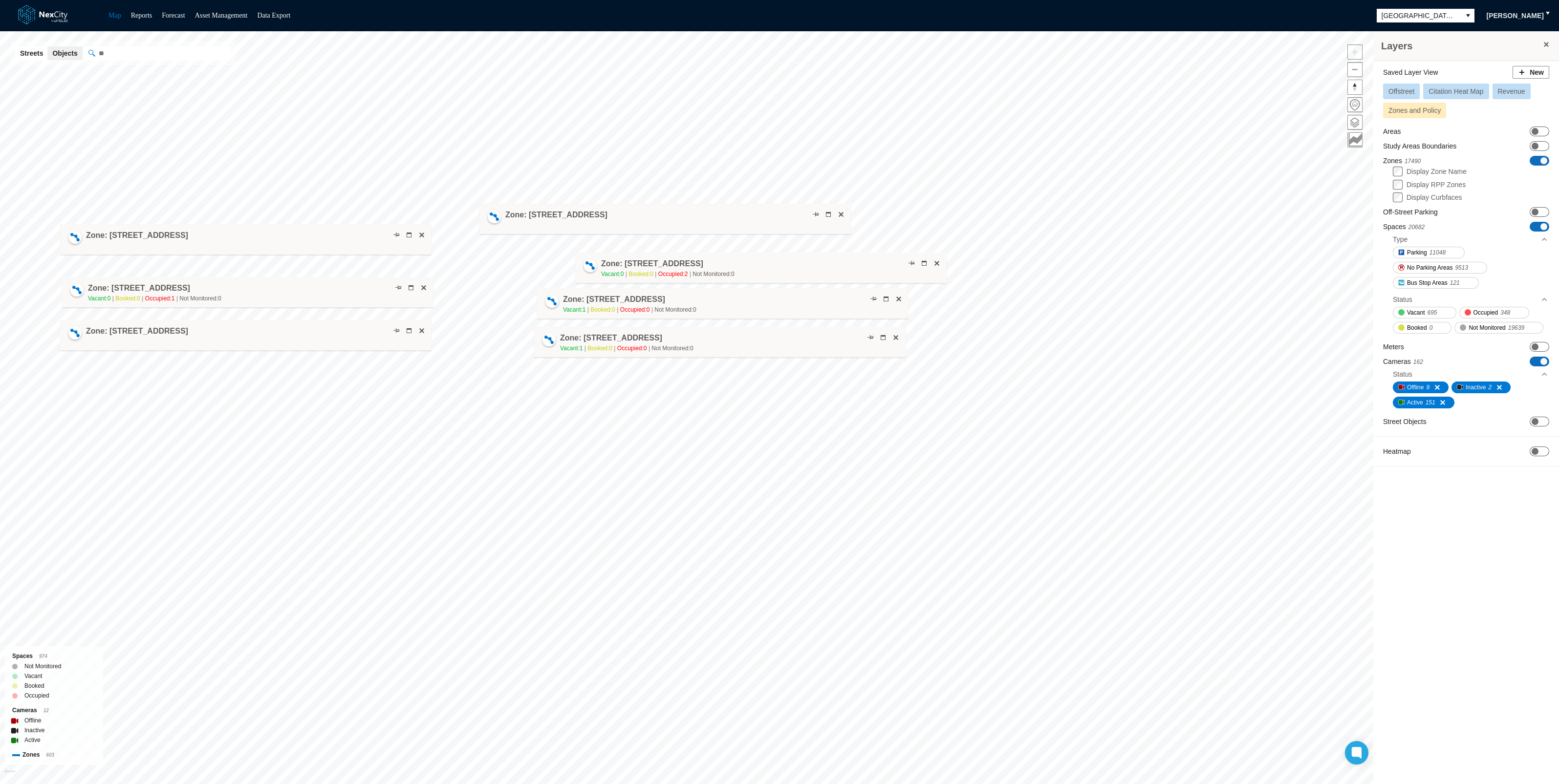
click at [662, 218] on div "Zone: [STREET_ADDRESS]" at bounding box center [665, 219] width 372 height 31
click at [677, 258] on div "Zone: [STREET_ADDRESS] NPZ-PZ Vacant: 0 Booked: 0 Occupied: 2 Not Monitored: 0" at bounding box center [757, 269] width 372 height 31
drag, startPoint x: 689, startPoint y: 218, endPoint x: 735, endPoint y: 227, distance: 46.9
click at [735, 227] on div "Zone: [STREET_ADDRESS]" at bounding box center [714, 230] width 372 height 31
click at [720, 229] on div "Zone: [STREET_ADDRESS]" at bounding box center [718, 229] width 372 height 31
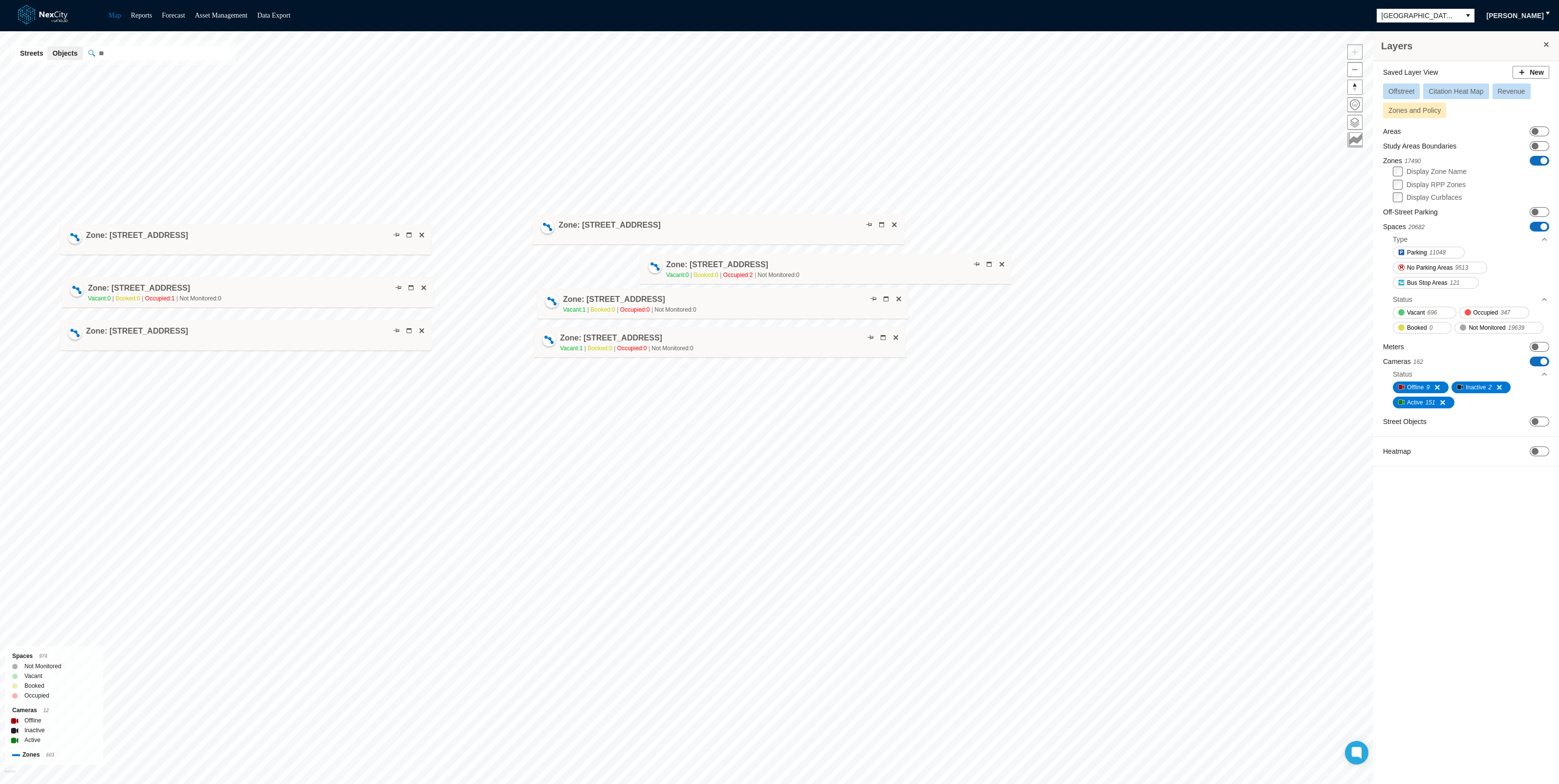
drag, startPoint x: 708, startPoint y: 253, endPoint x: 778, endPoint y: 252, distance: 70.0
click at [778, 253] on div "Zone: [STREET_ADDRESS] NPZ-PZ Vacant: 0 Booked: 0 Occupied: 2 Not Monitored: 0" at bounding box center [826, 269] width 372 height 31
drag, startPoint x: 753, startPoint y: 229, endPoint x: 858, endPoint y: 229, distance: 105.0
click at [858, 229] on div "Zone: [STREET_ADDRESS]" at bounding box center [824, 230] width 372 height 31
drag, startPoint x: 859, startPoint y: 229, endPoint x: 852, endPoint y: 216, distance: 14.8
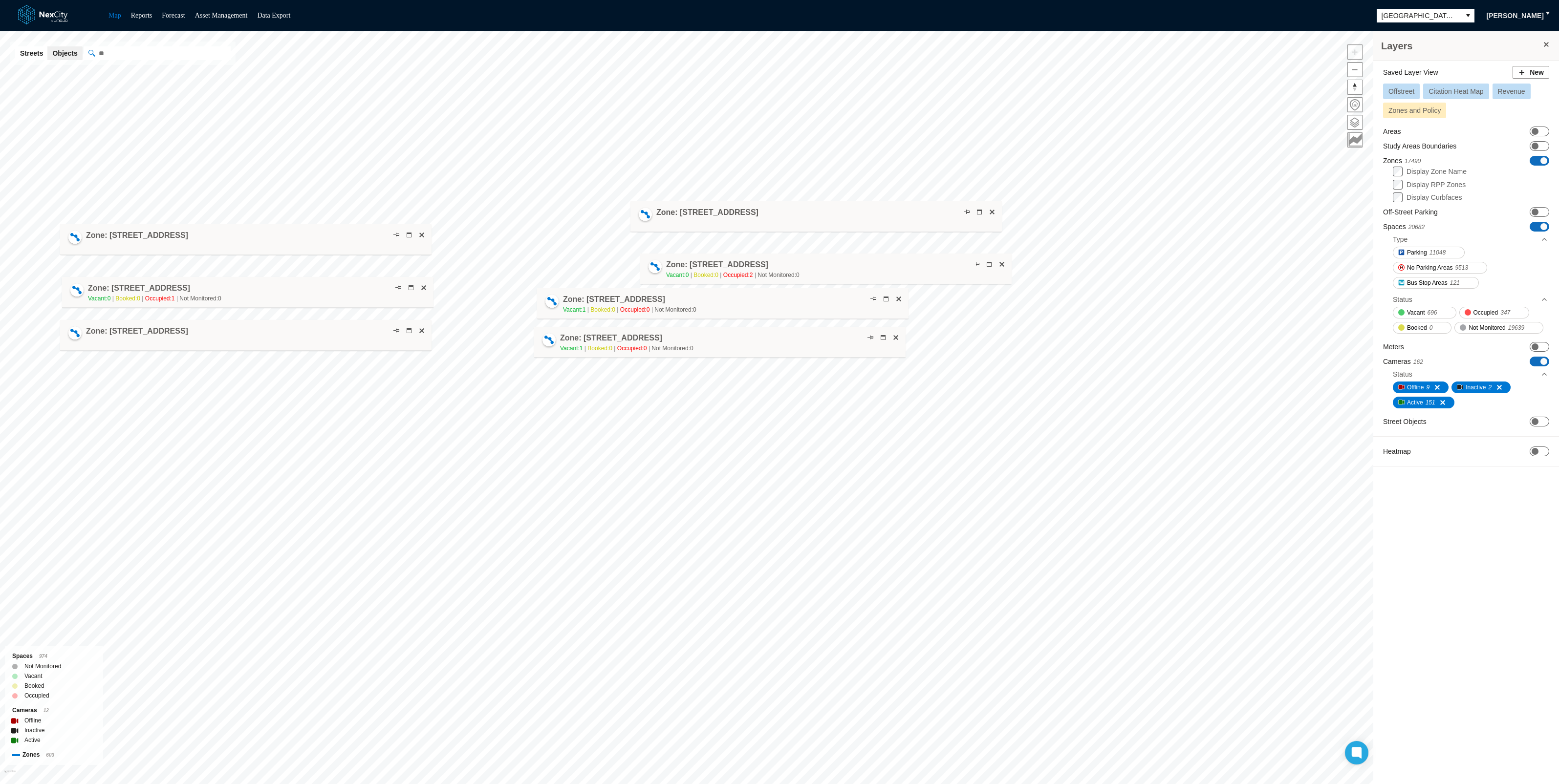
click at [852, 216] on div "Zone: [STREET_ADDRESS]" at bounding box center [816, 217] width 372 height 31
drag, startPoint x: 851, startPoint y: 216, endPoint x: 765, endPoint y: 234, distance: 87.9
click at [765, 234] on div "Zone: [STREET_ADDRESS]" at bounding box center [730, 235] width 372 height 31
drag, startPoint x: 733, startPoint y: 337, endPoint x: 721, endPoint y: 364, distance: 29.5
click at [721, 364] on div "Zone: [STREET_ADDRESS] NPZ Vacant: 1 Booked: 0 Occupied: 0 Not Monitored: 0" at bounding box center [708, 369] width 372 height 31
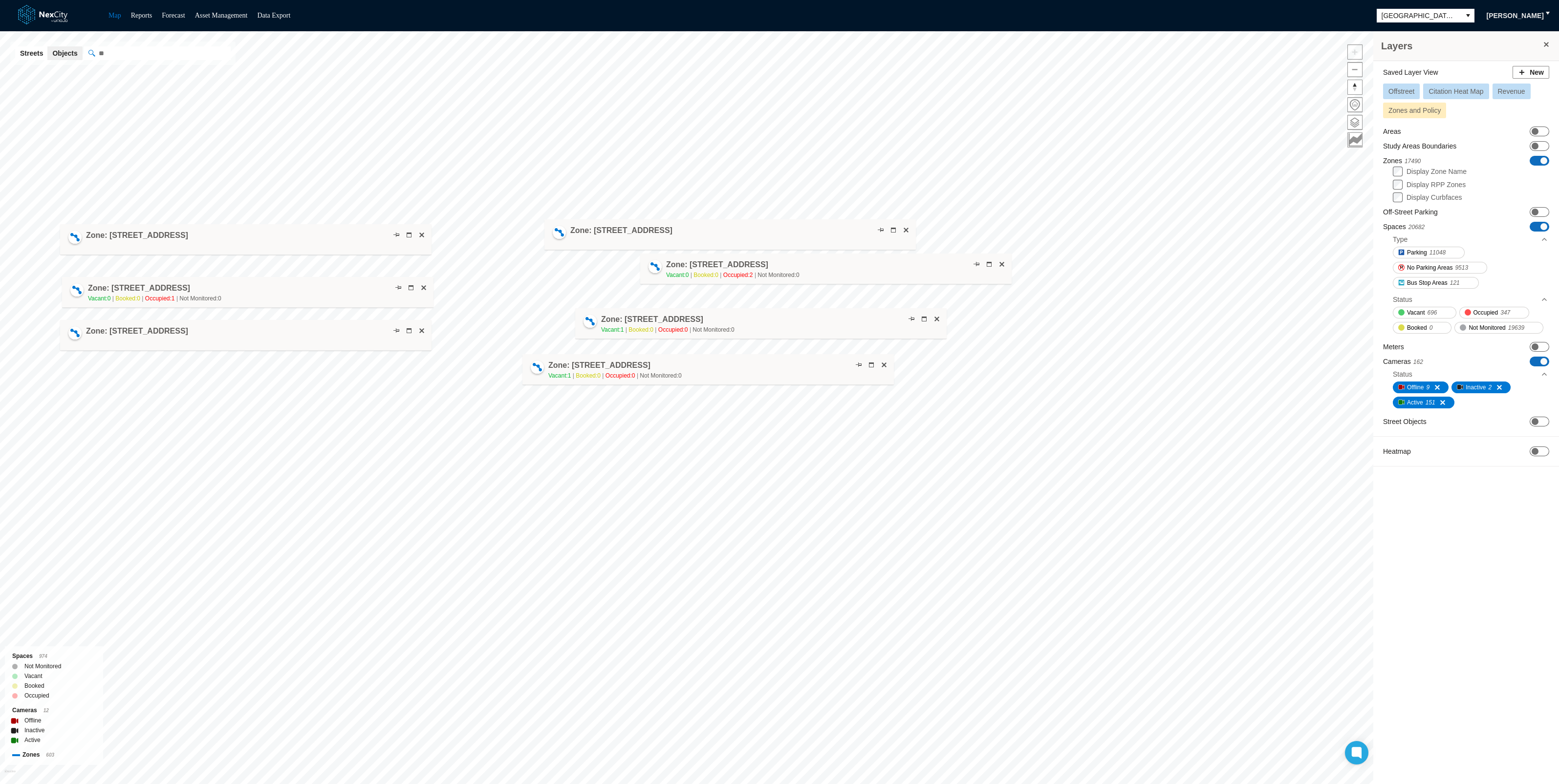
drag, startPoint x: 756, startPoint y: 310, endPoint x: 795, endPoint y: 330, distance: 43.8
click at [795, 330] on div "Zone: [STREET_ADDRESS] NPZ Vacant: 1 Booked: 0 Occupied: 0 Not Monitored: 0" at bounding box center [761, 324] width 372 height 31
drag, startPoint x: 798, startPoint y: 274, endPoint x: 811, endPoint y: 282, distance: 15.3
click at [811, 282] on span "Not Monitored: 0" at bounding box center [791, 283] width 42 height 7
drag, startPoint x: 786, startPoint y: 232, endPoint x: 843, endPoint y: 238, distance: 57.3
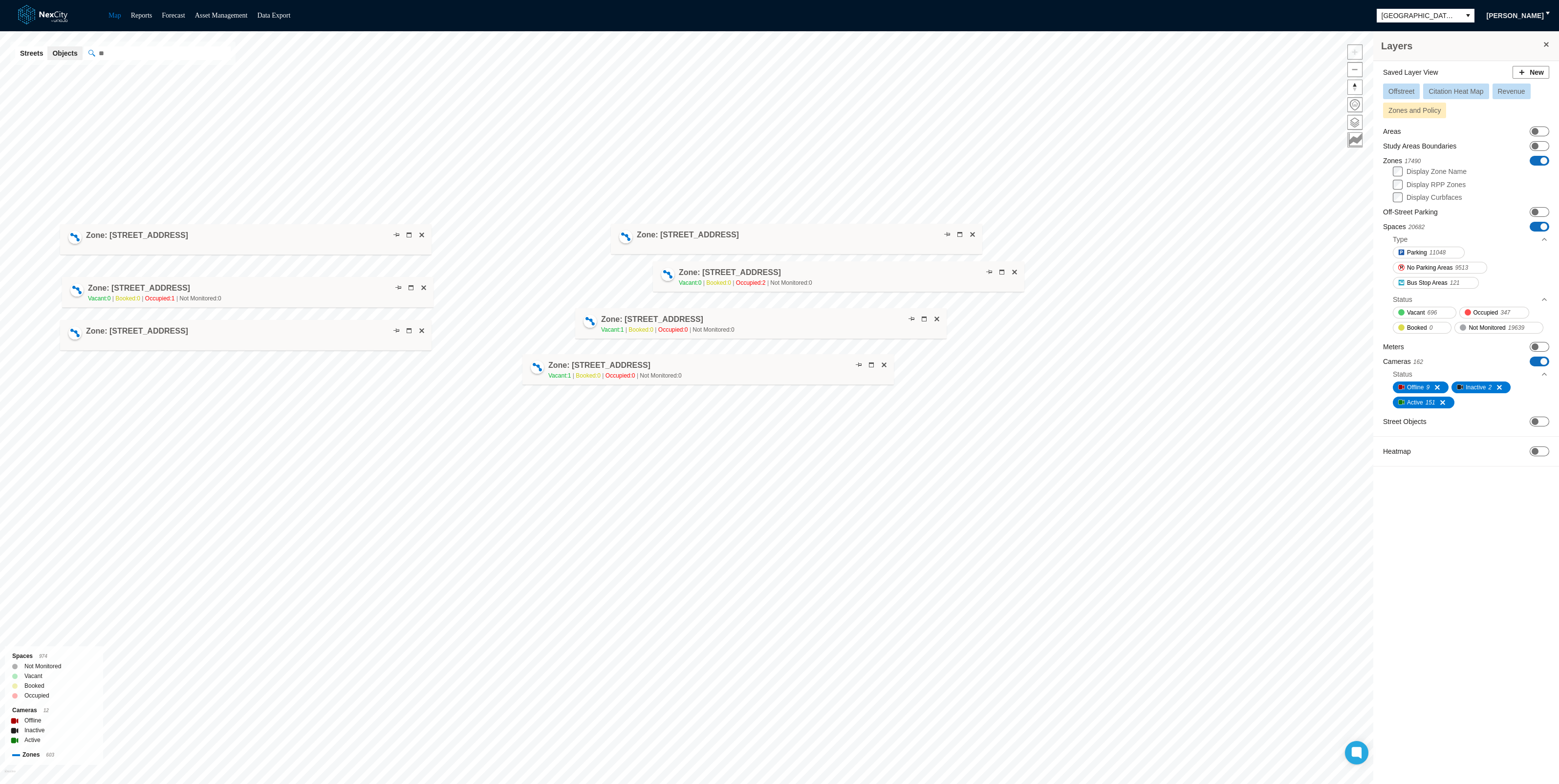
click at [843, 238] on div "Zone: [STREET_ADDRESS]" at bounding box center [796, 239] width 372 height 31
drag, startPoint x: 375, startPoint y: 341, endPoint x: 398, endPoint y: 376, distance: 41.9
click at [398, 376] on div "Zone: [STREET_ADDRESS]" at bounding box center [270, 371] width 372 height 31
click at [365, 286] on div "Zone: [STREET_ADDRESS] NPZ-PZ Vacant: 0 Booked: 0 Occupied: 1 Not Monitored: 0" at bounding box center [250, 290] width 372 height 31
drag, startPoint x: 370, startPoint y: 237, endPoint x: 491, endPoint y: 235, distance: 121.0
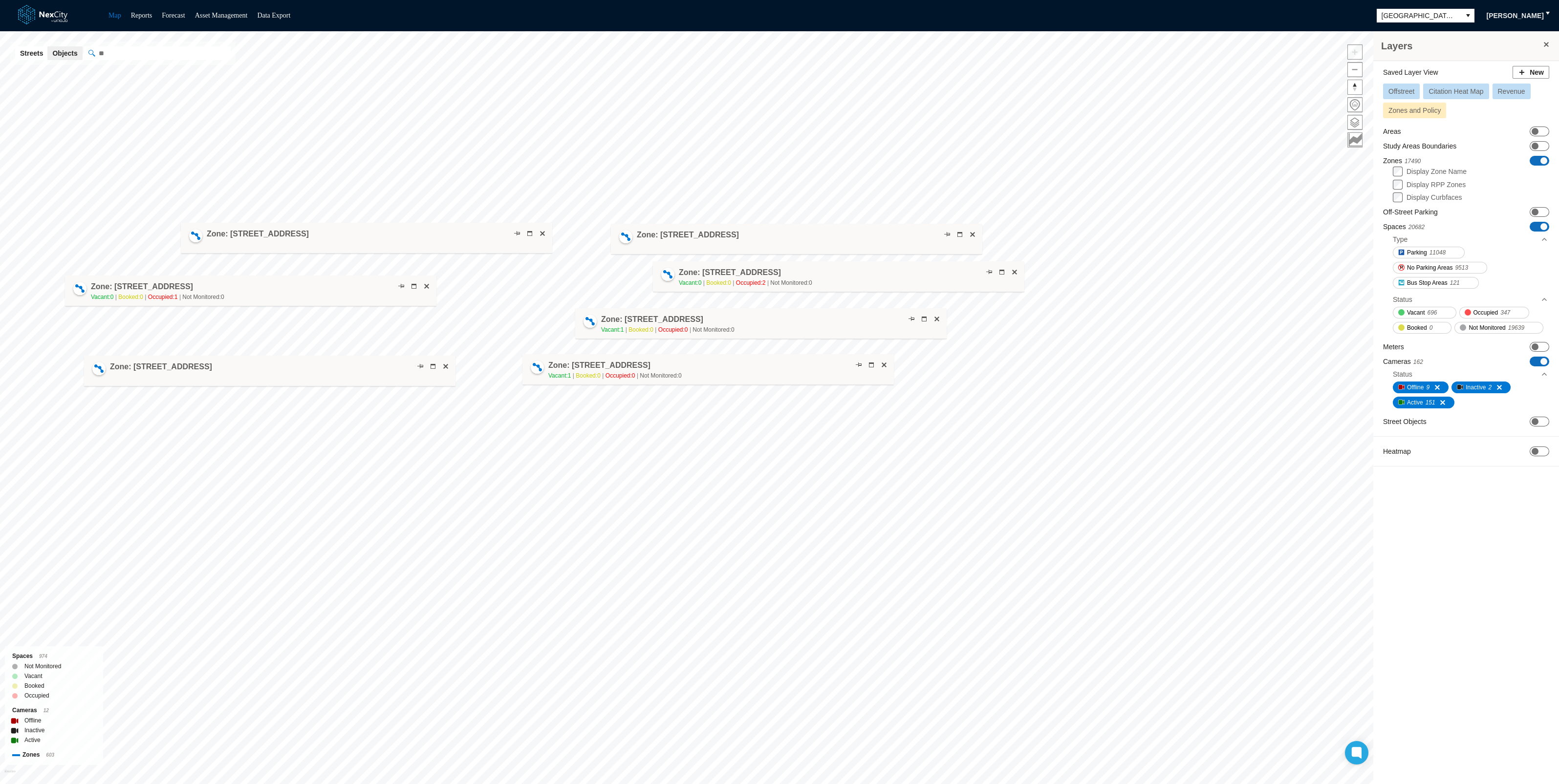
click at [491, 235] on div "Zone: [STREET_ADDRESS]" at bounding box center [367, 238] width 372 height 31
drag, startPoint x: 392, startPoint y: 290, endPoint x: 387, endPoint y: 286, distance: 6.4
click at [387, 286] on div at bounding box center [407, 283] width 40 height 10
drag, startPoint x: 456, startPoint y: 241, endPoint x: 450, endPoint y: 241, distance: 6.0
click at [450, 241] on div "Zone: [STREET_ADDRESS]" at bounding box center [349, 242] width 372 height 31
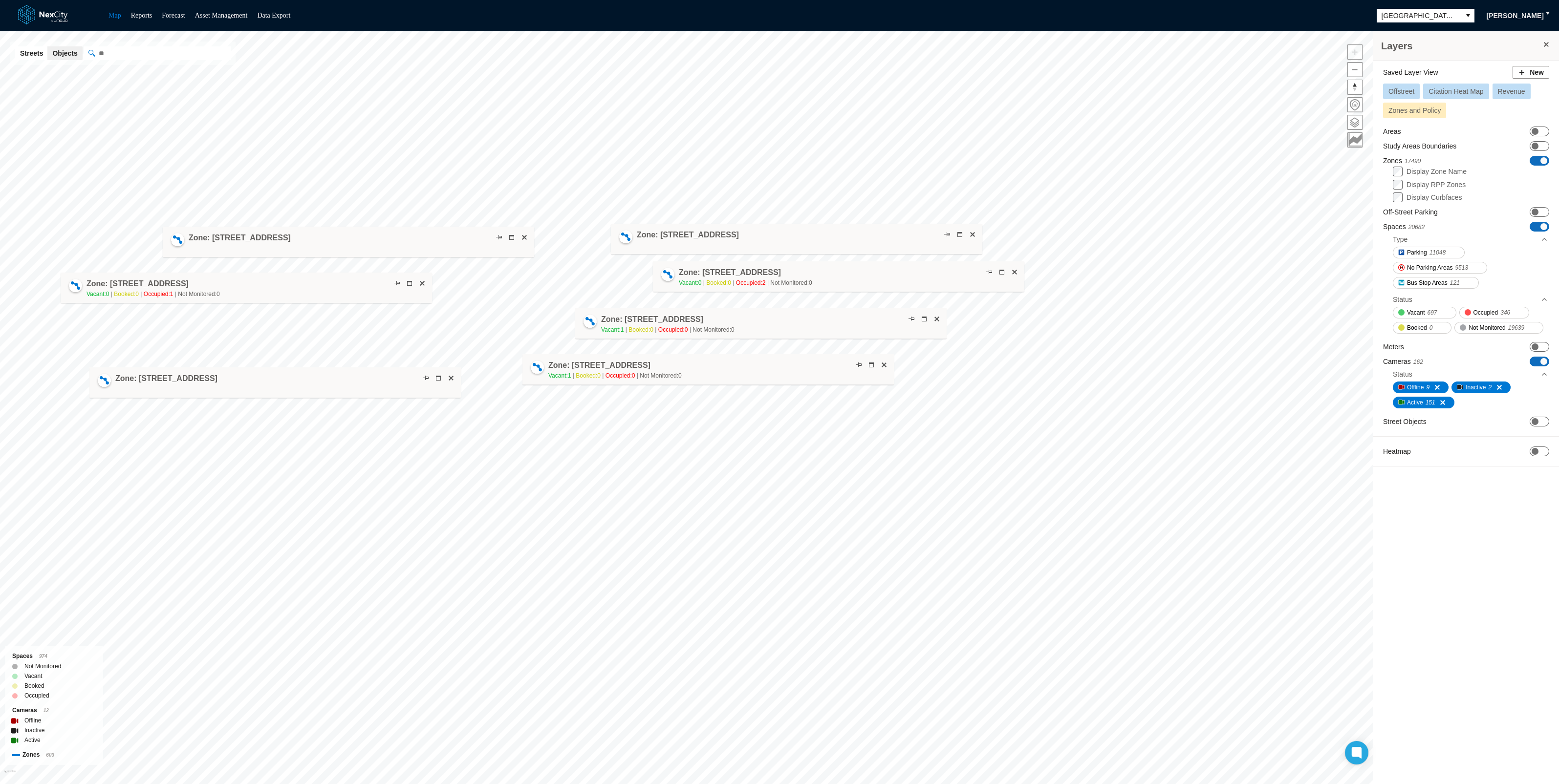
drag, startPoint x: 389, startPoint y: 379, endPoint x: 395, endPoint y: 390, distance: 12.5
click at [395, 390] on div "Zone: [STREET_ADDRESS]" at bounding box center [275, 382] width 372 height 31
drag, startPoint x: 372, startPoint y: 288, endPoint x: 375, endPoint y: 297, distance: 9.5
click at [375, 297] on div "Zone: [STREET_ADDRESS] NPZ-PZ Vacant: 0 Booked: 0 Occupied: 1 Not Monitored: 0" at bounding box center [249, 296] width 372 height 31
click at [450, 376] on span at bounding box center [451, 378] width 8 height 8
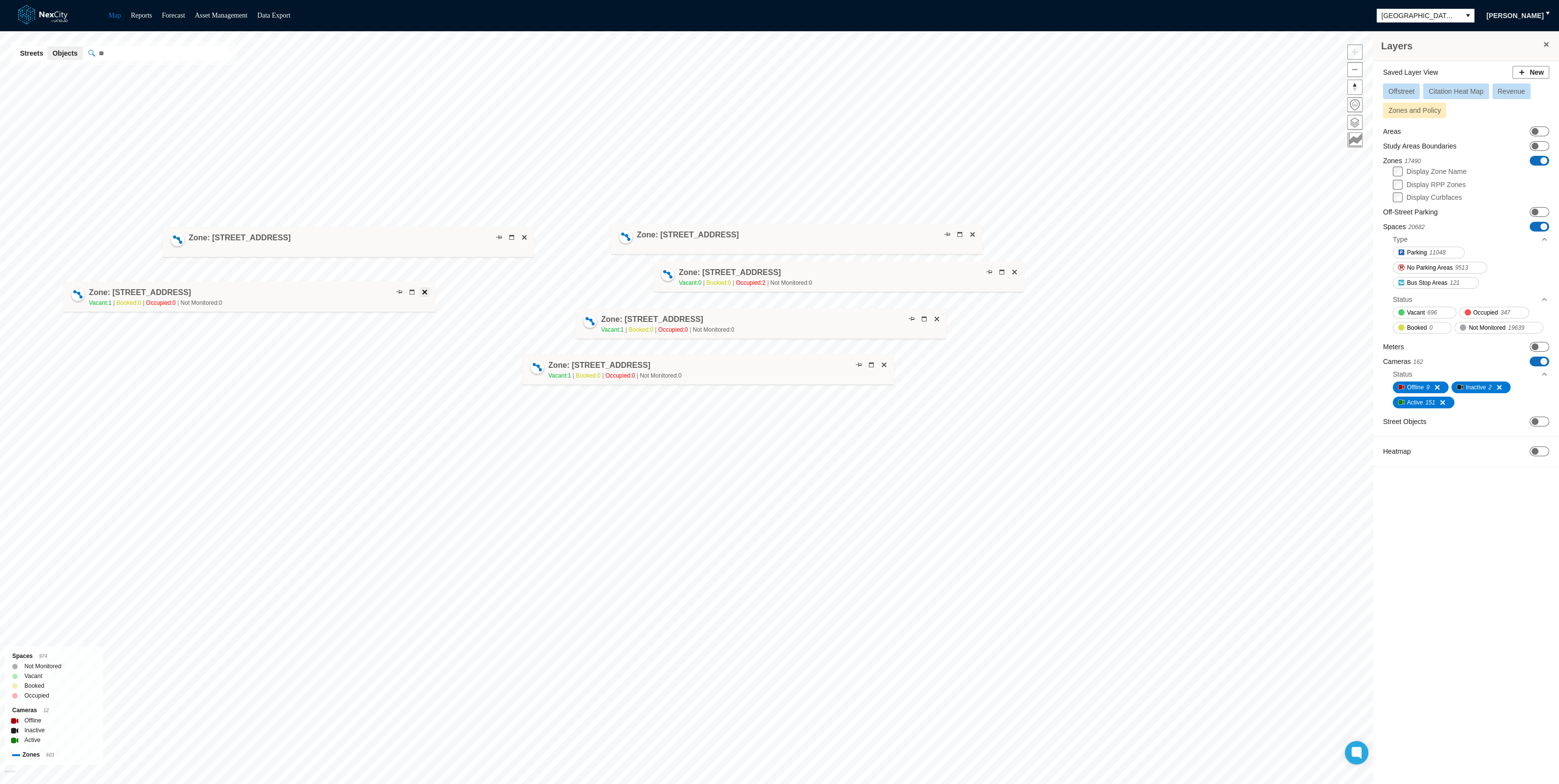
click at [425, 290] on span at bounding box center [424, 292] width 8 height 8
click at [886, 367] on span at bounding box center [884, 365] width 8 height 8
click at [936, 320] on span at bounding box center [937, 319] width 8 height 8
click at [1017, 269] on span at bounding box center [1014, 272] width 8 height 8
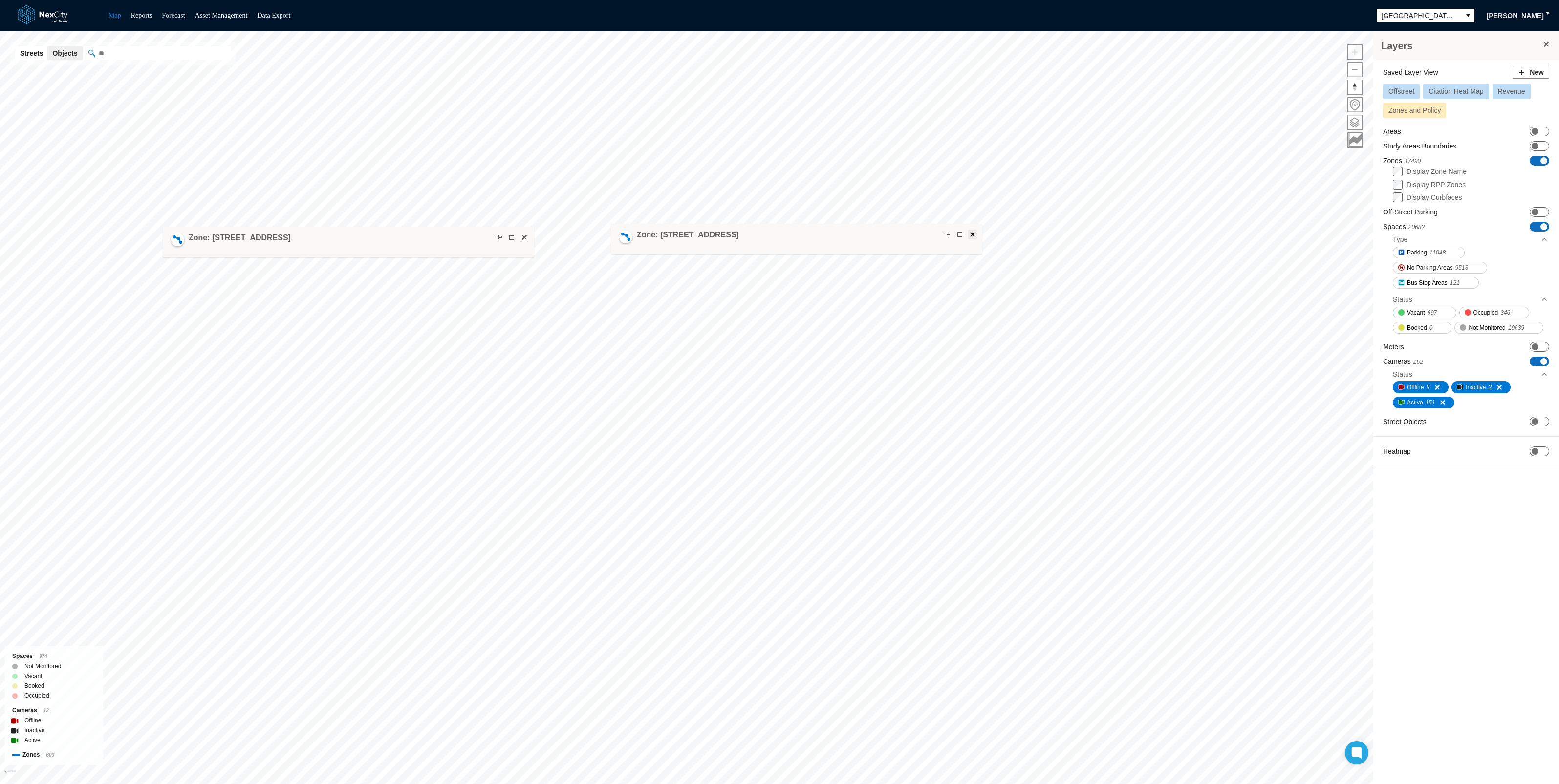
click at [973, 236] on span at bounding box center [973, 234] width 8 height 8
click at [527, 234] on span at bounding box center [524, 237] width 8 height 8
click at [1543, 158] on span at bounding box center [1543, 160] width 7 height 7
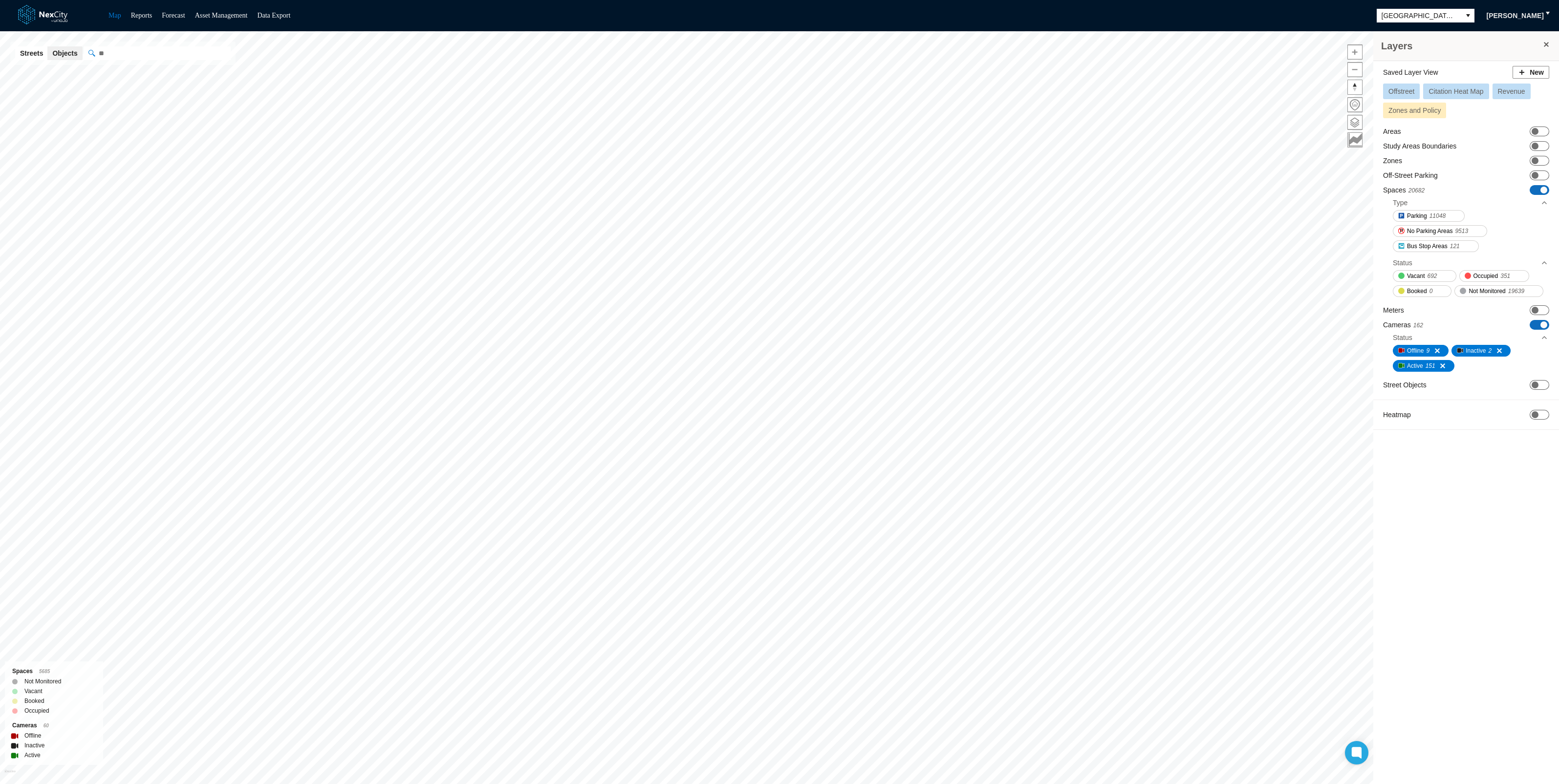
click at [1543, 189] on span at bounding box center [1543, 189] width 7 height 7
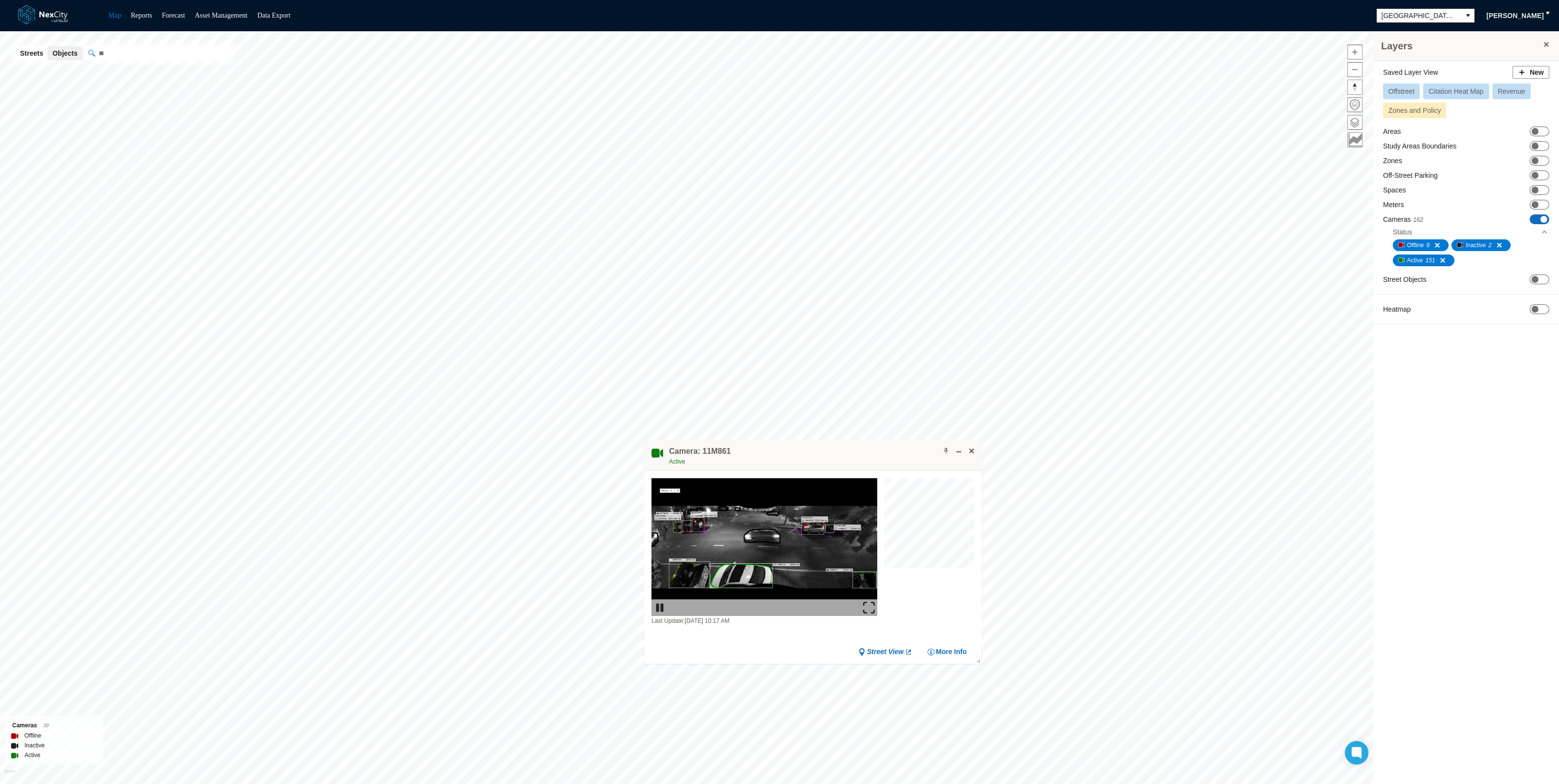
drag, startPoint x: 511, startPoint y: 422, endPoint x: 824, endPoint y: 471, distance: 316.8
click at [824, 471] on div "Camera: 11M861 Active" at bounding box center [812, 456] width 337 height 31
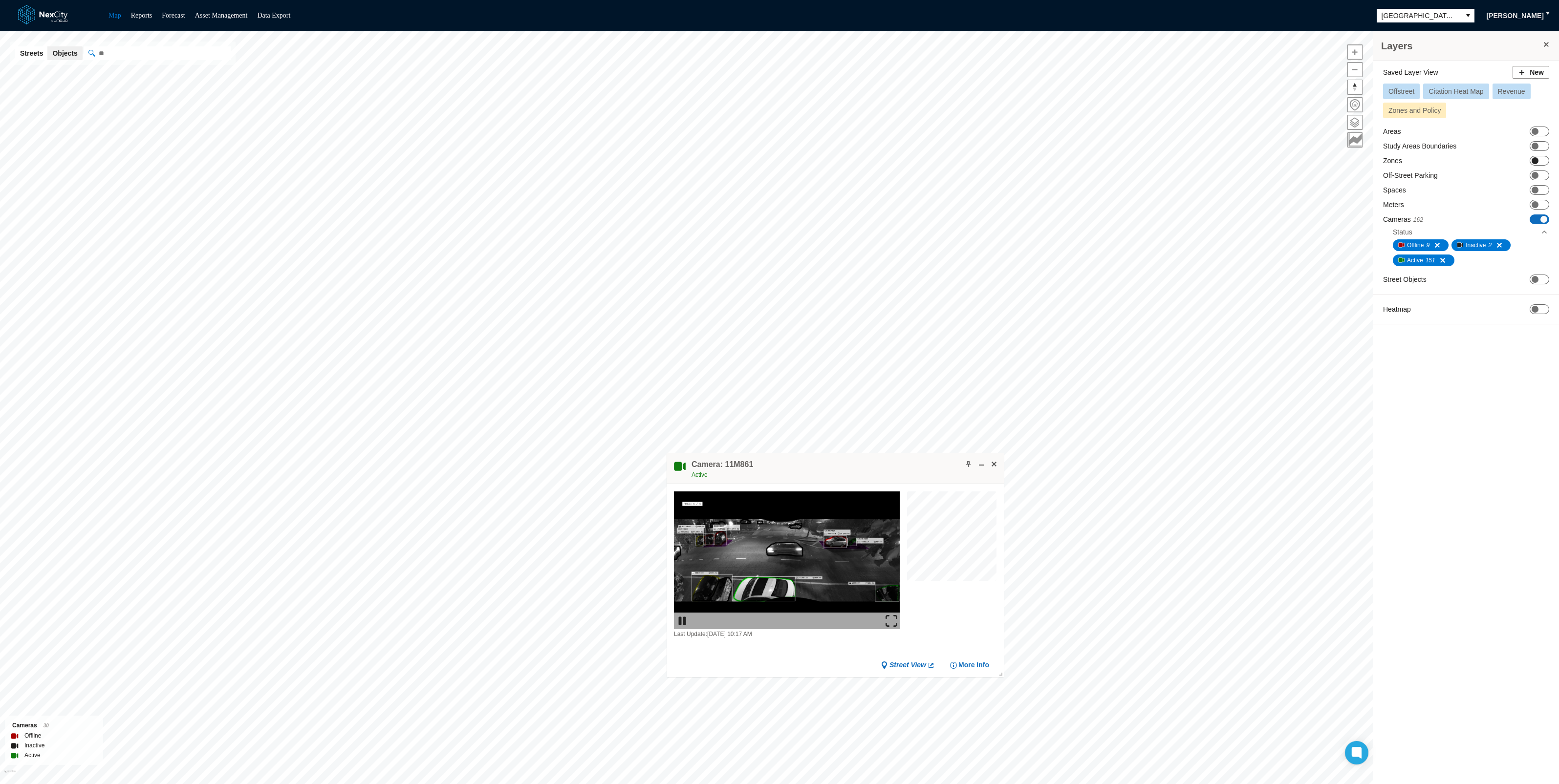
click at [1533, 157] on span at bounding box center [1535, 160] width 7 height 7
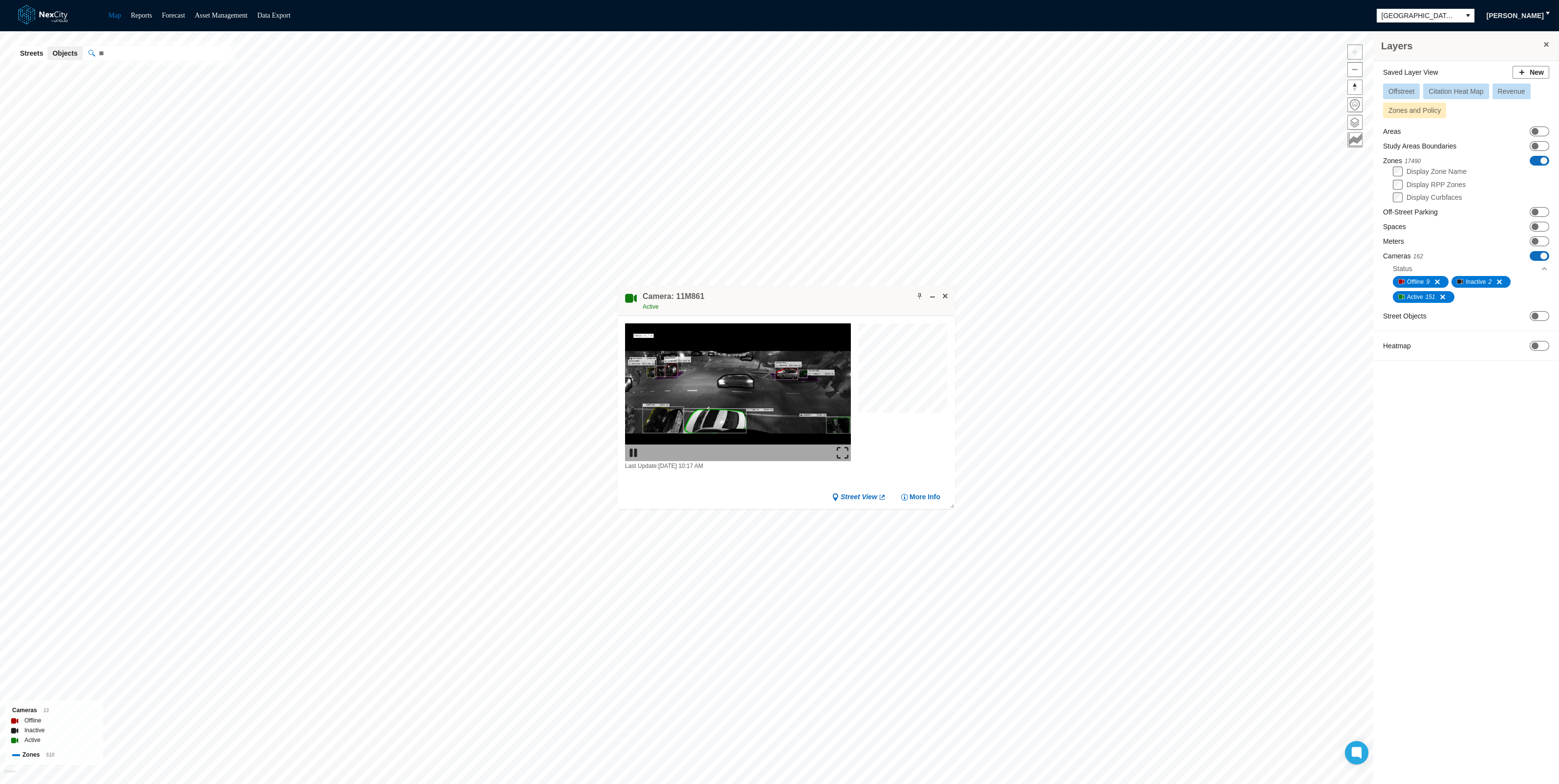
drag, startPoint x: 537, startPoint y: 402, endPoint x: 766, endPoint y: 300, distance: 250.7
click at [766, 300] on div "Camera: 11M861 Active" at bounding box center [786, 301] width 337 height 31
drag, startPoint x: 842, startPoint y: 449, endPoint x: 844, endPoint y: 513, distance: 64.0
click at [842, 449] on img at bounding box center [842, 452] width 11 height 11
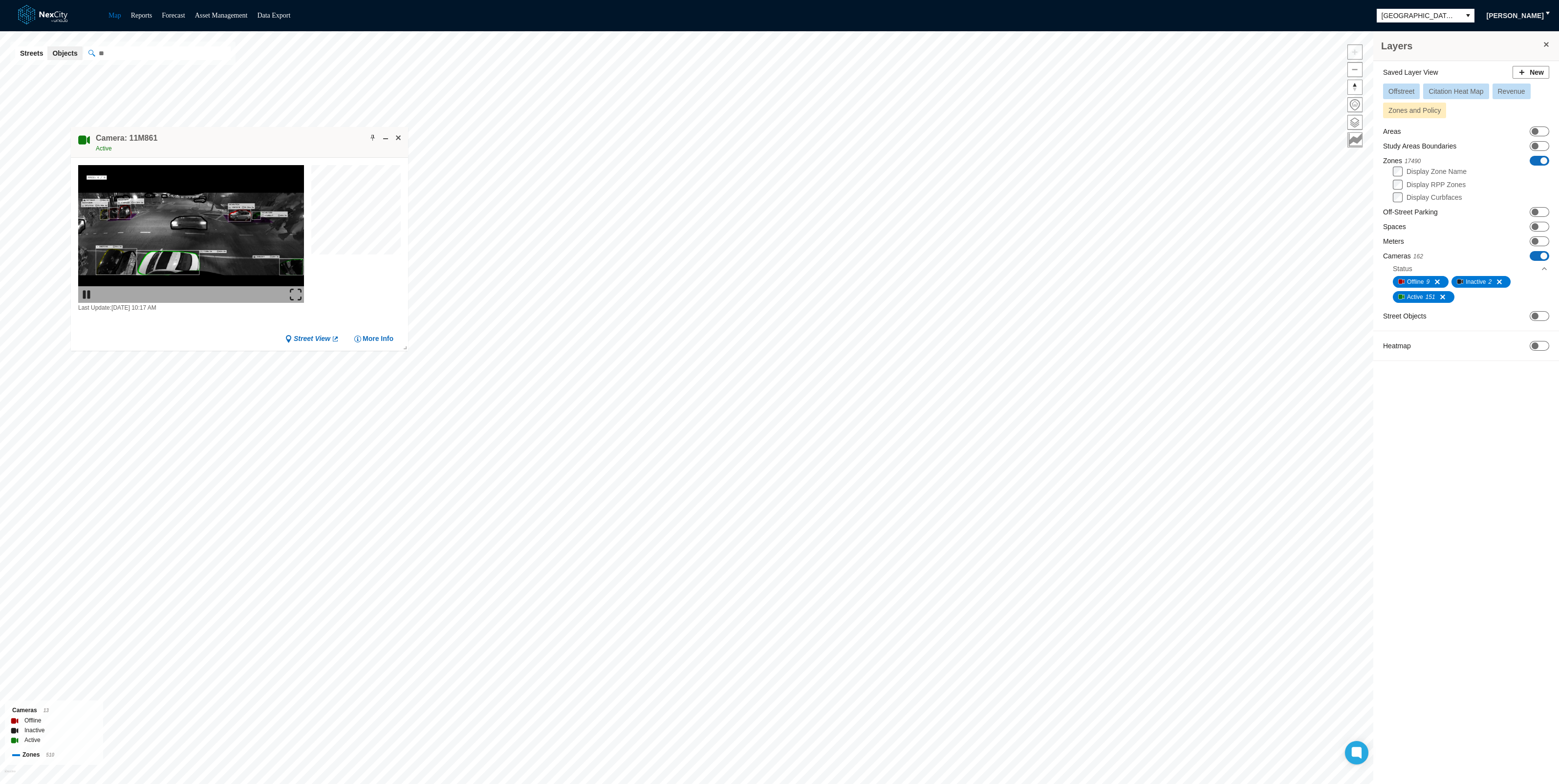
drag, startPoint x: 740, startPoint y: 301, endPoint x: 202, endPoint y: 144, distance: 560.4
click at [202, 144] on div "Camera: 11M861 Active" at bounding box center [239, 142] width 337 height 31
click at [294, 290] on img at bounding box center [295, 294] width 11 height 11
click at [291, 290] on img at bounding box center [295, 294] width 11 height 11
click at [295, 295] on img at bounding box center [295, 294] width 11 height 11
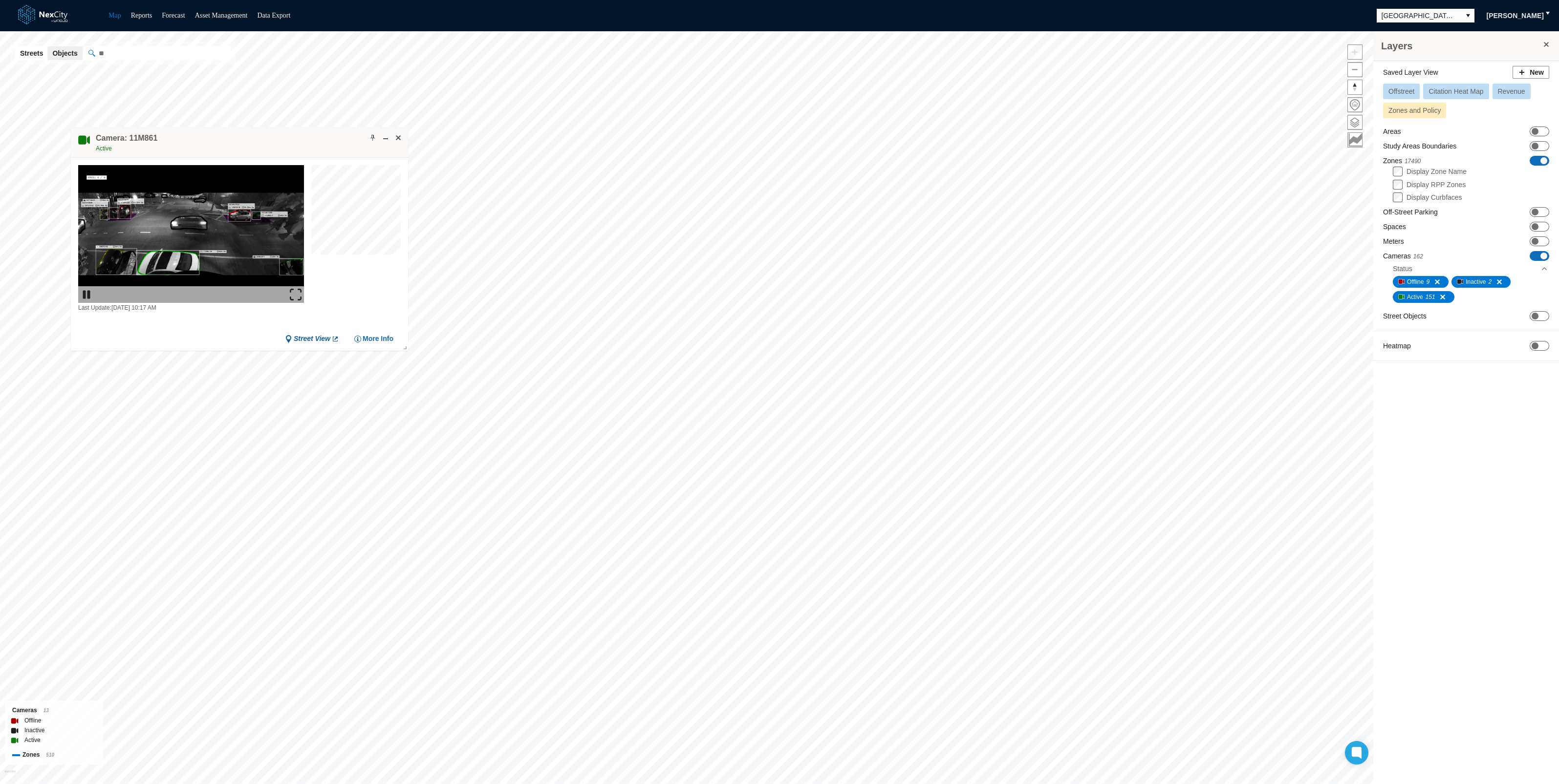
click at [315, 339] on span "Street View" at bounding box center [312, 338] width 37 height 9
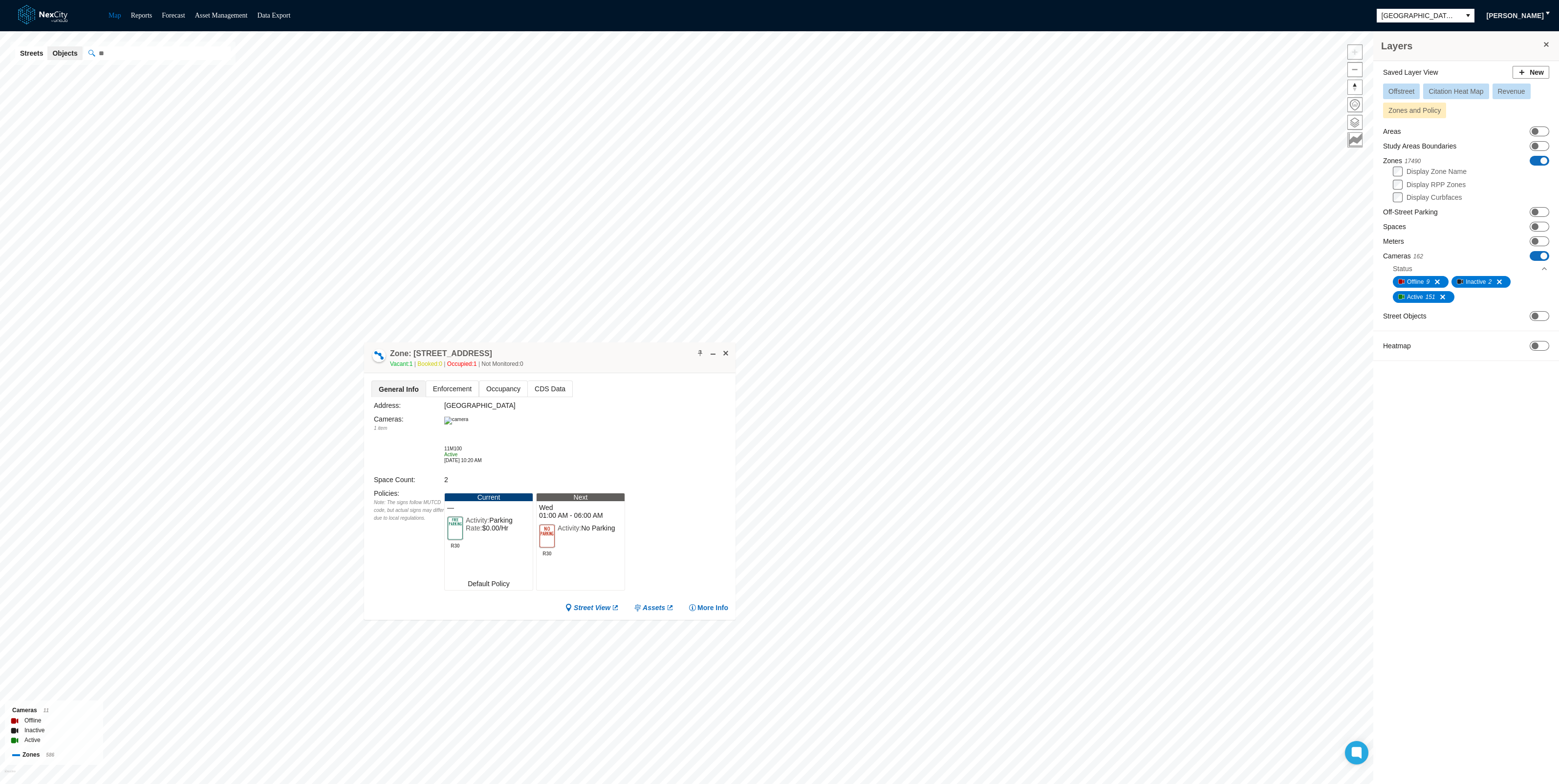
click at [468, 425] on img at bounding box center [456, 420] width 24 height 8
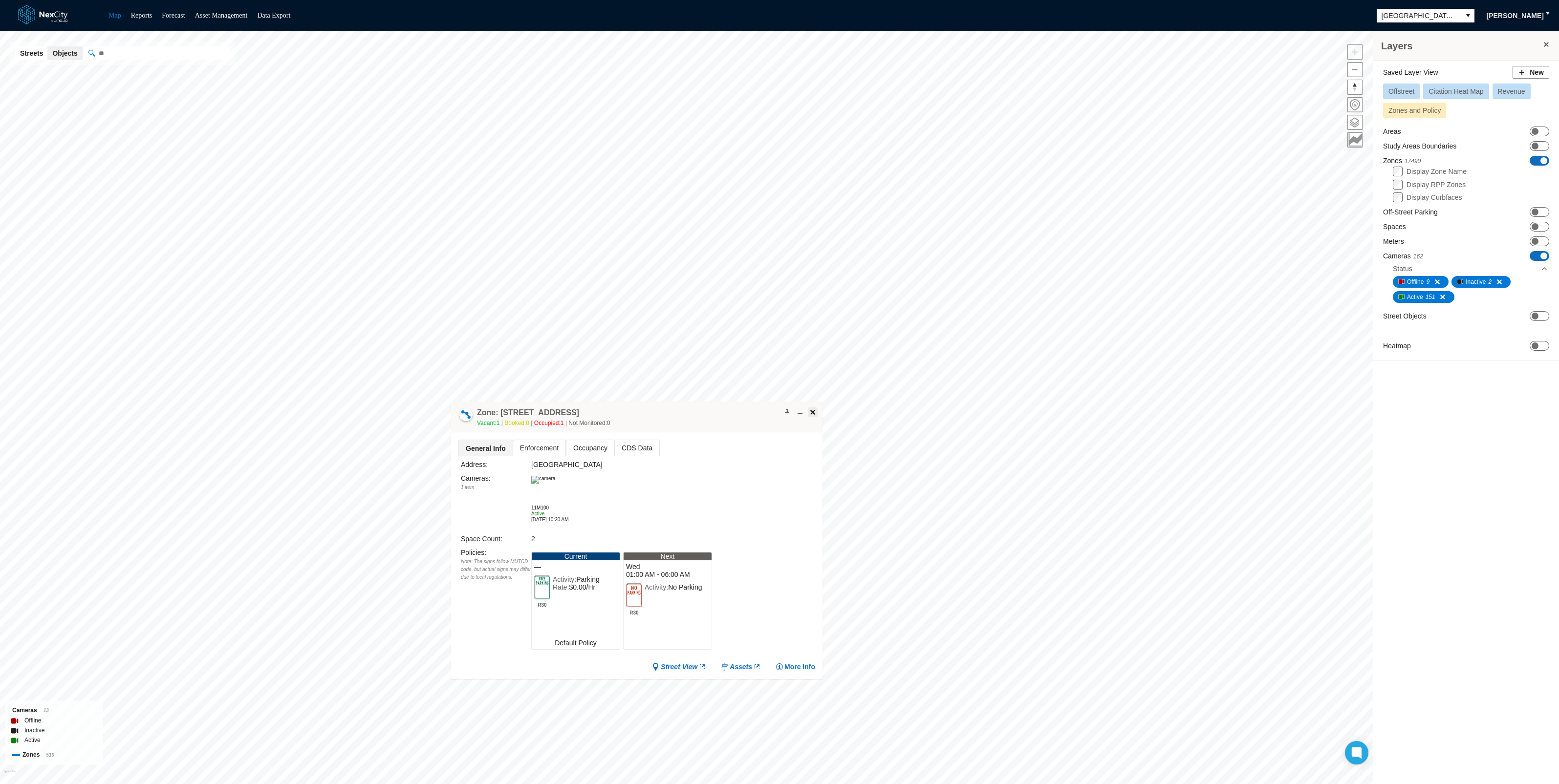
click at [812, 409] on span at bounding box center [812, 412] width 8 height 8
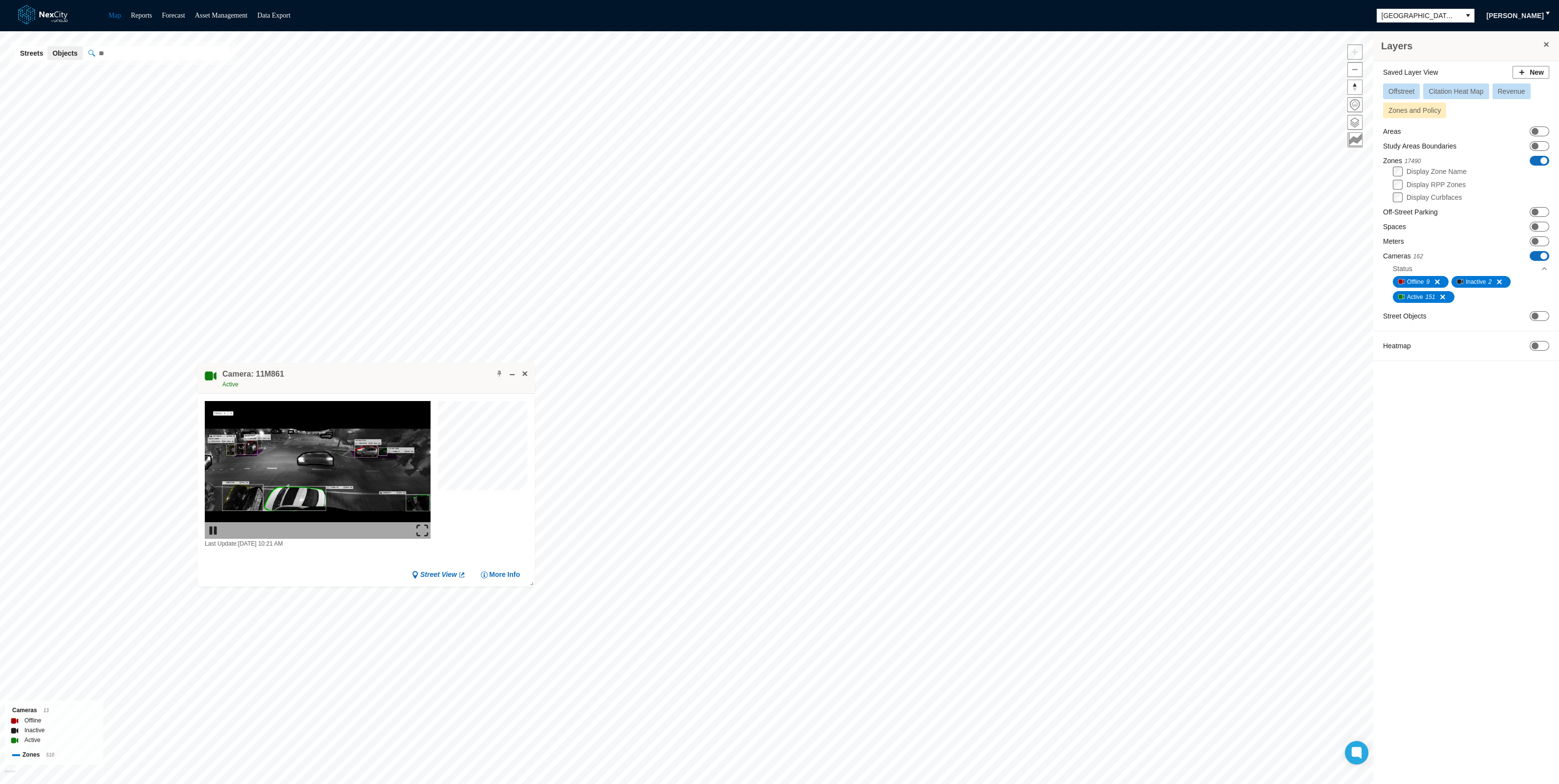
drag, startPoint x: 641, startPoint y: 419, endPoint x: 370, endPoint y: 373, distance: 274.9
click at [370, 373] on div "Camera: 11M861 Active" at bounding box center [366, 378] width 337 height 31
click at [501, 370] on span at bounding box center [499, 373] width 8 height 8
drag, startPoint x: 642, startPoint y: 477, endPoint x: 1009, endPoint y: 453, distance: 367.8
click at [1009, 453] on div "Camera: 11M860 Active" at bounding box center [999, 460] width 337 height 31
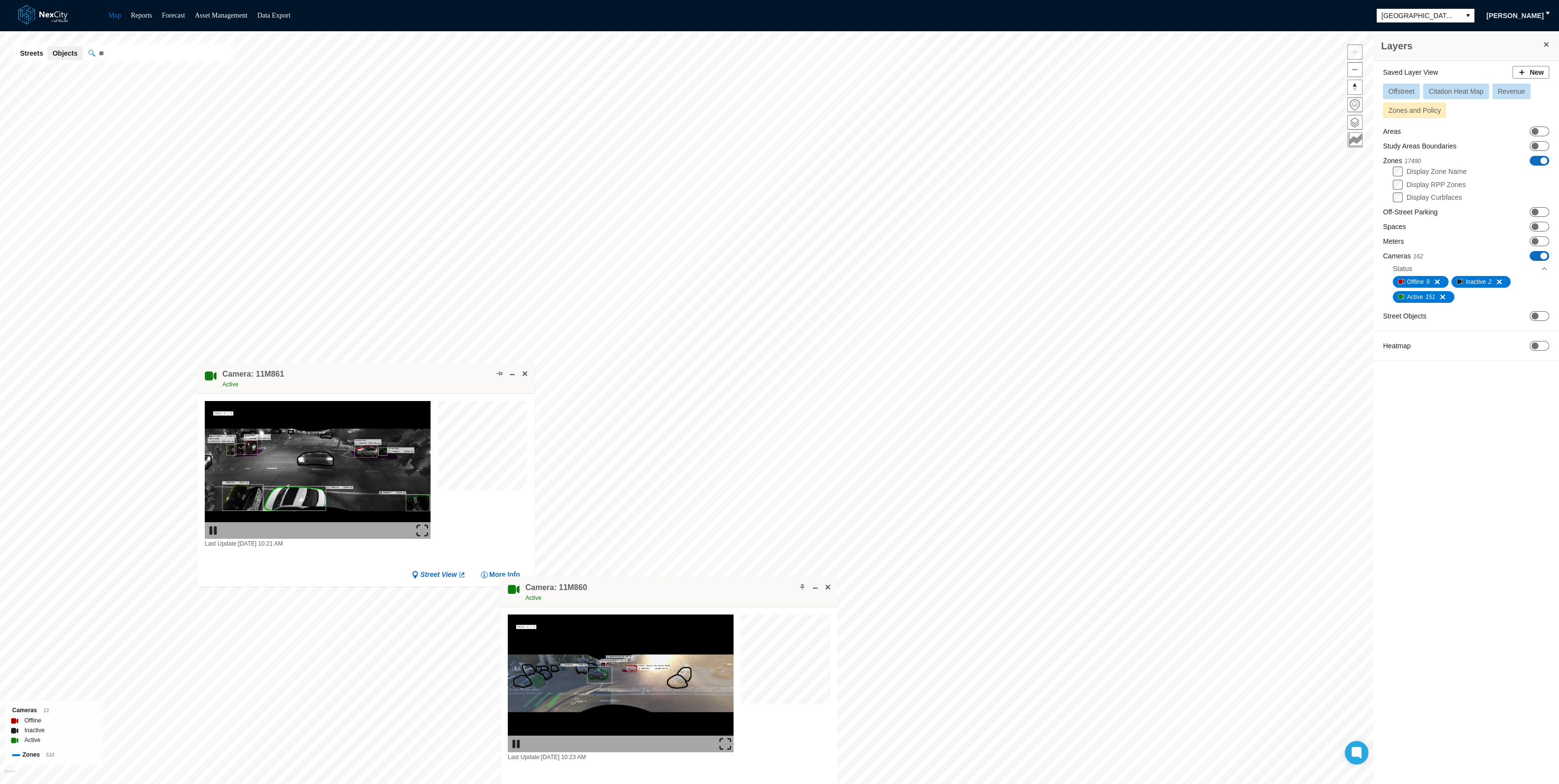
drag, startPoint x: 1044, startPoint y: 462, endPoint x: 714, endPoint y: 593, distance: 355.1
click at [714, 593] on div "Camera: 11M860 Active" at bounding box center [669, 592] width 337 height 31
click at [747, 596] on div "Camera: 11M860 Active" at bounding box center [669, 592] width 337 height 31
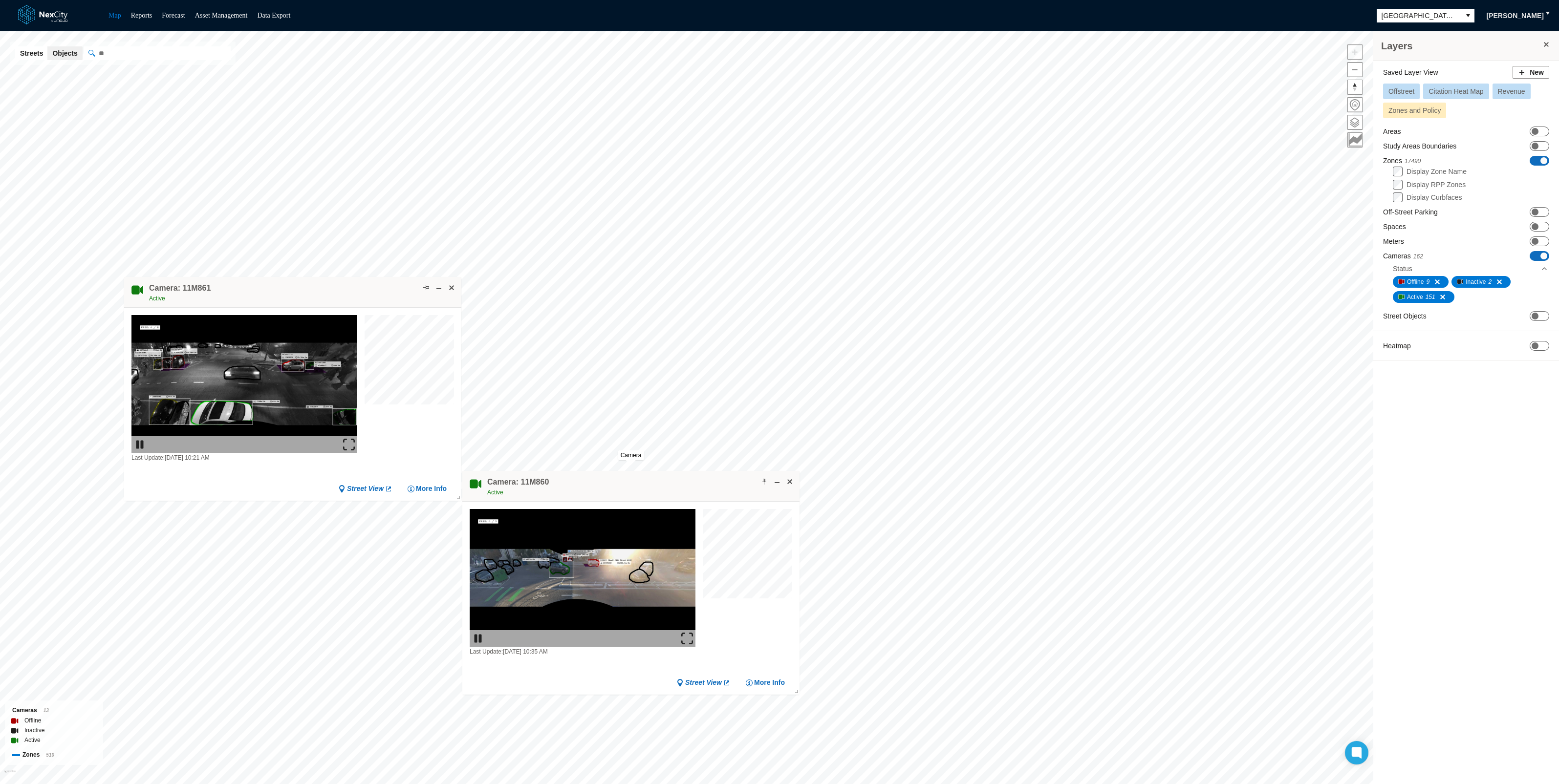
drag, startPoint x: 405, startPoint y: 370, endPoint x: 324, endPoint y: 276, distance: 124.1
click at [330, 283] on div "Camera: 11M861 Active" at bounding box center [292, 292] width 337 height 31
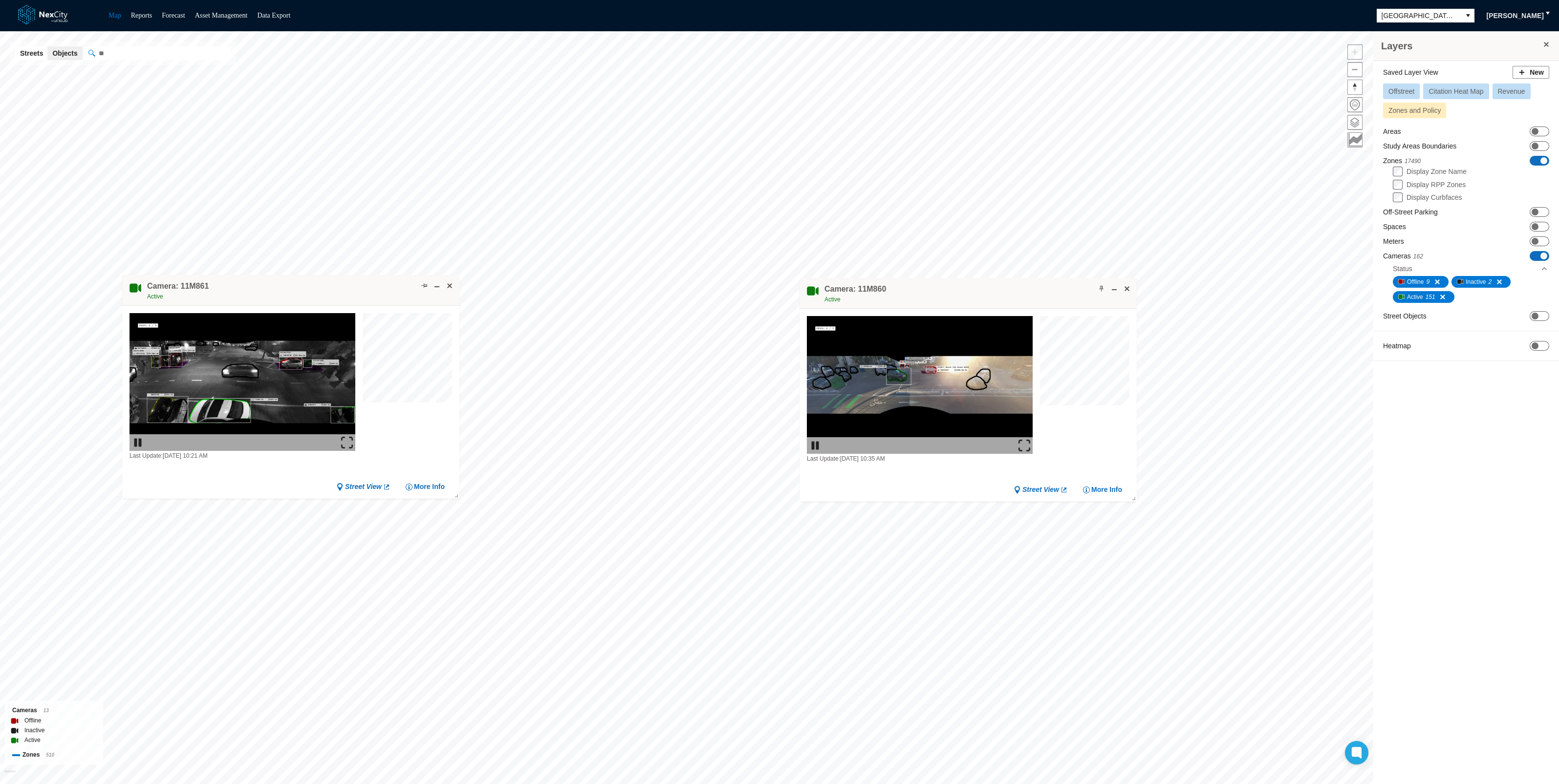
drag, startPoint x: 732, startPoint y: 483, endPoint x: 1000, endPoint y: 301, distance: 324.0
click at [1000, 301] on div "Camera: 11M860 Active" at bounding box center [968, 293] width 337 height 31
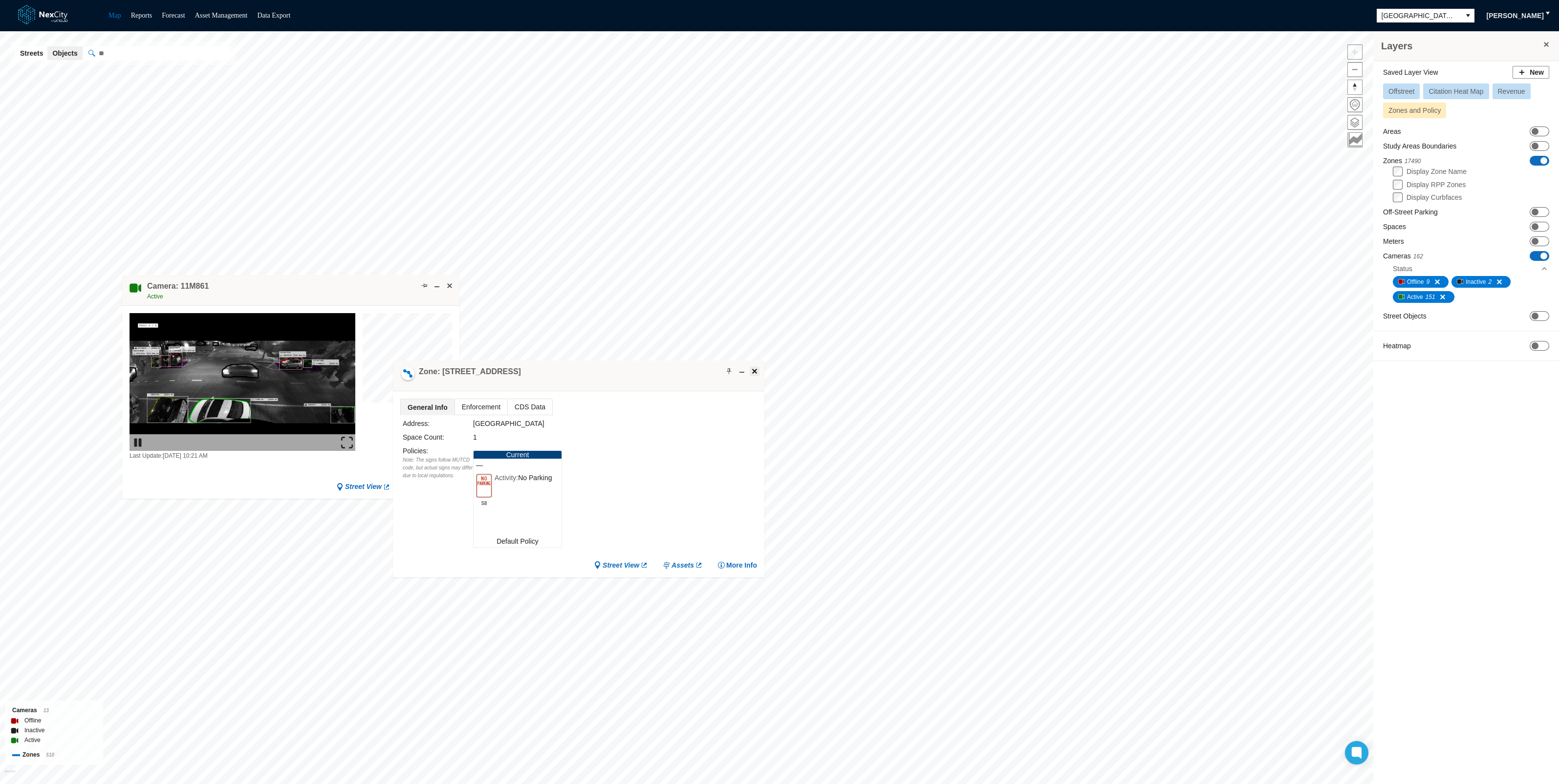
click at [755, 369] on span at bounding box center [754, 371] width 8 height 8
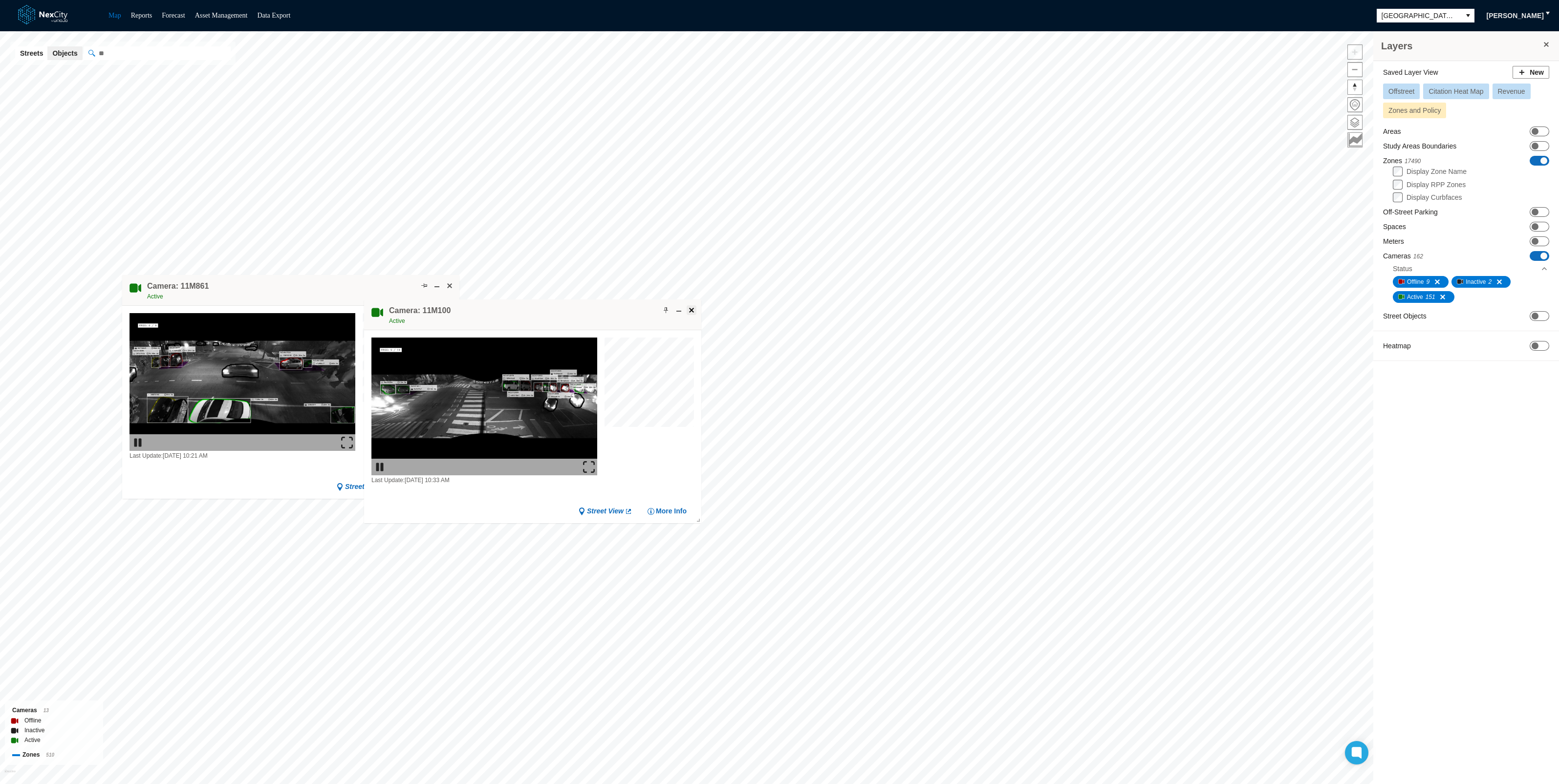
click at [692, 309] on span at bounding box center [691, 310] width 8 height 8
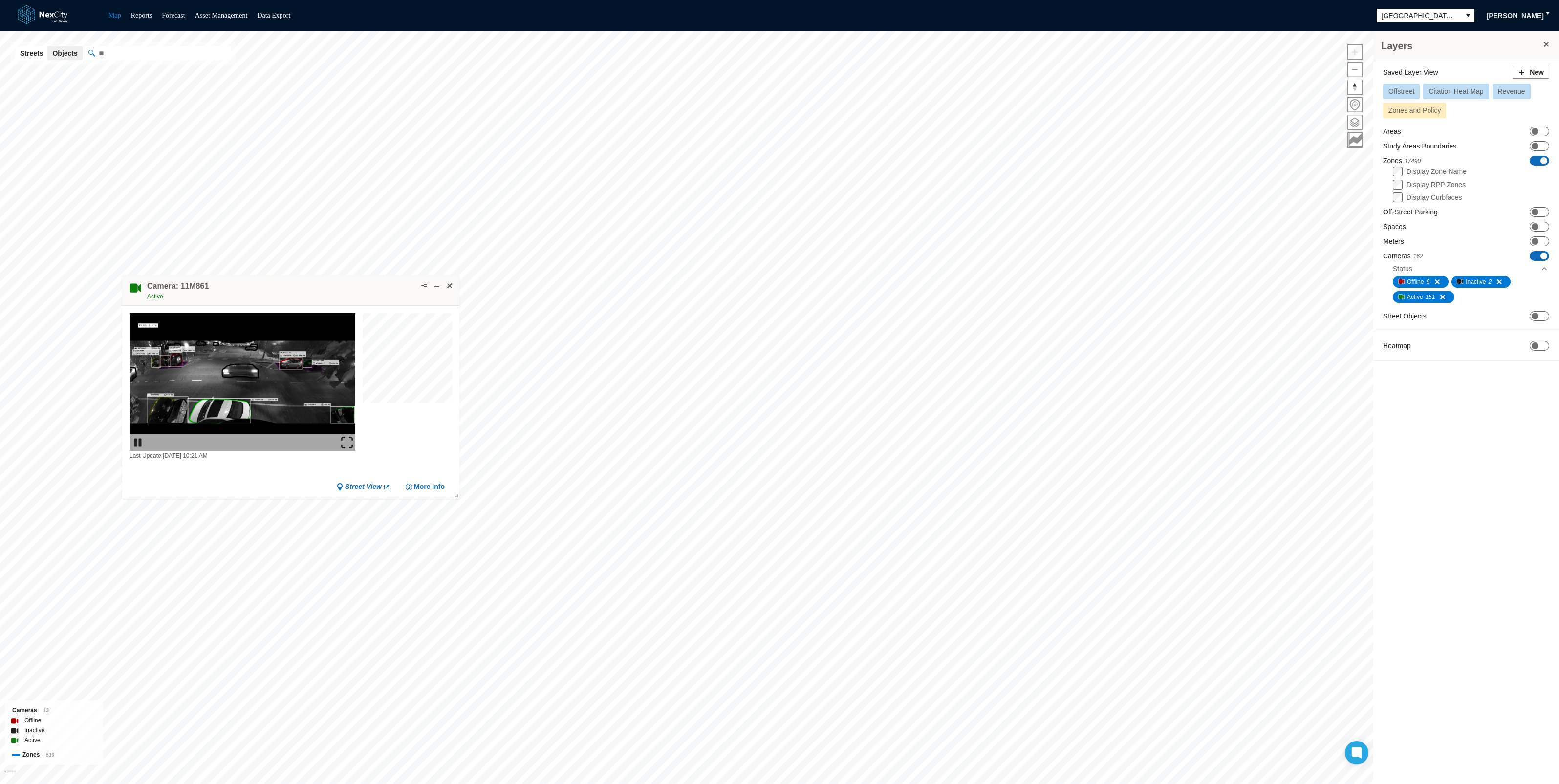
click at [349, 442] on img at bounding box center [347, 442] width 11 height 11
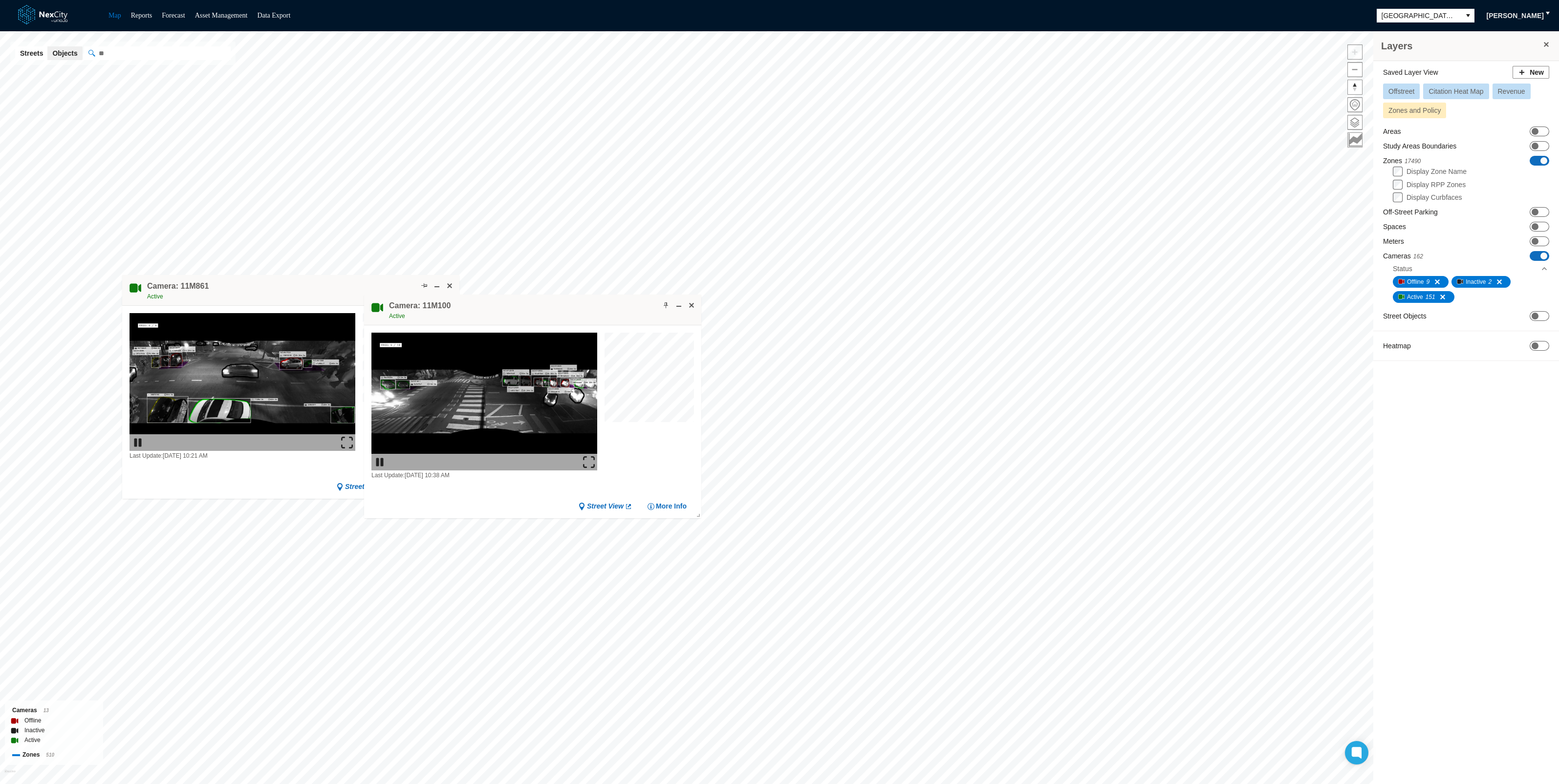
drag, startPoint x: 320, startPoint y: 290, endPoint x: 347, endPoint y: 301, distance: 29.2
click at [320, 289] on div "Camera: 11M861 Active" at bounding box center [290, 290] width 337 height 31
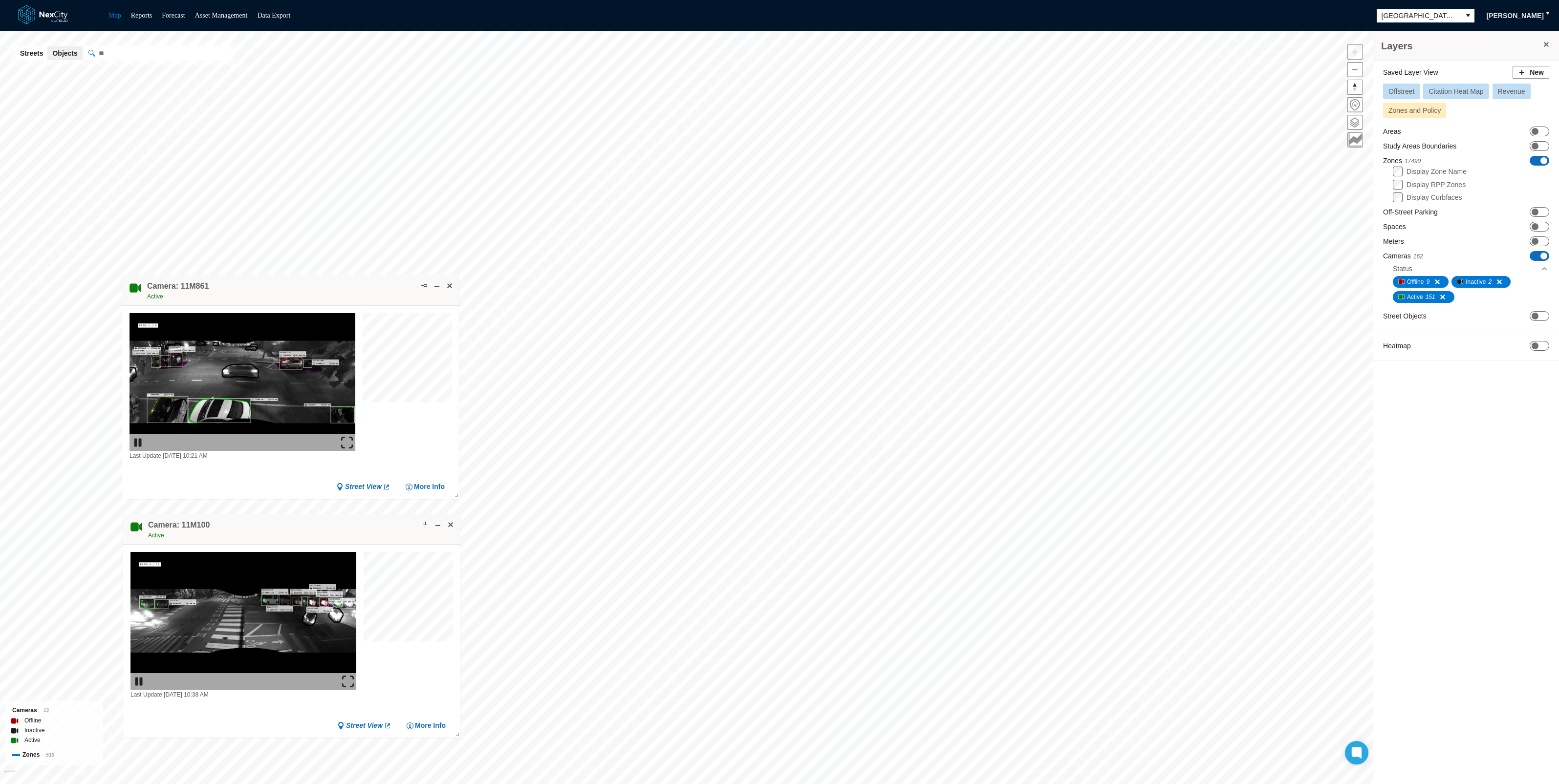
drag, startPoint x: 527, startPoint y: 309, endPoint x: 286, endPoint y: 528, distance: 325.6
click at [286, 528] on div "Camera: 11M100 Active" at bounding box center [291, 529] width 337 height 31
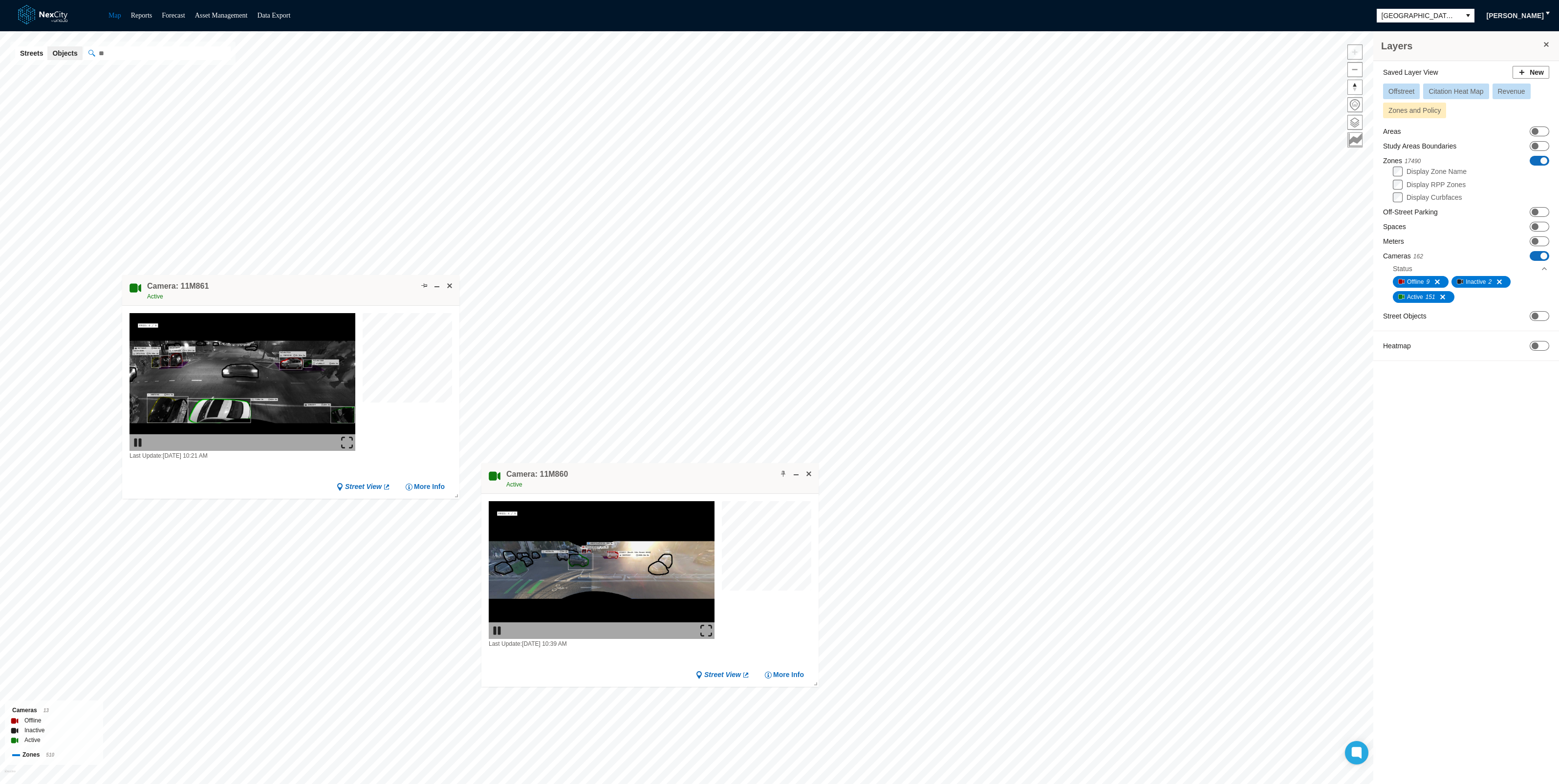
drag, startPoint x: 633, startPoint y: 477, endPoint x: 650, endPoint y: 473, distance: 17.5
click at [650, 473] on div "Camera: 11M860 Active" at bounding box center [649, 479] width 337 height 31
drag, startPoint x: 703, startPoint y: 628, endPoint x: 706, endPoint y: 691, distance: 63.1
click at [703, 628] on img at bounding box center [706, 630] width 11 height 11
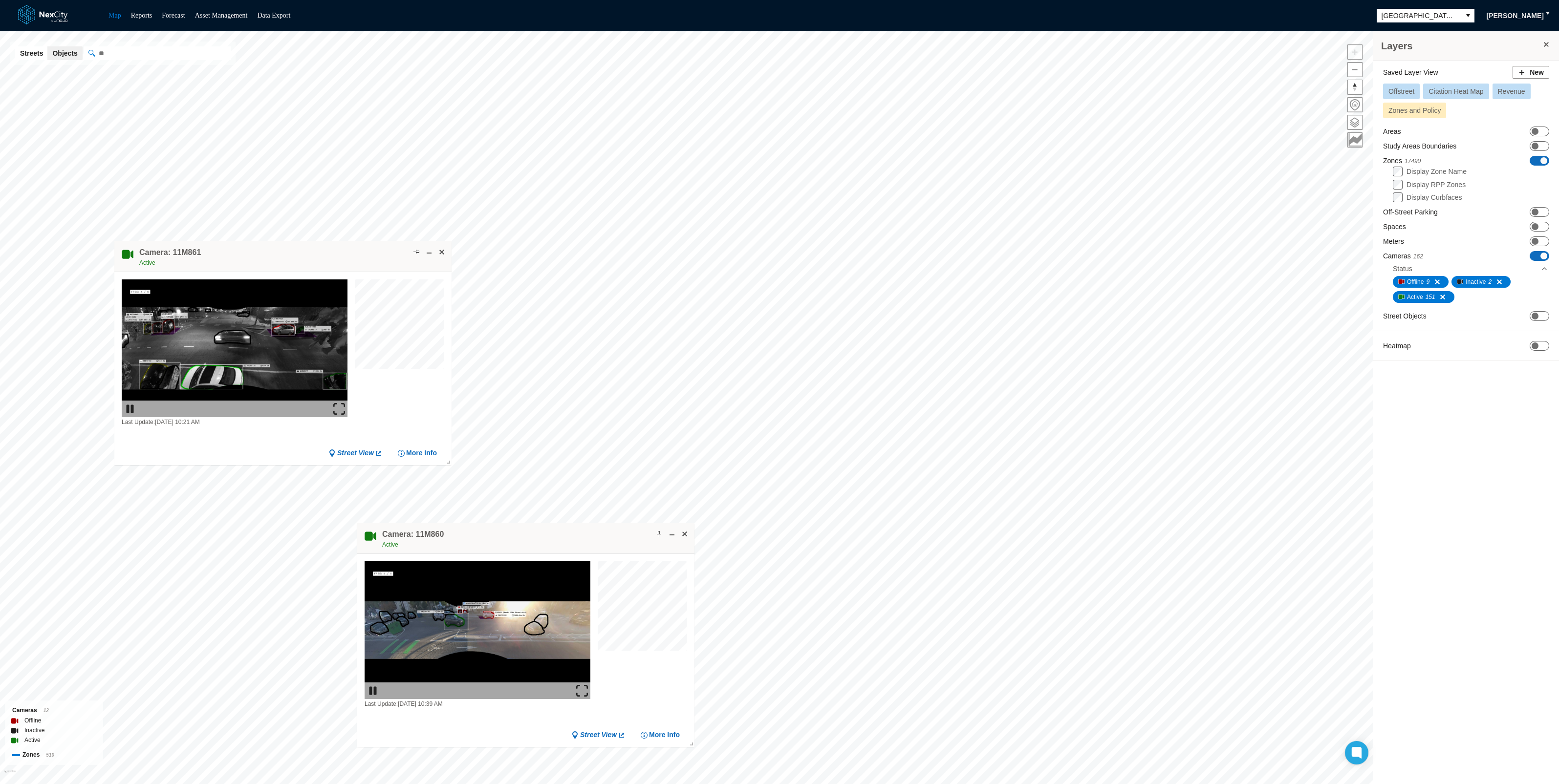
drag, startPoint x: 685, startPoint y: 442, endPoint x: 531, endPoint y: 561, distance: 194.6
click at [531, 554] on div "Camera: 11M860 Active" at bounding box center [525, 538] width 337 height 31
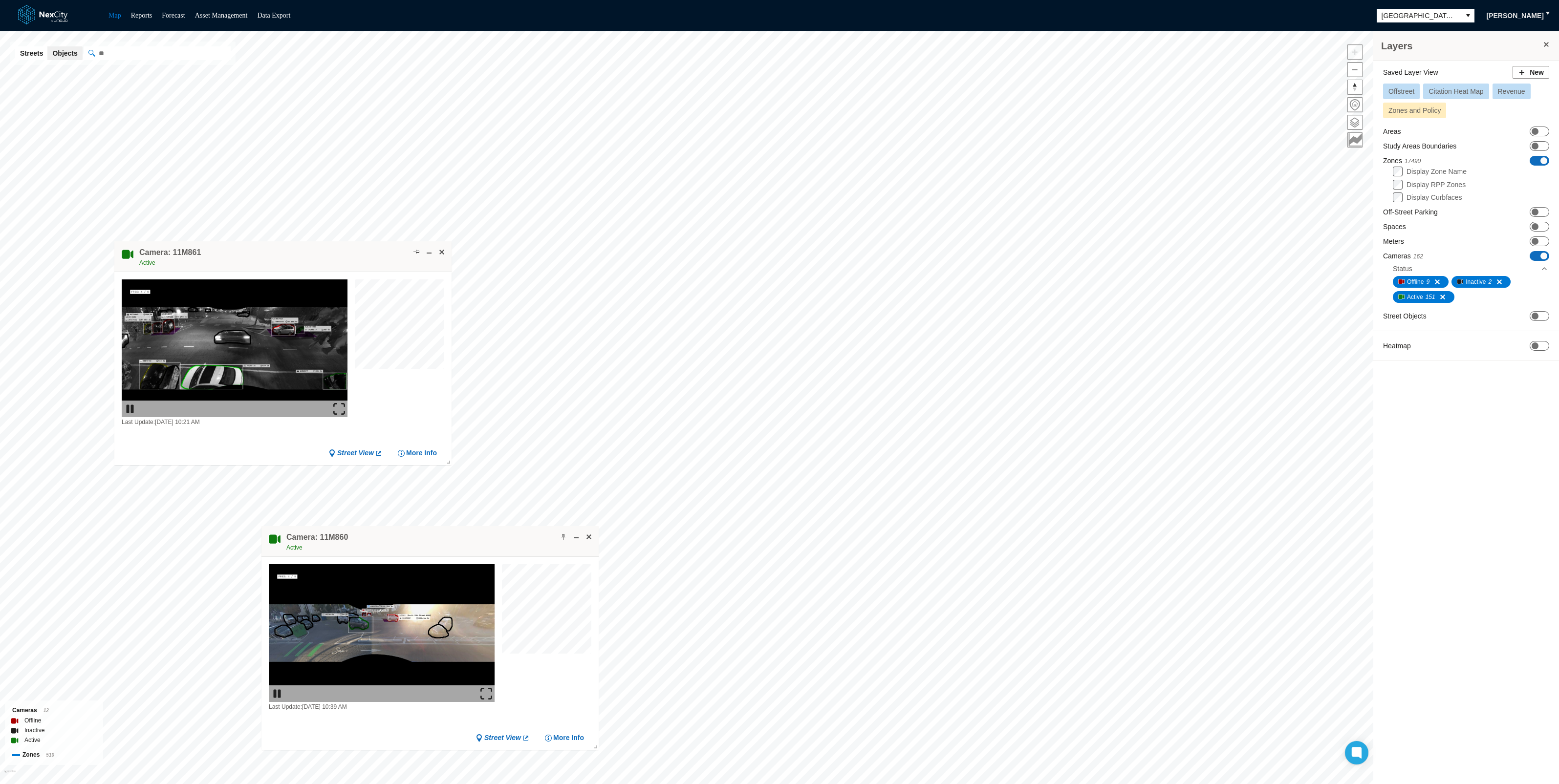
drag, startPoint x: 528, startPoint y: 548, endPoint x: 478, endPoint y: 532, distance: 52.5
click at [478, 532] on div "Camera: 11M860 Active" at bounding box center [430, 541] width 337 height 31
click at [562, 535] on span at bounding box center [563, 537] width 8 height 8
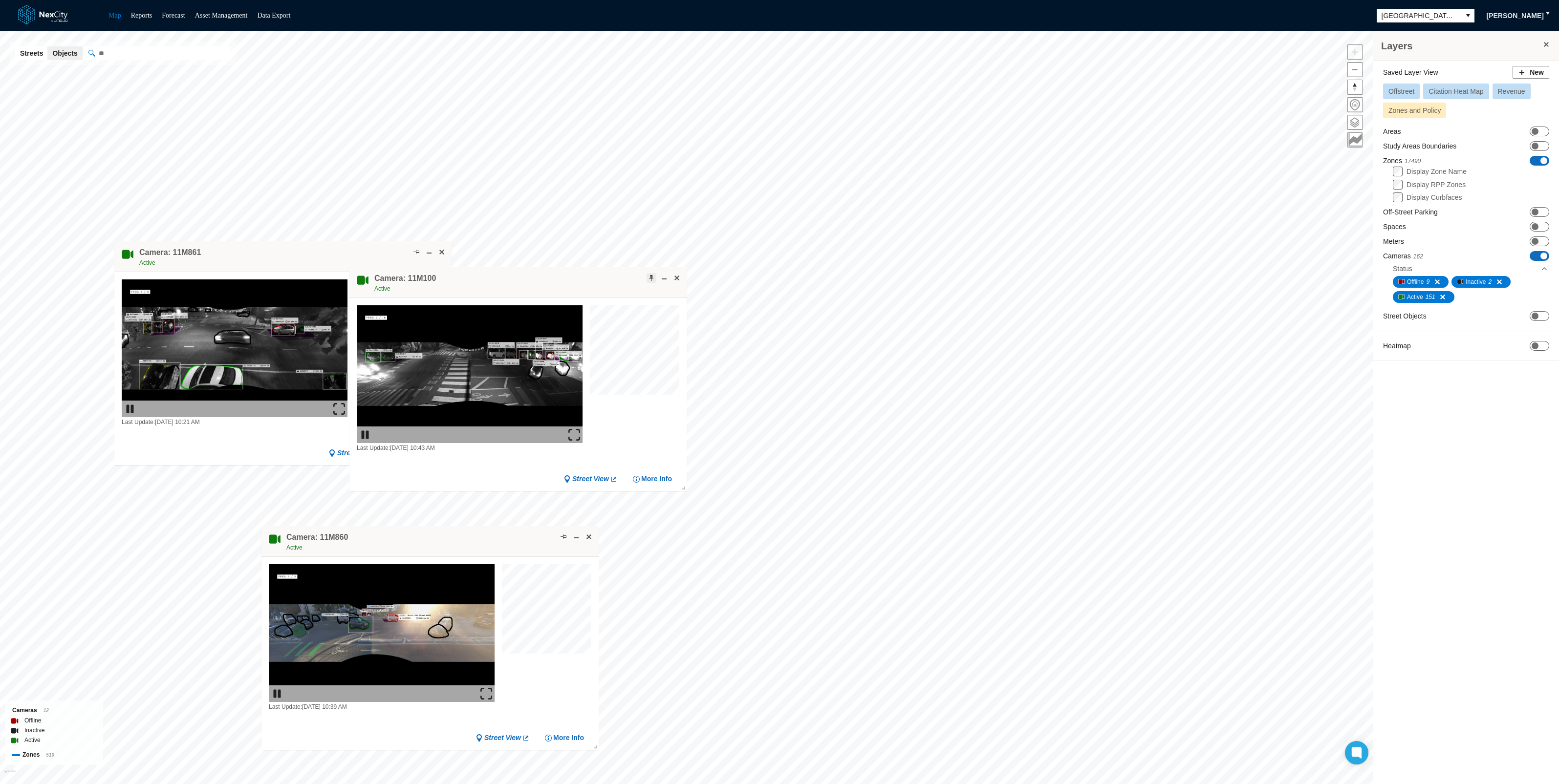
click at [653, 274] on span at bounding box center [651, 278] width 8 height 8
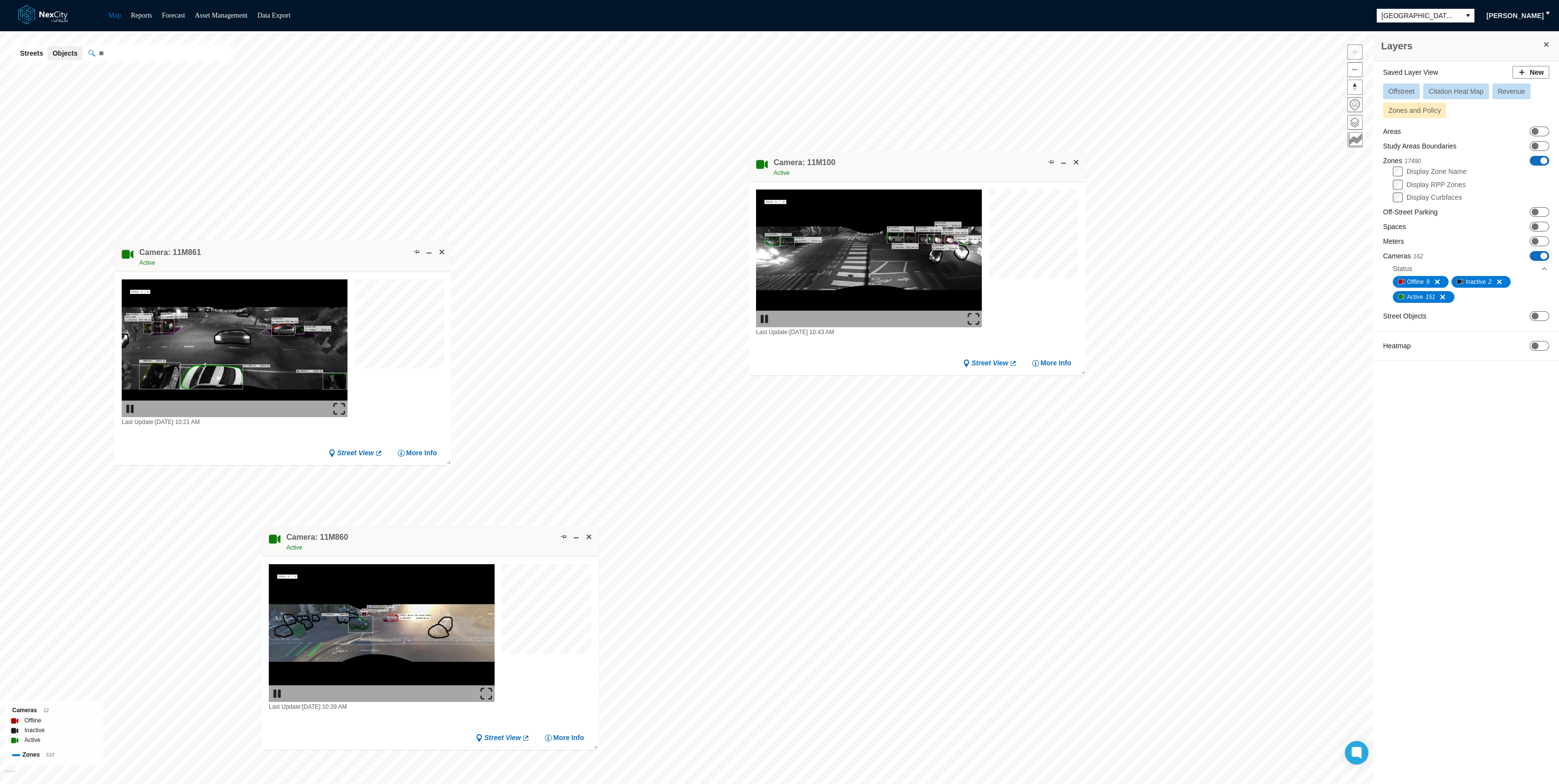
drag, startPoint x: 638, startPoint y: 269, endPoint x: 975, endPoint y: 169, distance: 351.5
click at [975, 169] on div "Camera: 11M100 Active" at bounding box center [917, 166] width 337 height 31
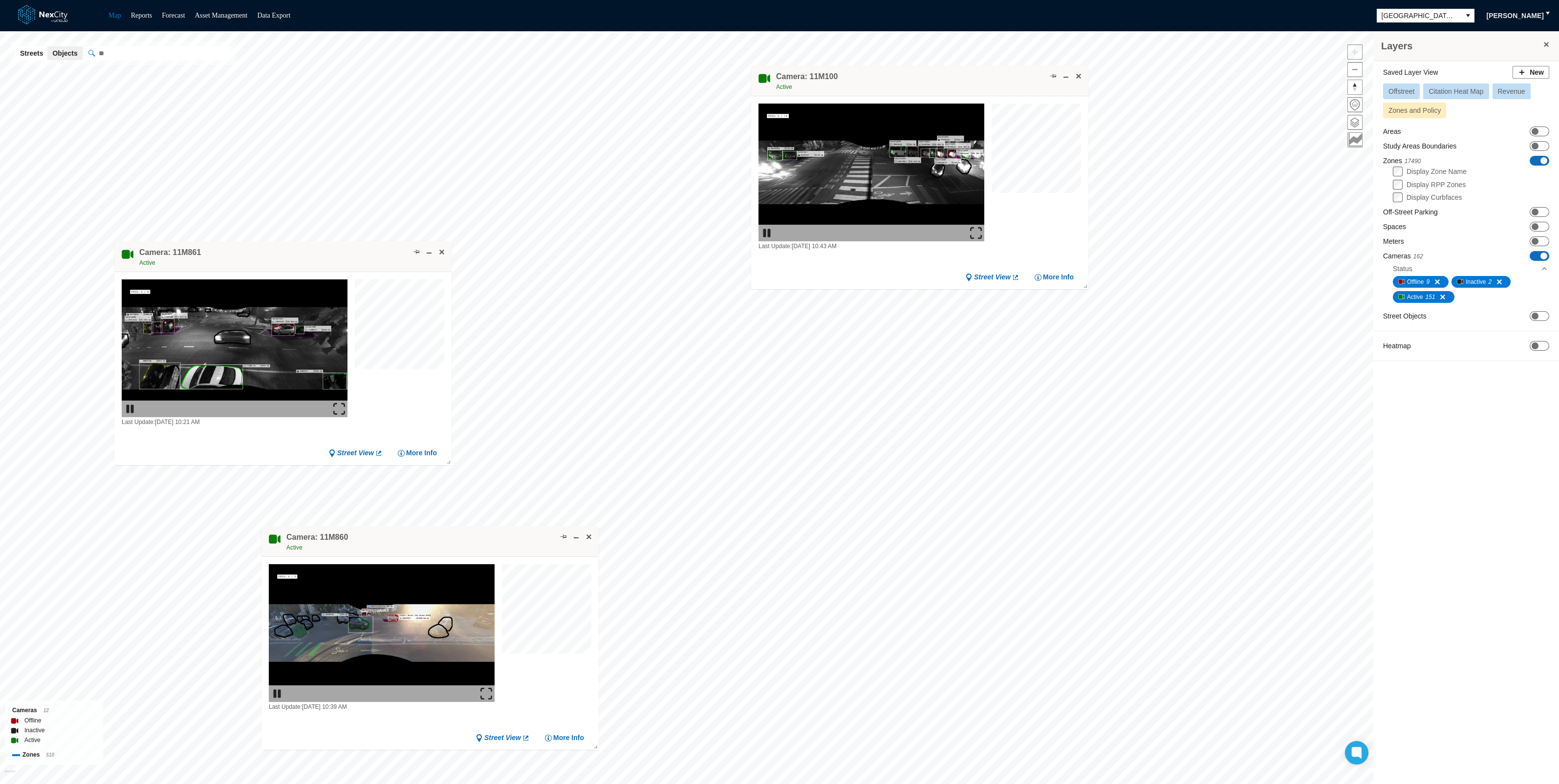
drag, startPoint x: 899, startPoint y: 162, endPoint x: 916, endPoint y: 79, distance: 84.7
click at [908, 75] on div "Camera: 11M100 Active" at bounding box center [919, 80] width 337 height 31
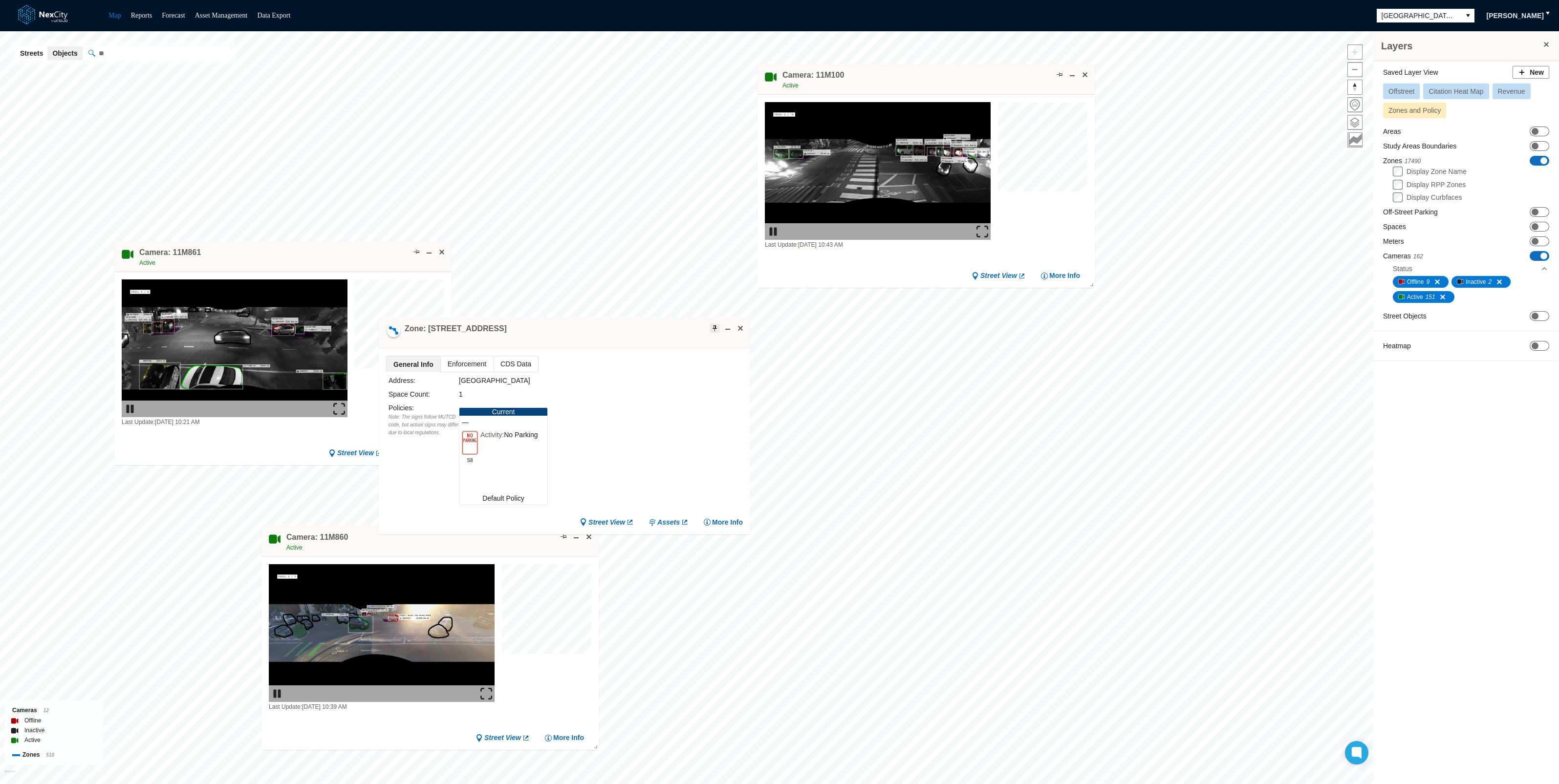
click at [715, 326] on span at bounding box center [715, 328] width 8 height 8
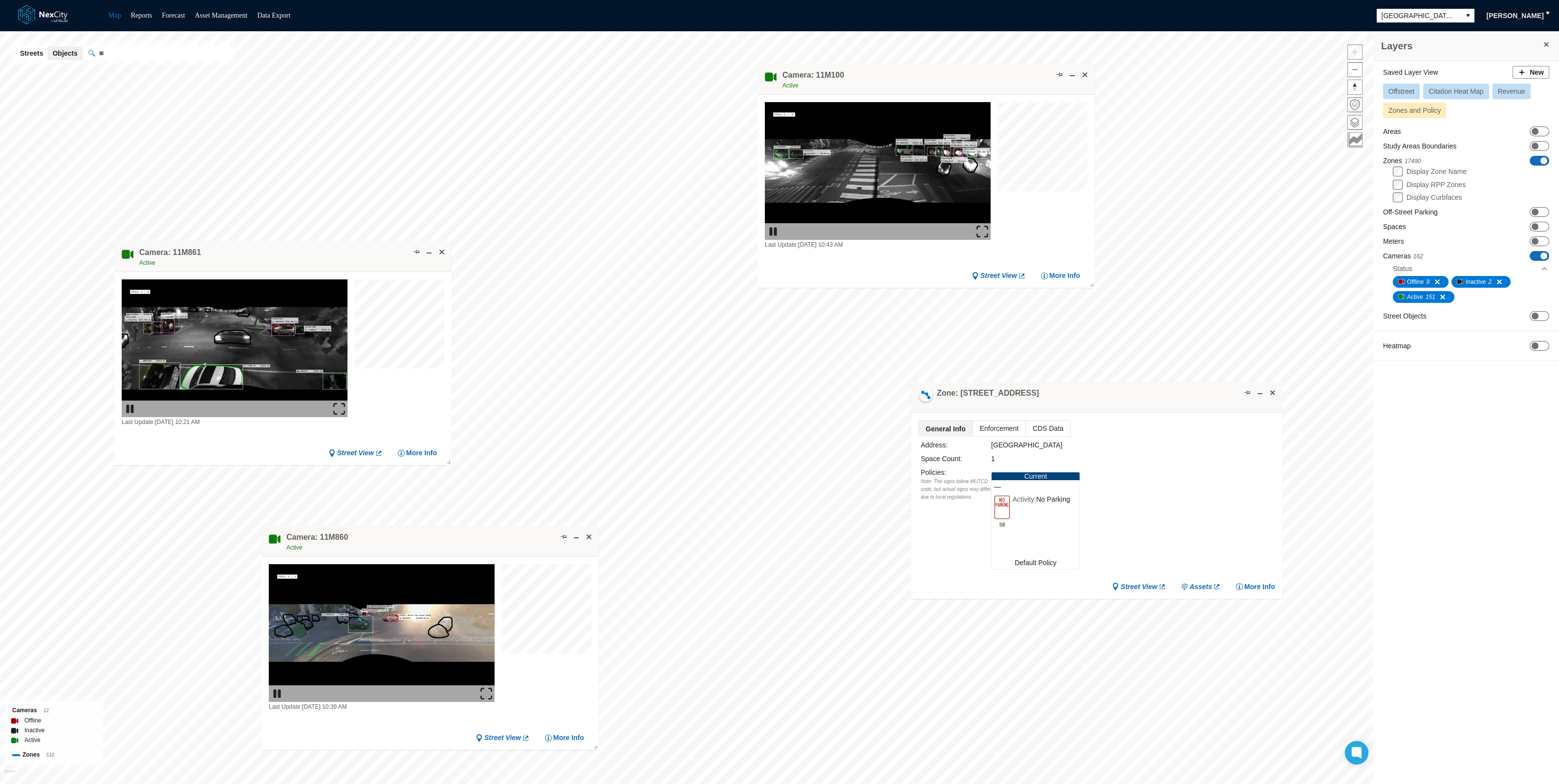
drag, startPoint x: 621, startPoint y: 326, endPoint x: 1149, endPoint y: 388, distance: 531.6
click at [1155, 384] on div "Zone: [STREET_ADDRESS]" at bounding box center [1097, 397] width 372 height 31
click at [981, 227] on img at bounding box center [982, 231] width 11 height 11
click at [982, 227] on img at bounding box center [982, 231] width 11 height 11
click at [341, 405] on img at bounding box center [339, 408] width 11 height 11
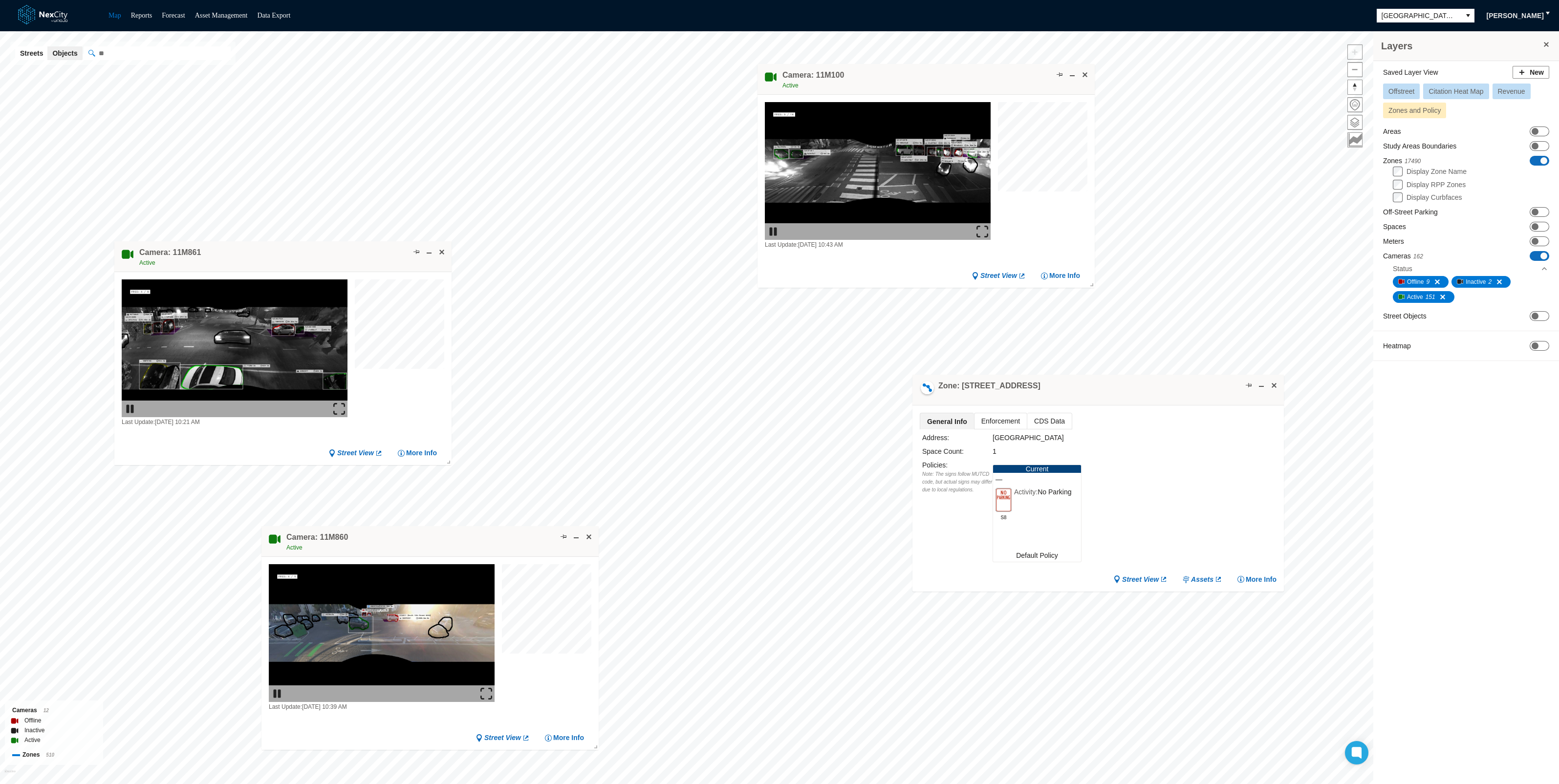
click at [487, 691] on img at bounding box center [486, 693] width 11 height 11
click at [1535, 227] on span at bounding box center [1535, 226] width 7 height 7
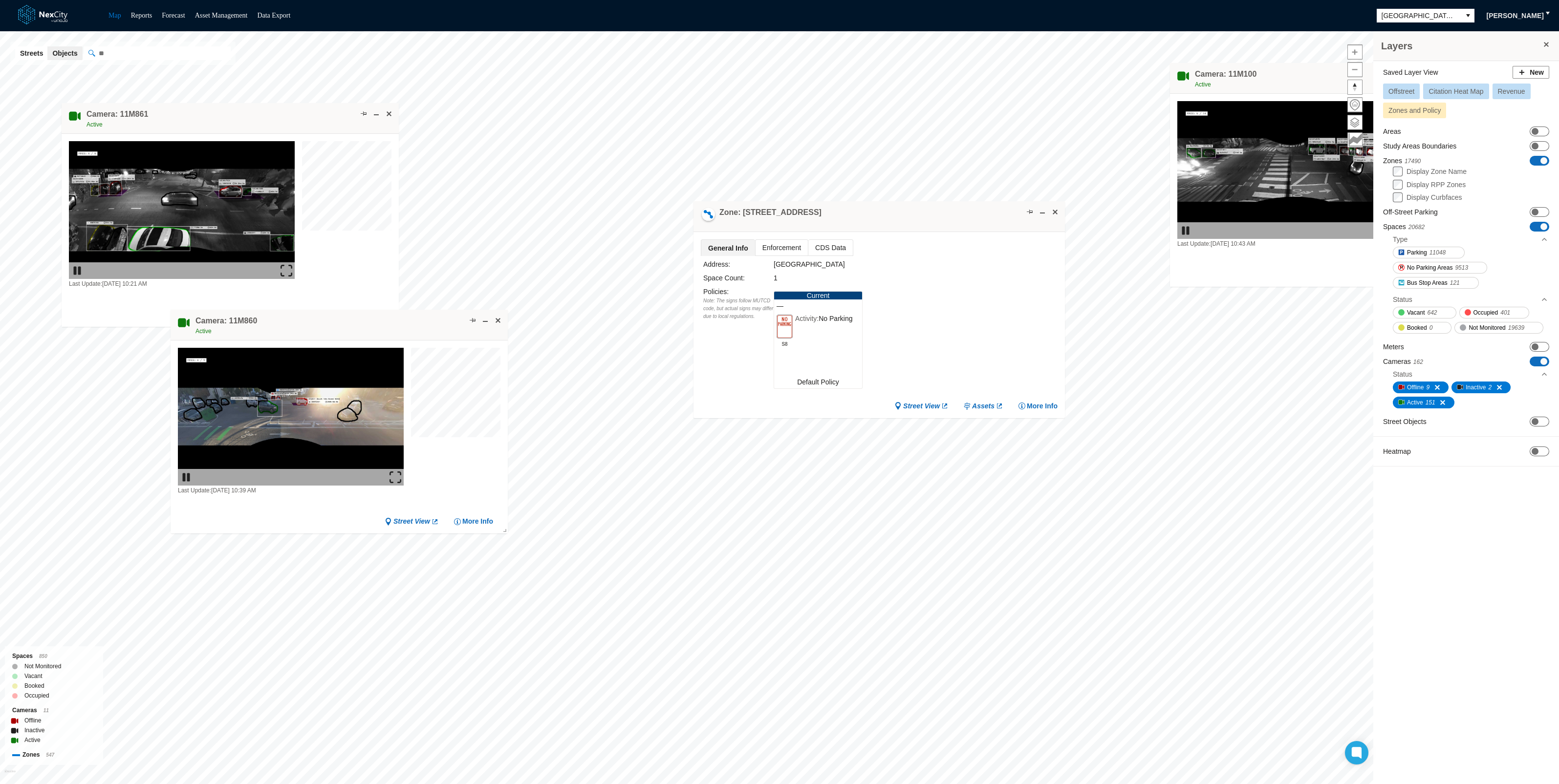
drag, startPoint x: 557, startPoint y: 134, endPoint x: 1448, endPoint y: 75, distance: 893.0
click at [1448, 75] on div "Layers Saved Layer View New Offstreet Citation Heat Map Revenue Zones and Polic…" at bounding box center [780, 408] width 1559 height 753
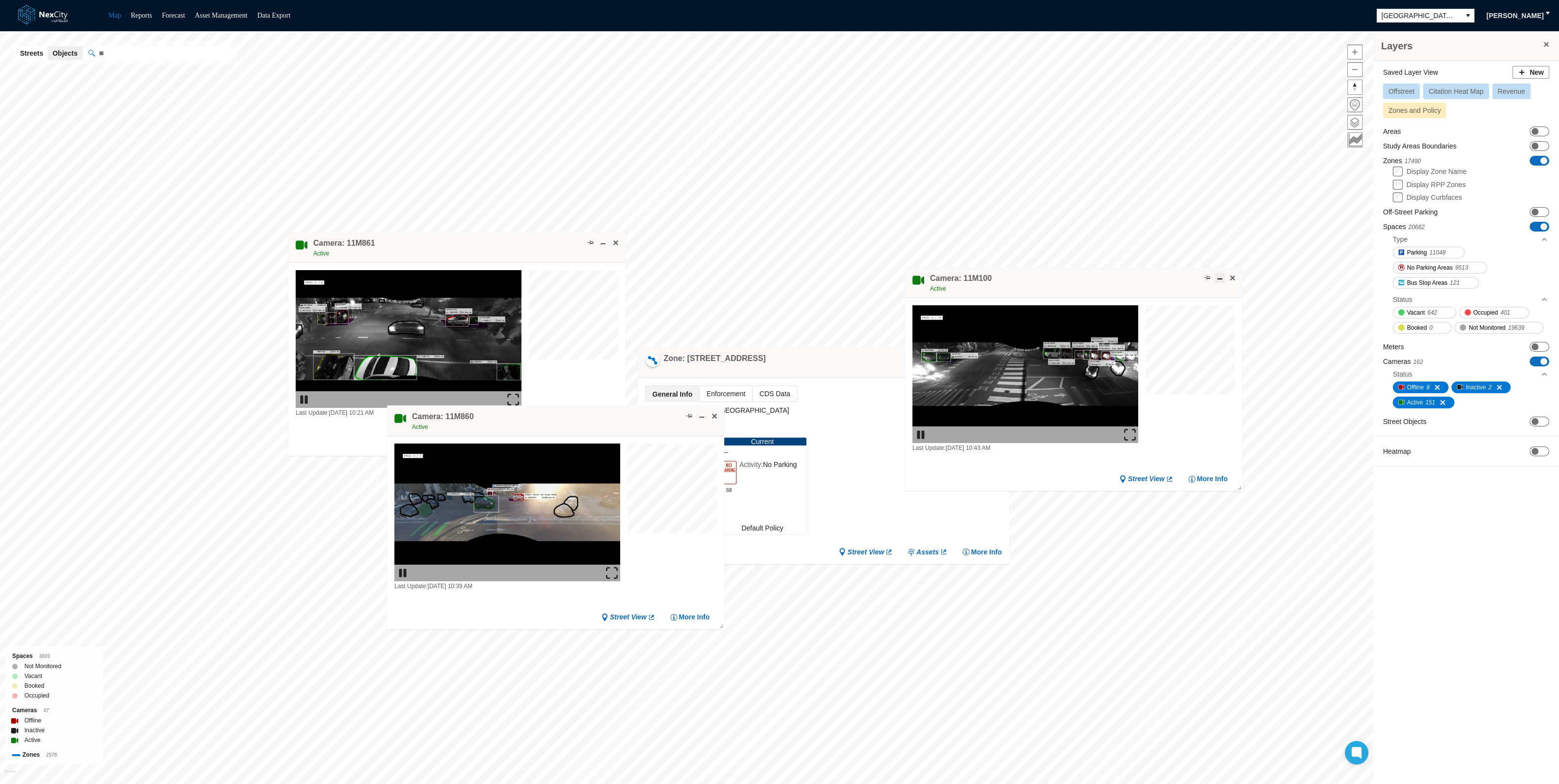
click at [1218, 278] on span at bounding box center [1219, 278] width 8 height 8
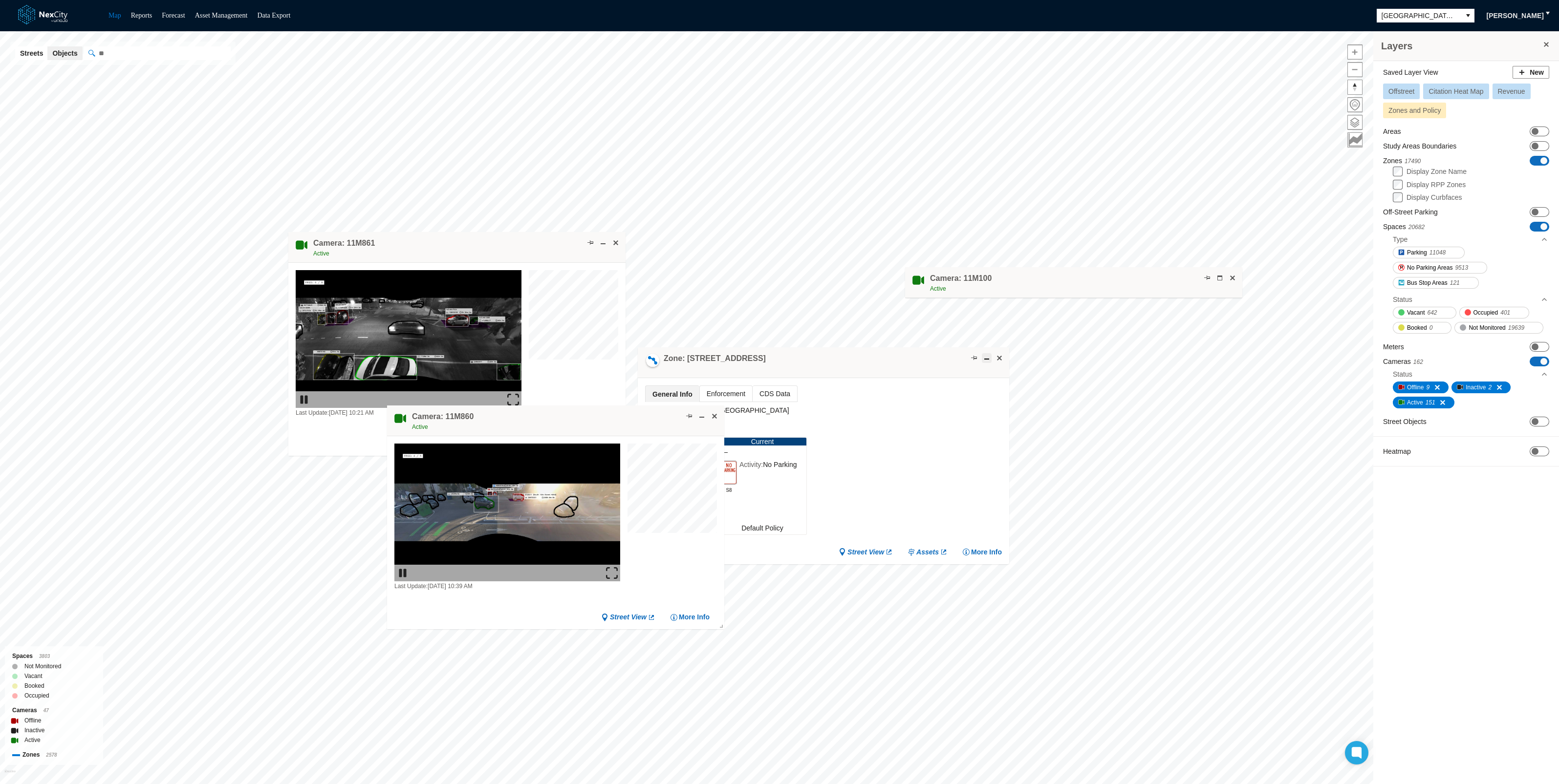
click at [983, 358] on span at bounding box center [986, 358] width 8 height 8
click at [601, 240] on span at bounding box center [603, 243] width 8 height 8
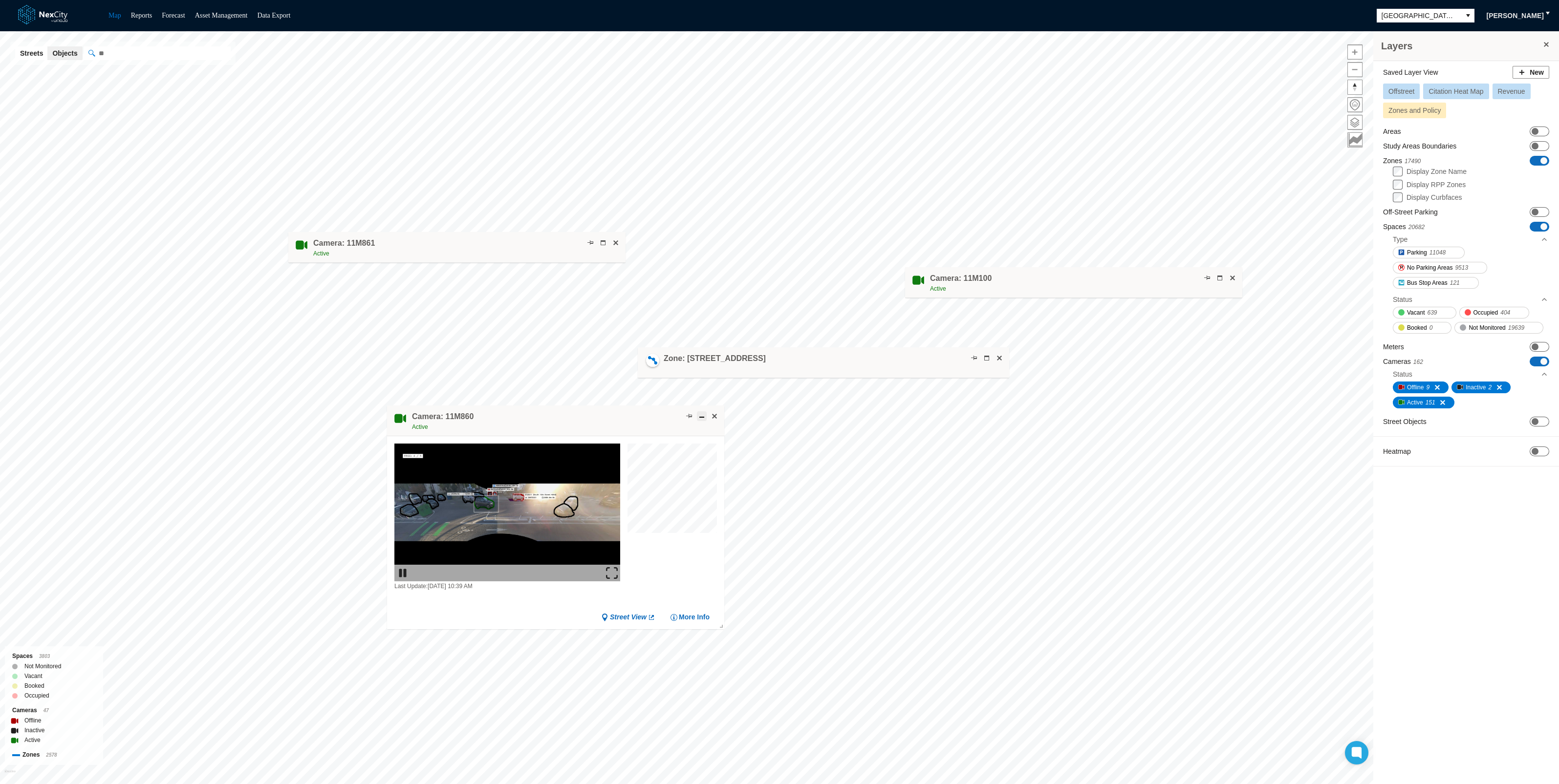
click at [701, 417] on span at bounding box center [701, 416] width 8 height 8
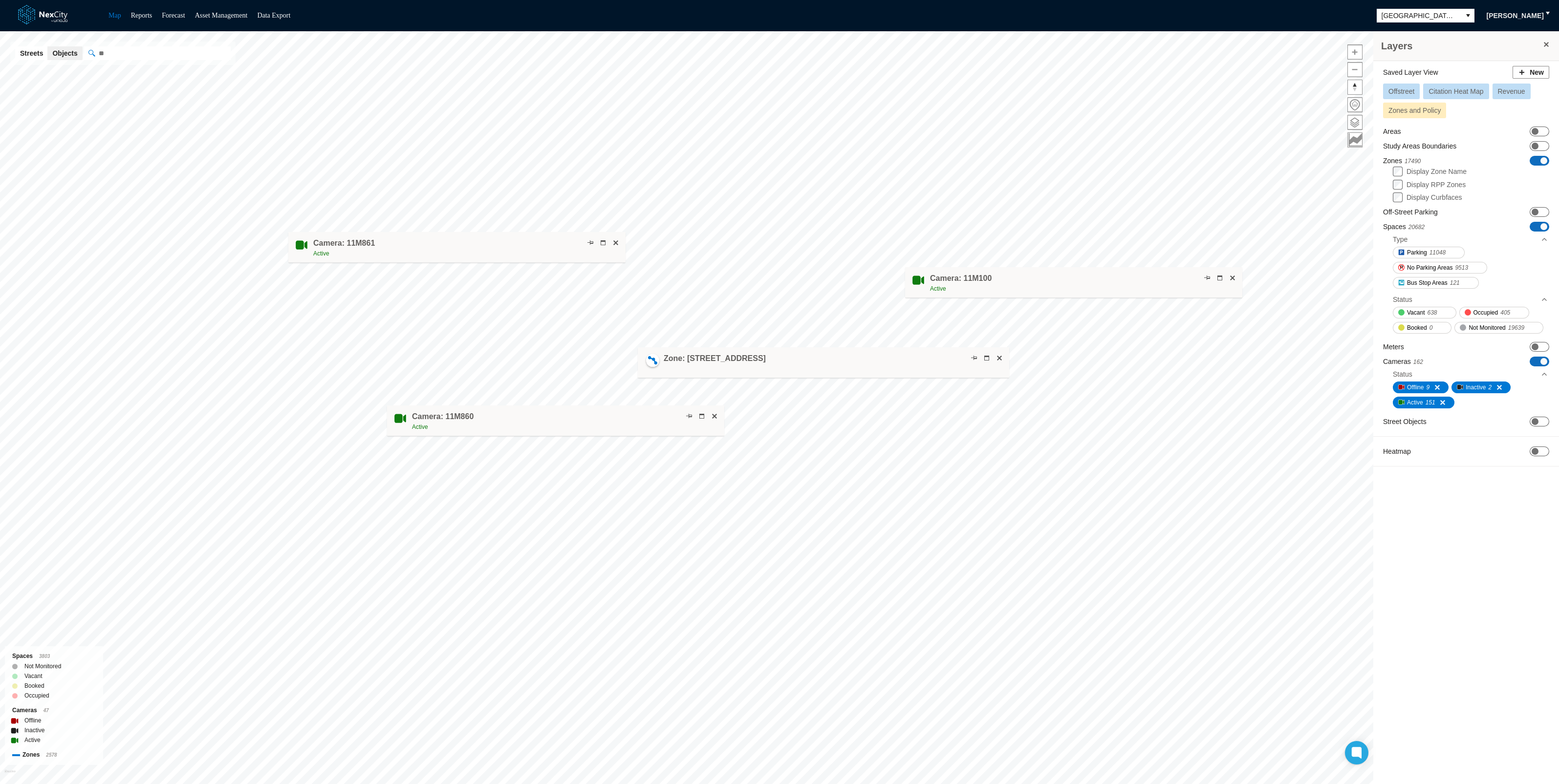
click at [1544, 158] on span at bounding box center [1543, 160] width 7 height 7
